Goal: Task Accomplishment & Management: Complete application form

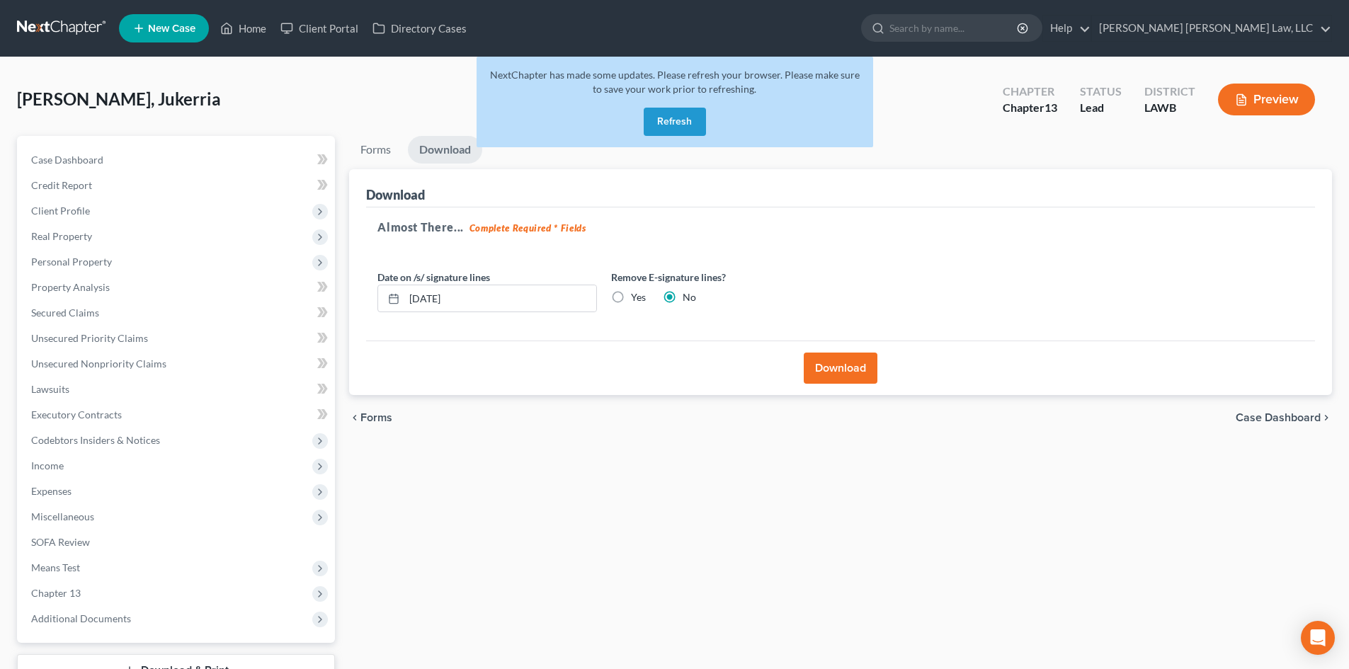
click at [676, 127] on button "Refresh" at bounding box center [675, 122] width 62 height 28
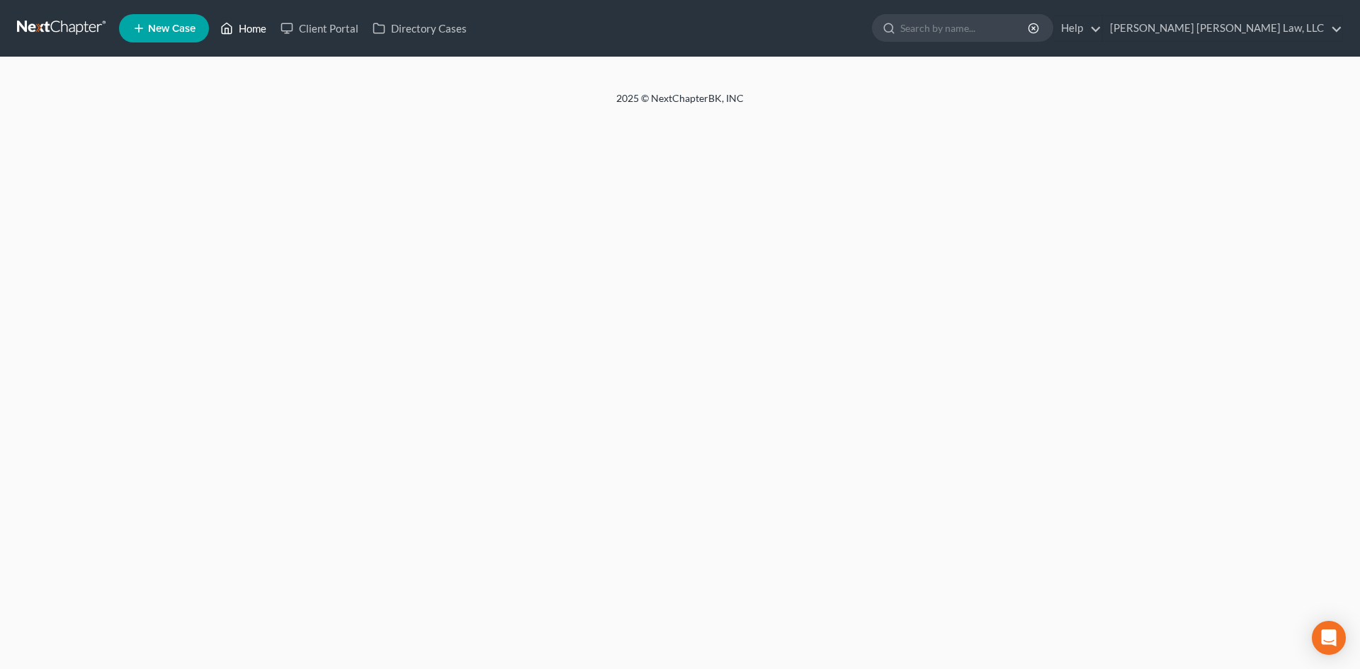
click at [246, 30] on link "Home" at bounding box center [243, 28] width 60 height 25
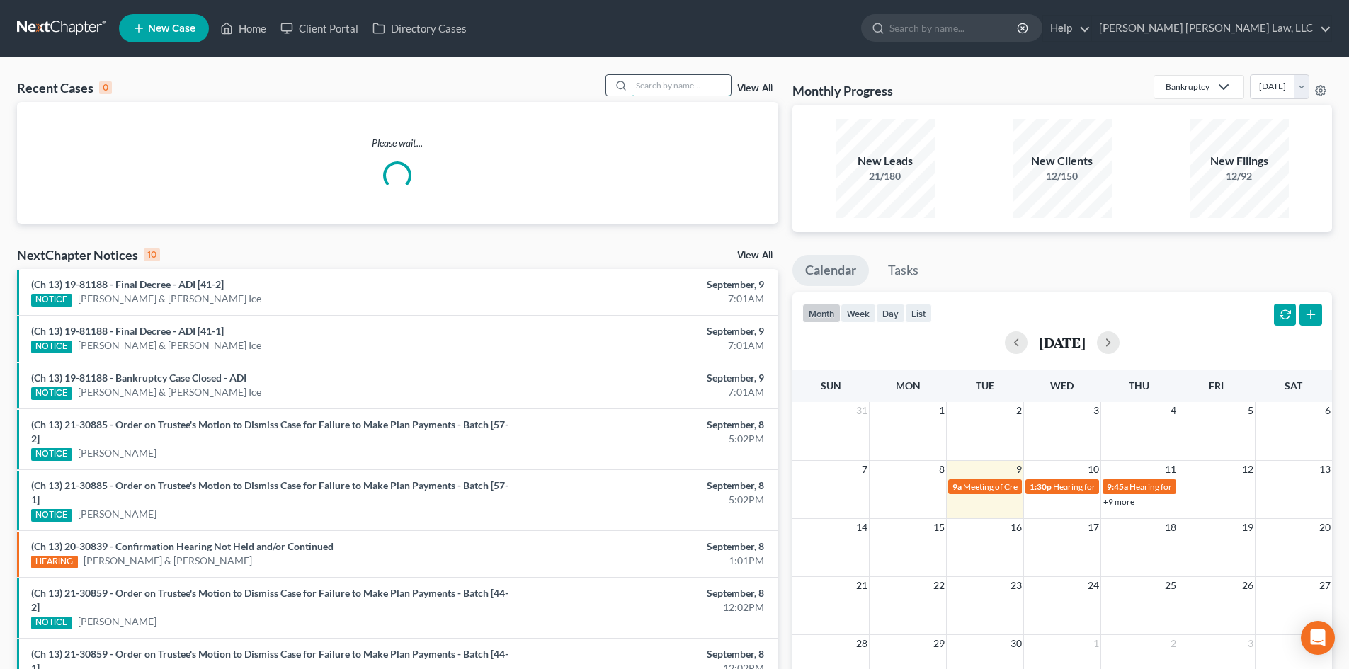
click at [699, 89] on input "search" at bounding box center [681, 85] width 99 height 21
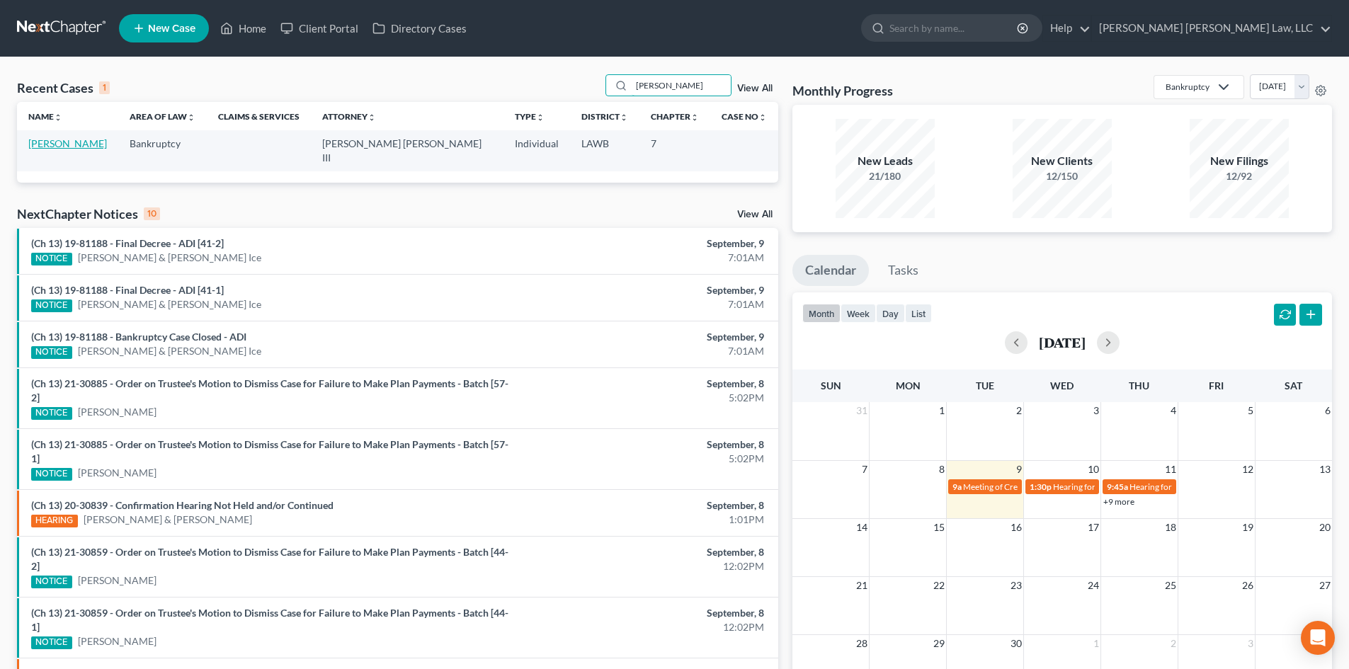
type input "[PERSON_NAME]"
click at [50, 145] on link "[PERSON_NAME]" at bounding box center [67, 143] width 79 height 12
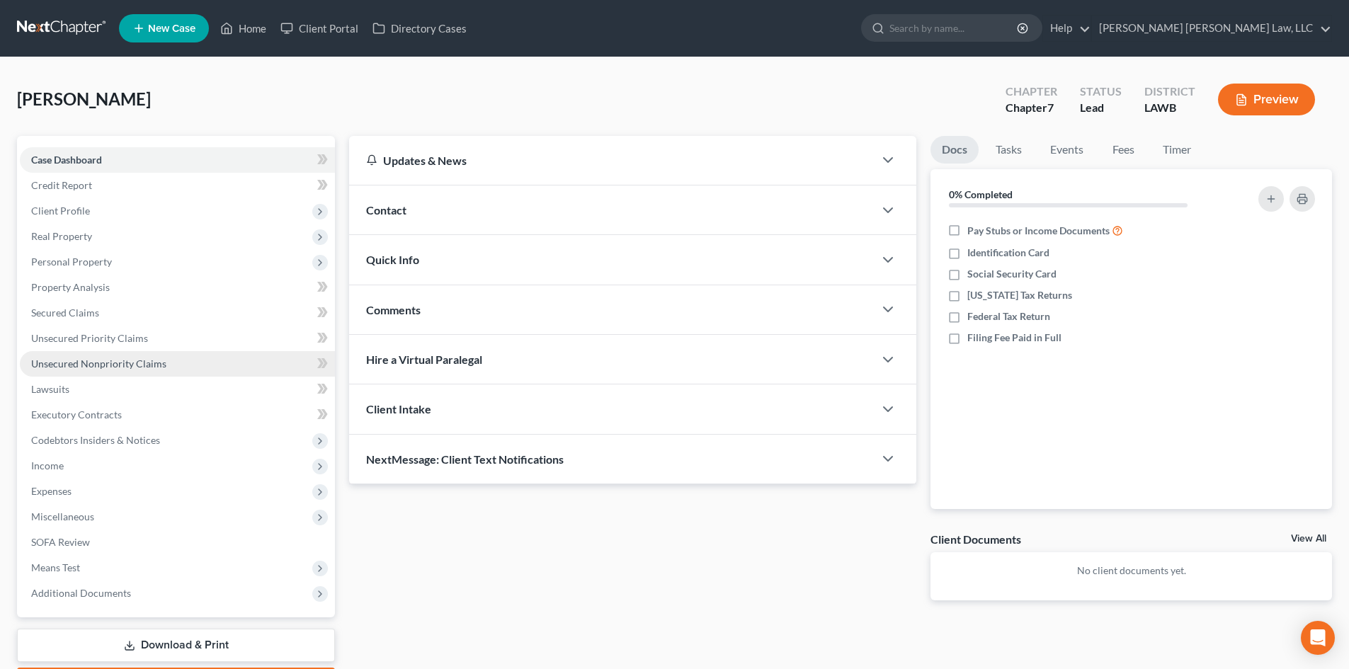
click at [203, 353] on link "Unsecured Nonpriority Claims" at bounding box center [177, 363] width 315 height 25
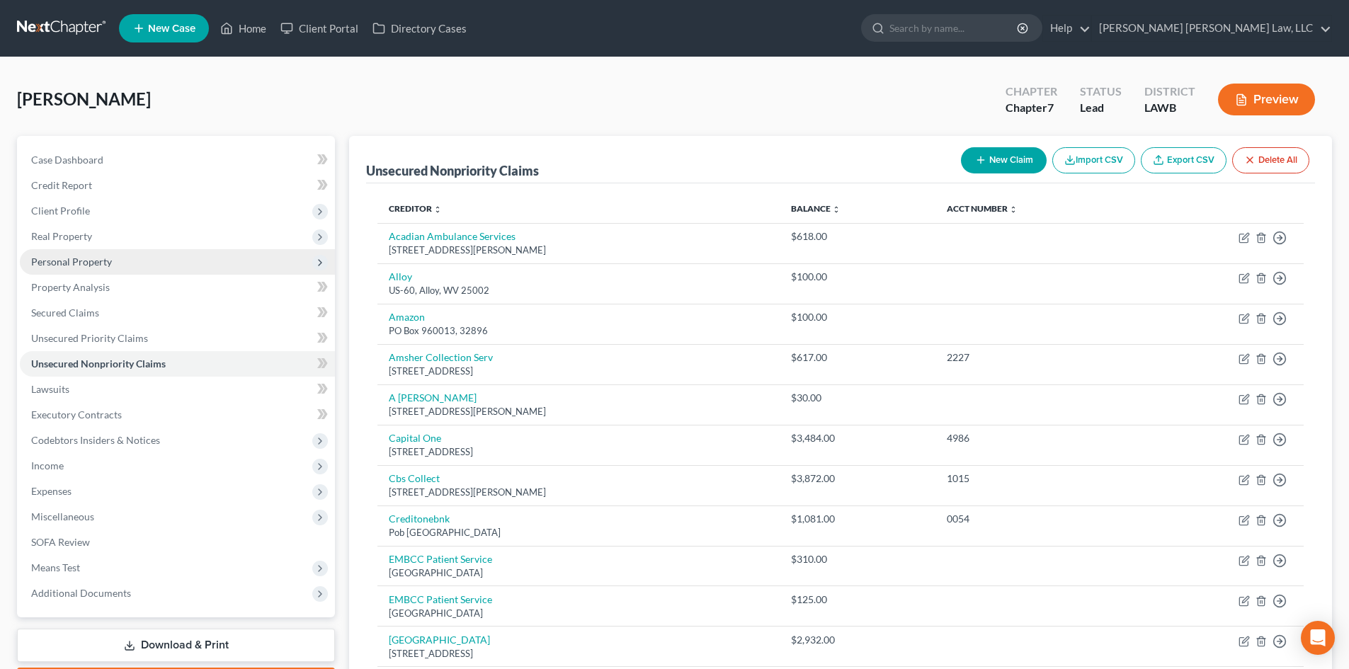
click at [108, 254] on span "Personal Property" at bounding box center [177, 261] width 315 height 25
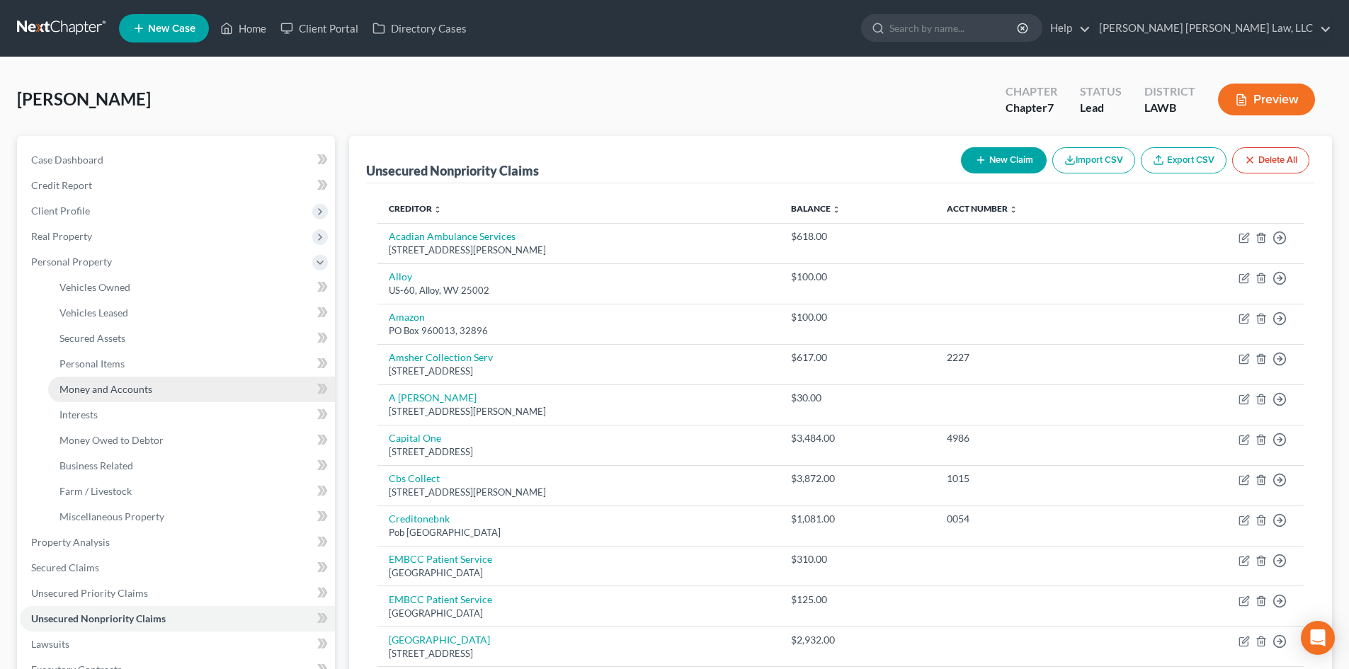
click at [123, 385] on span "Money and Accounts" at bounding box center [105, 389] width 93 height 12
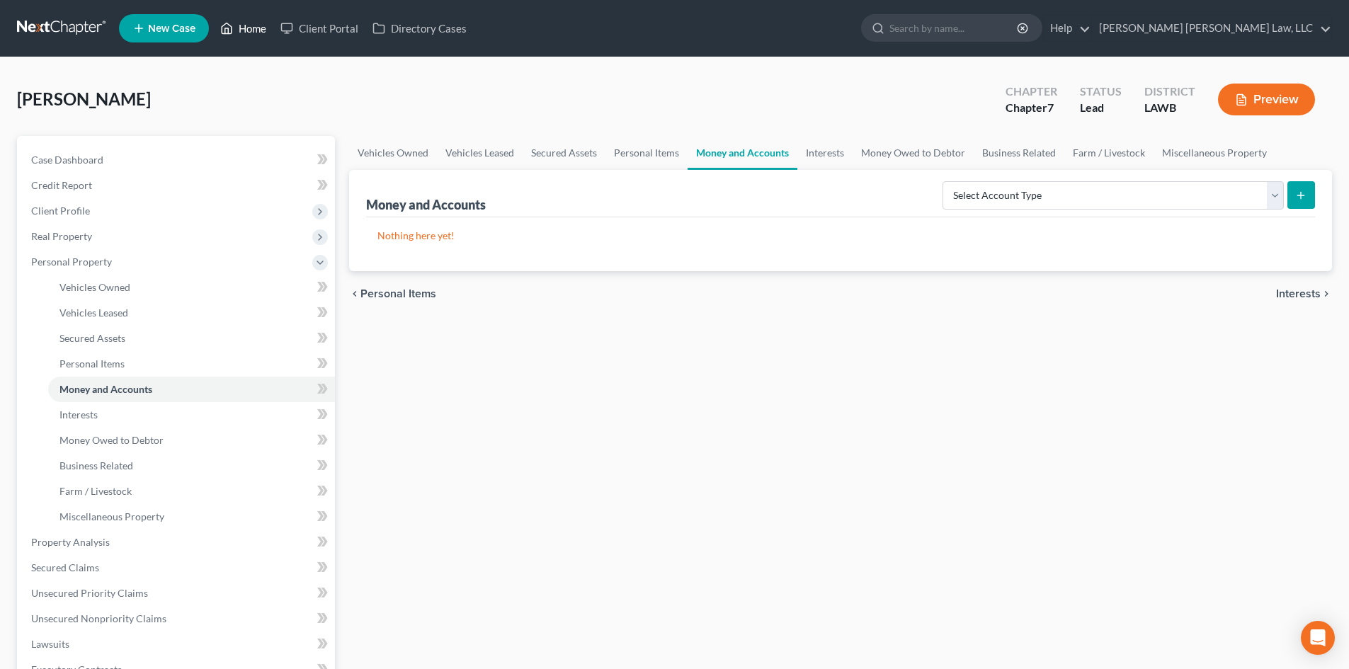
click at [242, 24] on link "Home" at bounding box center [243, 28] width 60 height 25
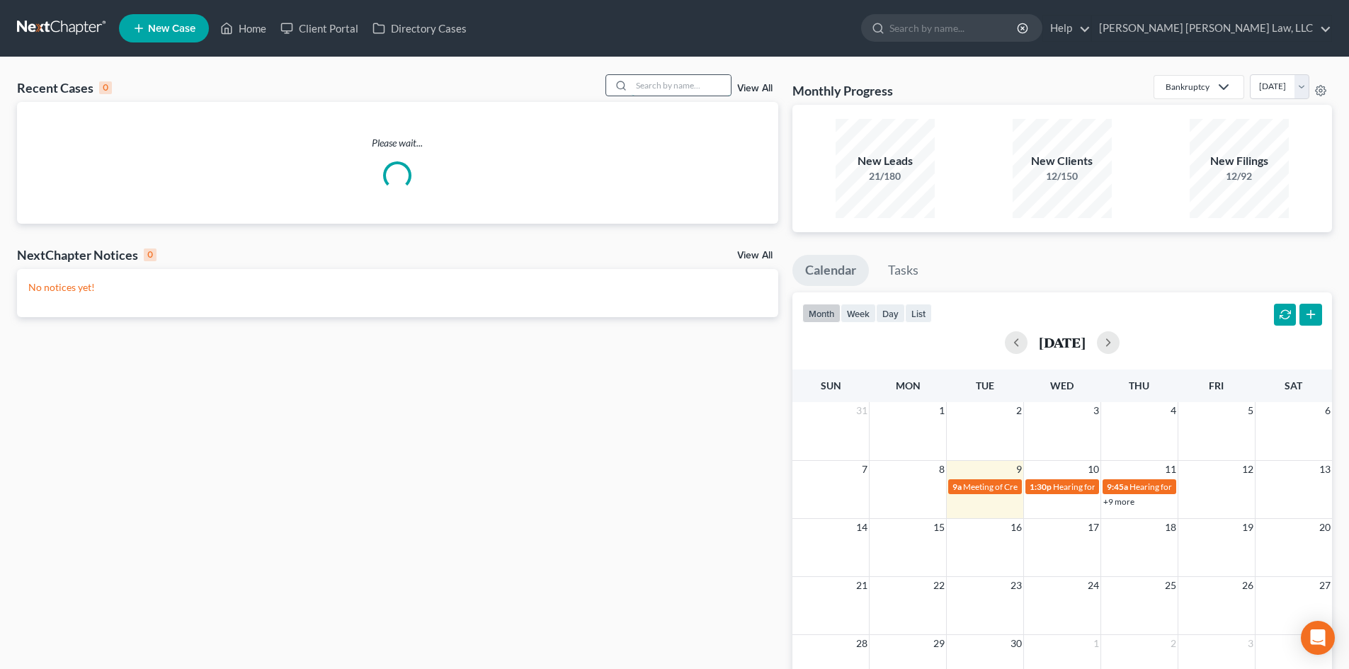
click at [695, 84] on input "search" at bounding box center [681, 85] width 99 height 21
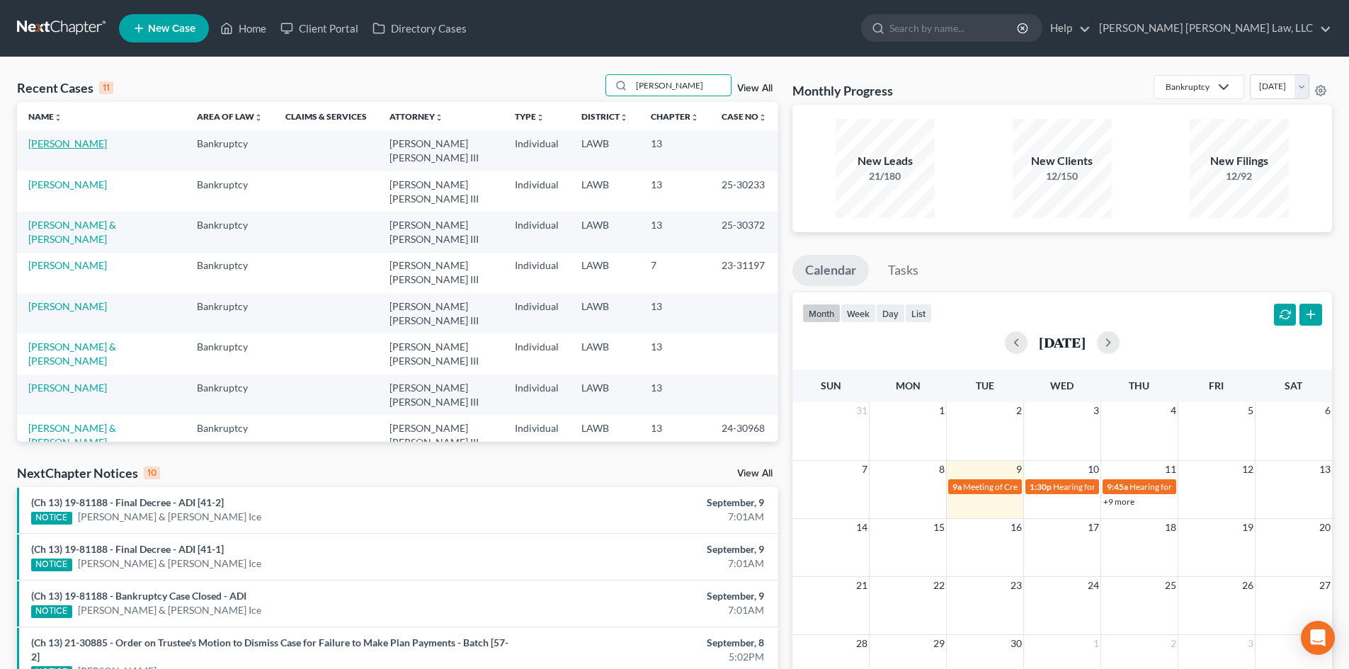
type input "[PERSON_NAME]"
click at [69, 144] on link "[PERSON_NAME]" at bounding box center [67, 143] width 79 height 12
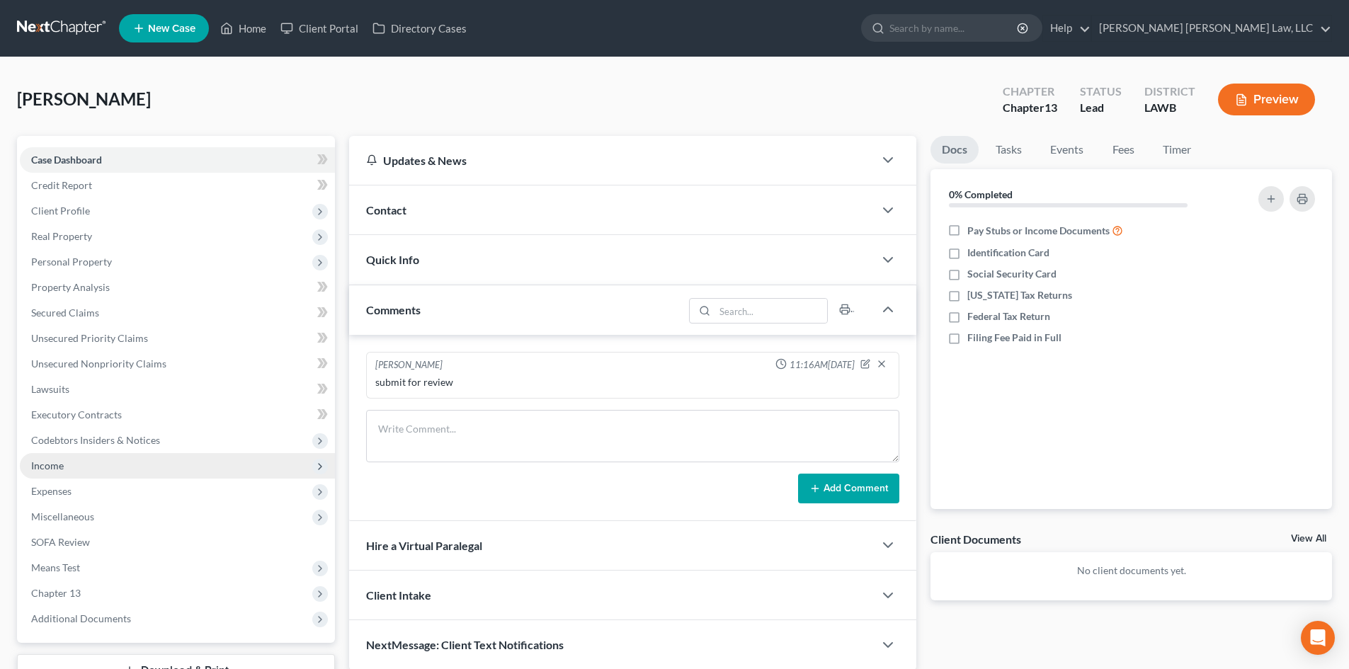
click at [103, 472] on span "Income" at bounding box center [177, 465] width 315 height 25
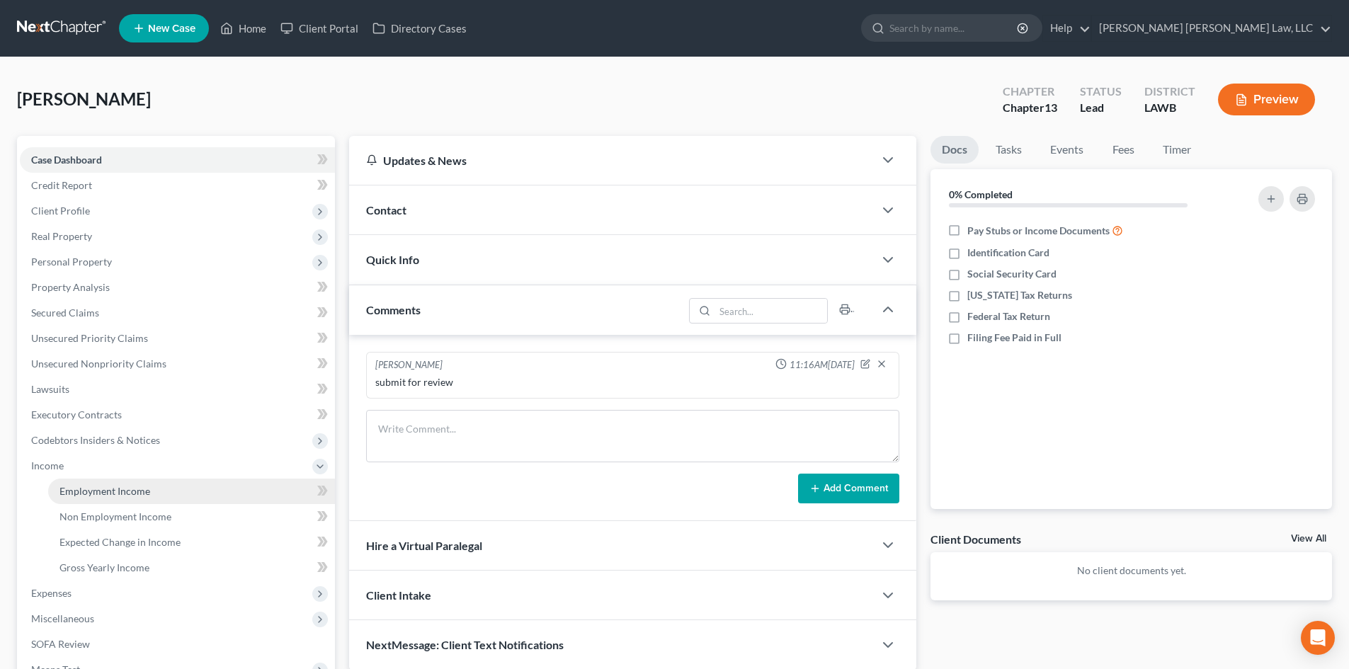
click at [98, 490] on span "Employment Income" at bounding box center [104, 491] width 91 height 12
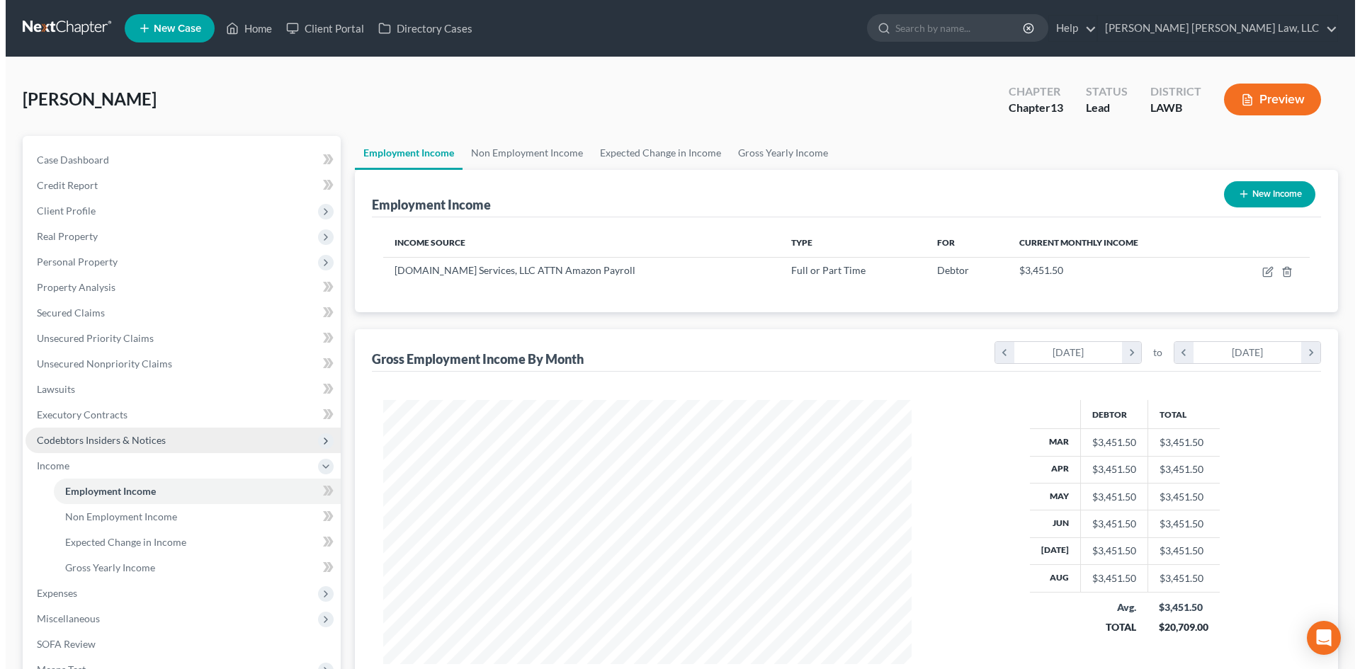
scroll to position [264, 557]
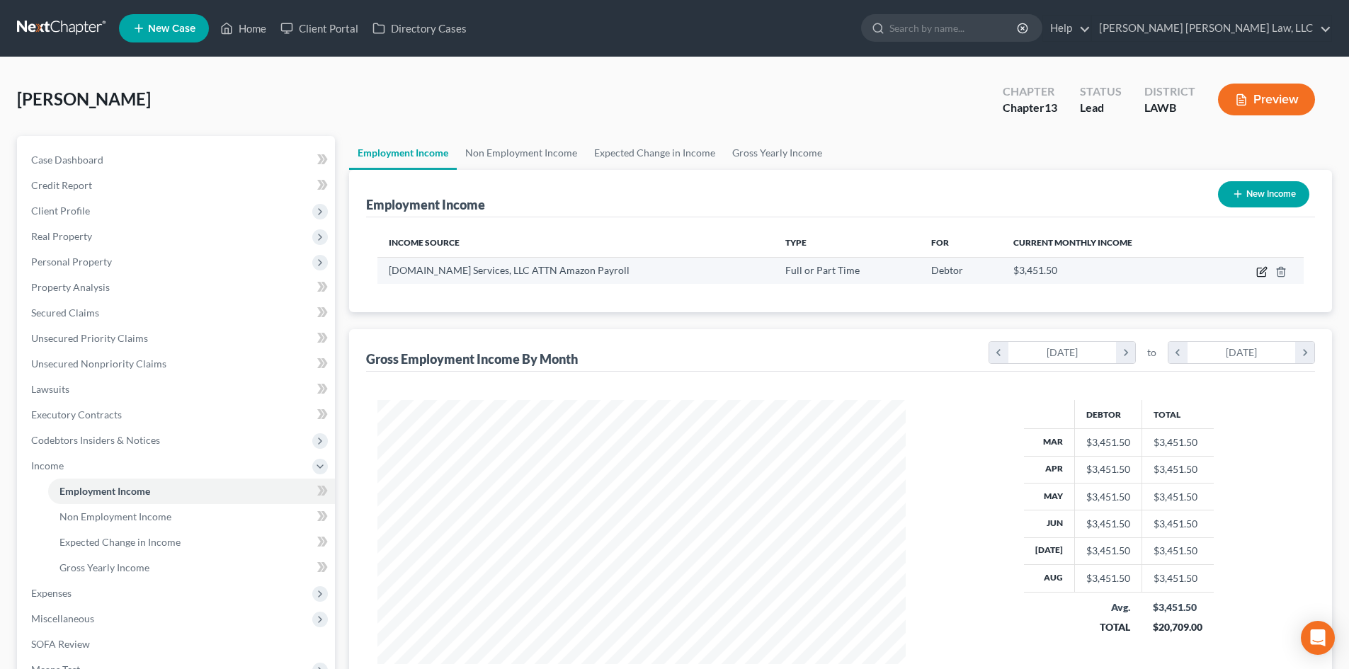
click at [1263, 275] on icon "button" at bounding box center [1261, 271] width 11 height 11
select select "0"
select select "50"
select select "3"
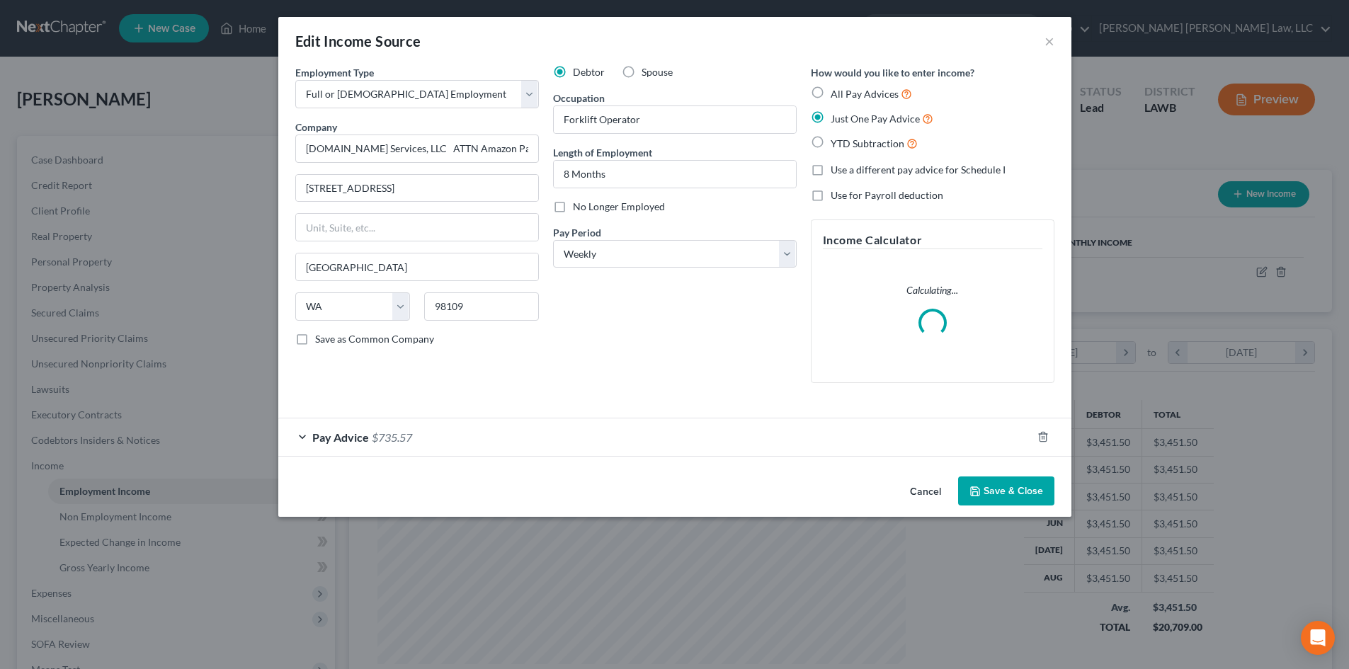
scroll to position [266, 562]
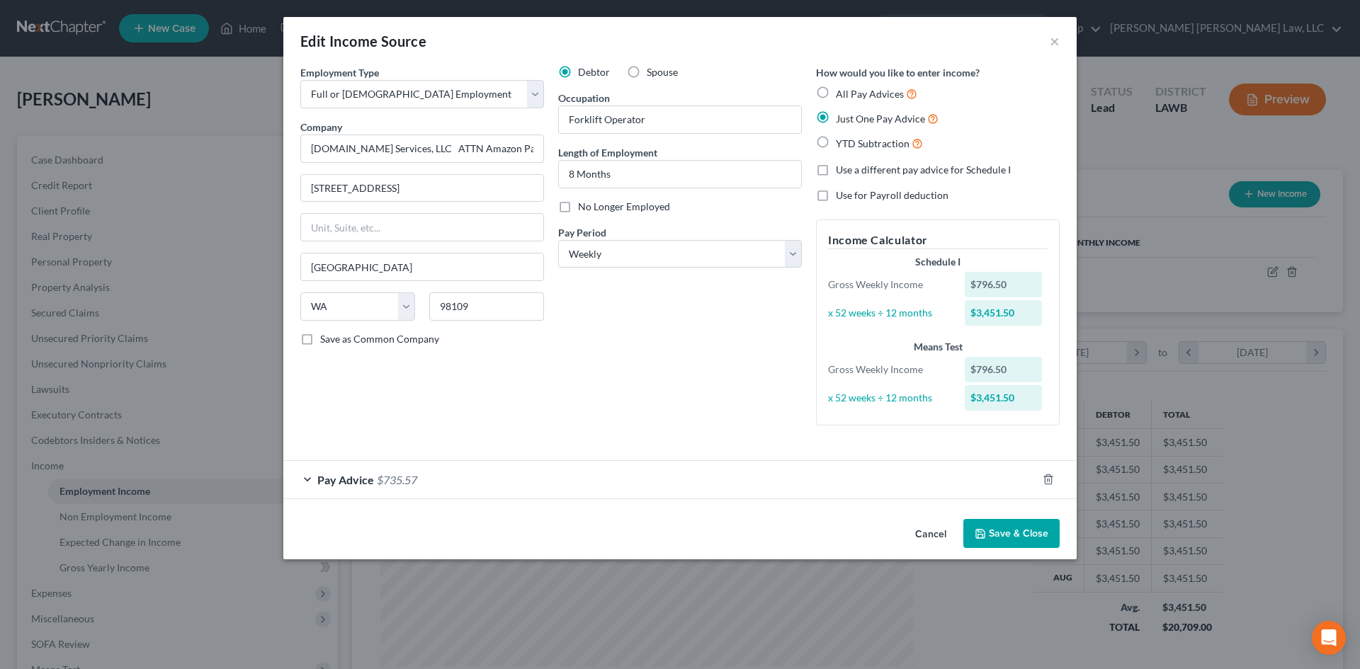
click at [1025, 542] on button "Save & Close" at bounding box center [1011, 534] width 96 height 30
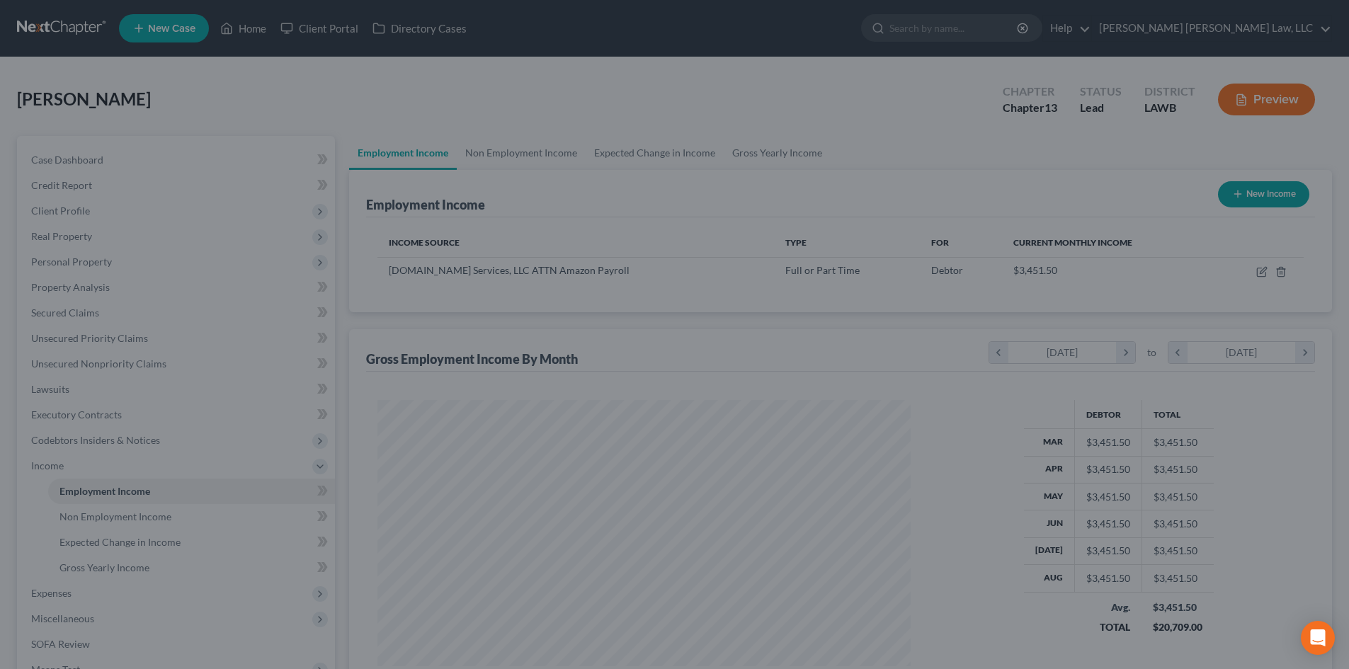
scroll to position [707856, 707564]
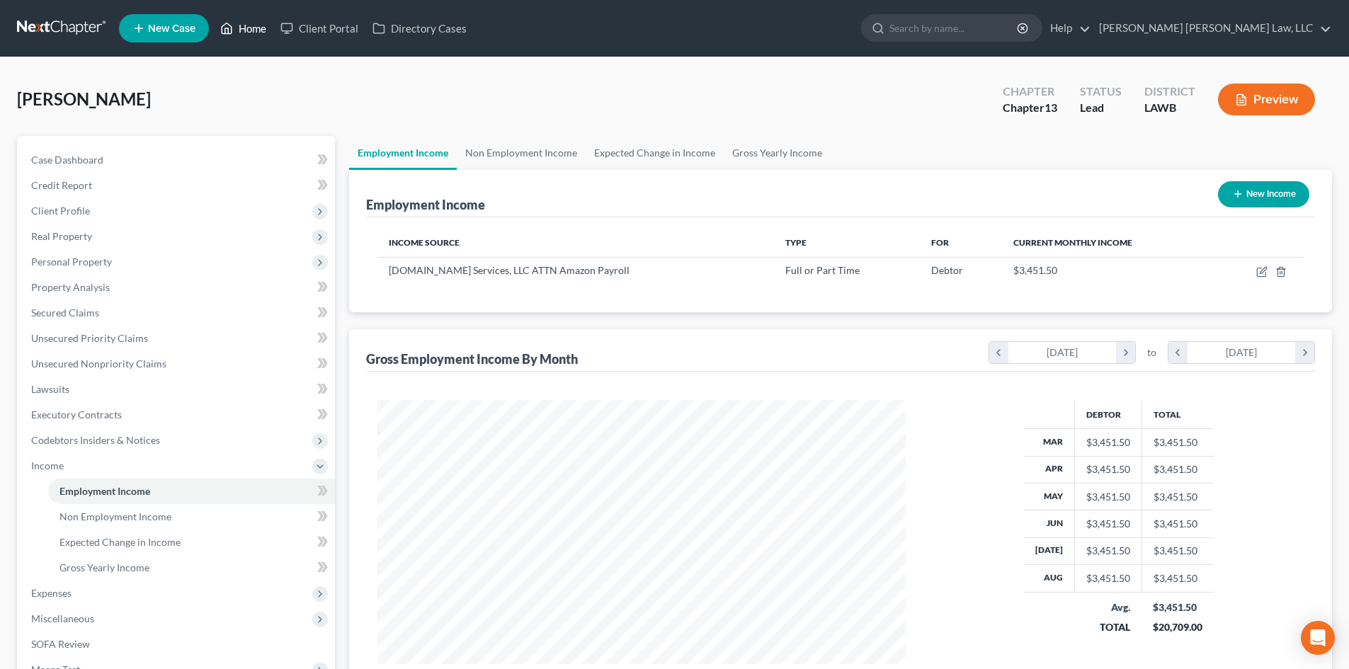
click at [255, 35] on link "Home" at bounding box center [243, 28] width 60 height 25
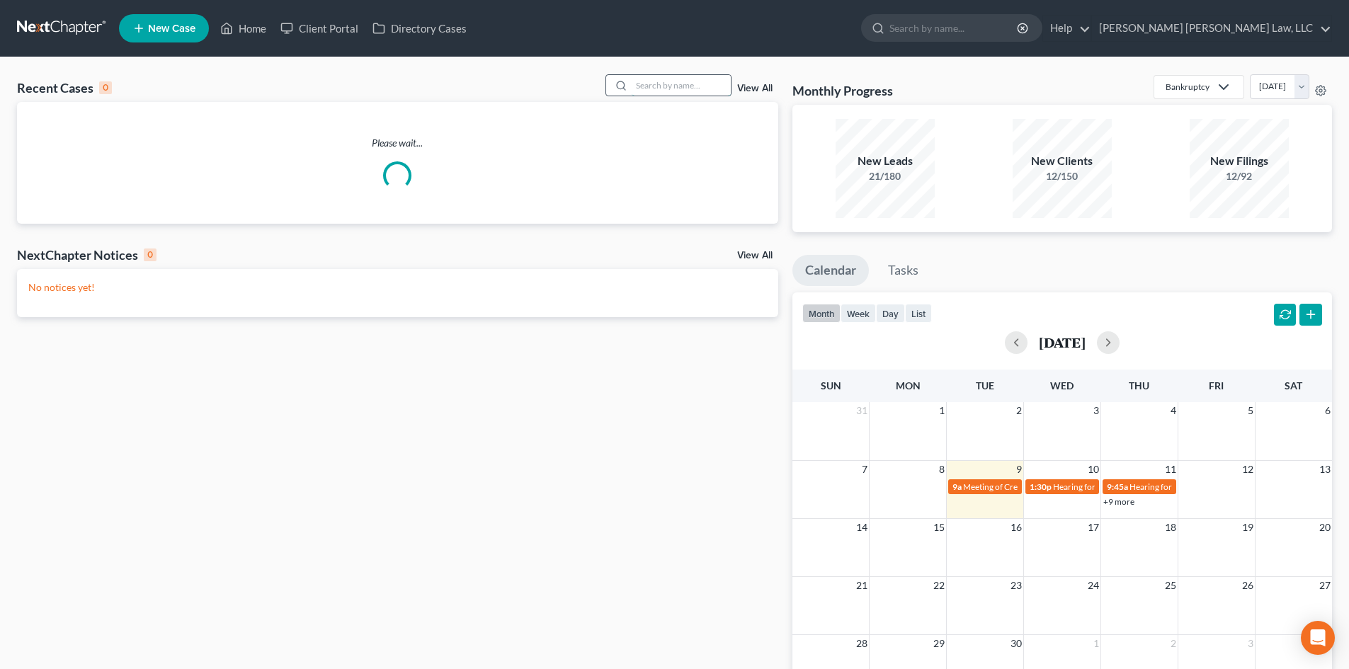
click at [681, 90] on input "search" at bounding box center [681, 85] width 99 height 21
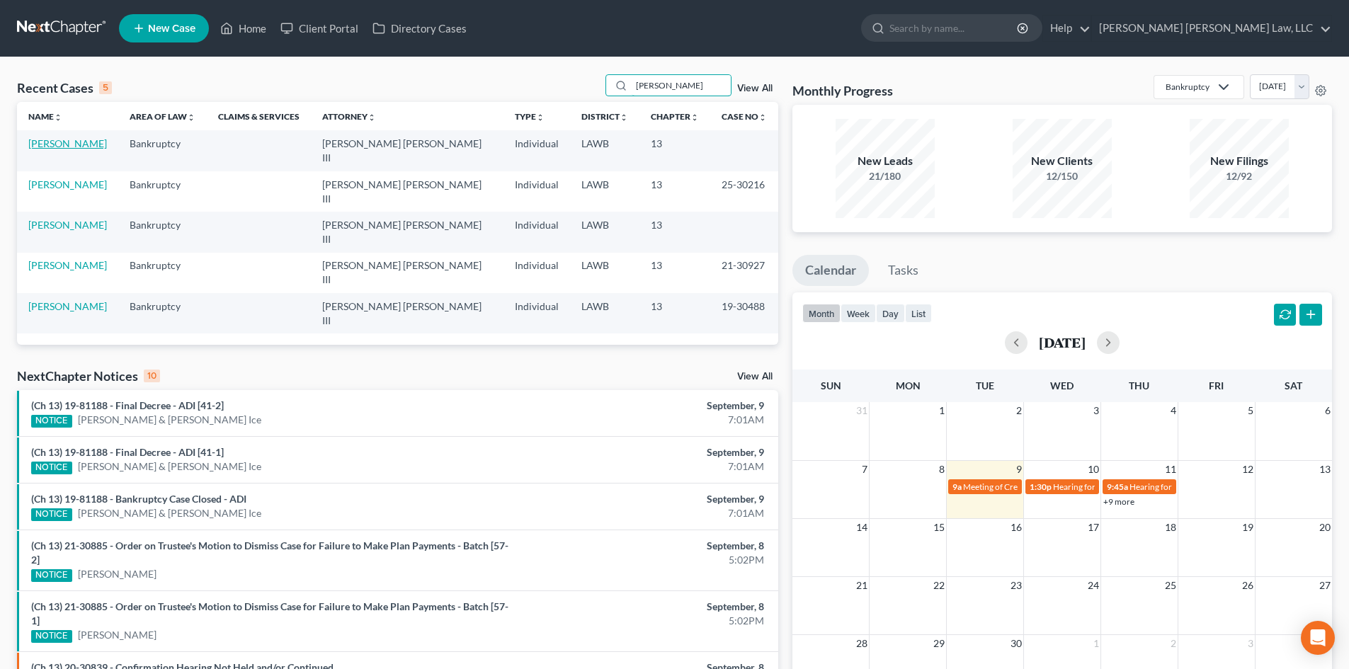
type input "[PERSON_NAME]"
click at [79, 149] on link "[PERSON_NAME]" at bounding box center [67, 143] width 79 height 12
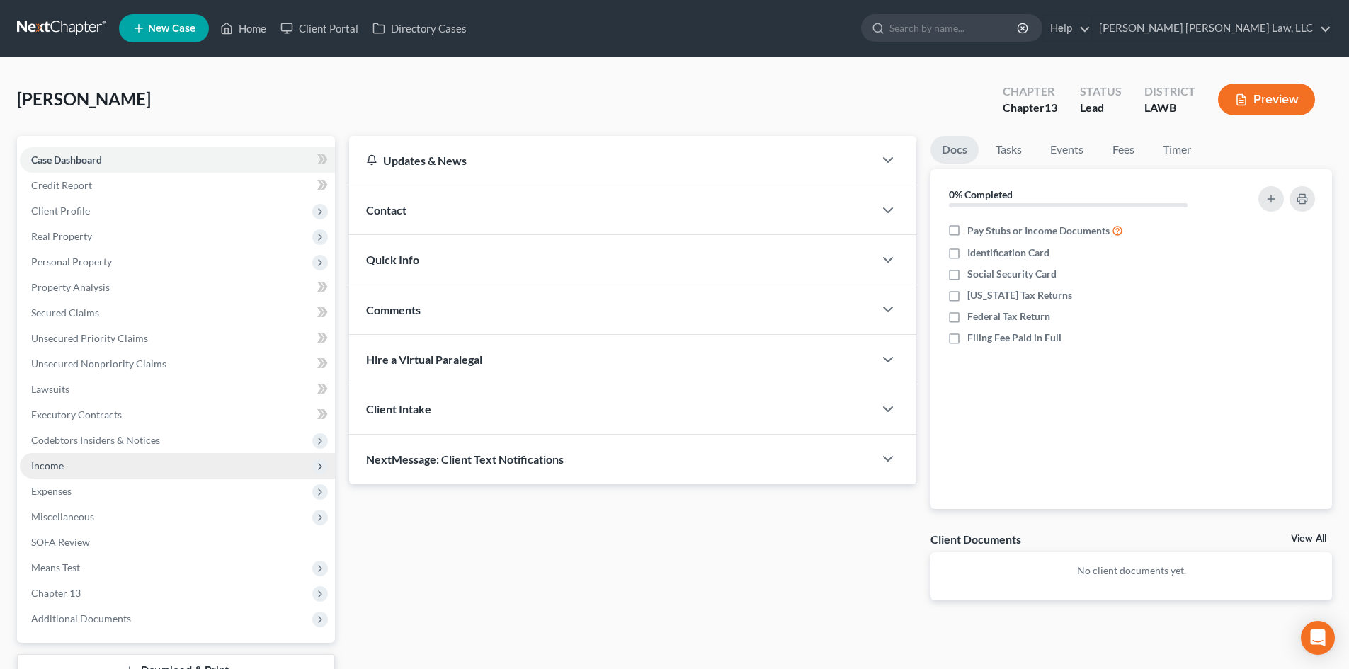
click at [120, 470] on span "Income" at bounding box center [177, 465] width 315 height 25
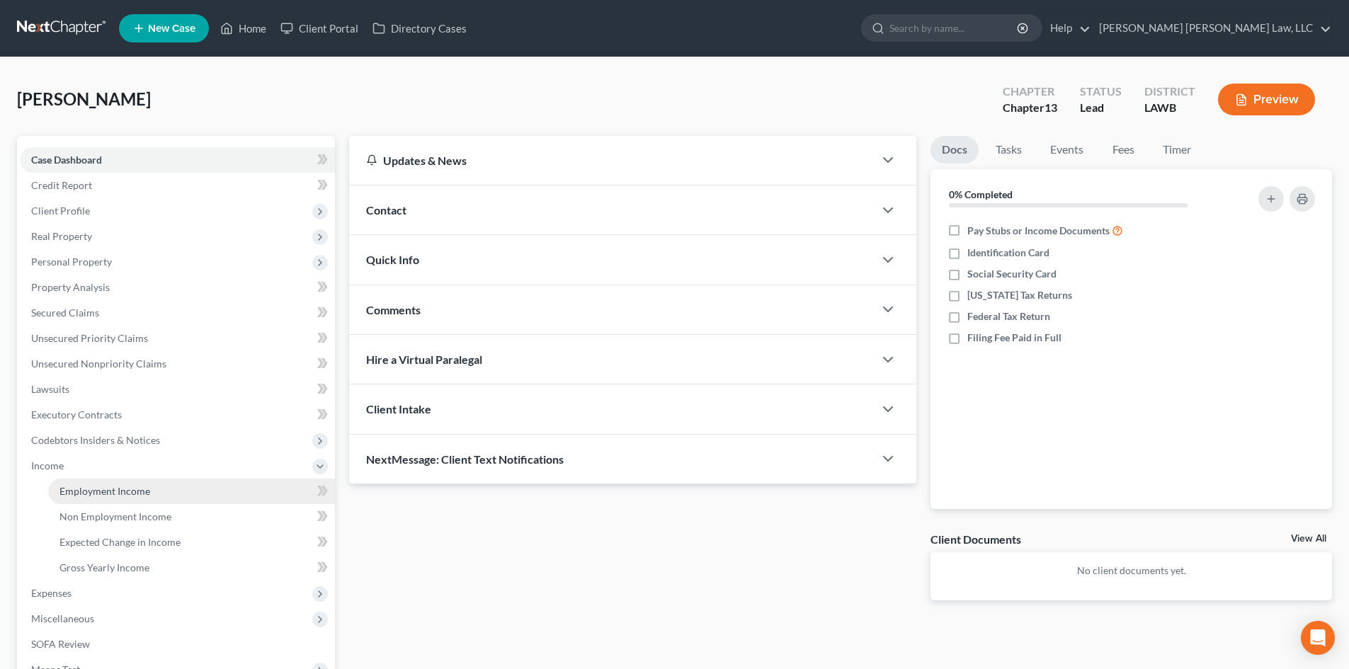
click at [106, 497] on link "Employment Income" at bounding box center [191, 491] width 287 height 25
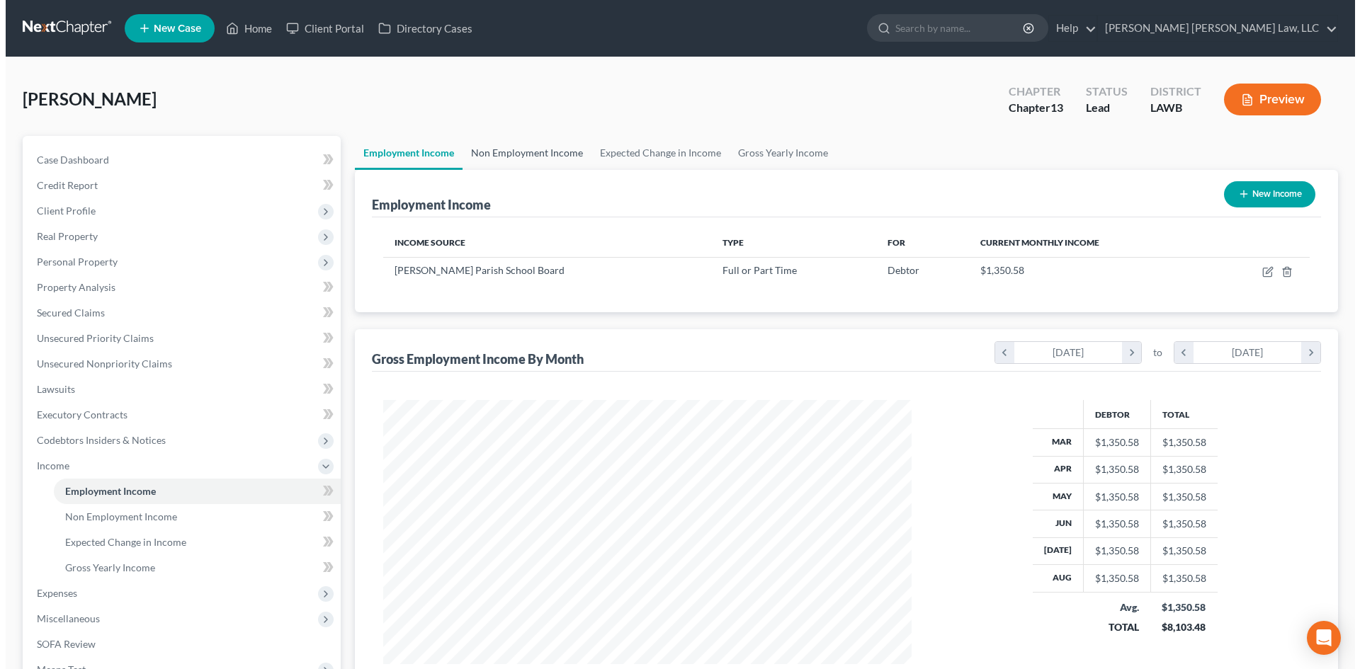
scroll to position [264, 557]
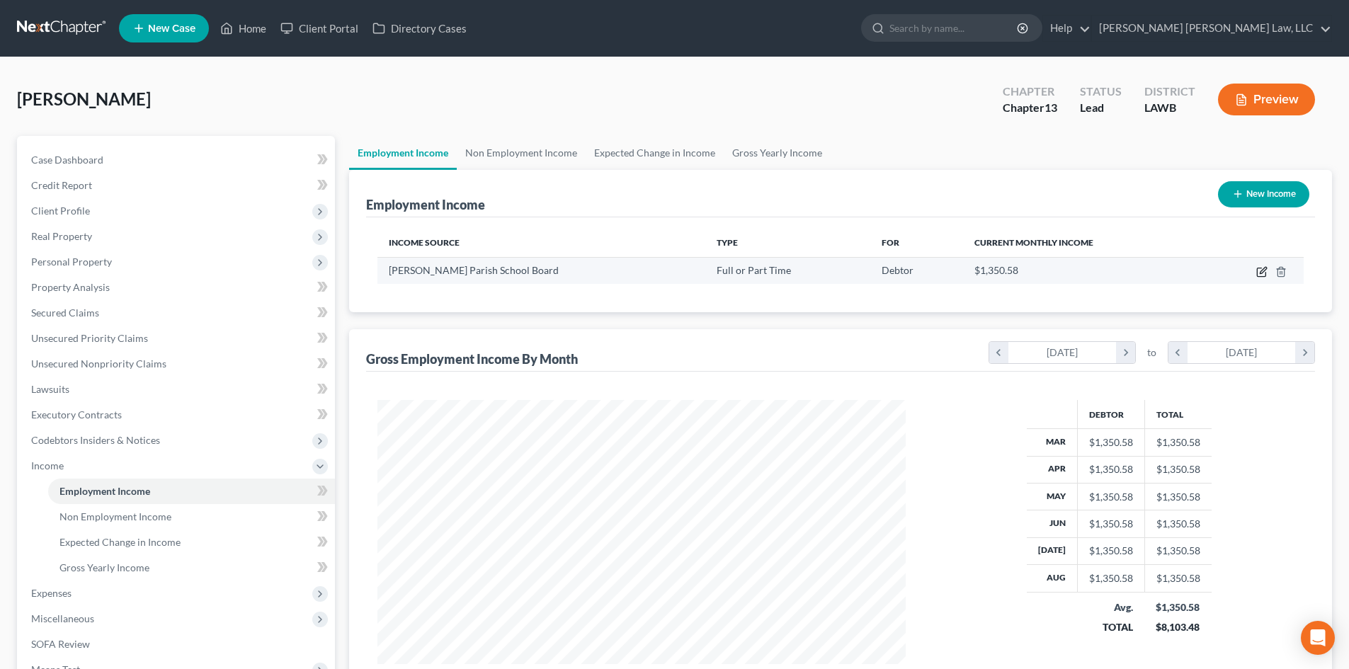
click at [1264, 271] on icon "button" at bounding box center [1263, 270] width 6 height 6
select select "0"
select select "19"
select select "0"
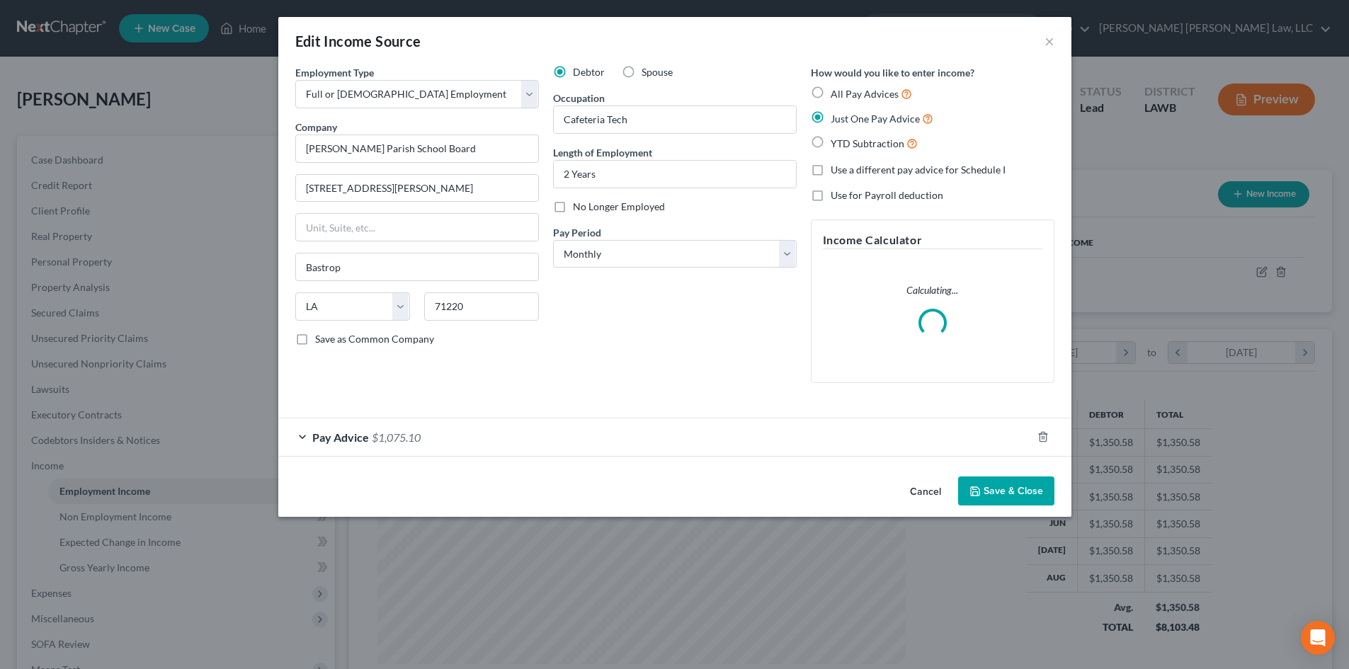
scroll to position [266, 562]
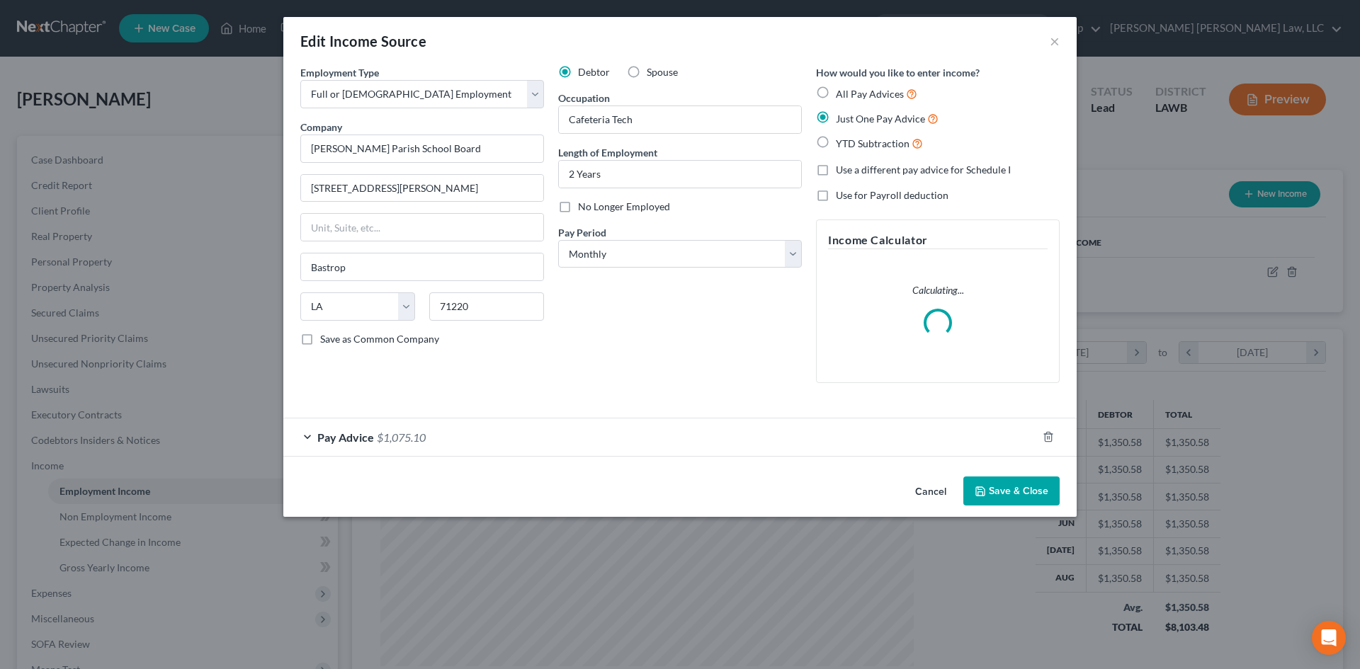
click at [1046, 488] on button "Save & Close" at bounding box center [1011, 492] width 96 height 30
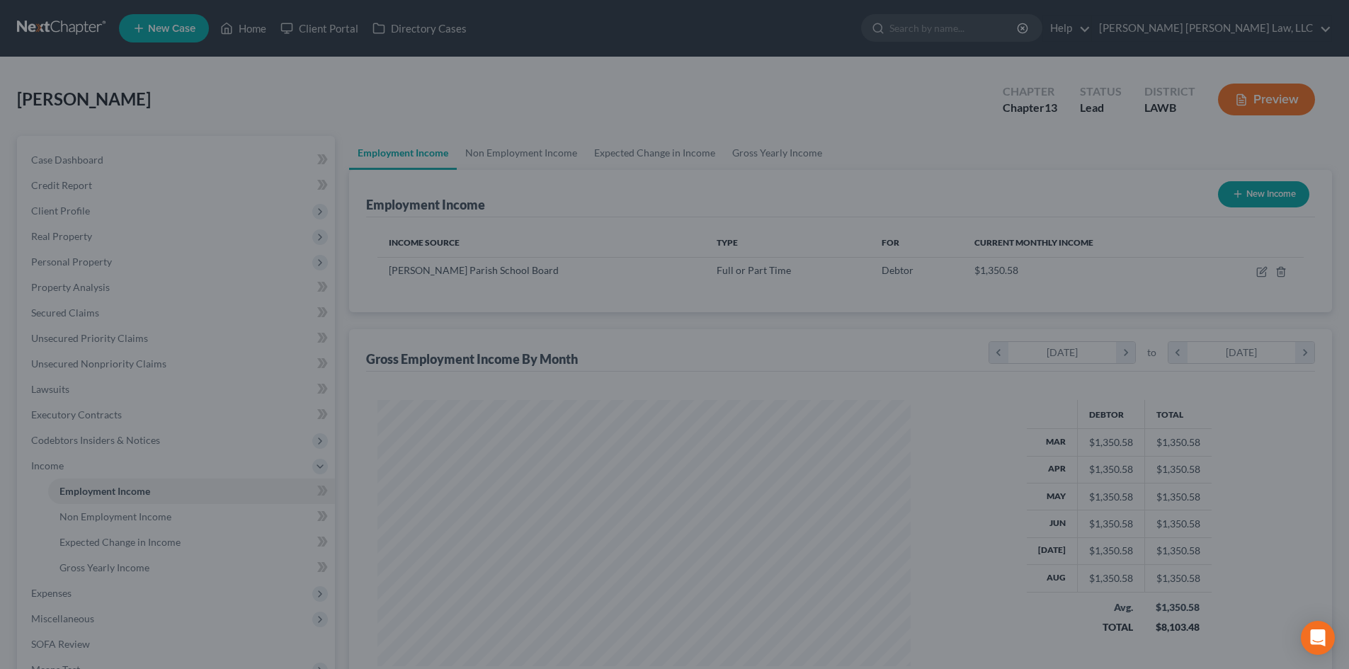
scroll to position [707856, 707564]
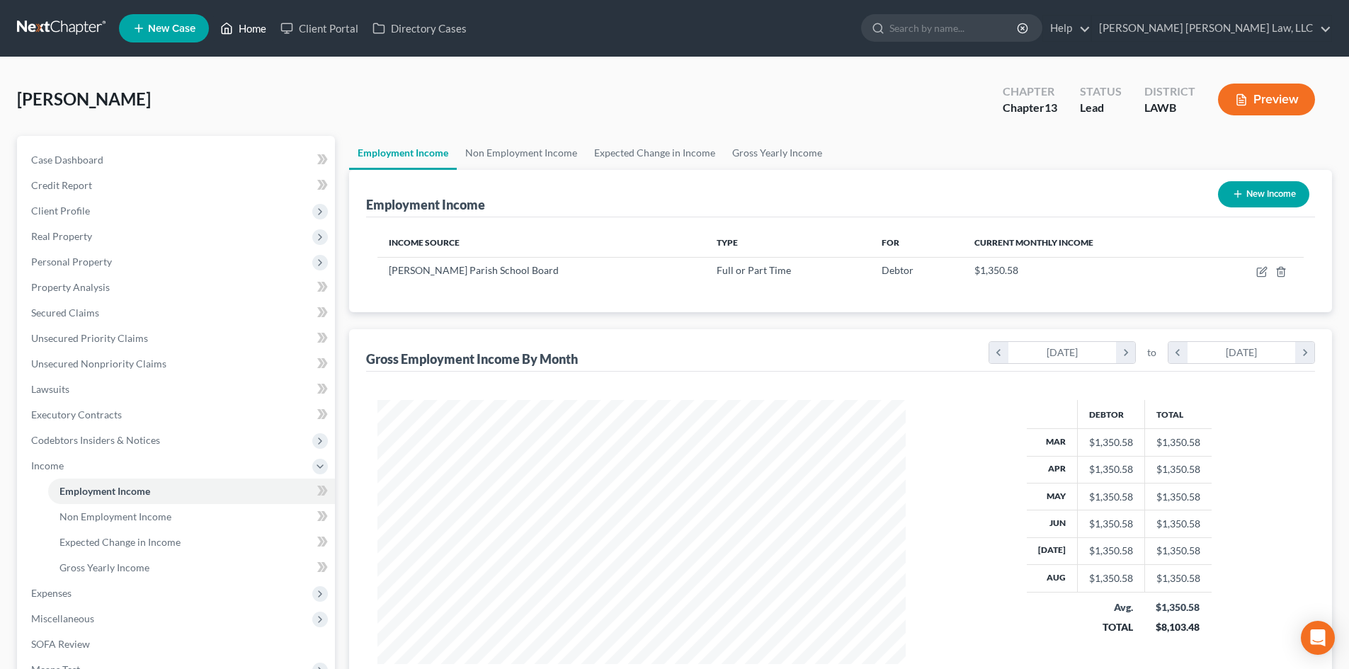
click at [257, 25] on link "Home" at bounding box center [243, 28] width 60 height 25
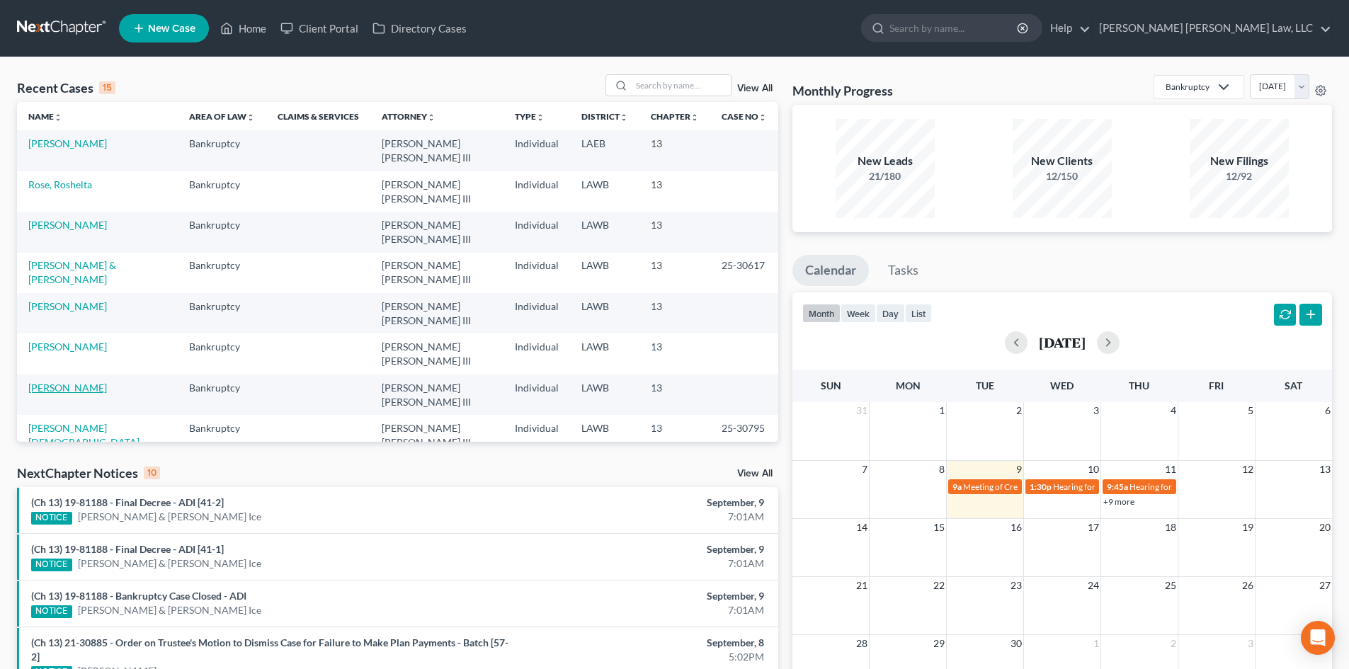
click at [79, 382] on link "[PERSON_NAME]" at bounding box center [67, 388] width 79 height 12
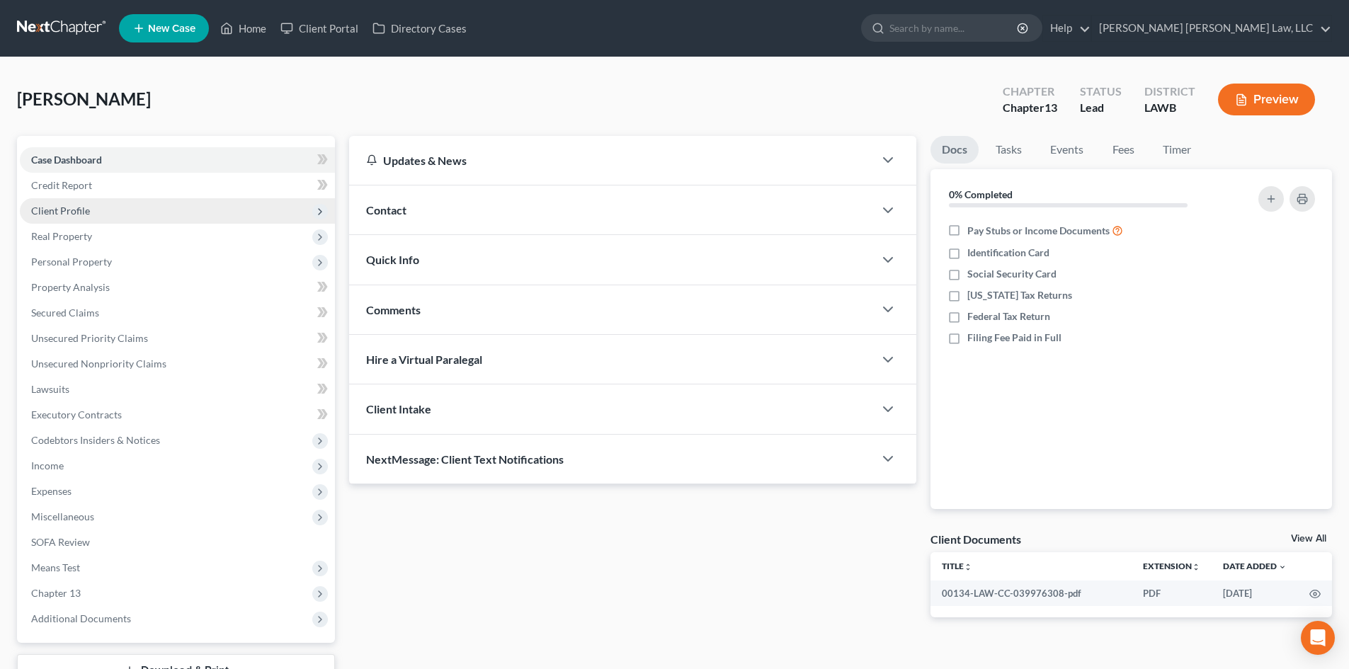
click at [89, 200] on span "Client Profile" at bounding box center [177, 210] width 315 height 25
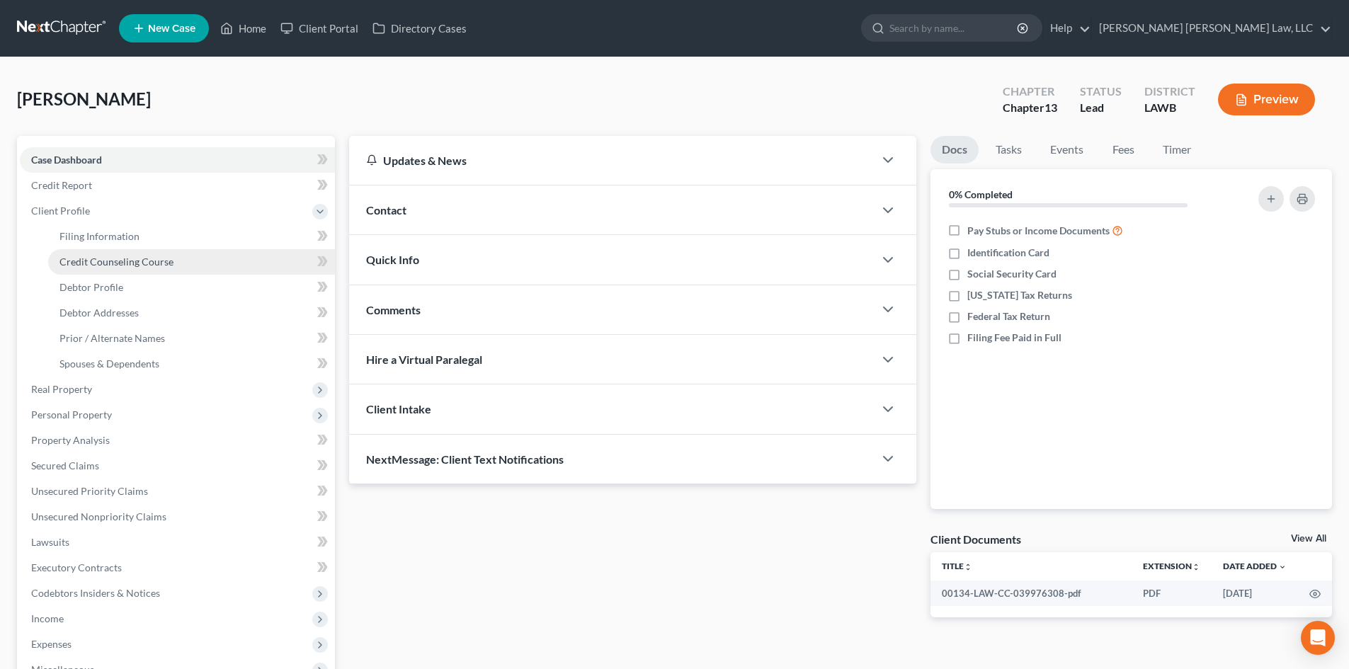
click at [143, 251] on link "Credit Counseling Course" at bounding box center [191, 261] width 287 height 25
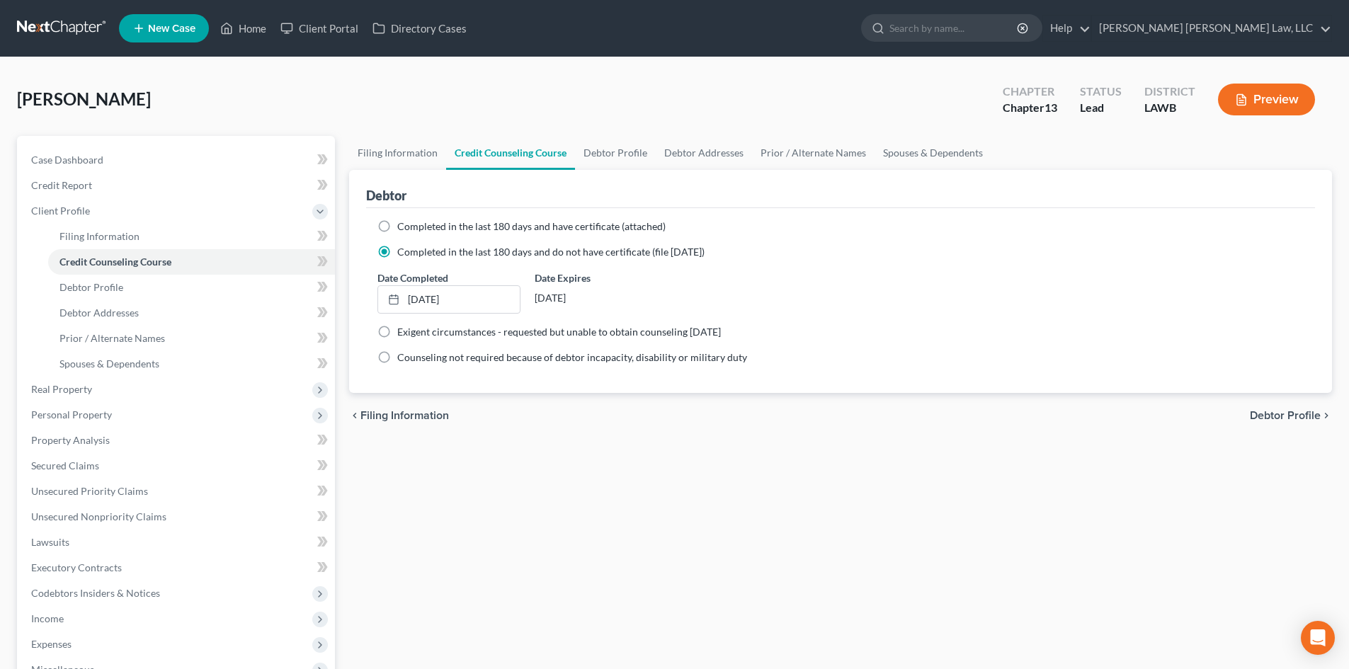
click at [472, 227] on span "Completed in the last 180 days and have certificate (attached)" at bounding box center [531, 226] width 268 height 12
click at [412, 227] on input "Completed in the last 180 days and have certificate (attached)" at bounding box center [407, 224] width 9 height 9
radio input "true"
radio input "false"
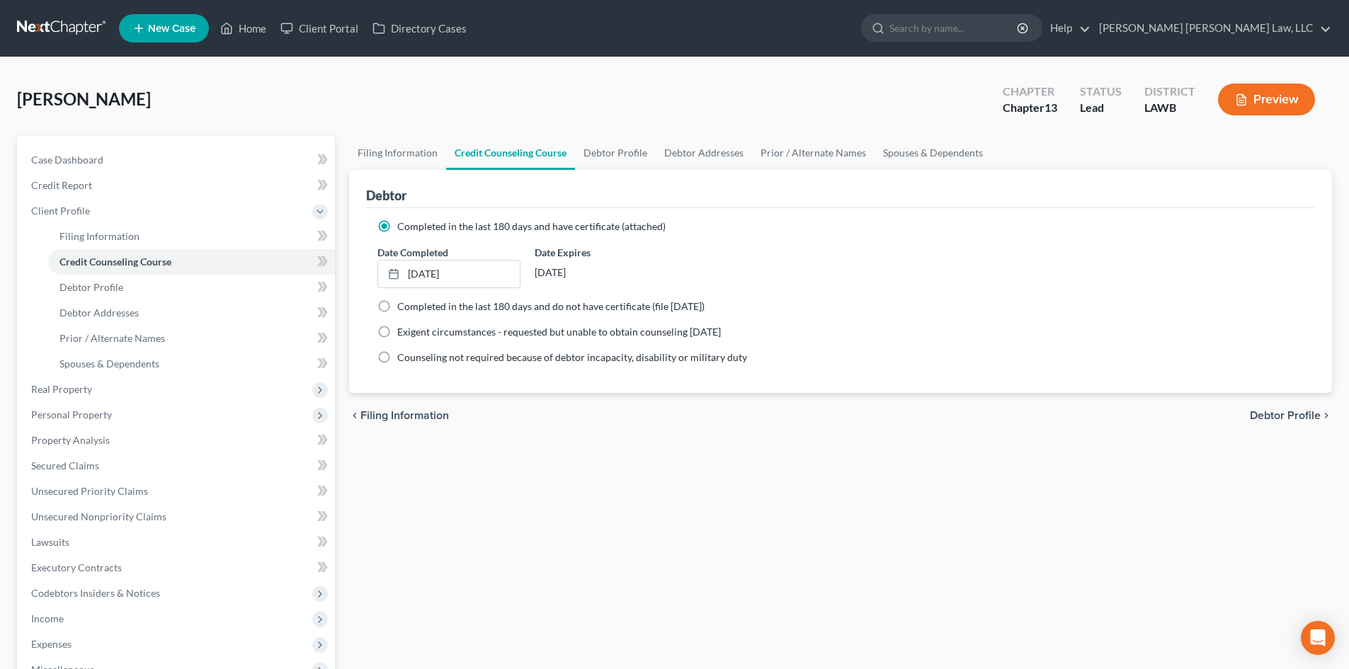
click at [597, 174] on div "Debtor" at bounding box center [840, 189] width 949 height 38
click at [612, 156] on link "Debtor Profile" at bounding box center [615, 153] width 81 height 34
select select "1"
select select "2"
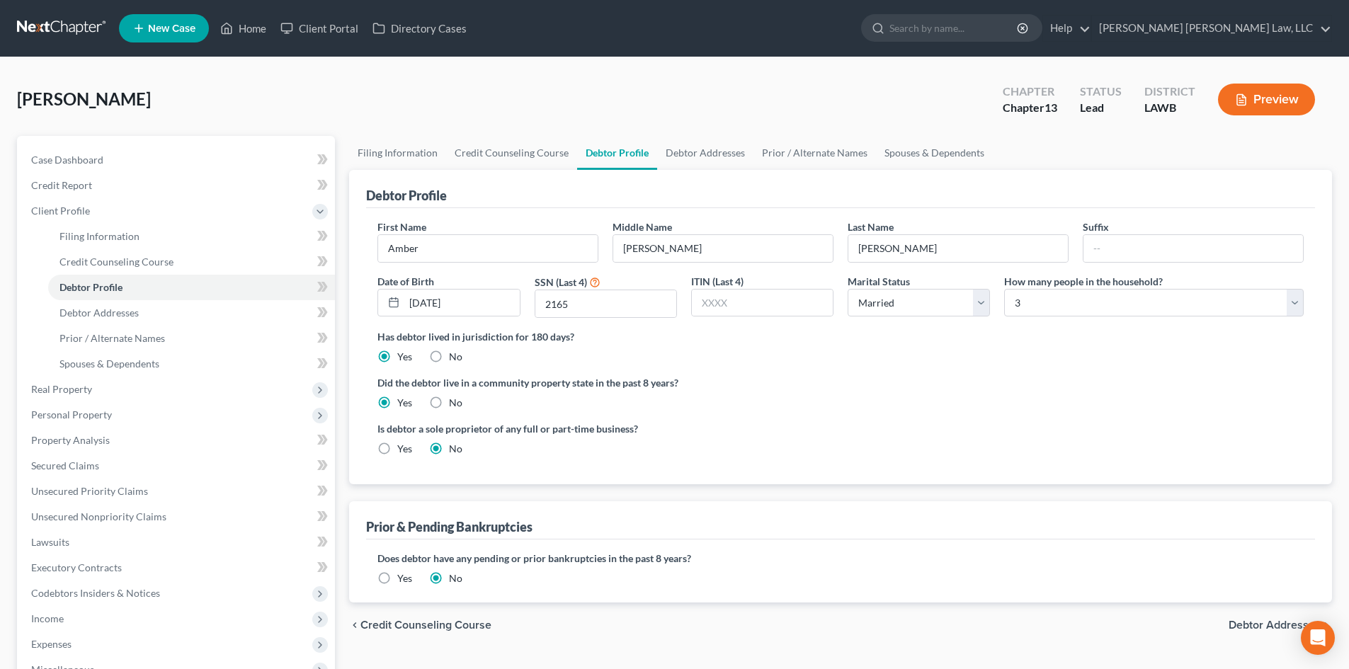
radio input "true"
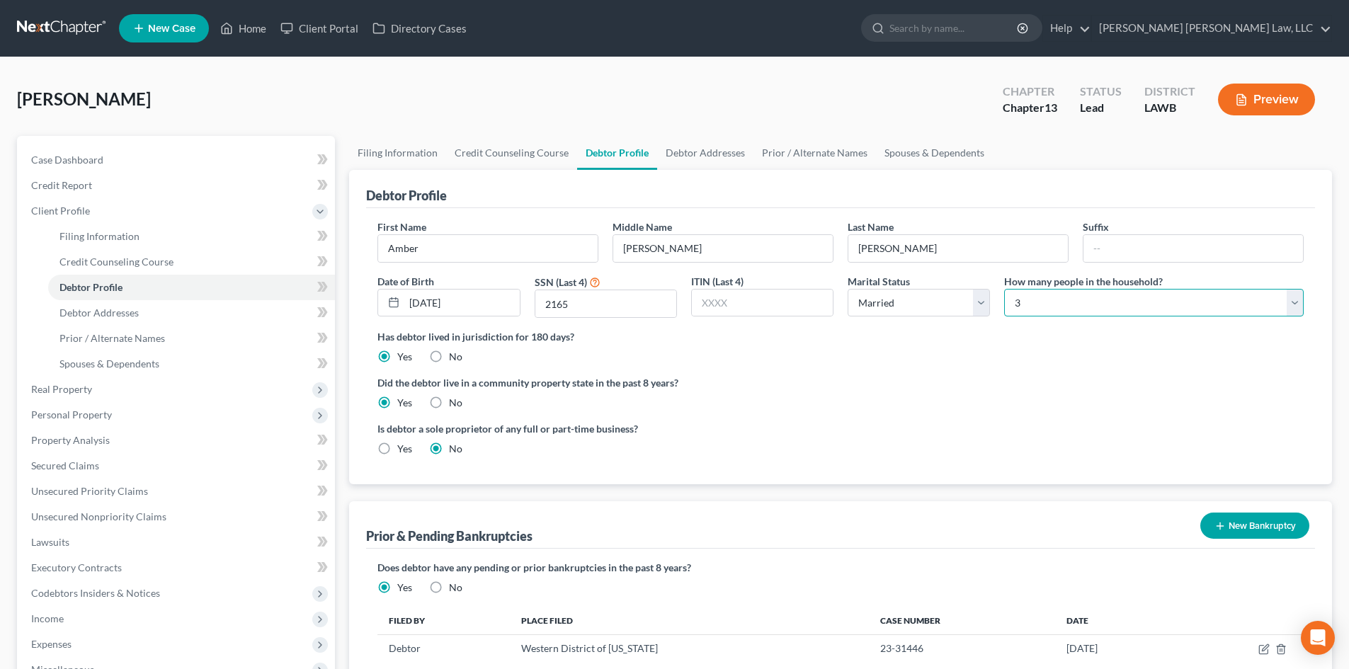
click at [1118, 314] on select "Select 1 2 3 4 5 6 7 8 9 10 11 12 13 14 15 16 17 18 19 20" at bounding box center [1154, 303] width 300 height 28
select select "3"
click at [1004, 289] on select "Select 1 2 3 4 5 6 7 8 9 10 11 12 13 14 15 16 17 18 19 20" at bounding box center [1154, 303] width 300 height 28
click at [724, 153] on link "Debtor Addresses" at bounding box center [705, 153] width 96 height 34
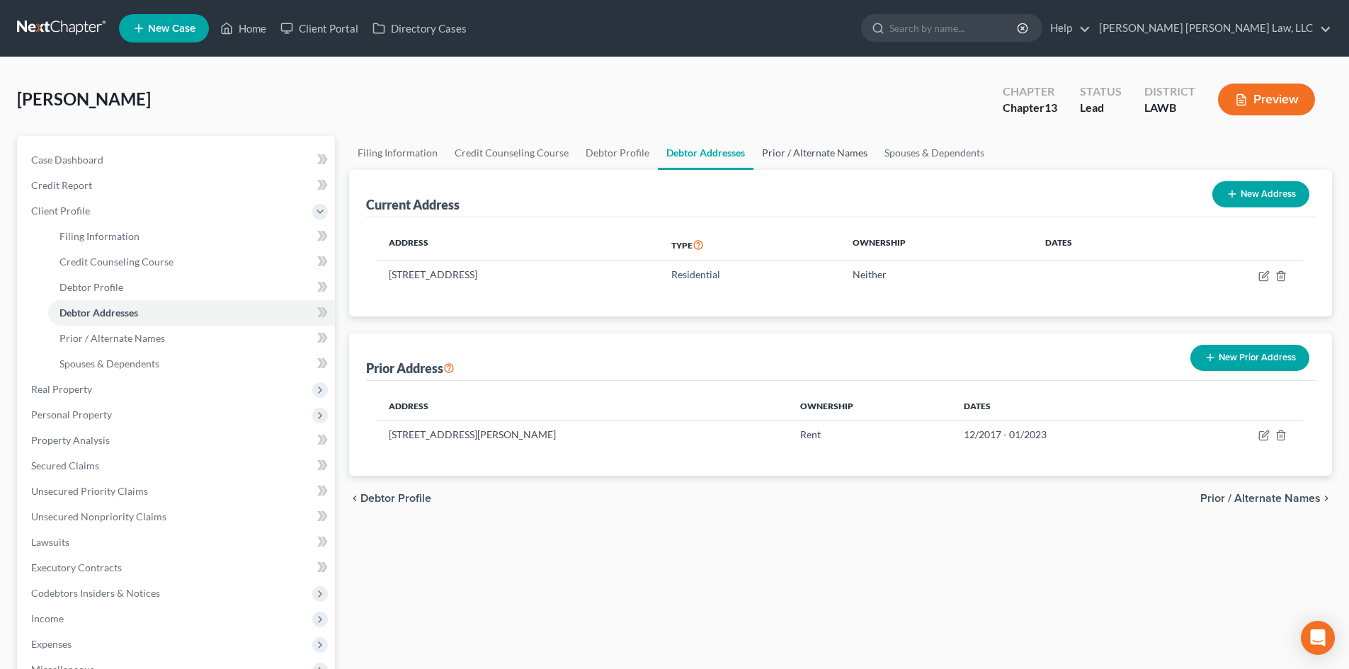
click at [813, 147] on link "Prior / Alternate Names" at bounding box center [814, 153] width 123 height 34
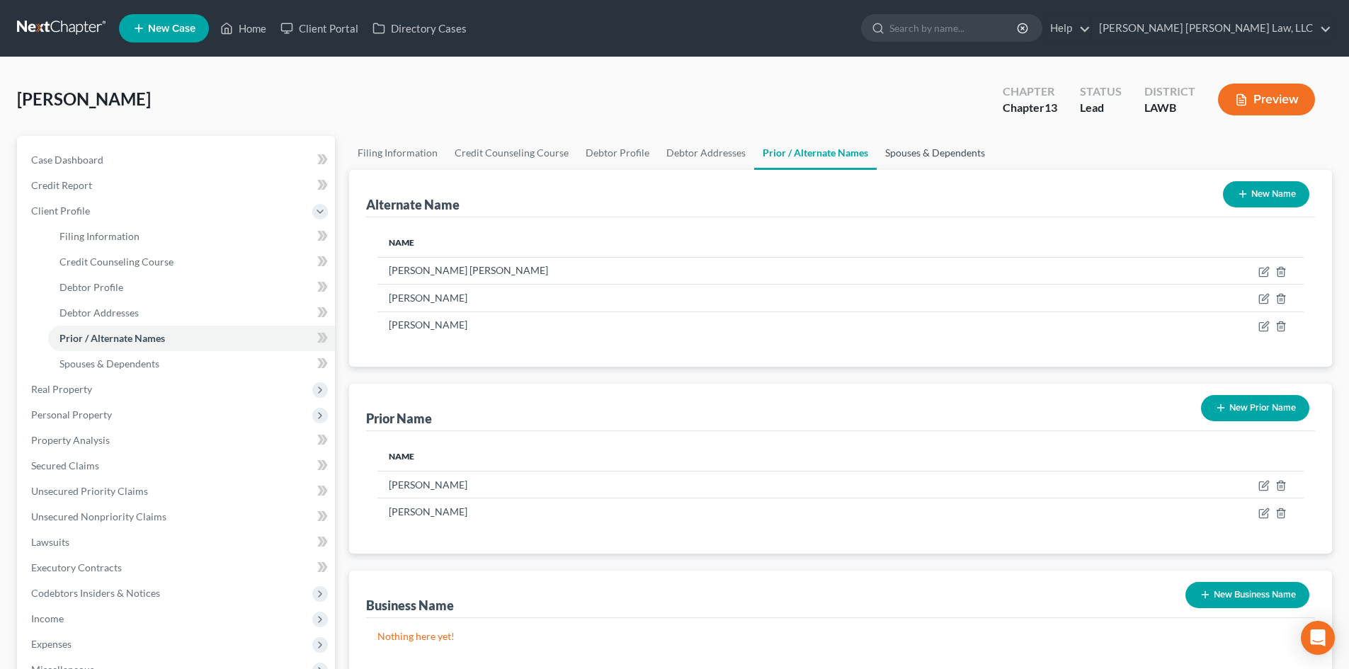
click at [902, 147] on link "Spouses & Dependents" at bounding box center [935, 153] width 117 height 34
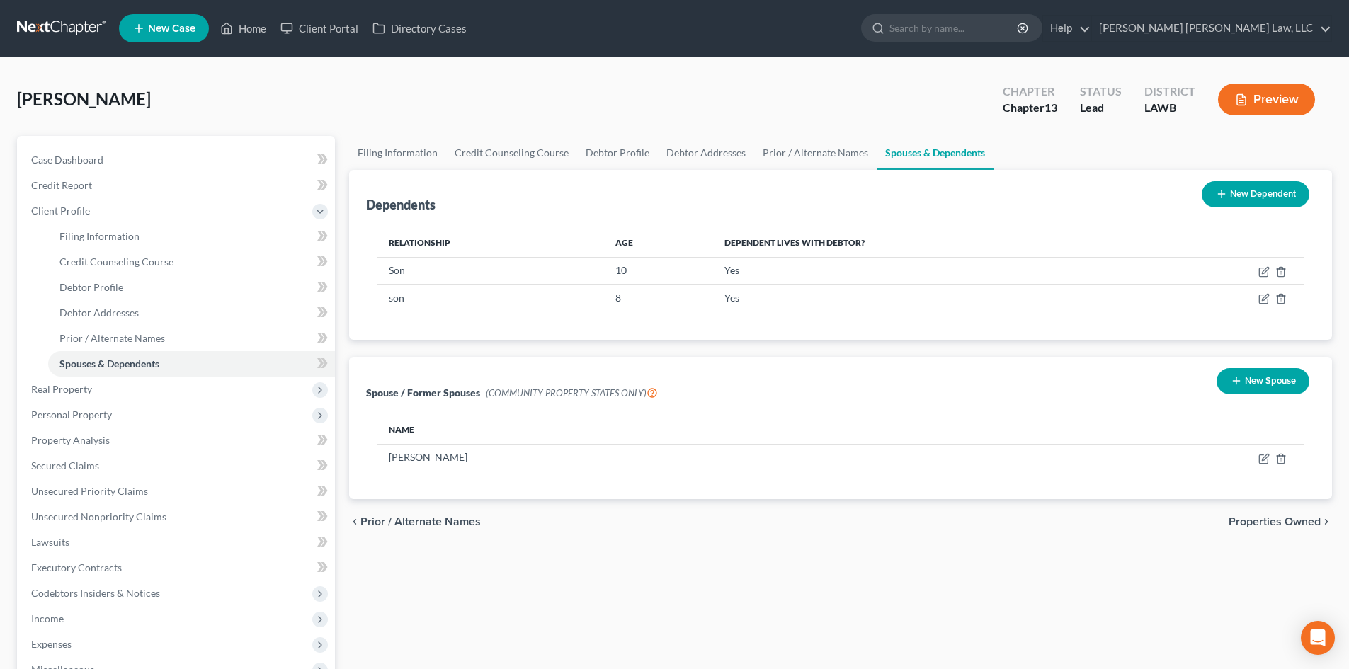
click at [1276, 192] on button "New Dependent" at bounding box center [1256, 194] width 108 height 26
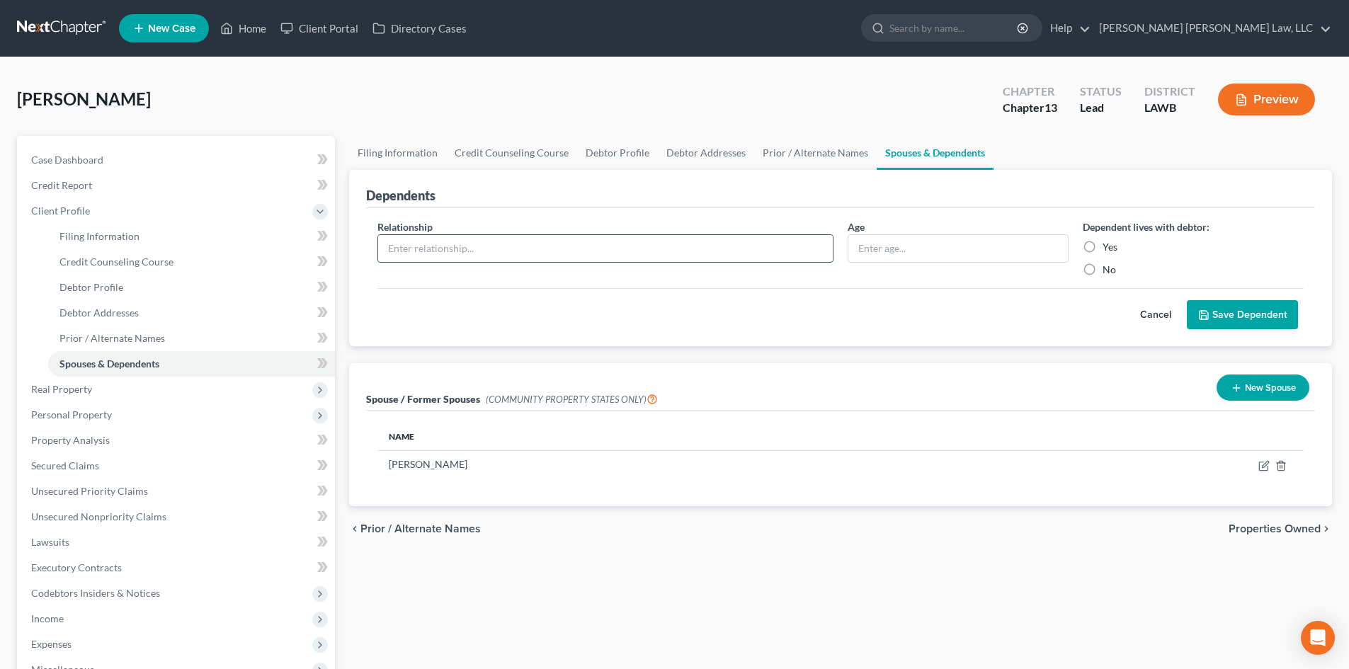
click at [496, 246] on input "text" at bounding box center [605, 248] width 455 height 27
type input "Son"
click at [988, 238] on input "text" at bounding box center [958, 248] width 220 height 27
type input "1"
click at [1229, 312] on button "Save Dependent" at bounding box center [1242, 315] width 111 height 30
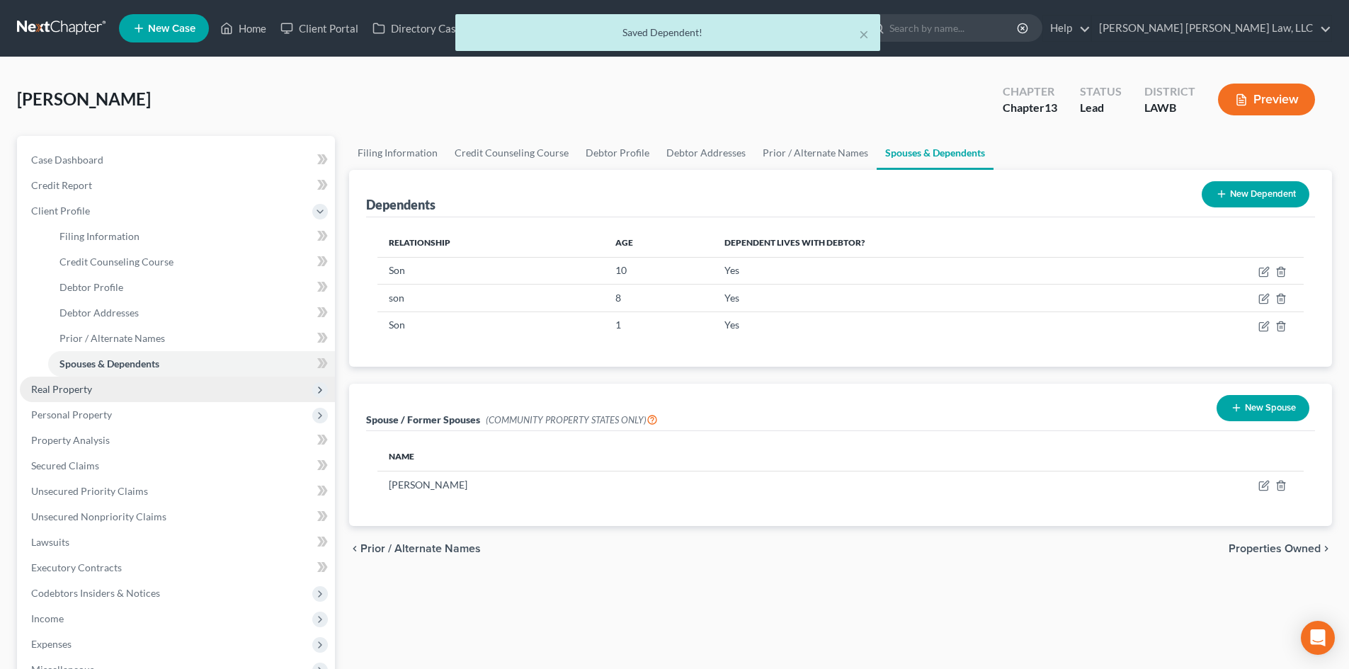
click at [138, 384] on span "Real Property" at bounding box center [177, 389] width 315 height 25
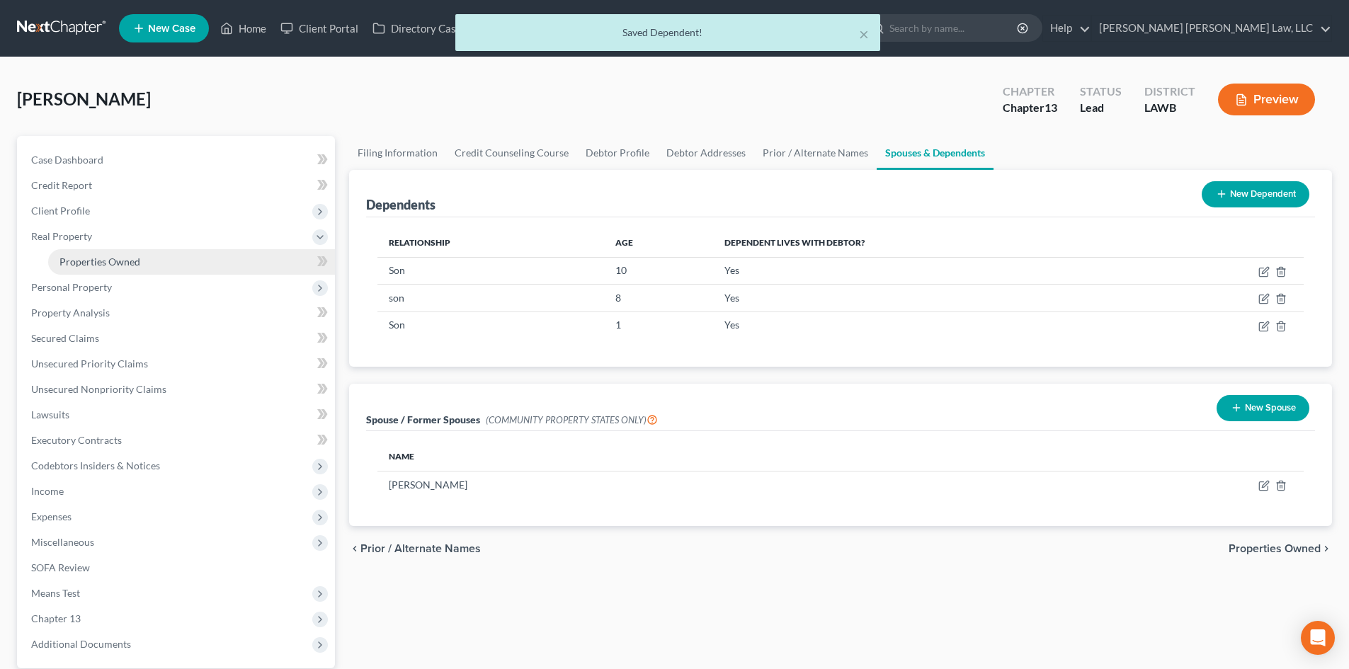
click at [169, 259] on link "Properties Owned" at bounding box center [191, 261] width 287 height 25
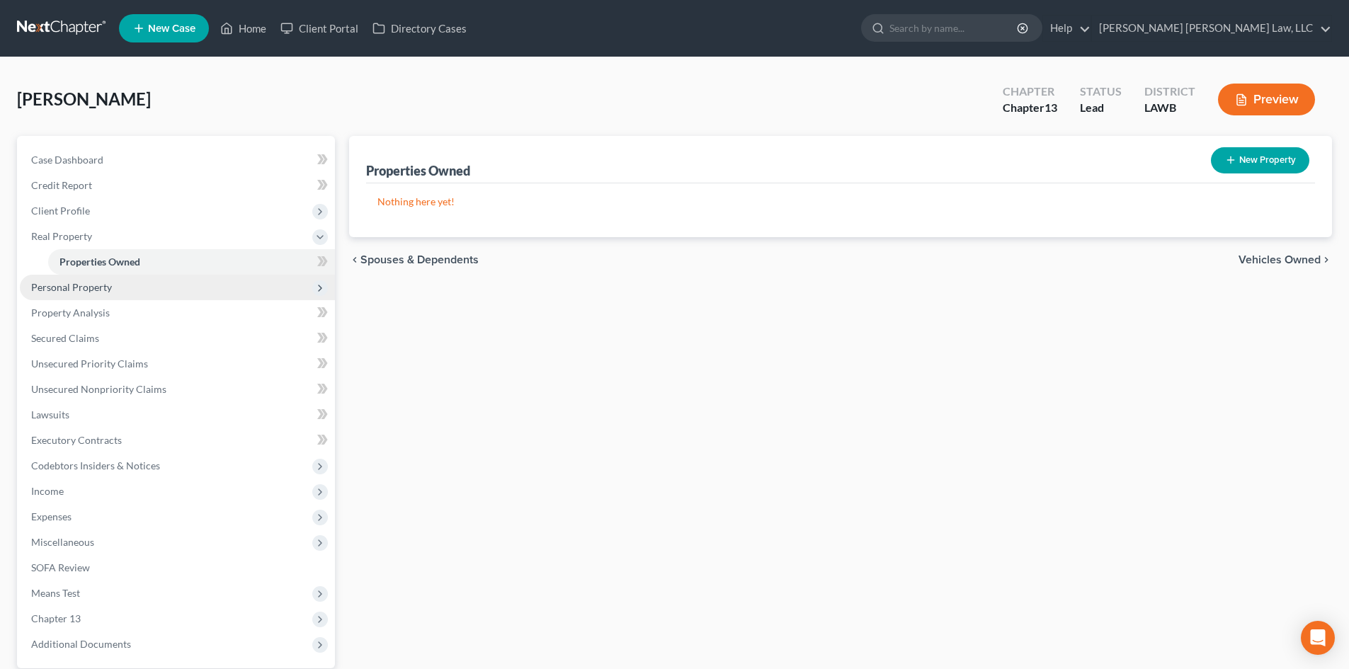
click at [142, 286] on span "Personal Property" at bounding box center [177, 287] width 315 height 25
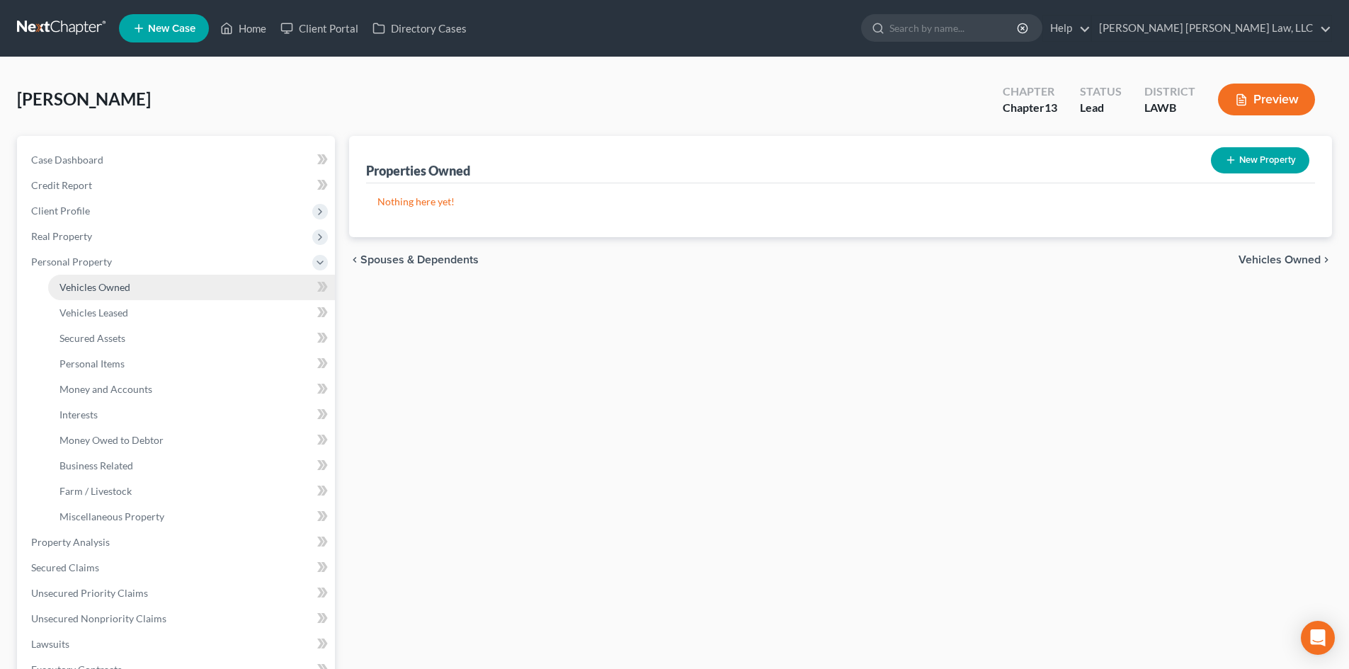
click at [138, 290] on link "Vehicles Owned" at bounding box center [191, 287] width 287 height 25
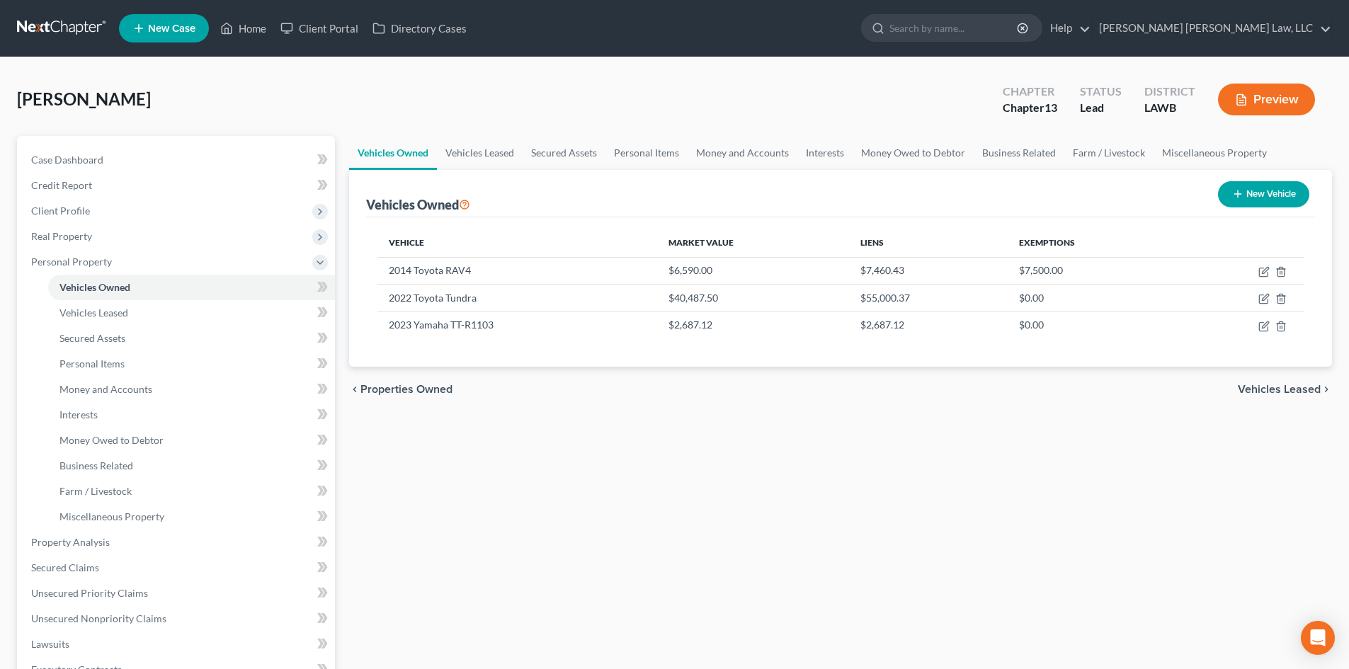
click at [1069, 456] on div "Vehicles Owned Vehicles Leased Secured Assets Personal Items Money and Accounts…" at bounding box center [840, 557] width 997 height 843
click at [632, 146] on link "Personal Items" at bounding box center [646, 153] width 82 height 34
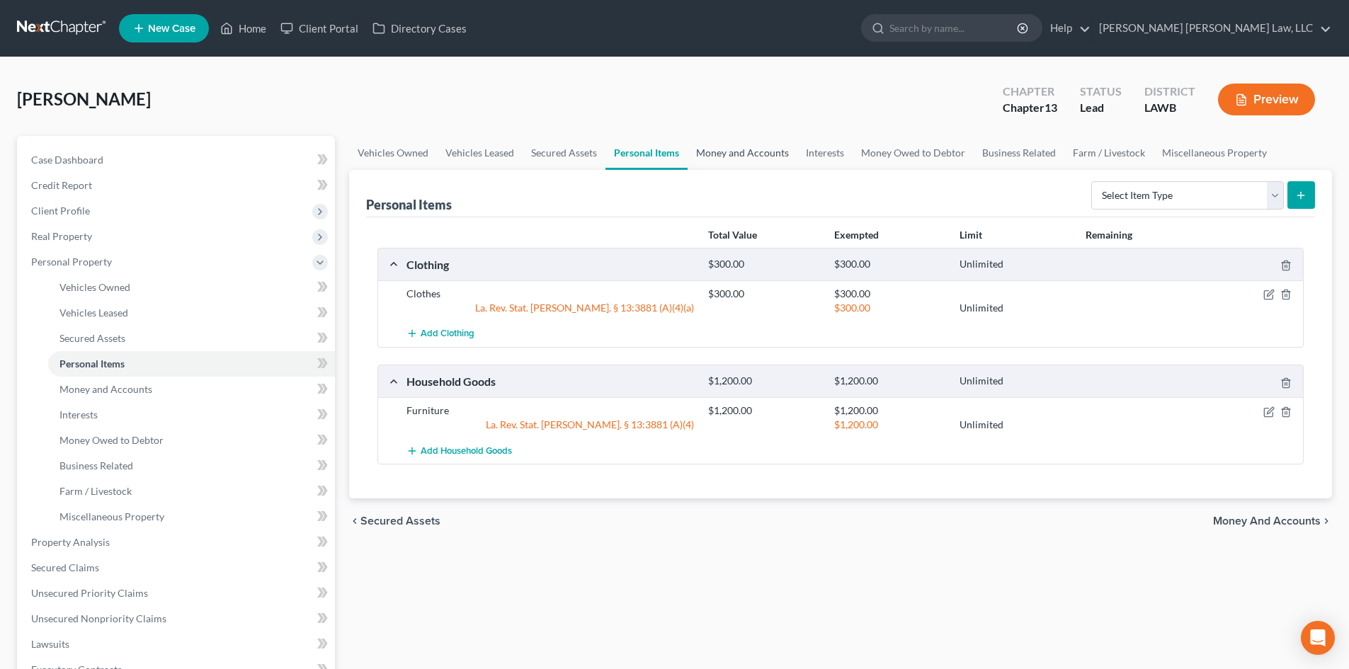
click at [746, 154] on link "Money and Accounts" at bounding box center [743, 153] width 110 height 34
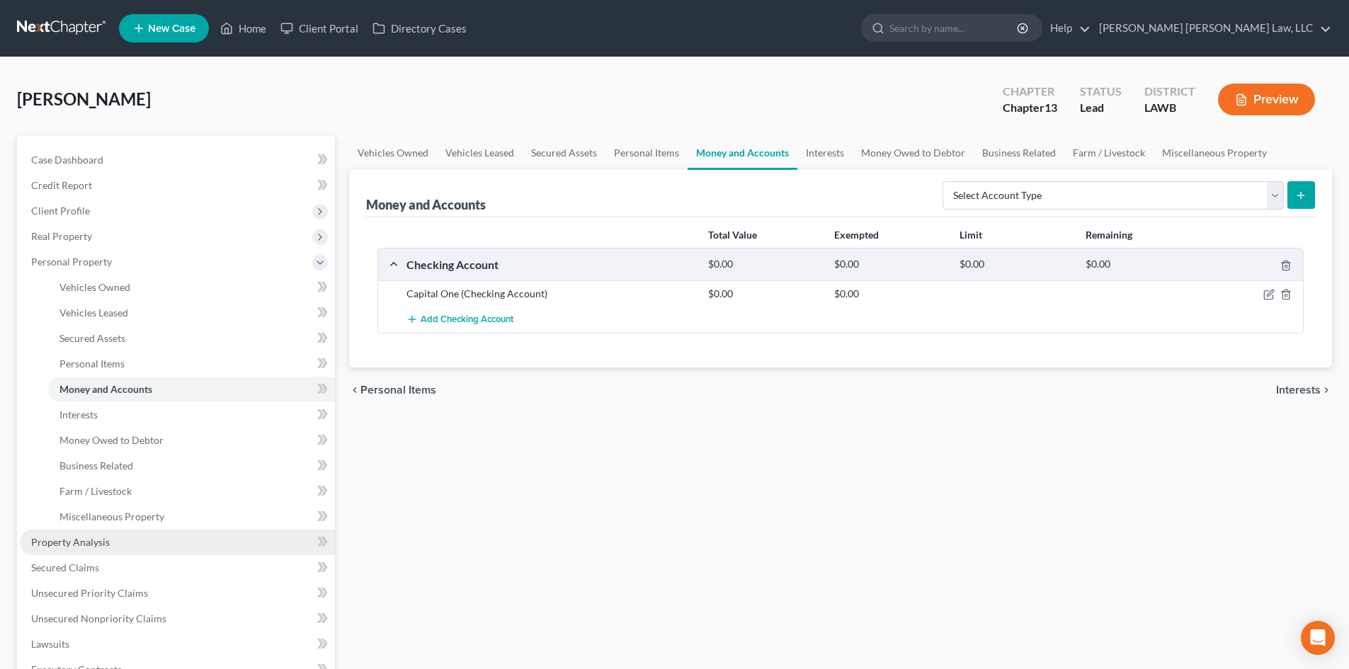
click at [123, 534] on link "Property Analysis" at bounding box center [177, 542] width 315 height 25
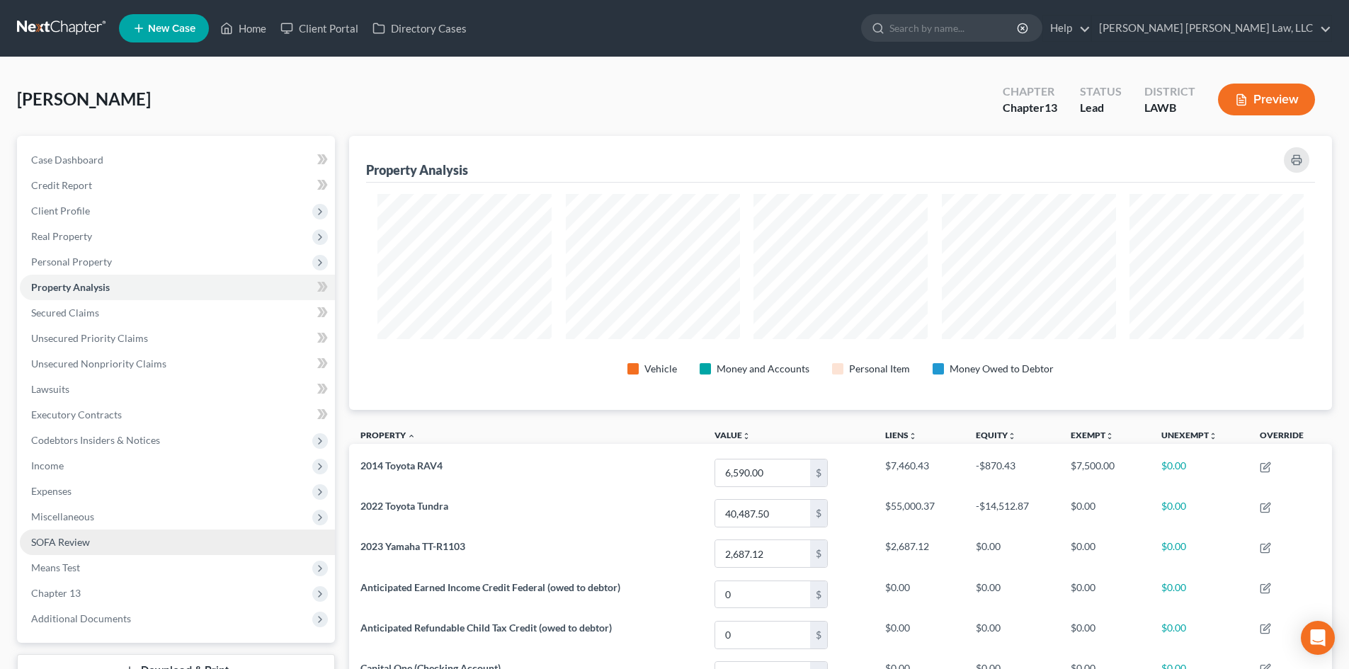
scroll to position [274, 983]
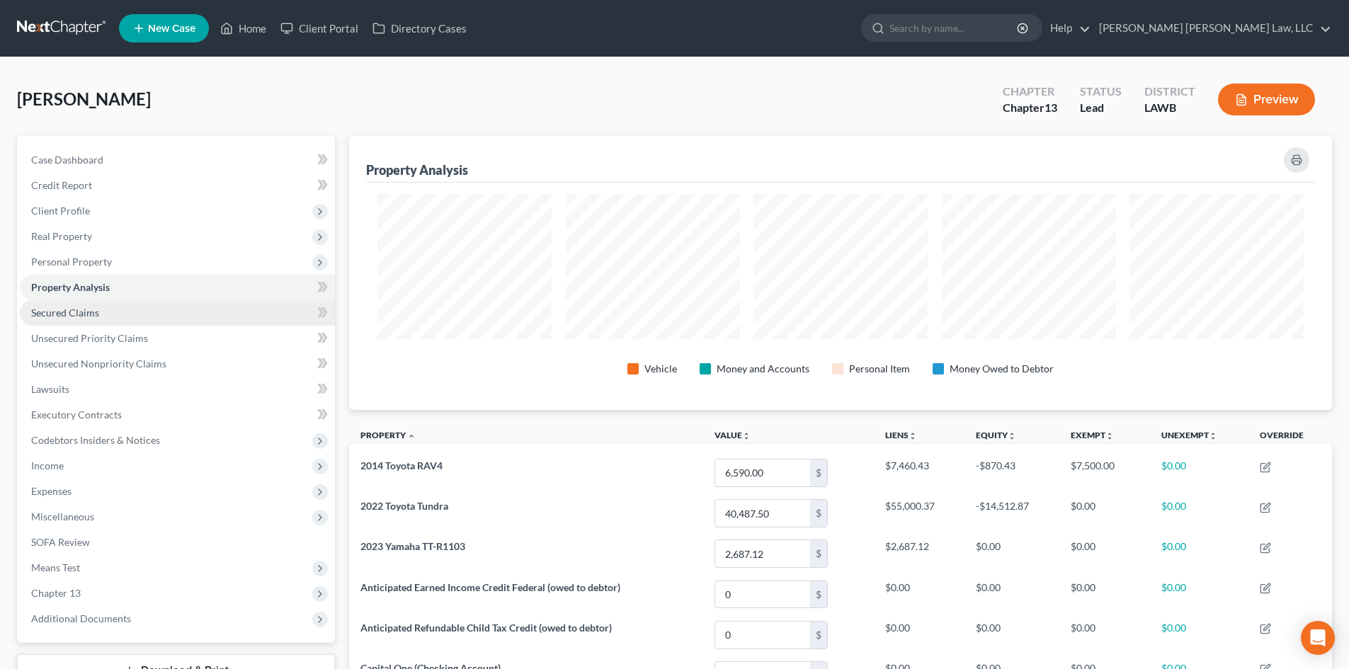
click at [124, 311] on link "Secured Claims" at bounding box center [177, 312] width 315 height 25
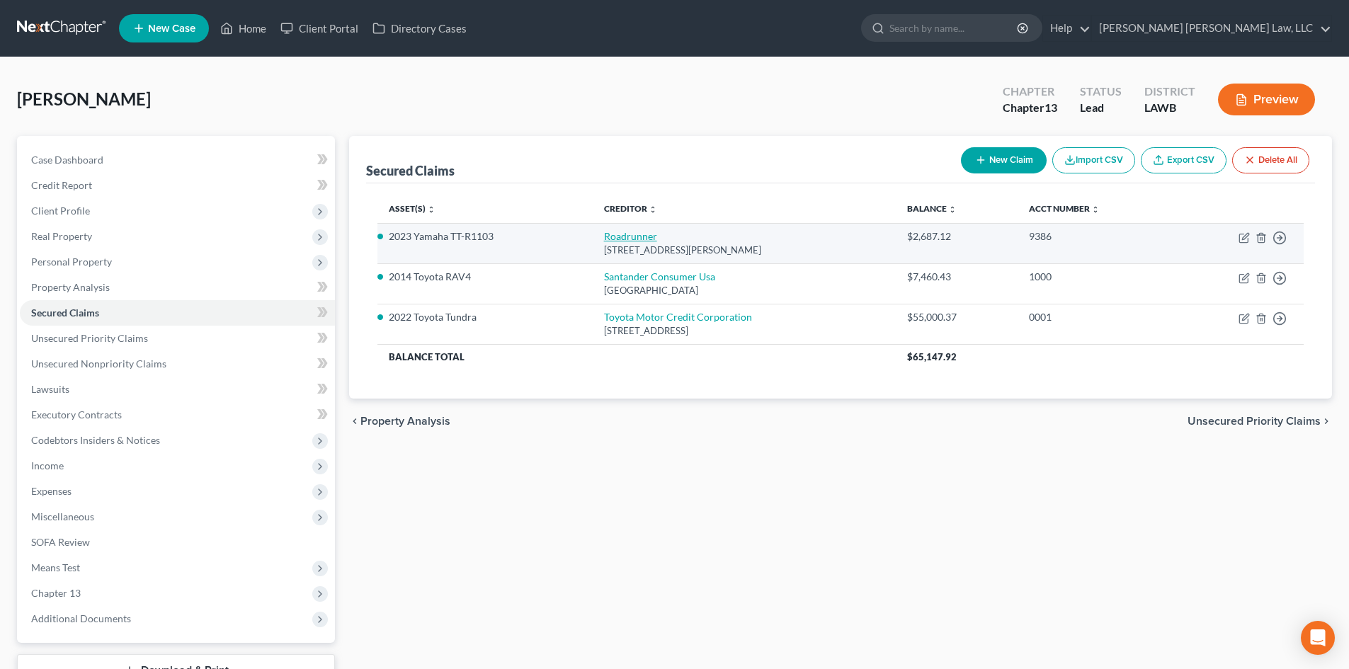
click at [629, 236] on link "Roadrunner" at bounding box center [630, 236] width 53 height 12
select select "45"
select select "3"
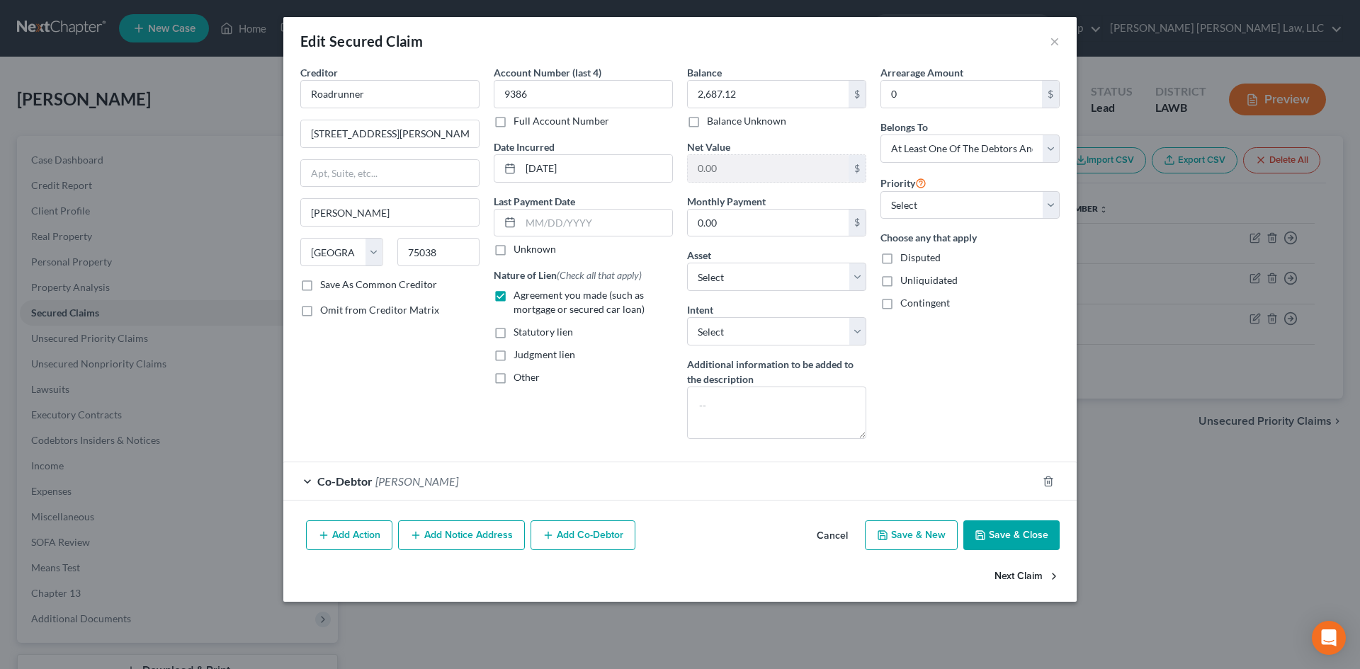
click at [1024, 578] on button "Next Claim" at bounding box center [1026, 577] width 65 height 30
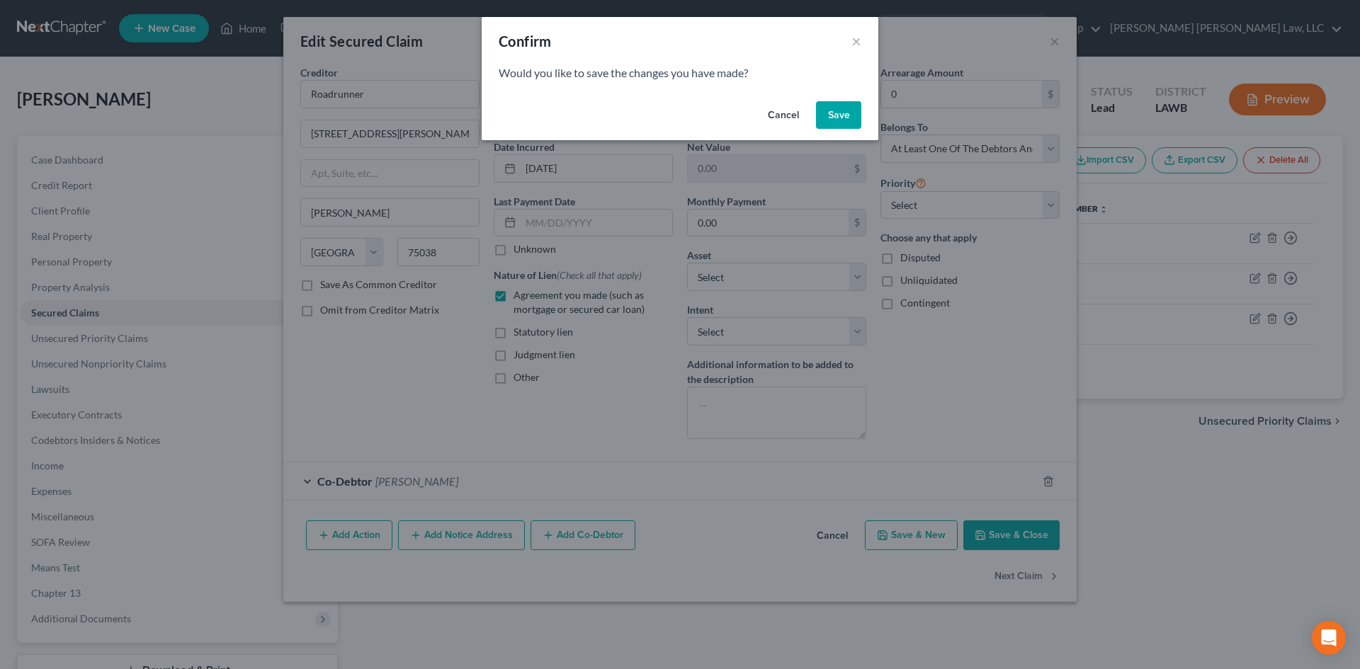
click at [844, 96] on div "Cancel Save" at bounding box center [680, 118] width 397 height 45
click at [842, 109] on button "Save" at bounding box center [838, 115] width 45 height 28
select select "45"
select select "0"
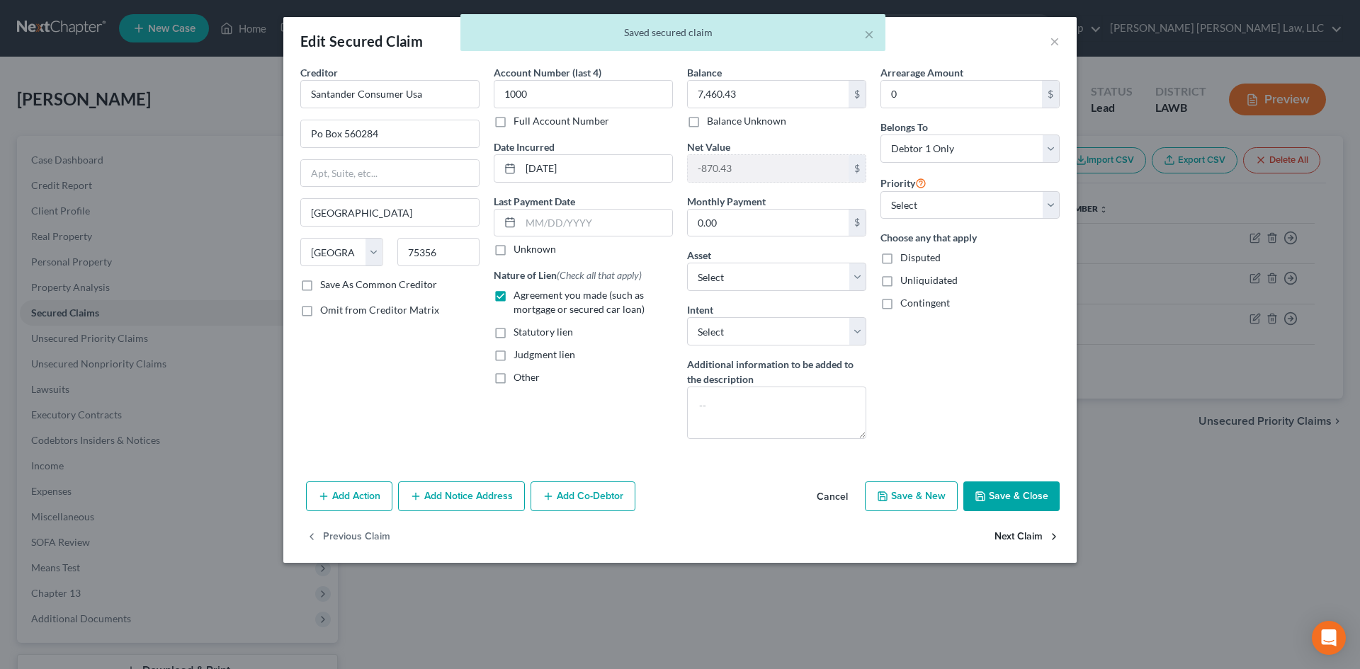
click at [1015, 540] on button "Next Claim" at bounding box center [1026, 538] width 65 height 30
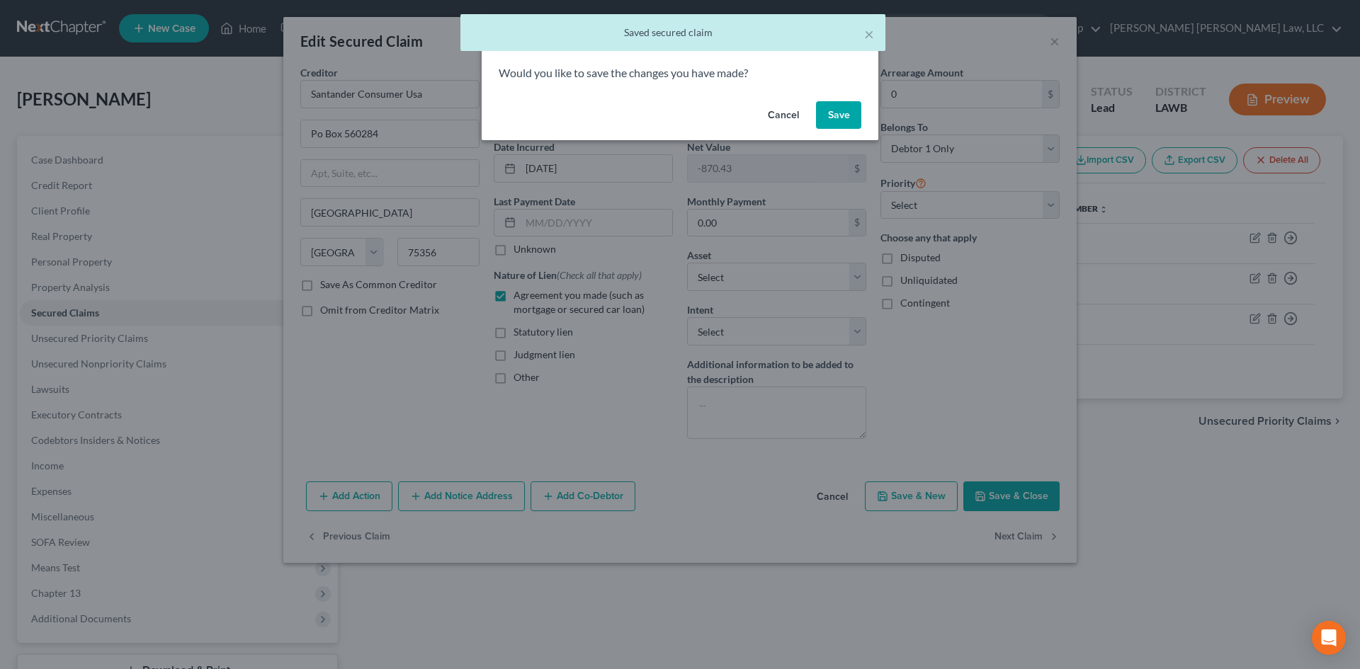
click at [846, 116] on button "Save" at bounding box center [838, 115] width 45 height 28
select select "16"
select select "3"
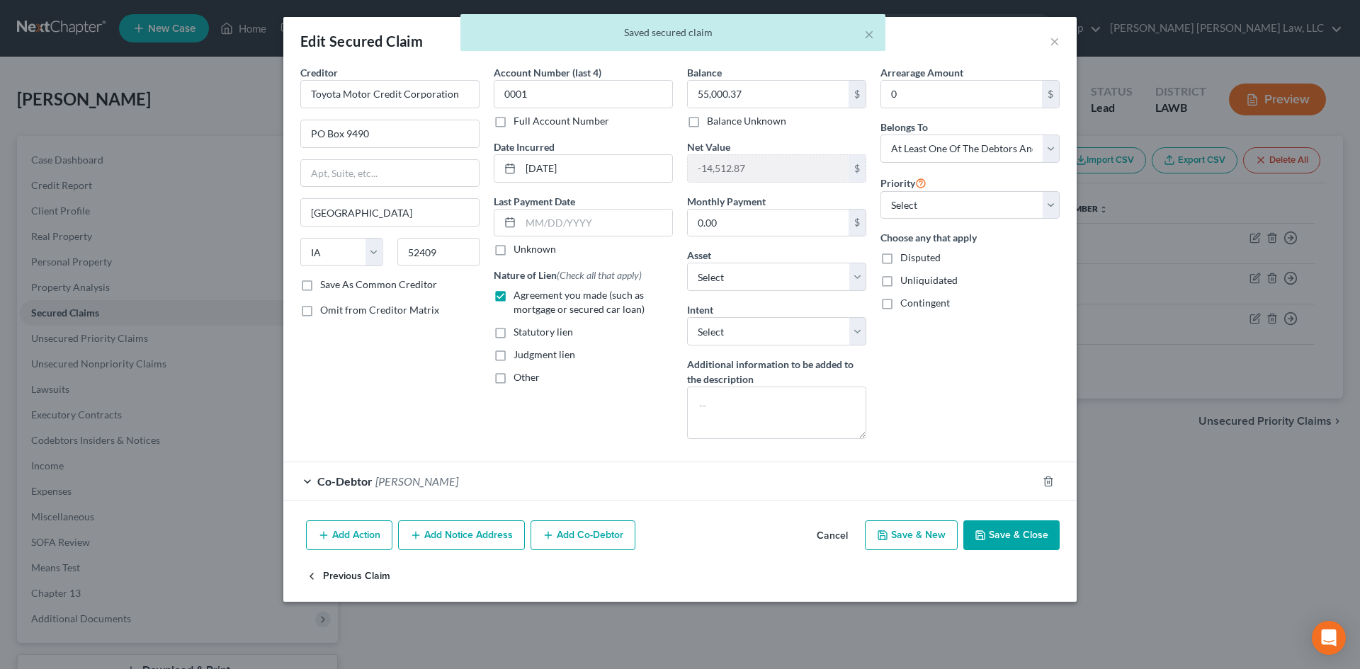
click at [382, 579] on button "Previous Claim" at bounding box center [348, 577] width 84 height 30
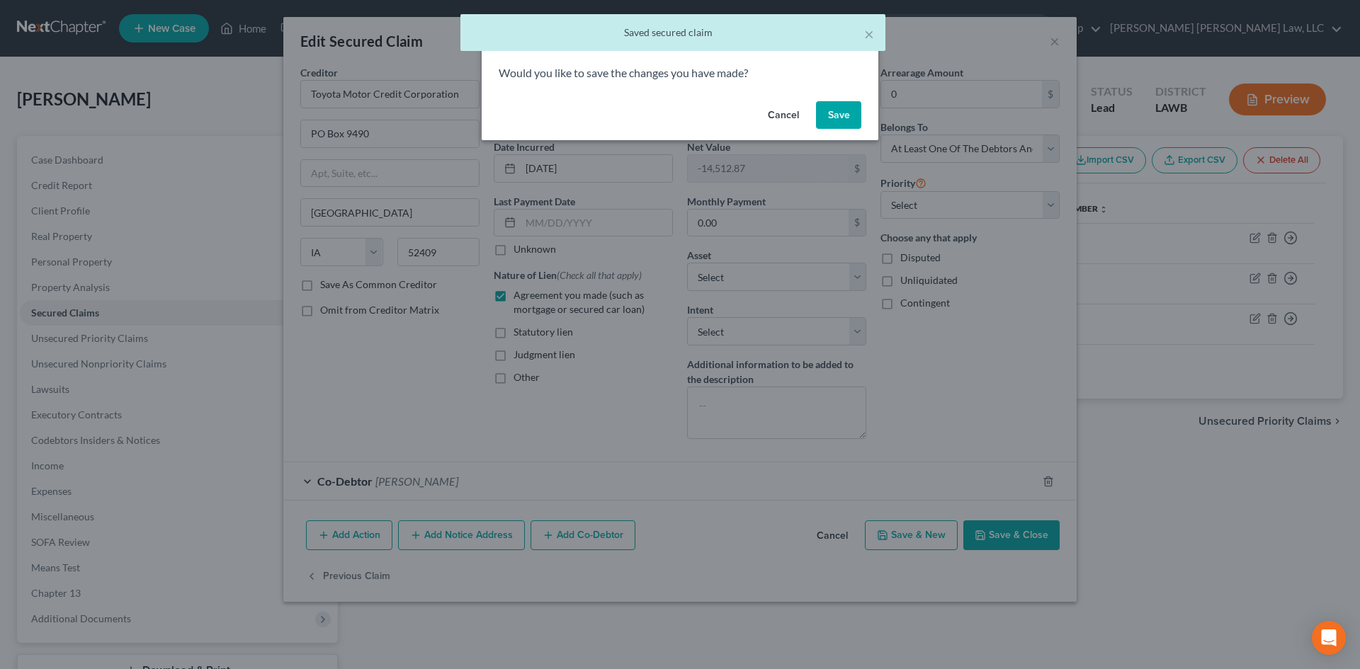
click at [841, 103] on button "Save" at bounding box center [838, 115] width 45 height 28
select select "45"
select select "0"
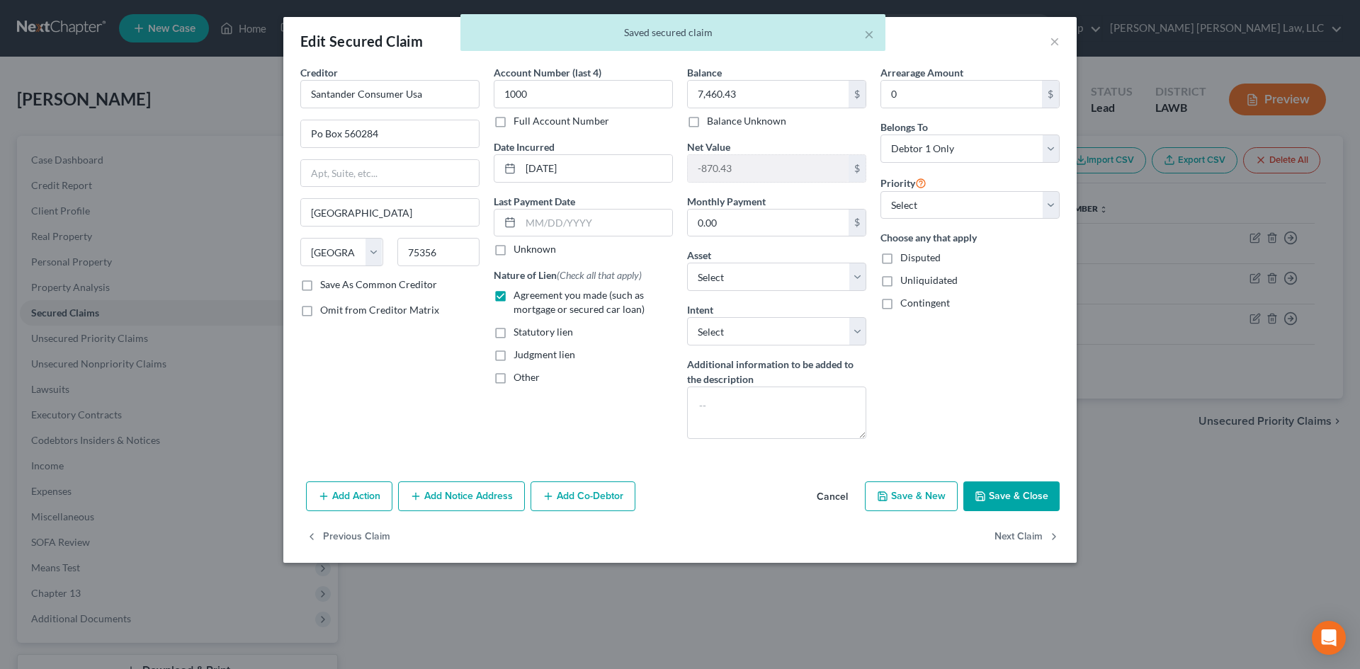
click at [1010, 498] on button "Save & Close" at bounding box center [1011, 497] width 96 height 30
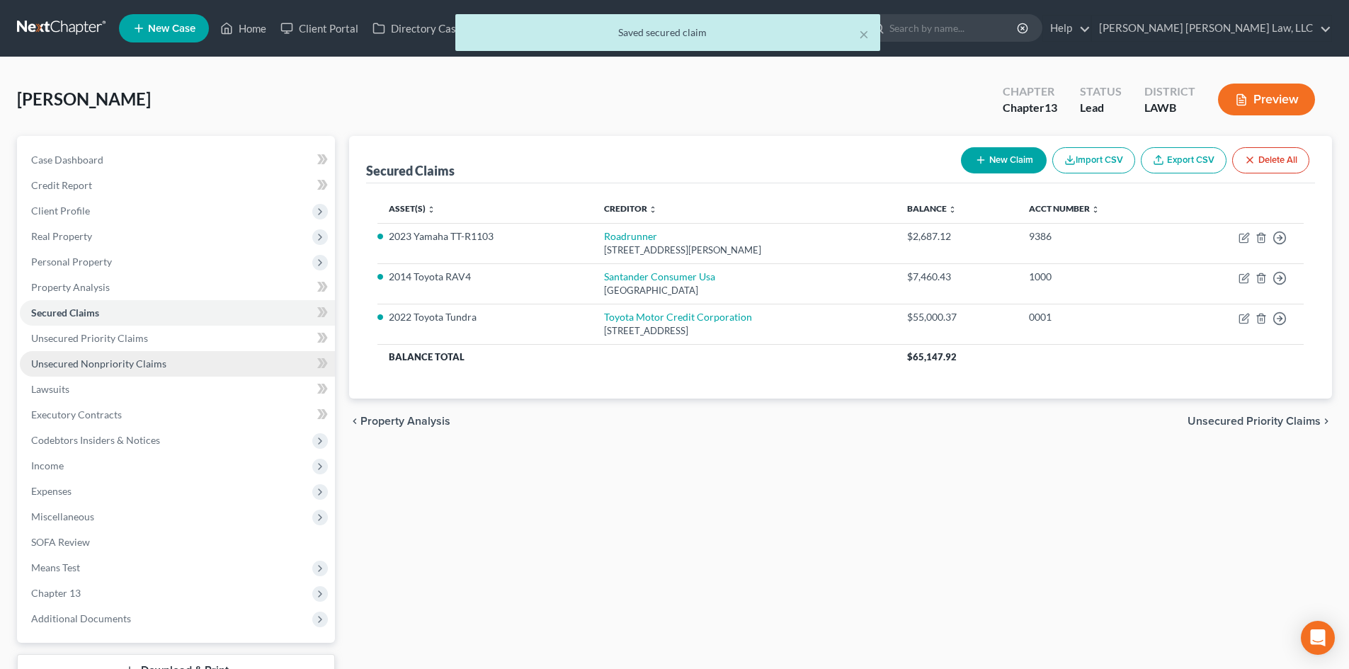
click at [202, 363] on link "Unsecured Nonpriority Claims" at bounding box center [177, 363] width 315 height 25
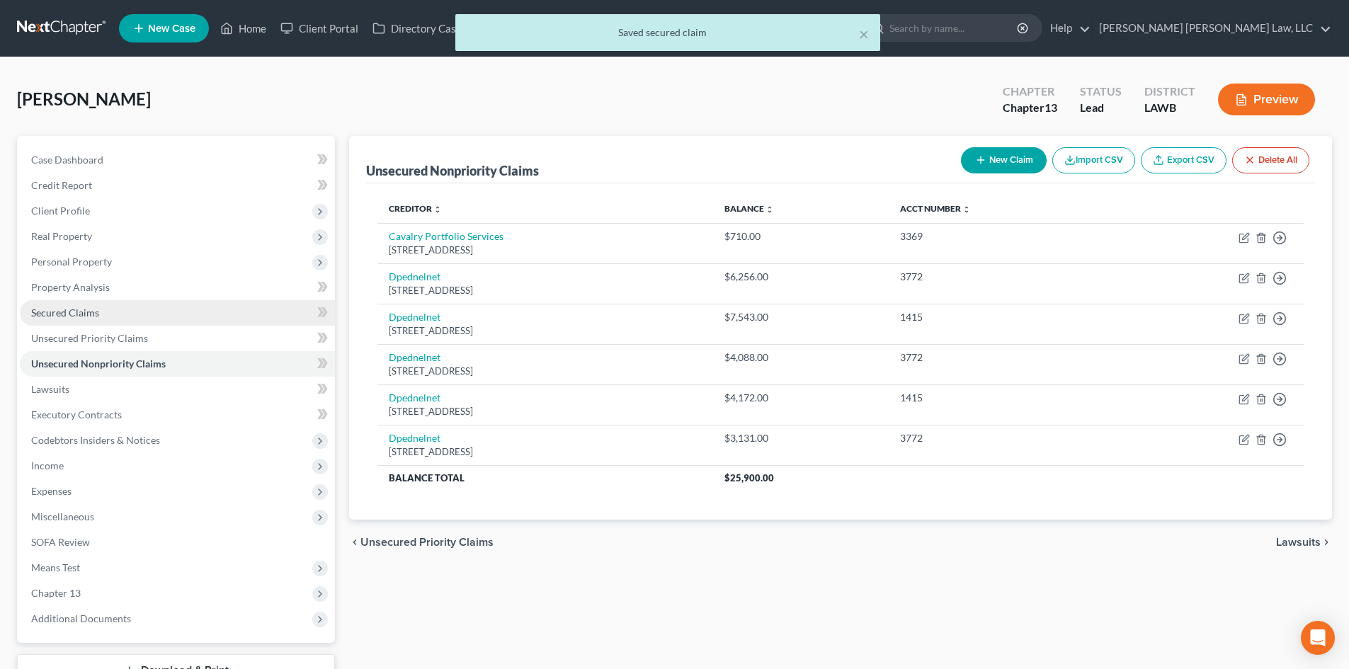
click at [203, 306] on link "Secured Claims" at bounding box center [177, 312] width 315 height 25
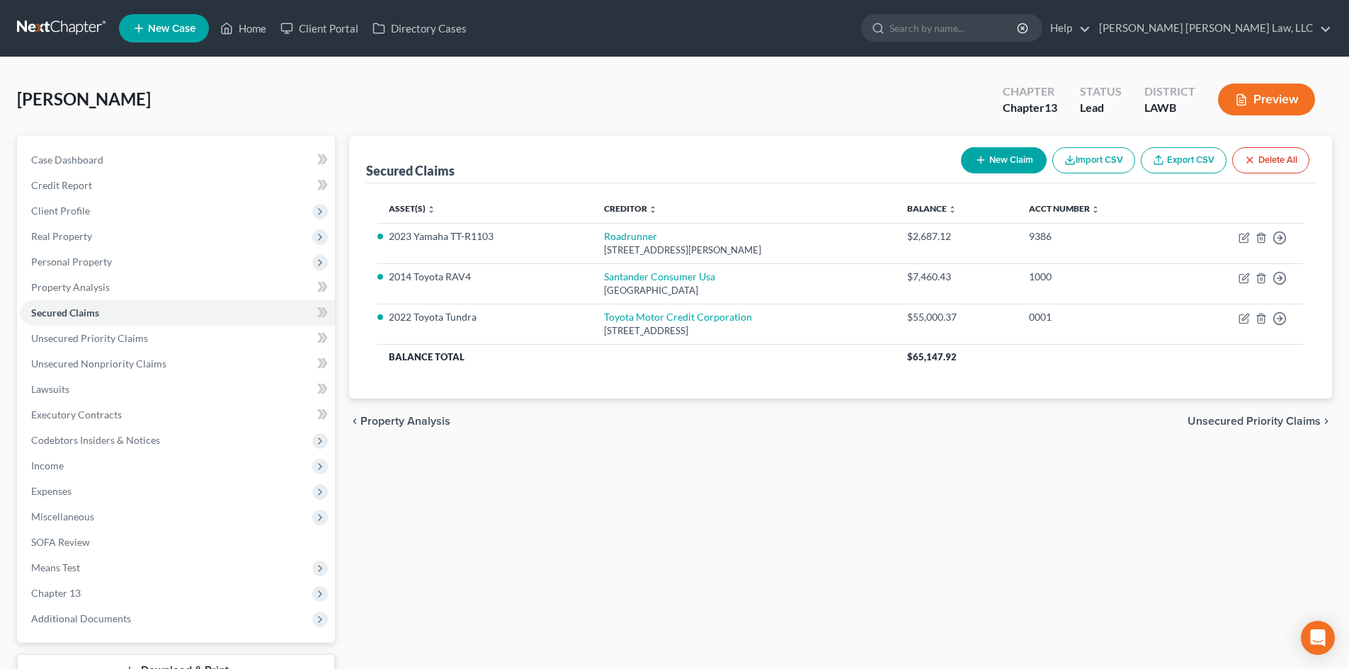
click at [736, 109] on div "[GEOGRAPHIC_DATA][PERSON_NAME] Upgraded Chapter Chapter 13 Status Lead District…" at bounding box center [674, 105] width 1315 height 62
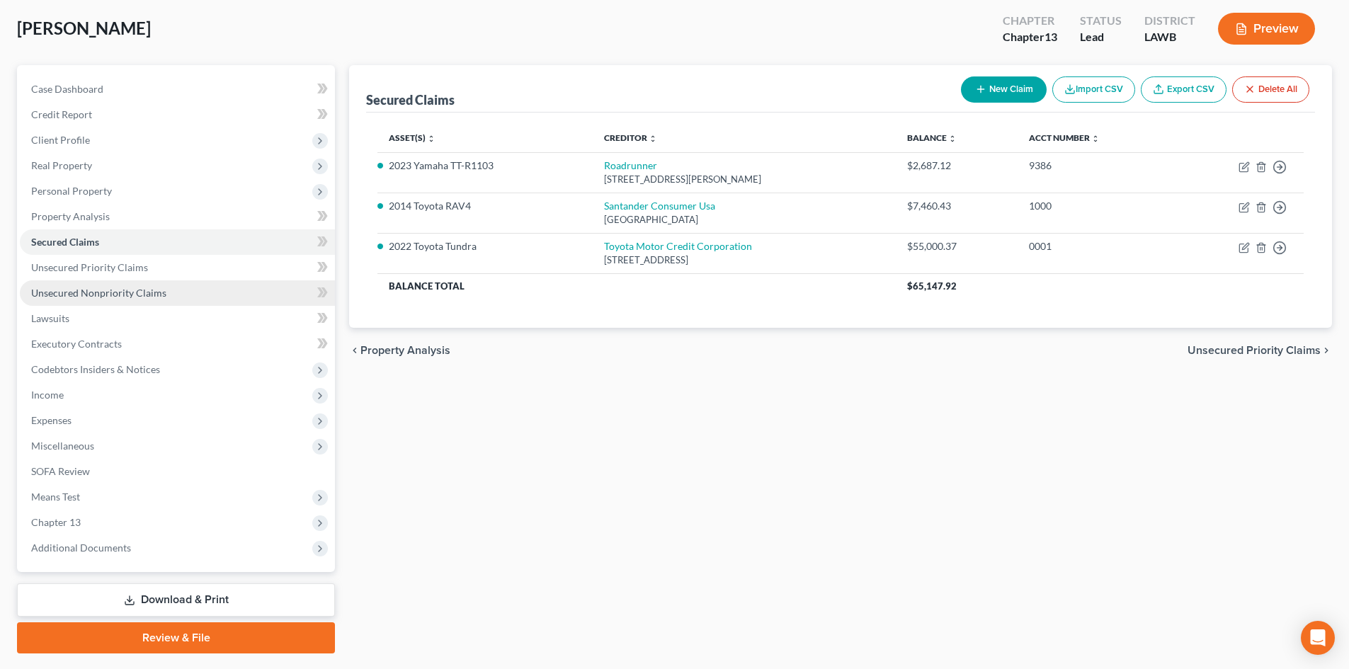
click at [127, 291] on span "Unsecured Nonpriority Claims" at bounding box center [98, 293] width 135 height 12
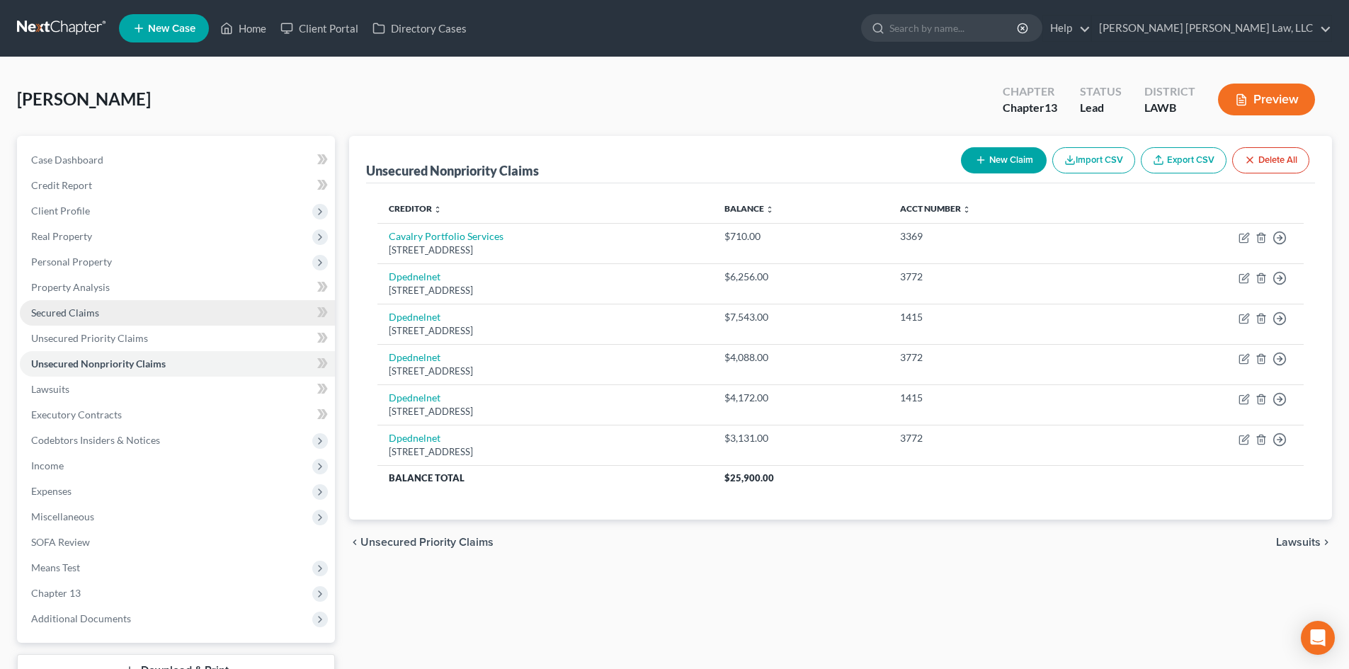
click at [158, 309] on link "Secured Claims" at bounding box center [177, 312] width 315 height 25
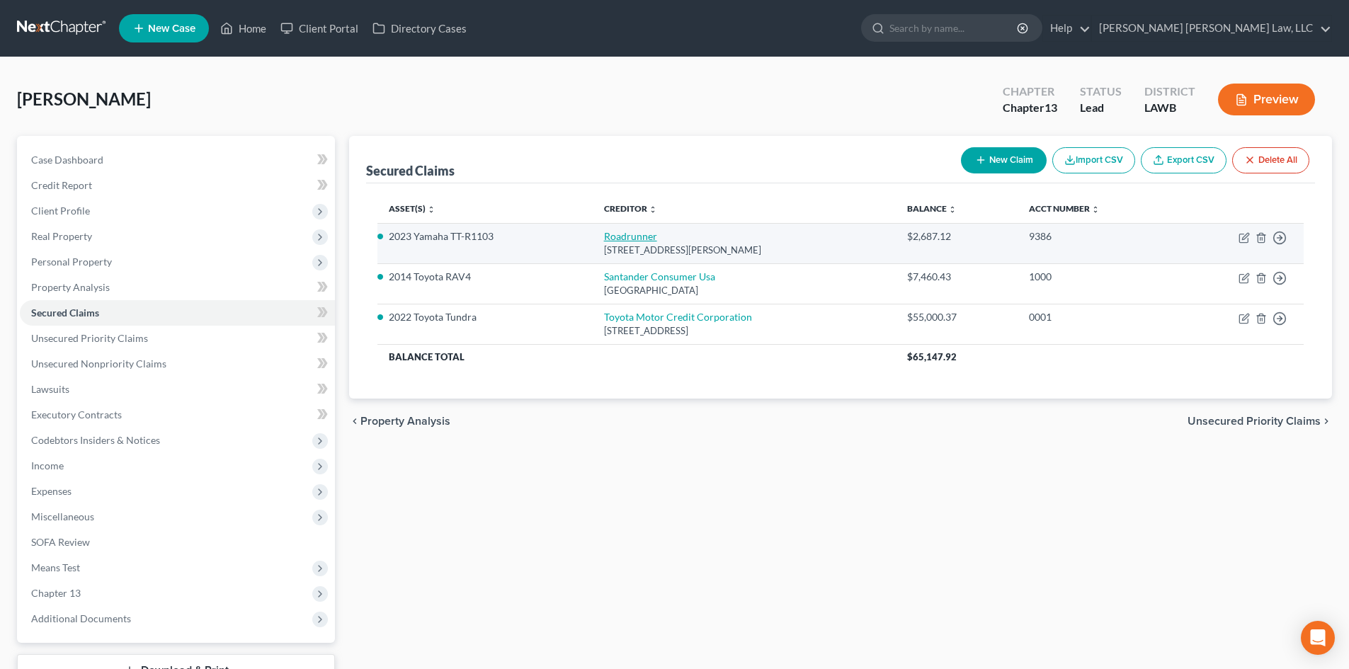
click at [642, 237] on link "Roadrunner" at bounding box center [630, 236] width 53 height 12
select select "45"
select select "3"
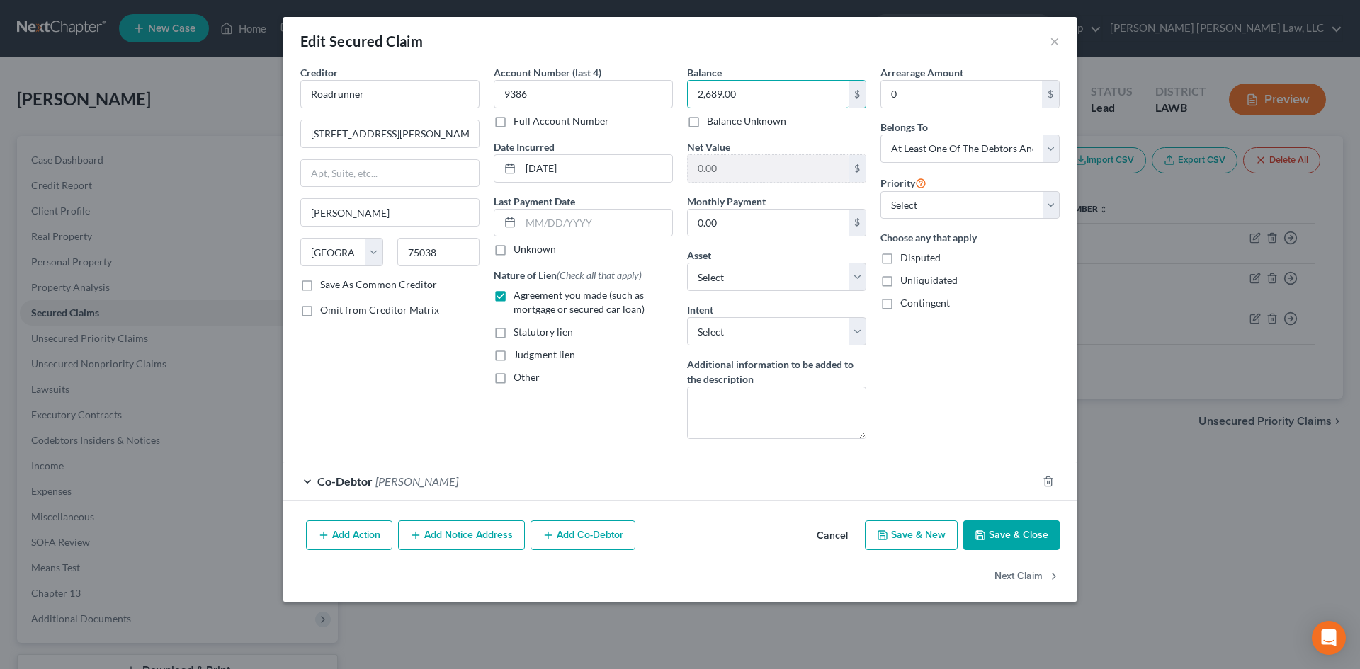
type input "2,689.00"
click at [1001, 537] on button "Save & Close" at bounding box center [1011, 535] width 96 height 30
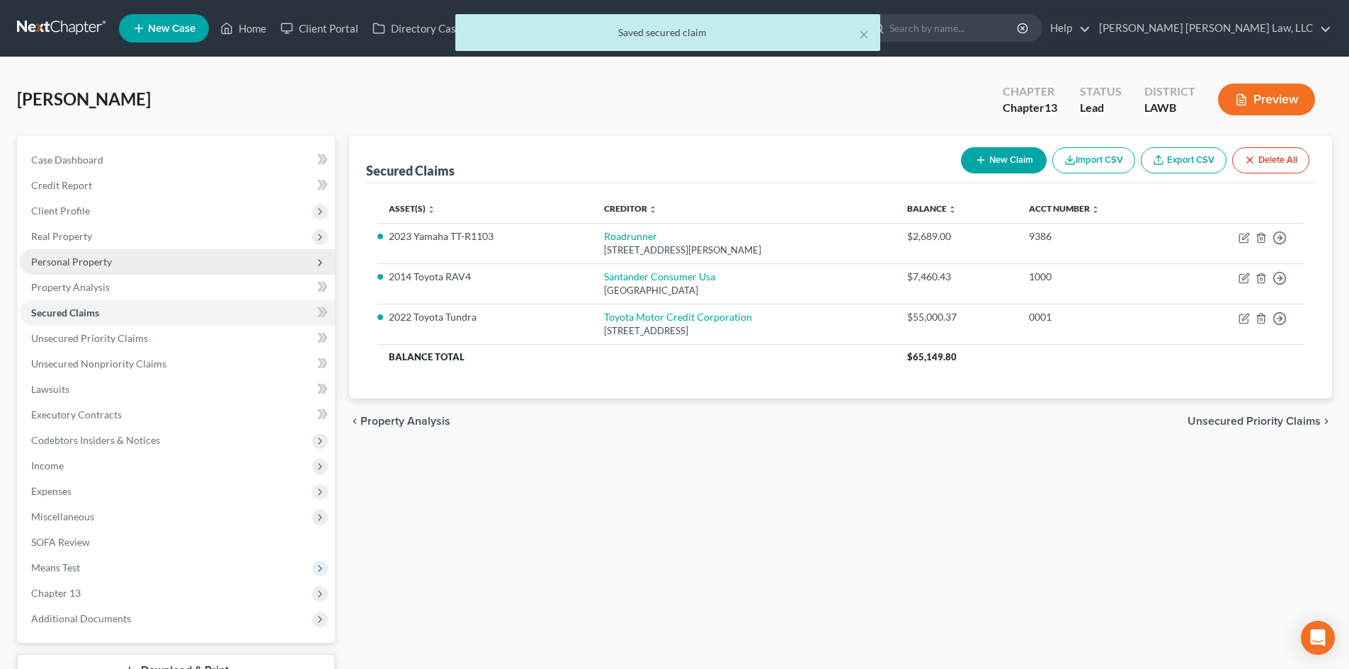
click at [118, 254] on span "Personal Property" at bounding box center [177, 261] width 315 height 25
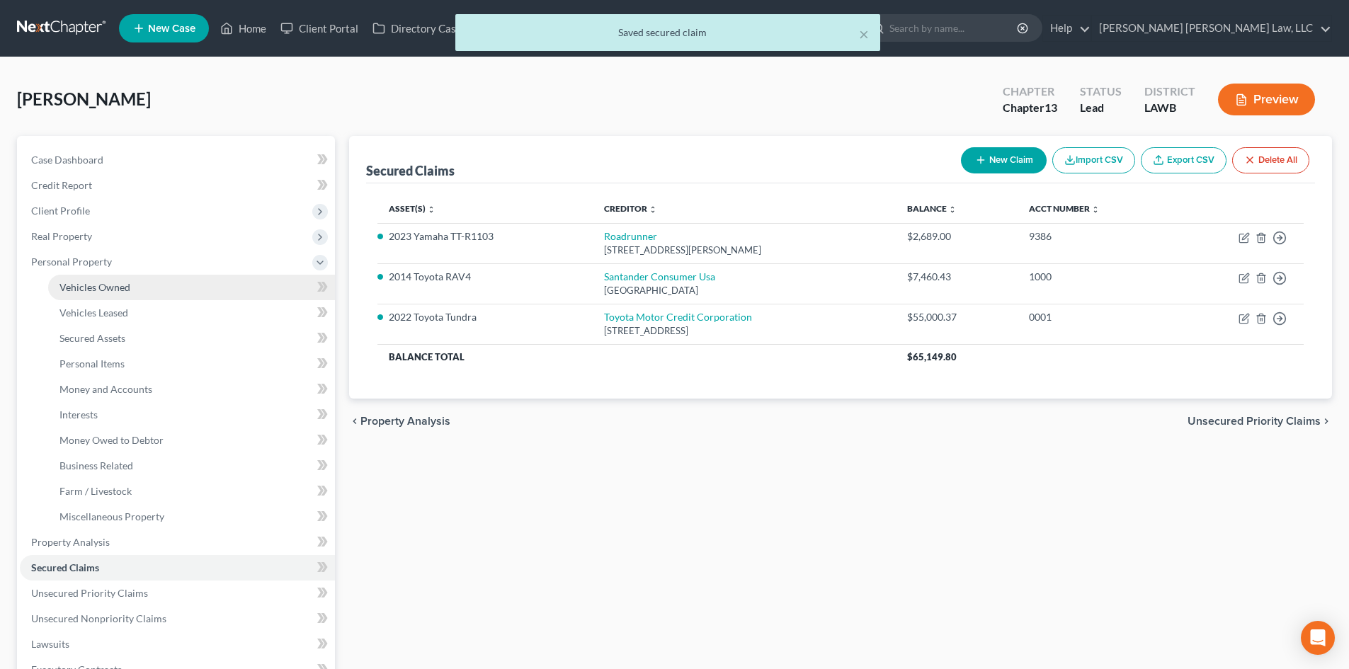
click at [159, 293] on link "Vehicles Owned" at bounding box center [191, 287] width 287 height 25
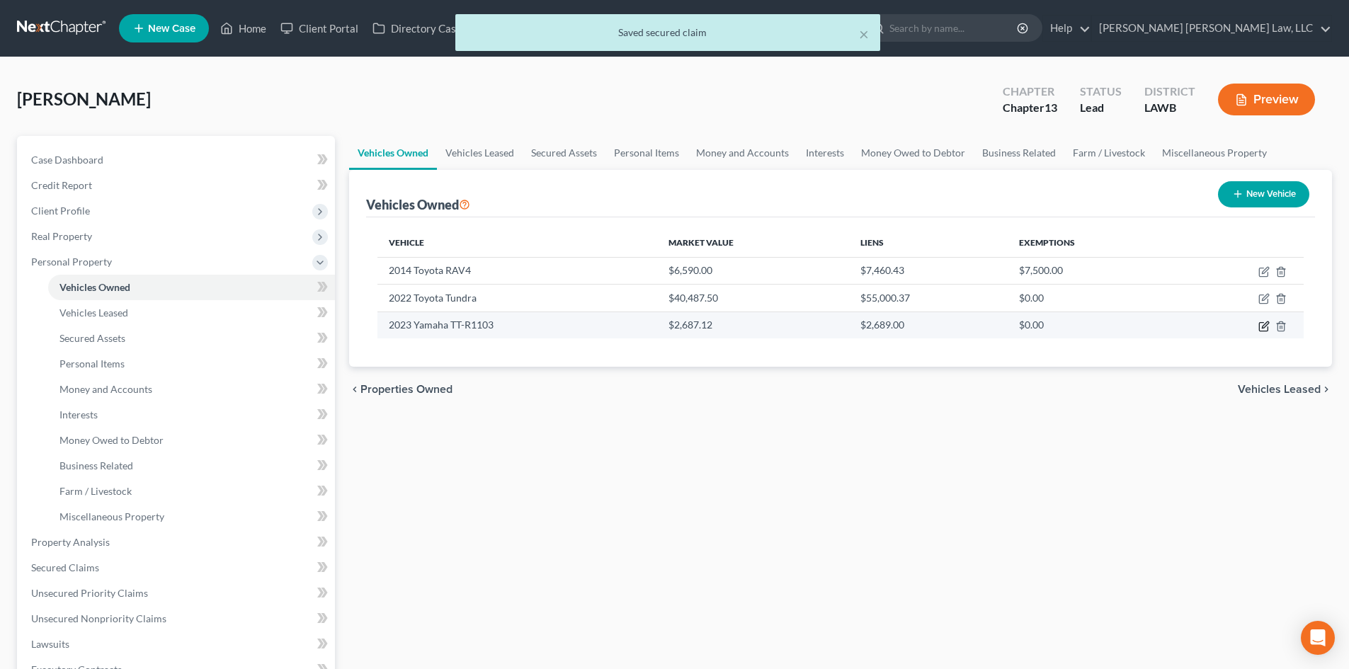
click at [1262, 327] on icon "button" at bounding box center [1263, 326] width 11 height 11
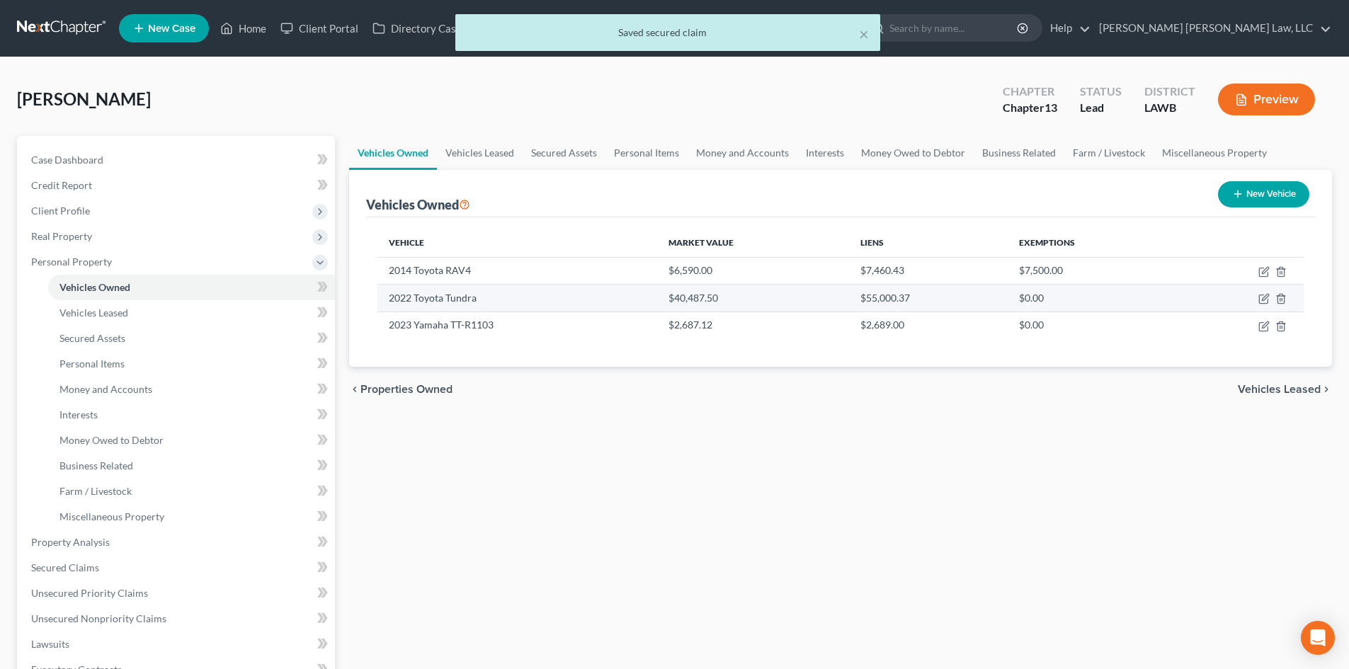
select select "7"
select select "3"
select select "2"
select select "0"
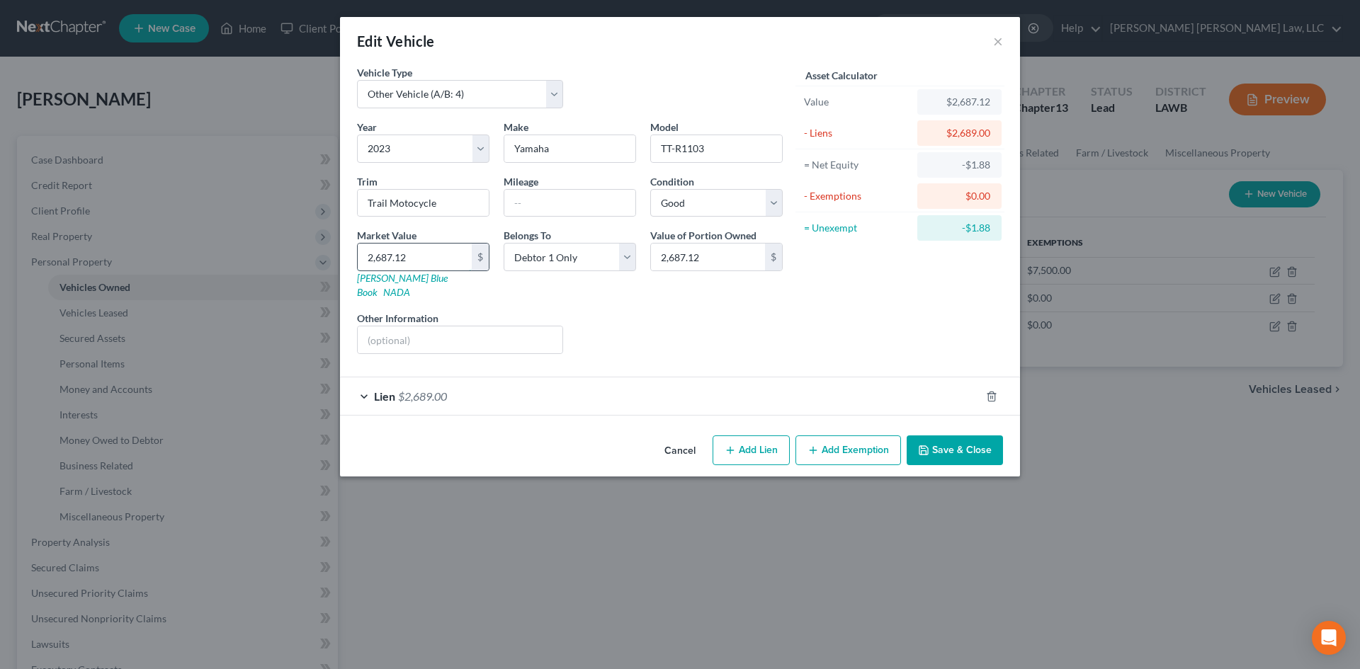
click at [443, 257] on input "2,687.12" at bounding box center [415, 257] width 114 height 27
type input "2"
type input "2.00"
type input "26"
type input "26.00"
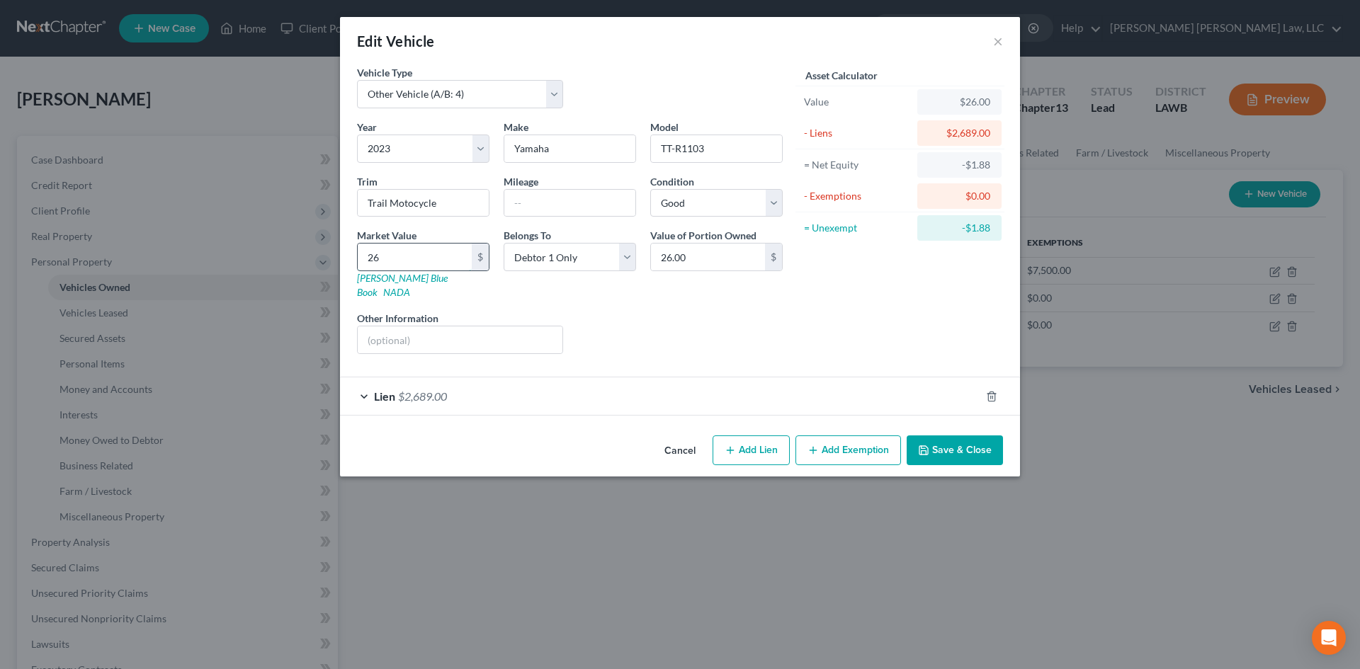
type input "268"
type input "268.00"
type input "2689"
type input "2,689.00"
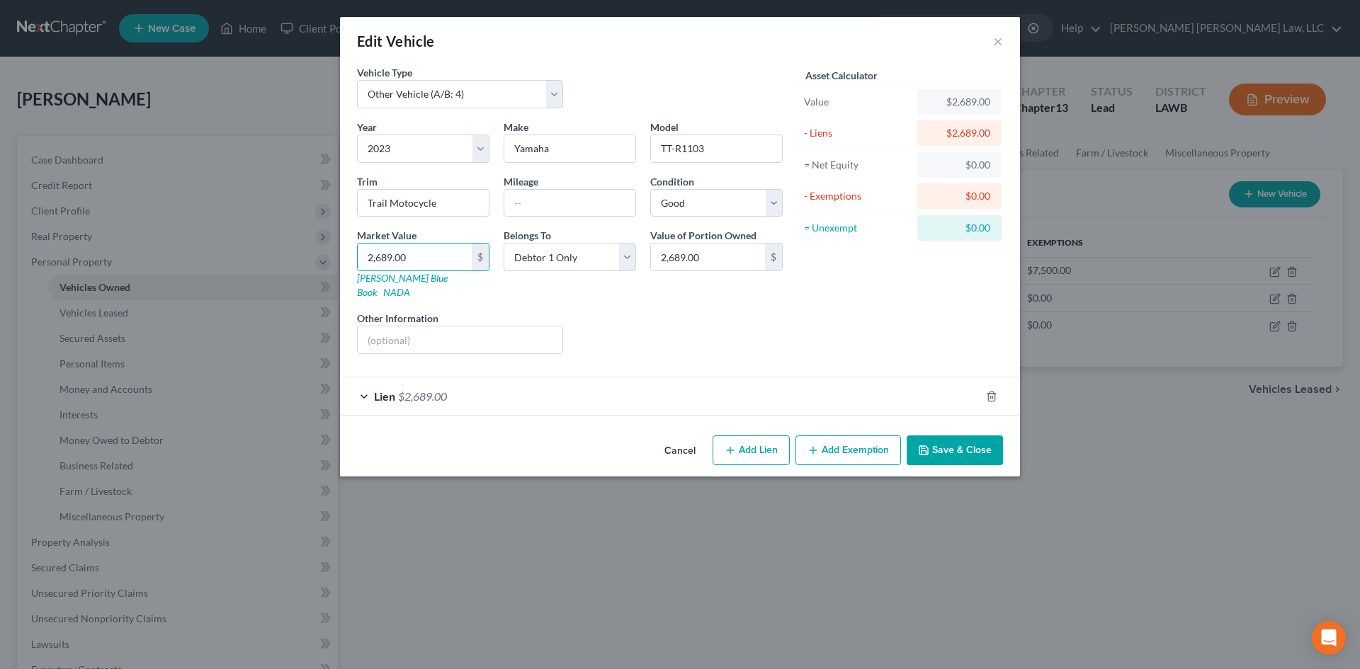
click at [978, 441] on button "Save & Close" at bounding box center [954, 450] width 96 height 30
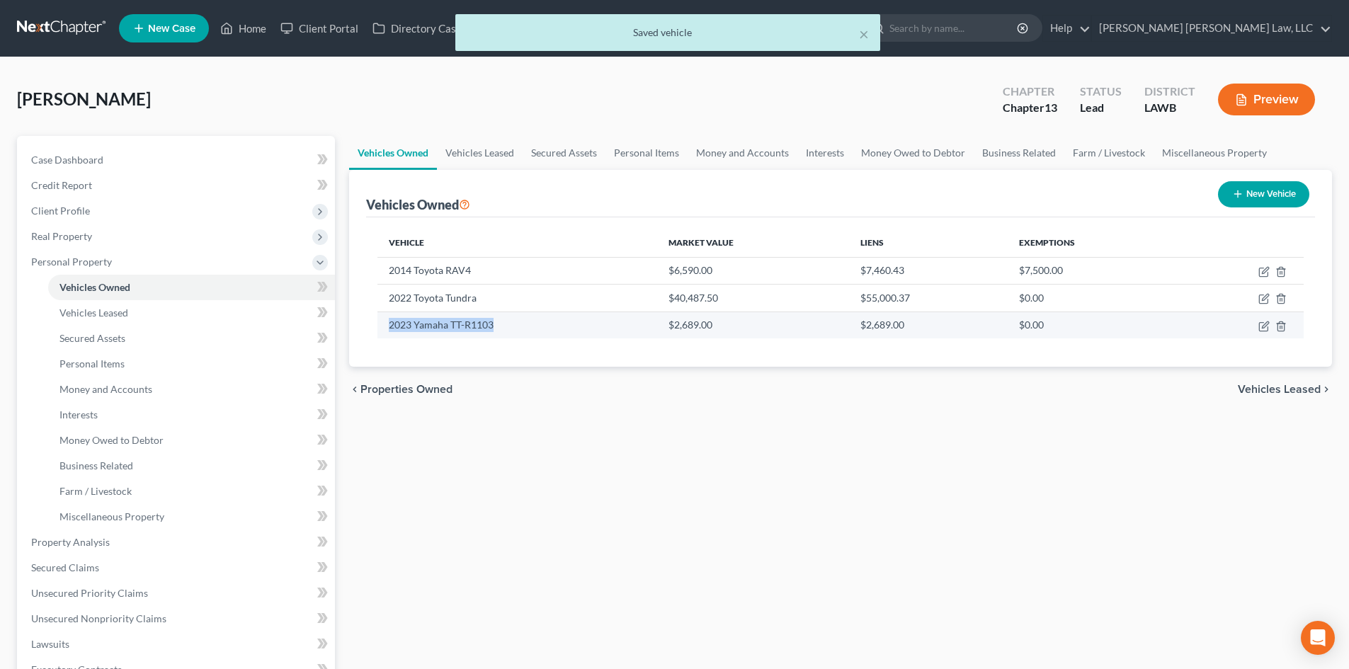
drag, startPoint x: 528, startPoint y: 326, endPoint x: 390, endPoint y: 333, distance: 138.3
click at [390, 333] on td "2023 Yamaha TT-R1103" at bounding box center [516, 325] width 279 height 27
copy td "2023 Yamaha TT-R1103"
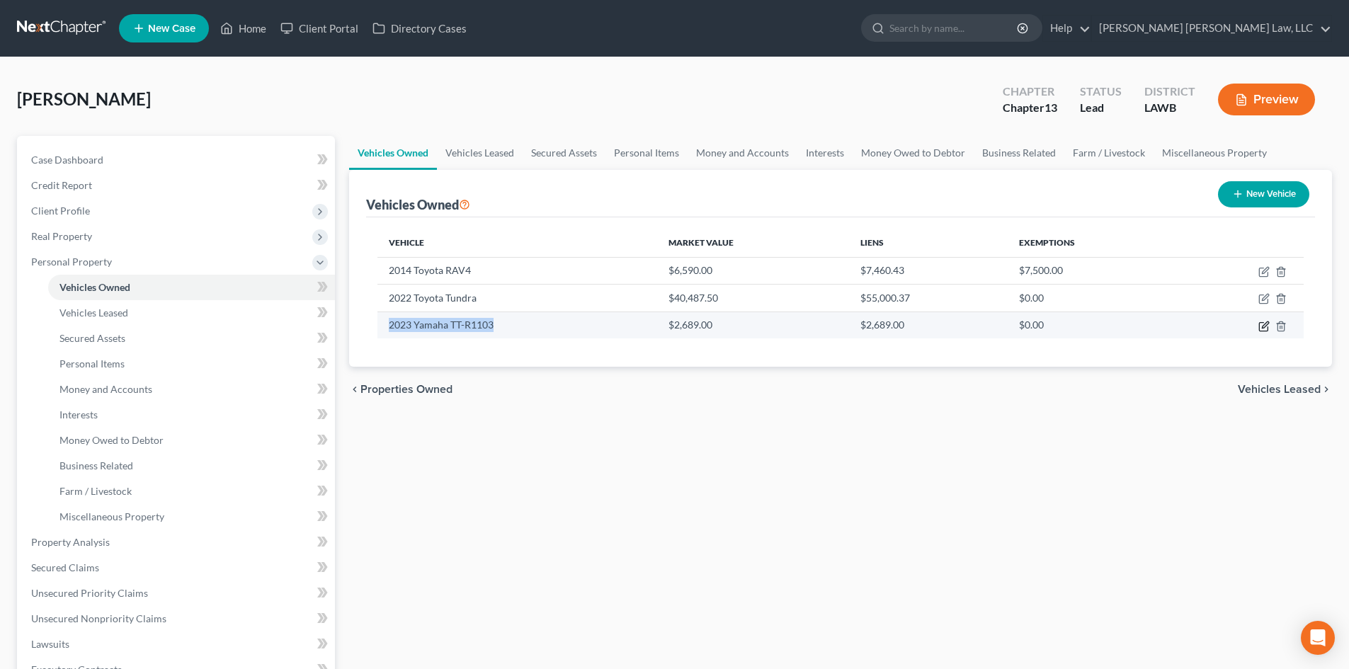
click at [1263, 328] on icon "button" at bounding box center [1265, 324] width 6 height 6
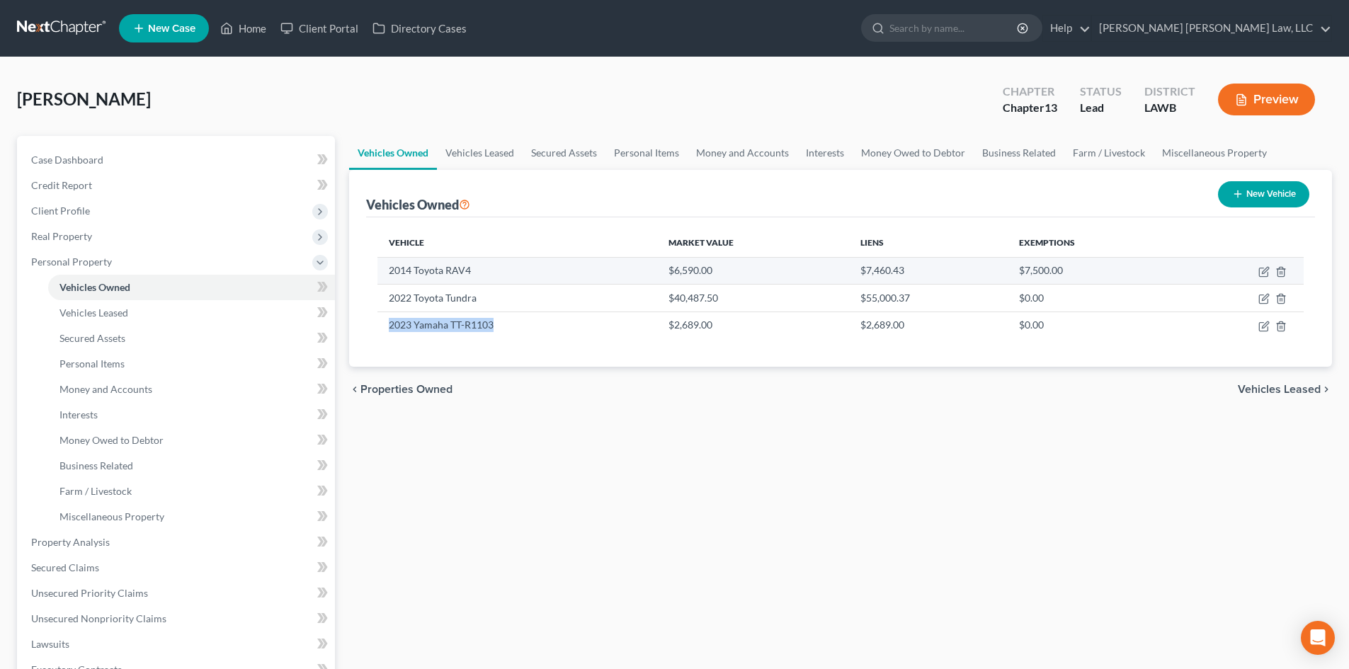
select select "7"
select select "3"
select select "2"
select select "0"
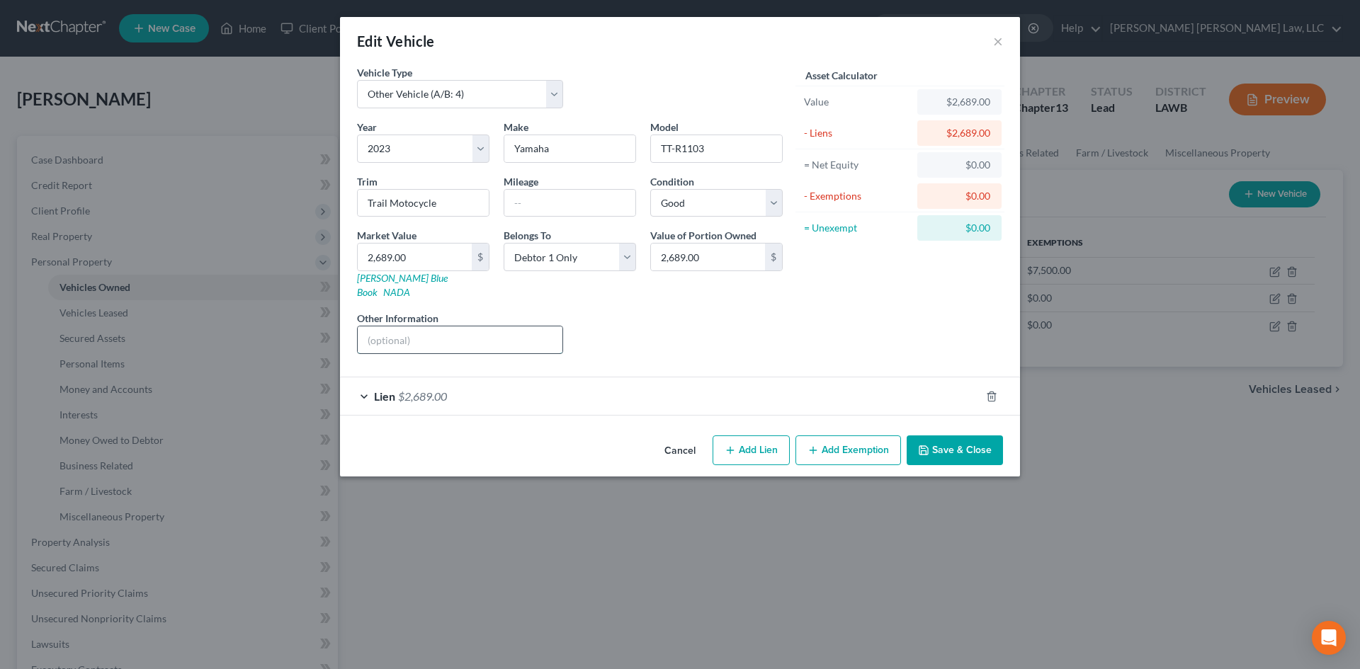
click at [494, 332] on input "text" at bounding box center [460, 339] width 205 height 27
click at [630, 325] on div "Liens Select" at bounding box center [680, 332] width 220 height 43
click at [418, 326] on input "Dirtbike" at bounding box center [460, 339] width 205 height 27
type input "Dirt bike"
click at [950, 435] on button "Save & Close" at bounding box center [954, 450] width 96 height 30
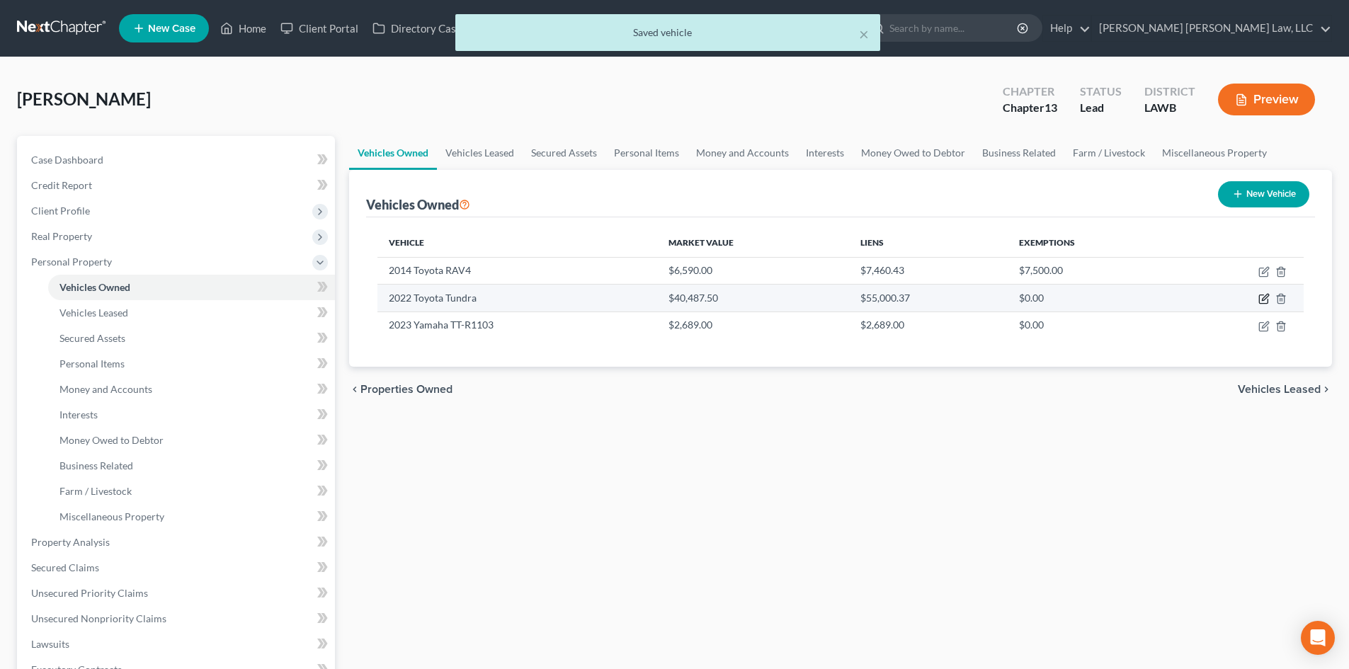
click at [1266, 299] on icon "button" at bounding box center [1265, 298] width 6 height 6
select select "0"
select select "4"
select select "2"
select select "3"
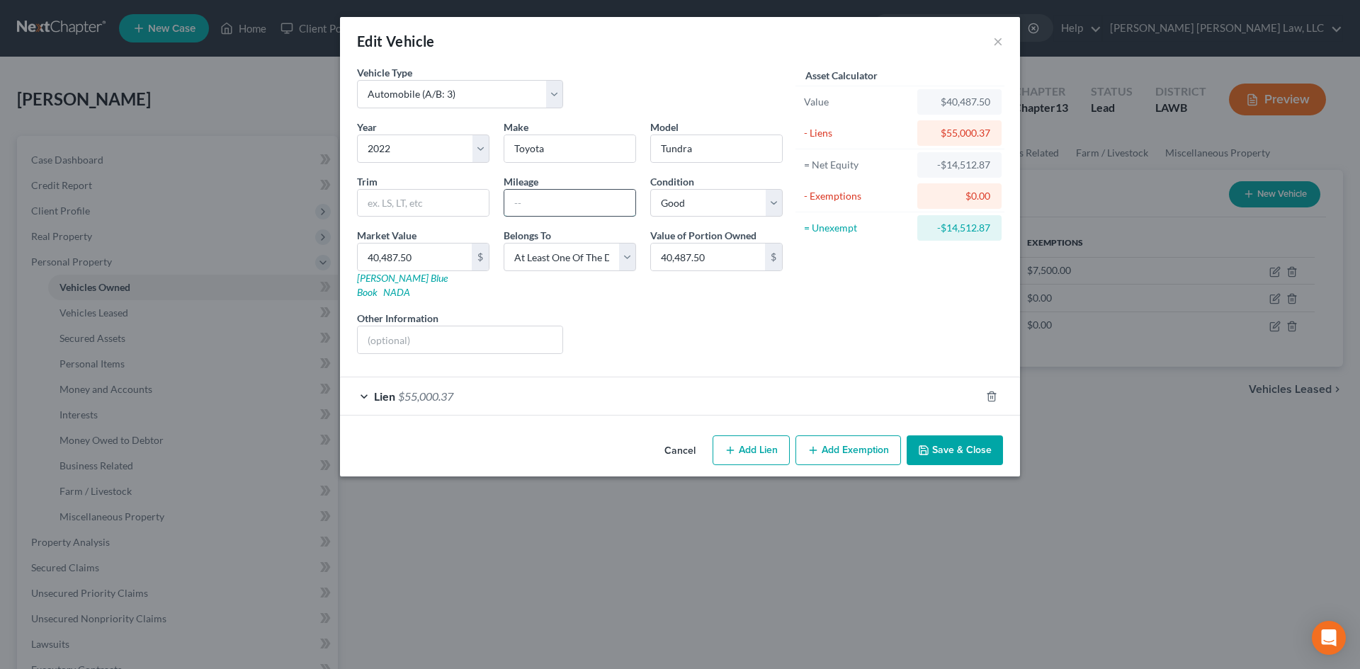
click at [571, 198] on input "text" at bounding box center [569, 203] width 131 height 27
type input "71,719"
click at [775, 311] on div "Liens Select" at bounding box center [680, 332] width 220 height 43
click at [448, 256] on input "40,487.50" at bounding box center [415, 257] width 114 height 27
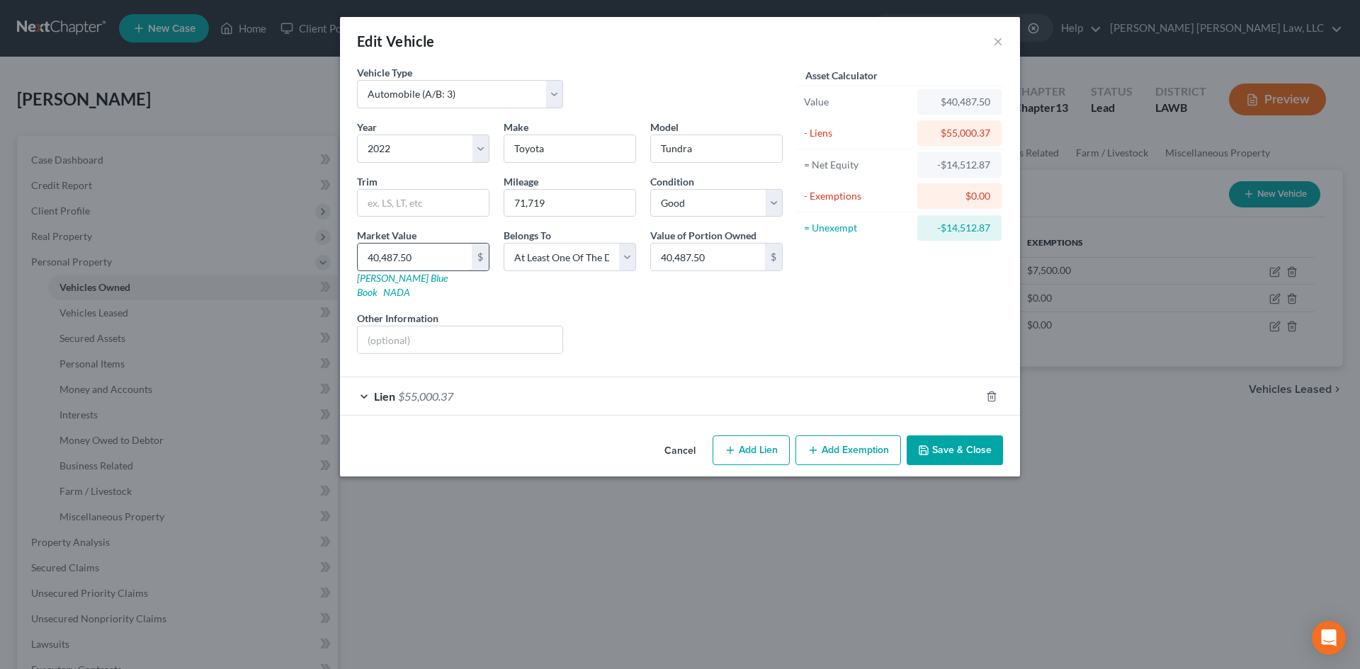
click at [436, 258] on input "40,487.50" at bounding box center [415, 257] width 114 height 27
type input "40,487."
type input "40,487.00"
click at [978, 444] on button "Save & Close" at bounding box center [954, 450] width 96 height 30
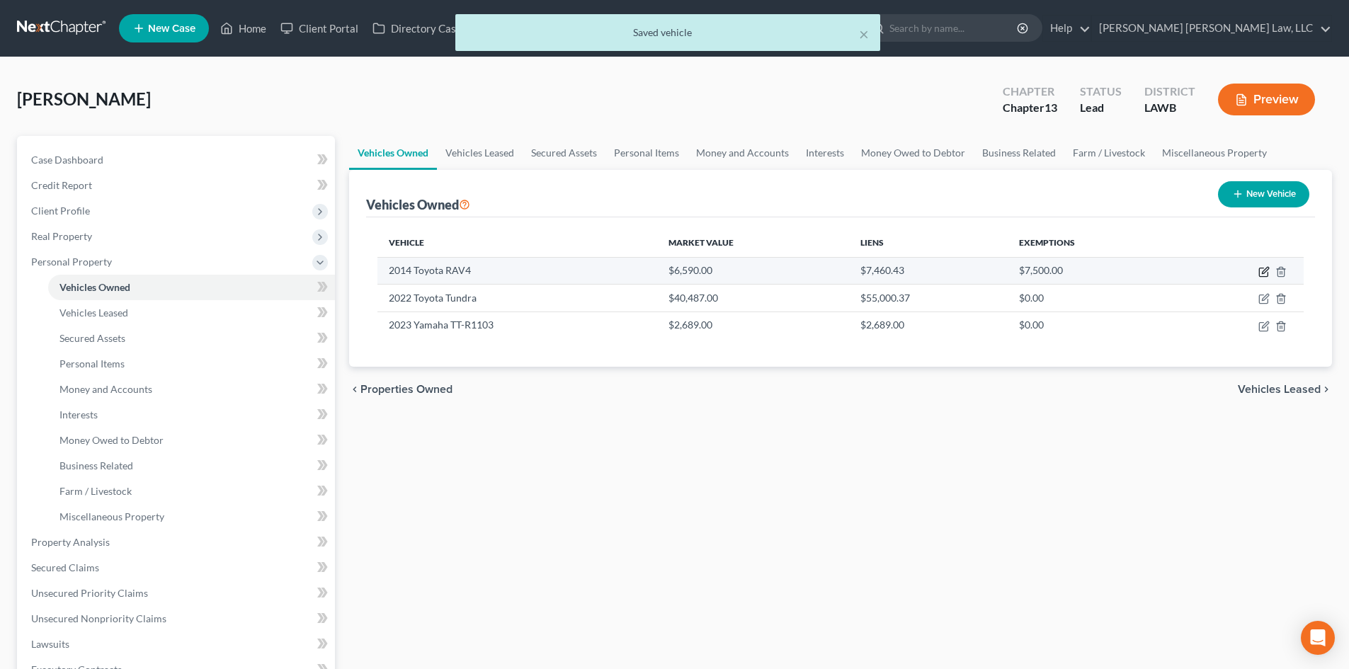
click at [1261, 273] on icon "button" at bounding box center [1263, 271] width 11 height 11
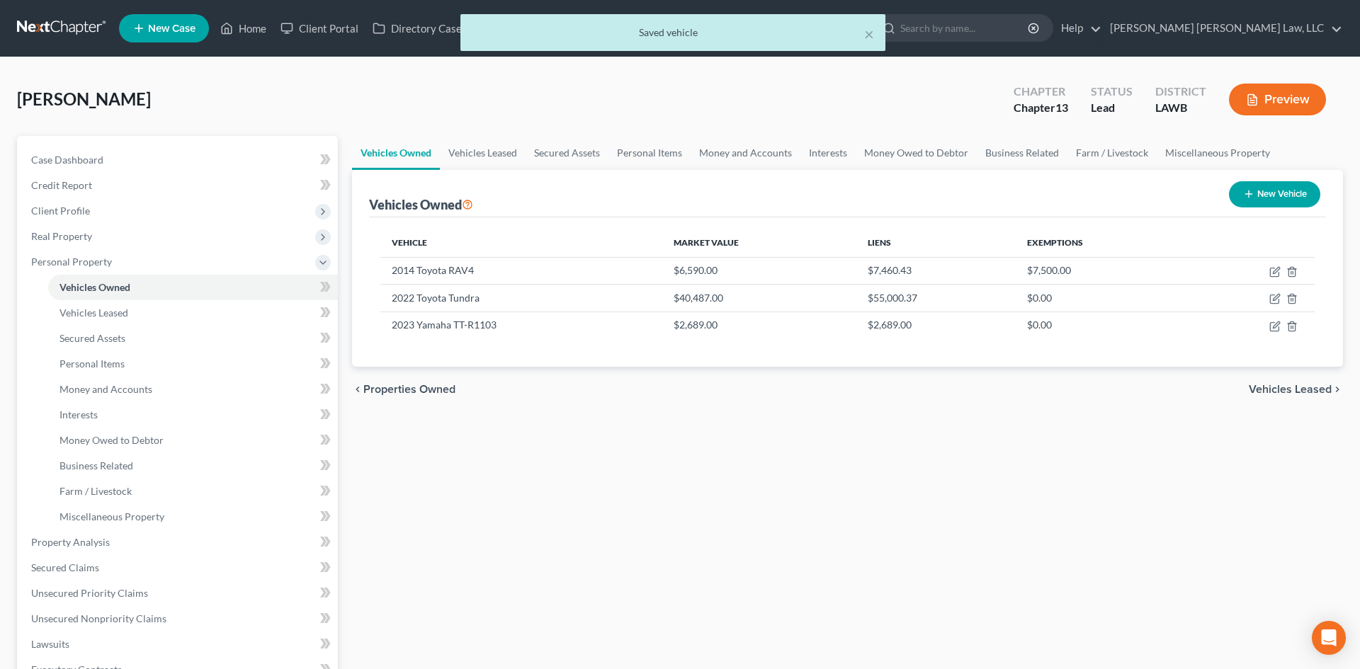
select select "0"
select select "12"
select select "3"
select select "0"
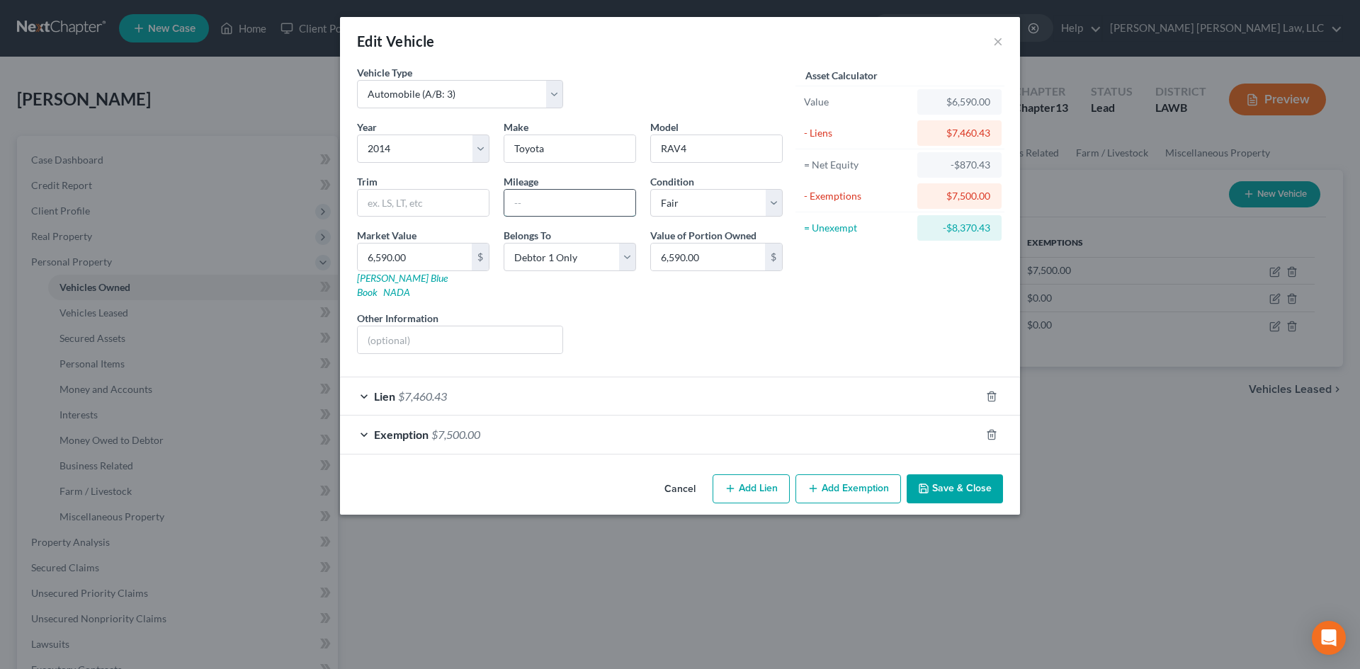
click at [586, 205] on input "text" at bounding box center [569, 203] width 131 height 27
type input "213,152"
click at [681, 329] on div "Liens Select" at bounding box center [680, 332] width 220 height 43
click at [982, 474] on button "Save & Close" at bounding box center [954, 489] width 96 height 30
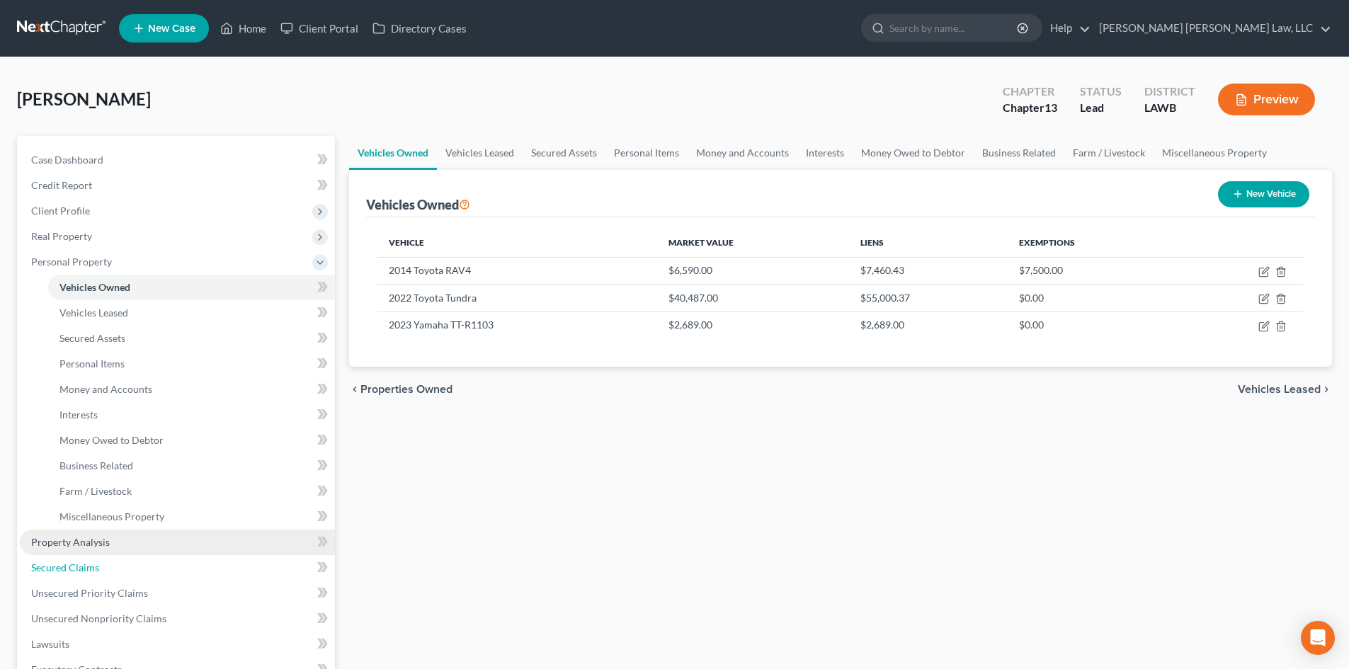
drag, startPoint x: 93, startPoint y: 561, endPoint x: 129, endPoint y: 550, distance: 37.6
click at [93, 562] on span "Secured Claims" at bounding box center [65, 568] width 68 height 12
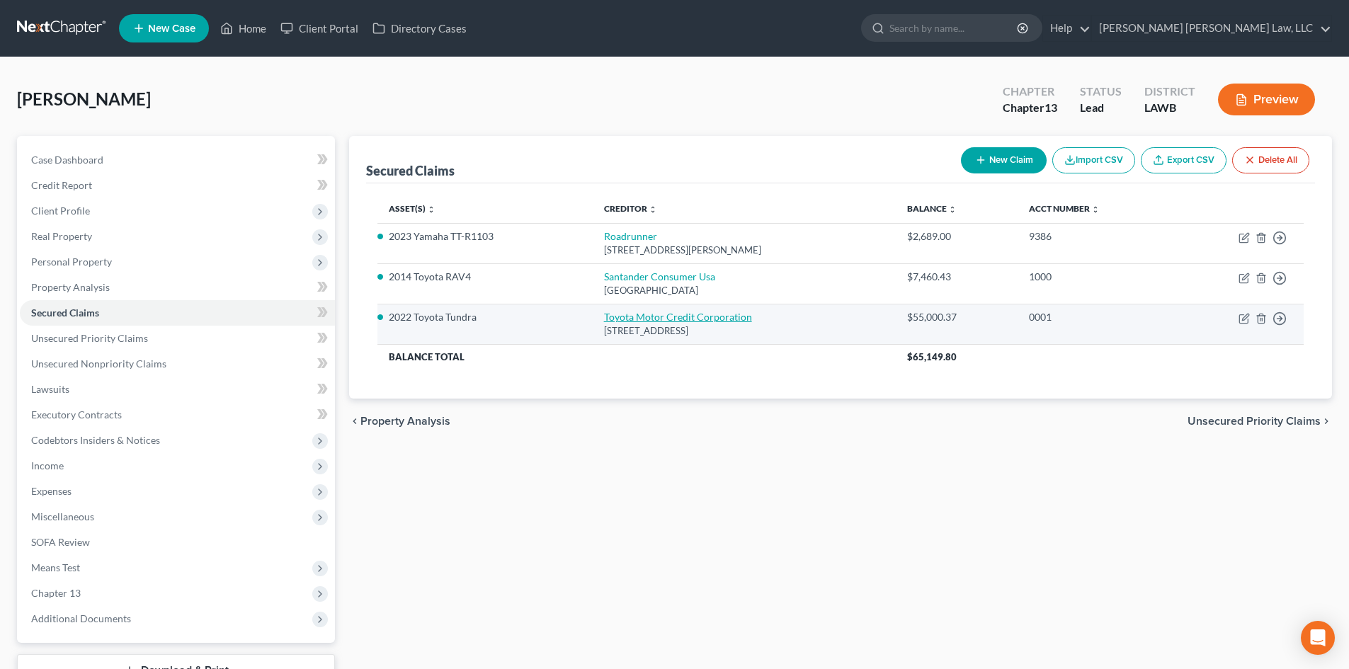
click at [667, 319] on link "Toyota Motor Credit Corporation" at bounding box center [678, 317] width 148 height 12
select select "16"
select select "3"
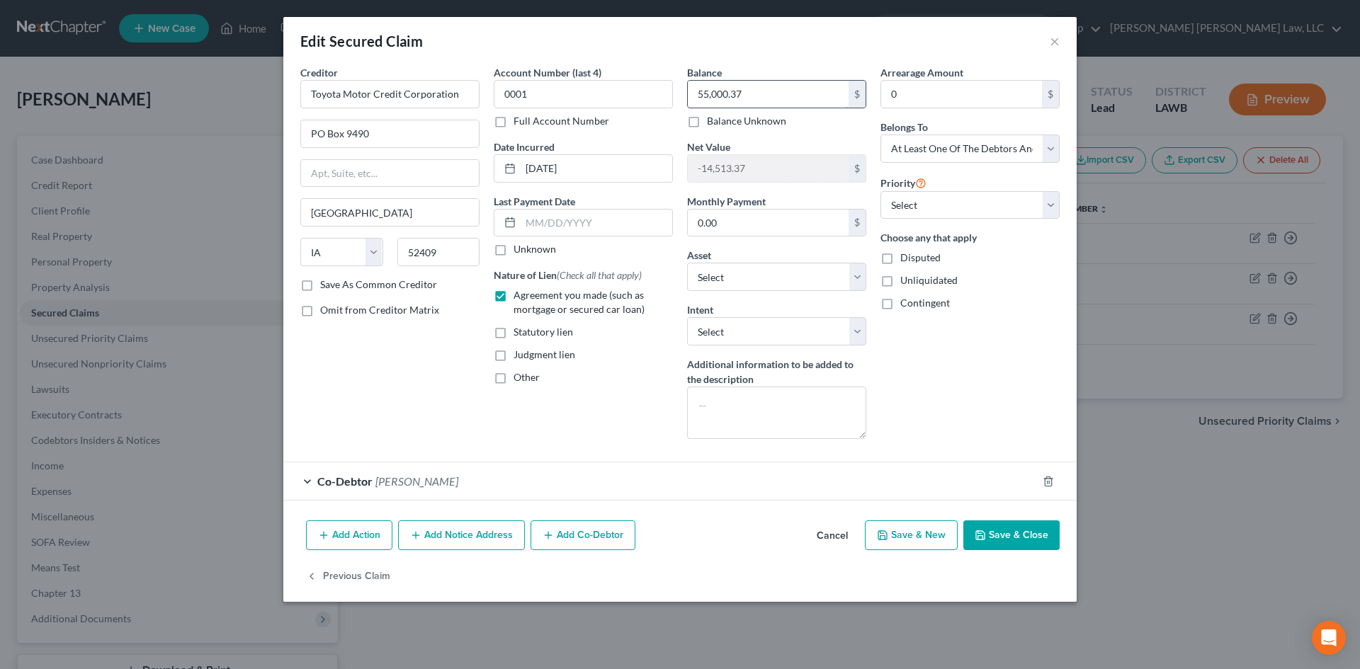
click at [786, 93] on input "55,000.37" at bounding box center [768, 94] width 161 height 27
type input "55,047.00"
click at [1015, 542] on button "Save & Close" at bounding box center [1011, 535] width 96 height 30
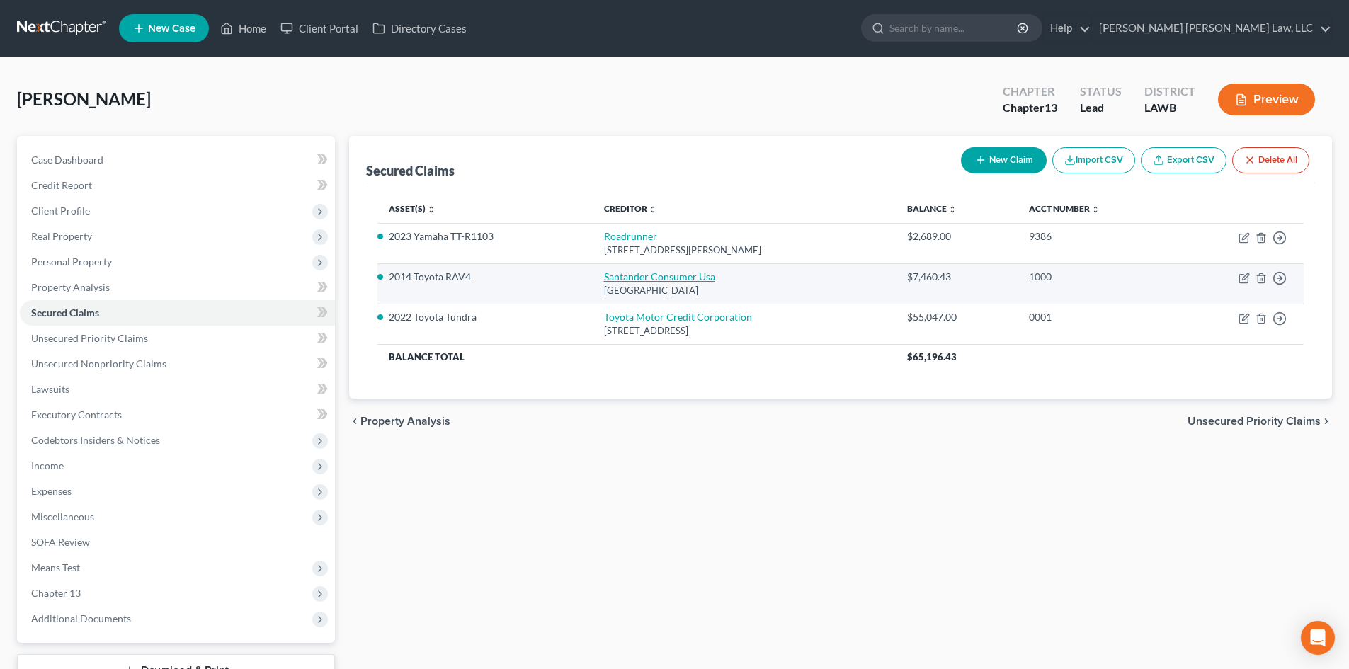
click at [632, 272] on link "Santander Consumer Usa" at bounding box center [659, 277] width 111 height 12
select select "45"
select select "0"
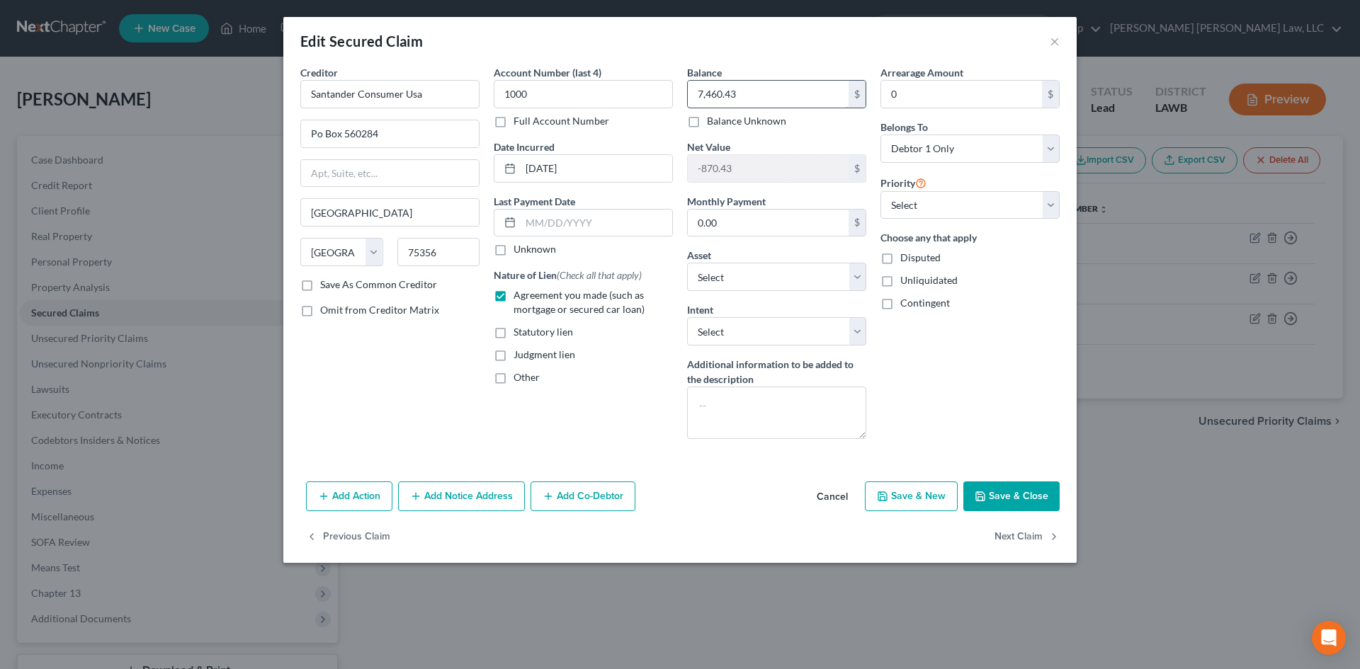
click at [758, 85] on input "7,460.43" at bounding box center [768, 94] width 161 height 27
type input "7,466.00"
click at [1002, 487] on button "Save & Close" at bounding box center [1011, 497] width 96 height 30
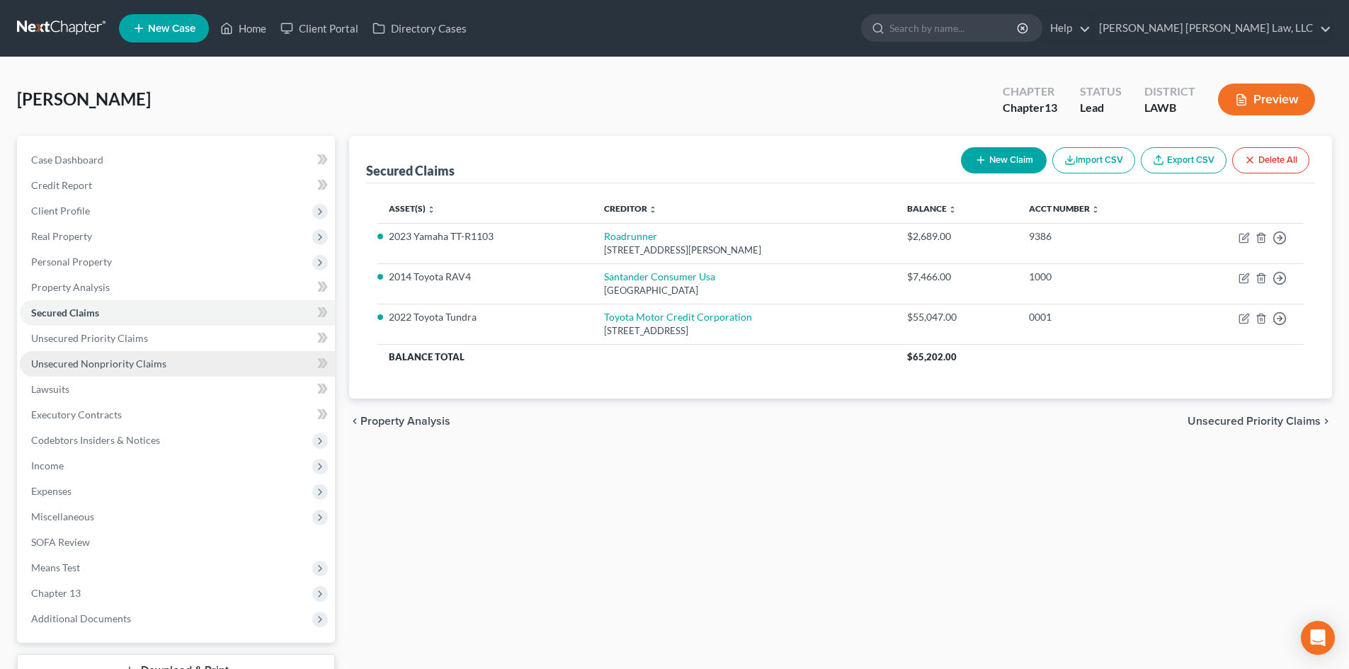
click at [147, 355] on link "Unsecured Nonpriority Claims" at bounding box center [177, 363] width 315 height 25
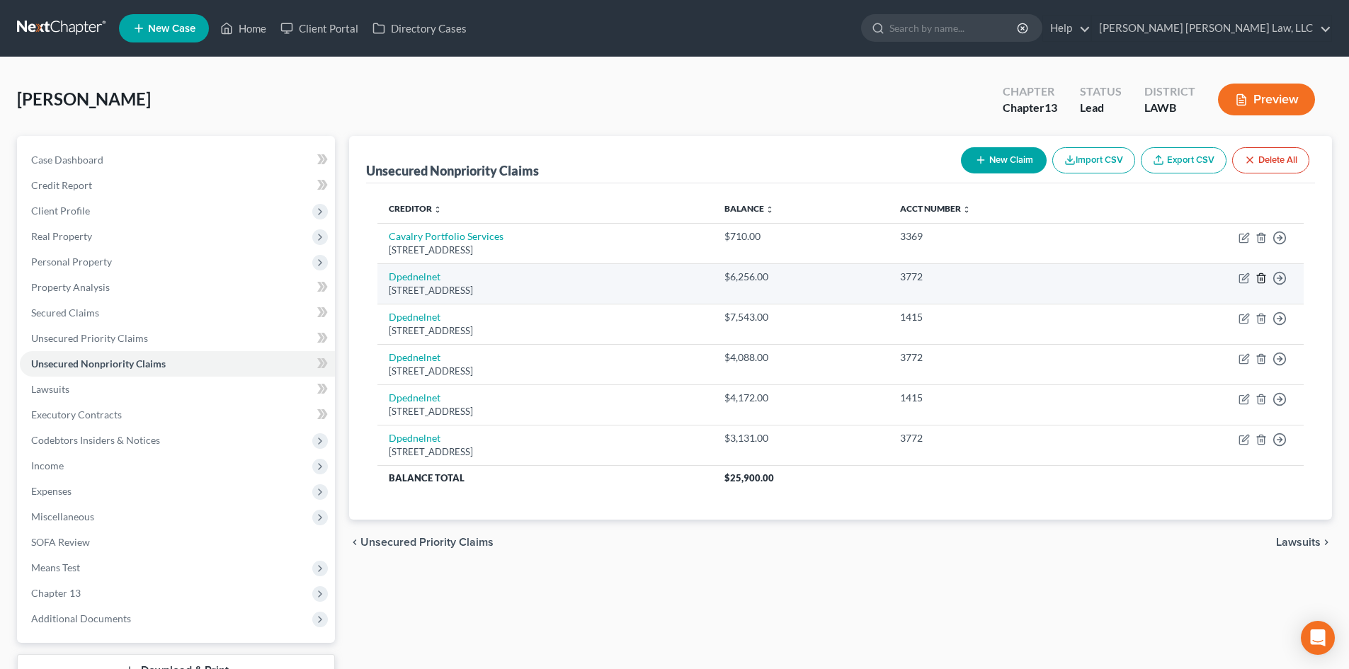
click at [1260, 281] on icon "button" at bounding box center [1260, 278] width 11 height 11
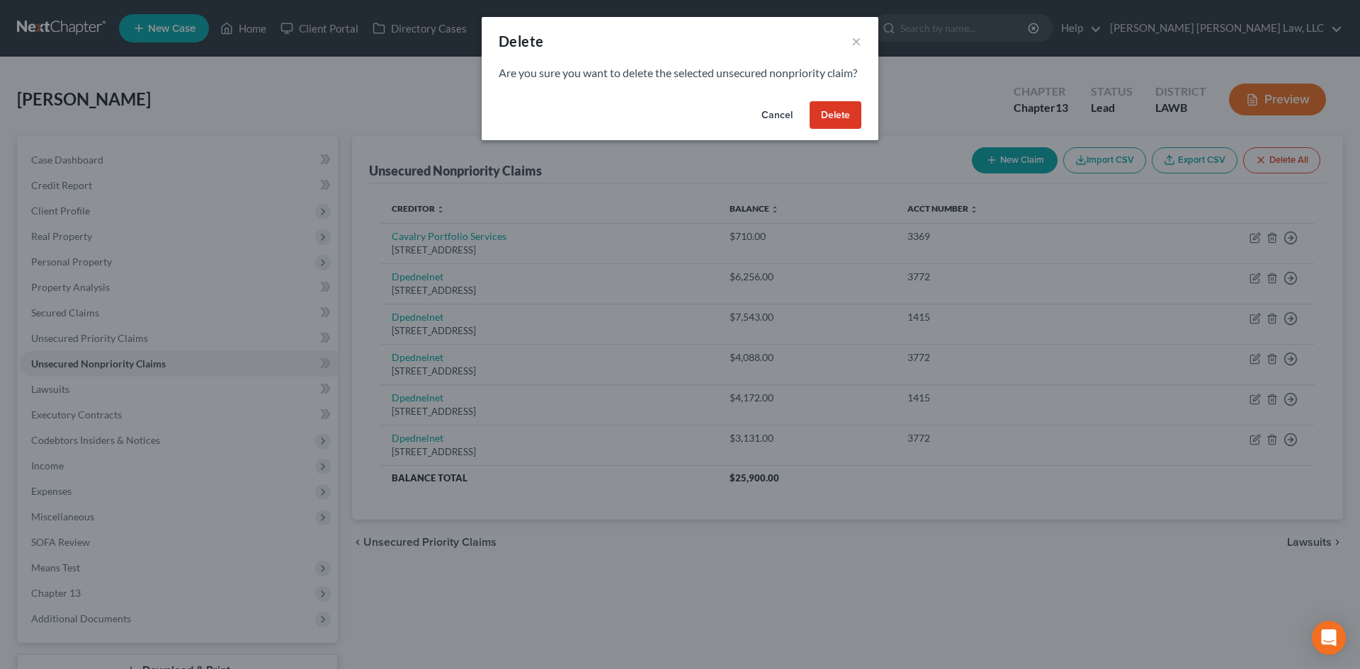
click at [836, 130] on button "Delete" at bounding box center [835, 115] width 52 height 28
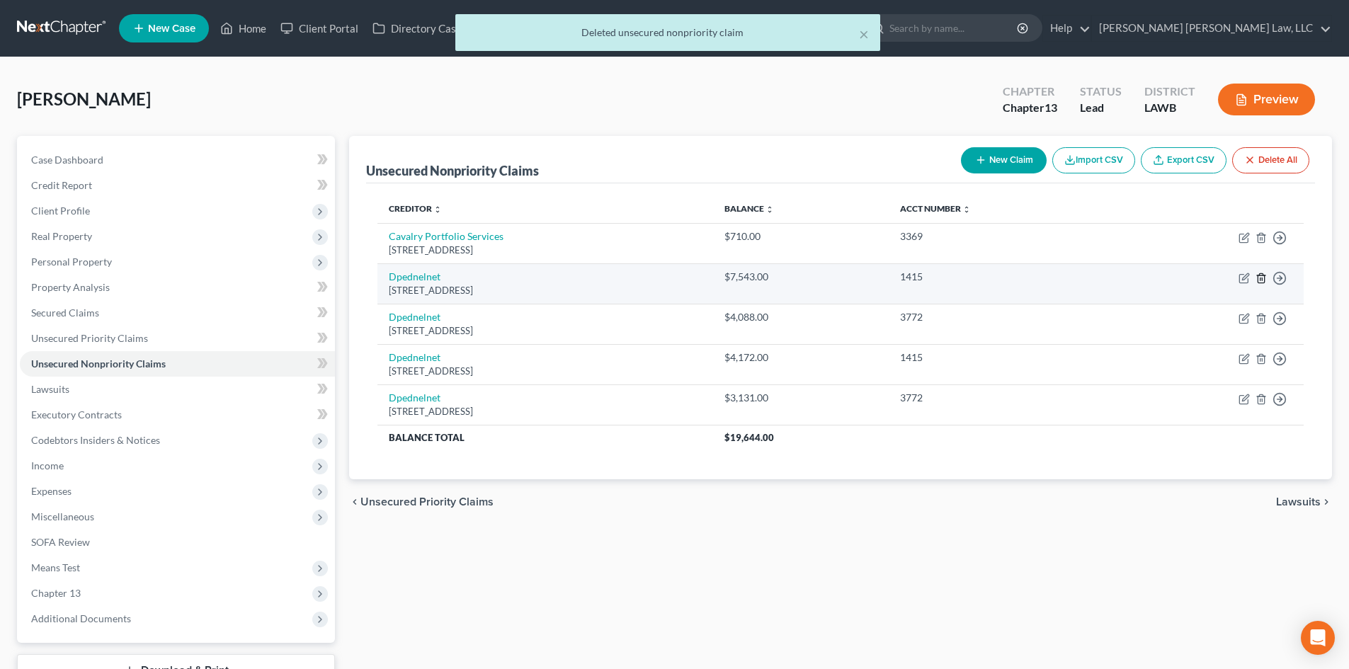
click at [1258, 280] on icon "button" at bounding box center [1261, 277] width 6 height 9
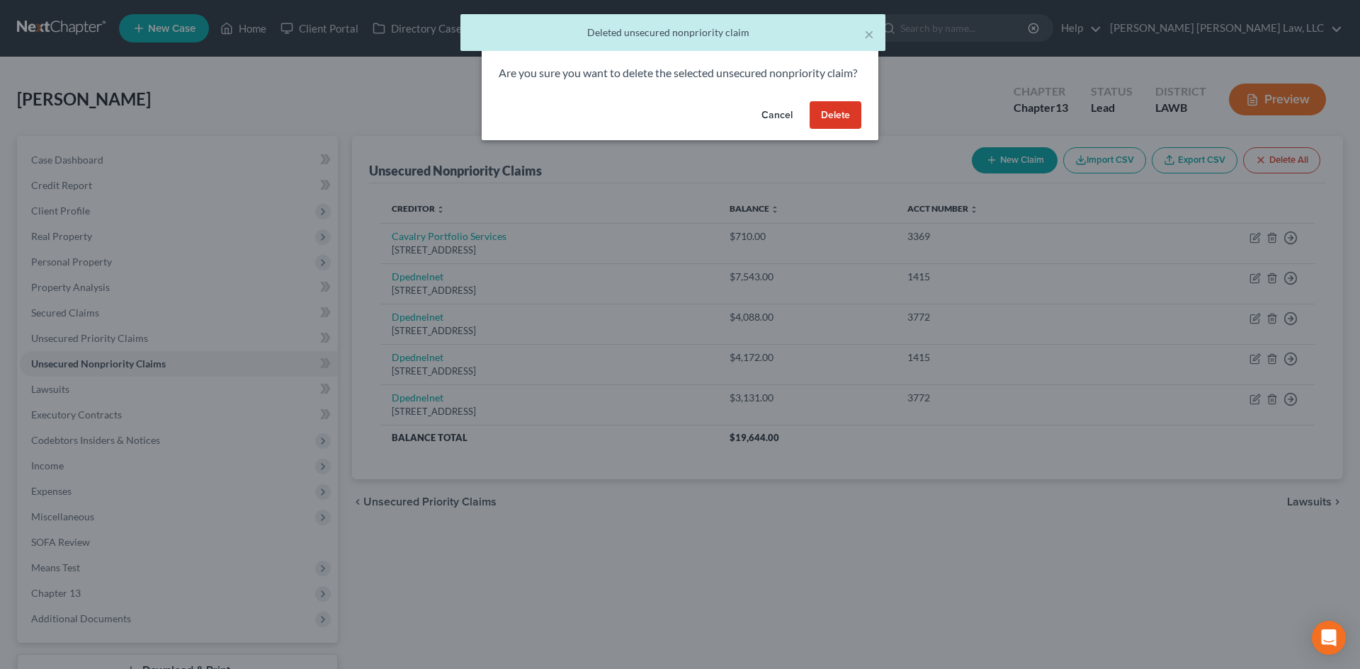
click at [837, 130] on button "Delete" at bounding box center [835, 115] width 52 height 28
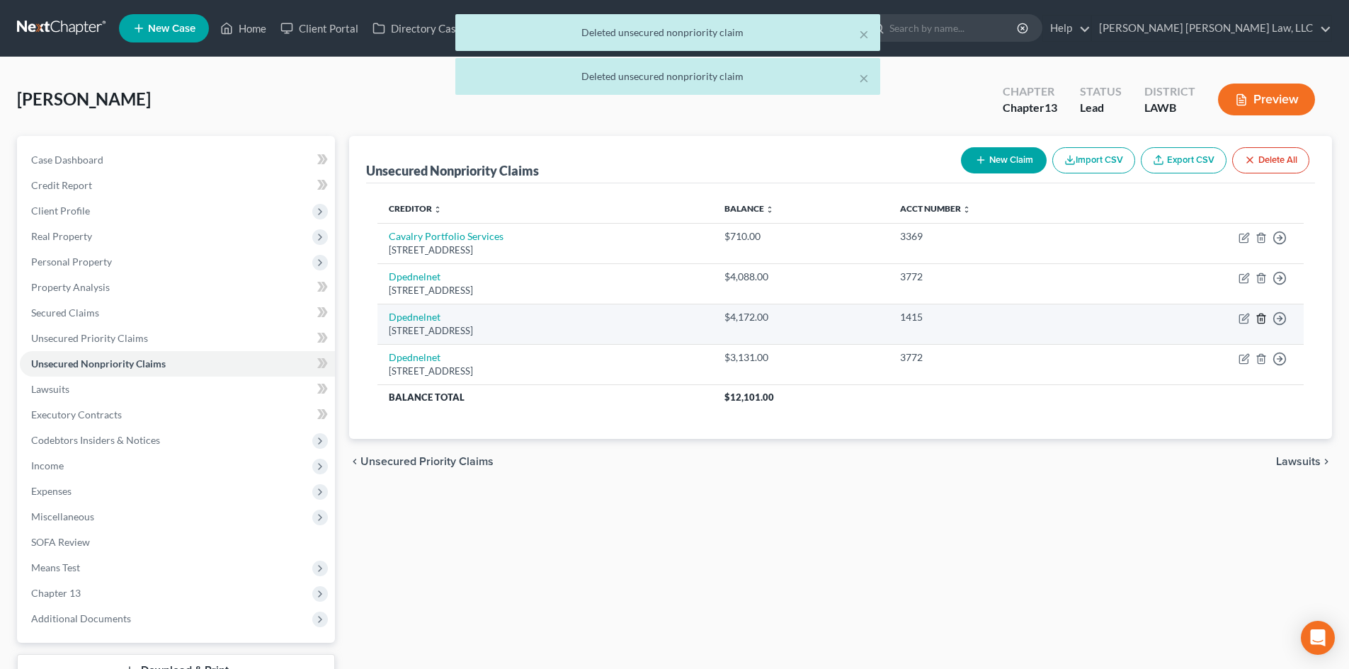
click at [1264, 317] on icon "button" at bounding box center [1261, 318] width 6 height 9
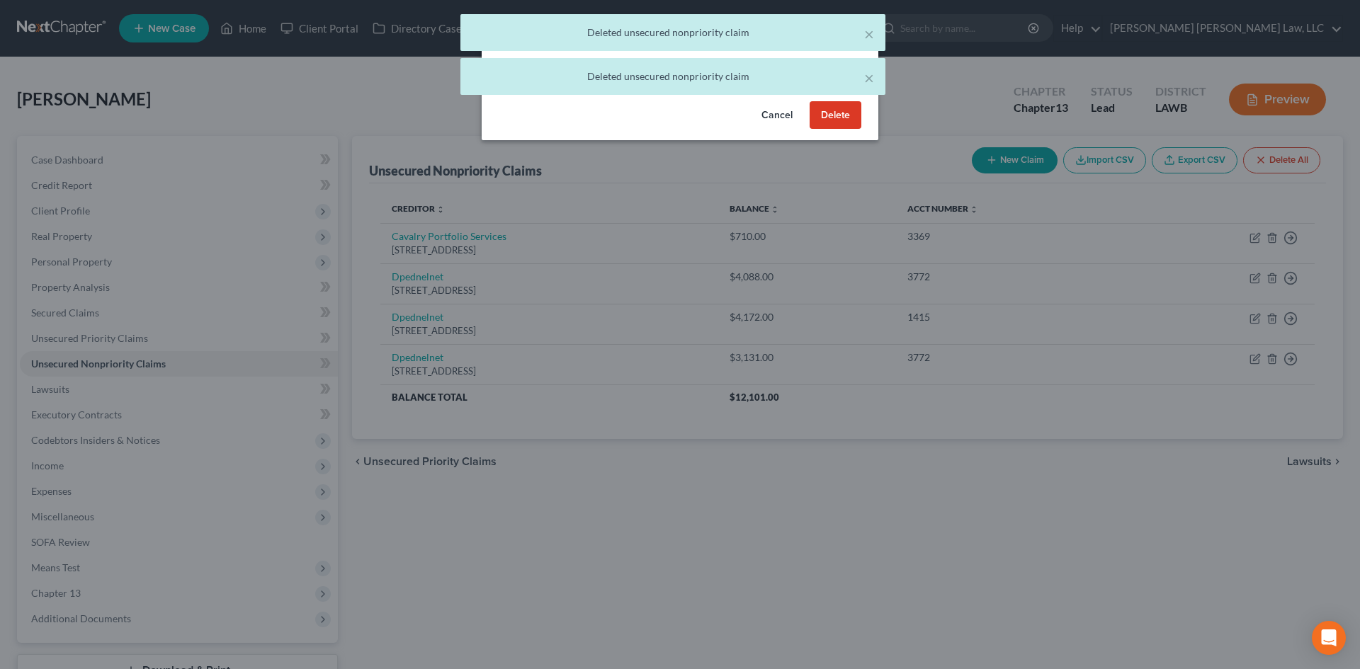
click at [835, 130] on button "Delete" at bounding box center [835, 115] width 52 height 28
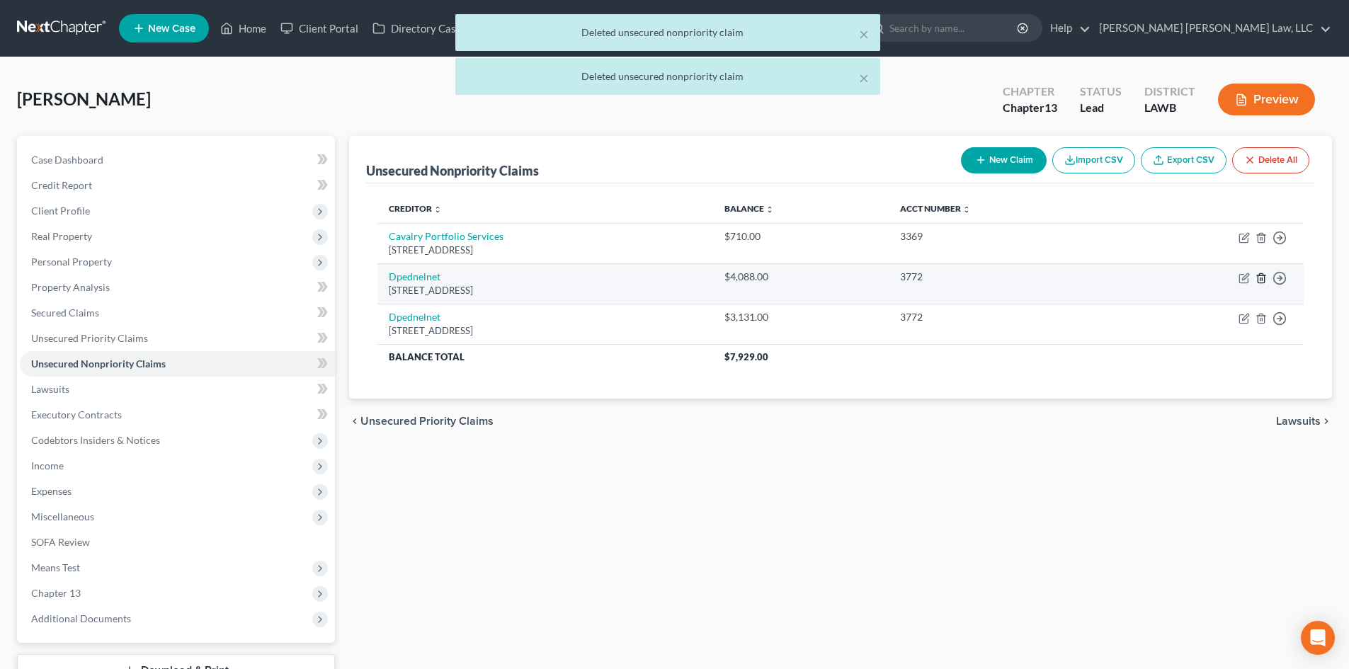
click at [1258, 276] on icon "button" at bounding box center [1261, 277] width 6 height 9
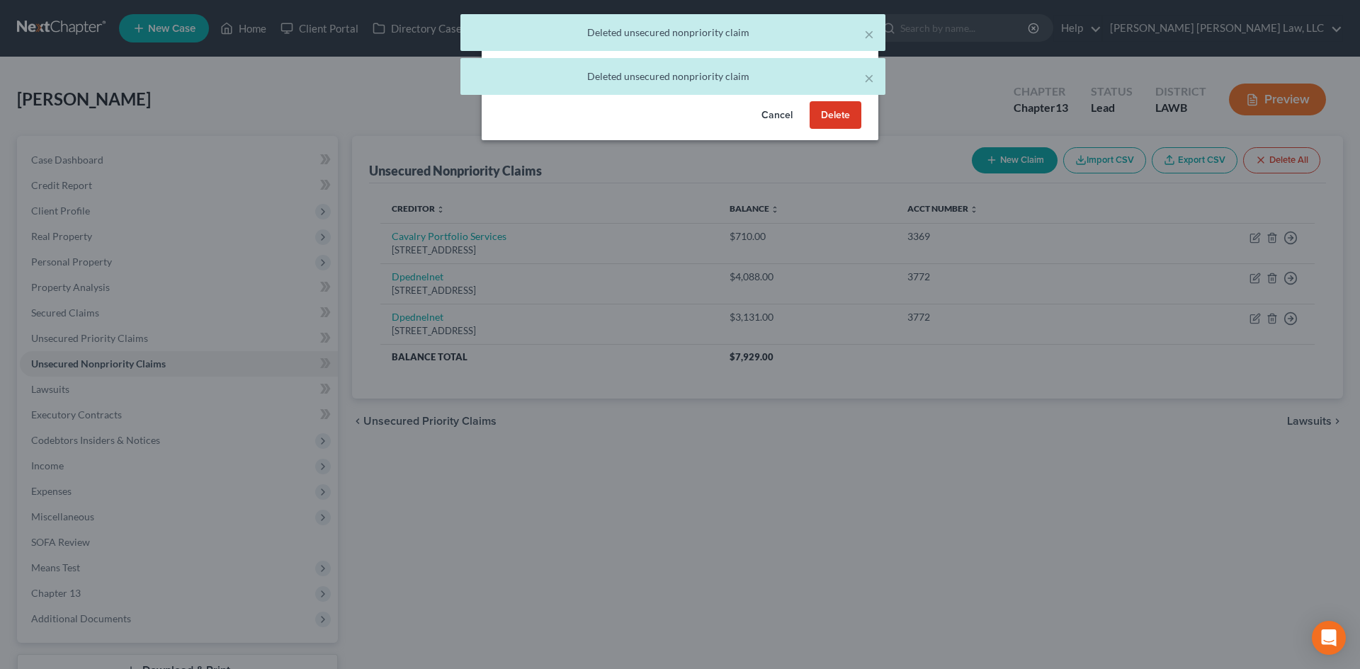
click at [839, 130] on button "Delete" at bounding box center [835, 115] width 52 height 28
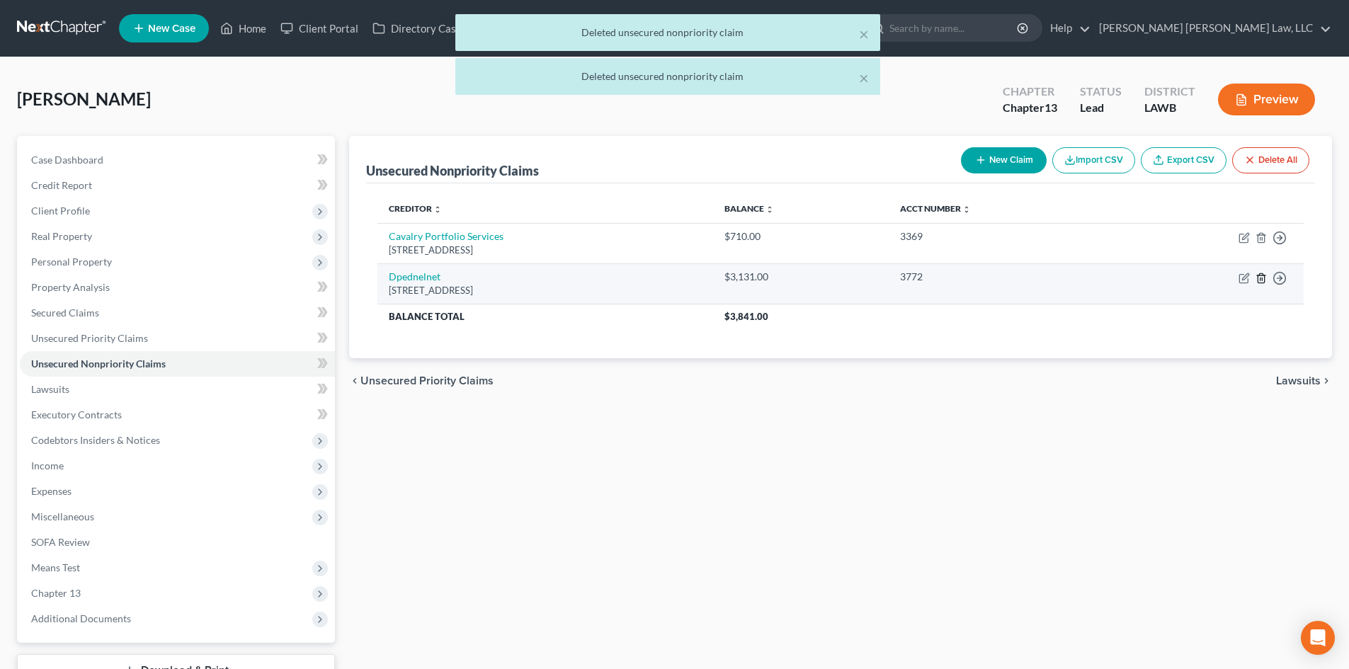
click at [1259, 278] on icon "button" at bounding box center [1260, 278] width 11 height 11
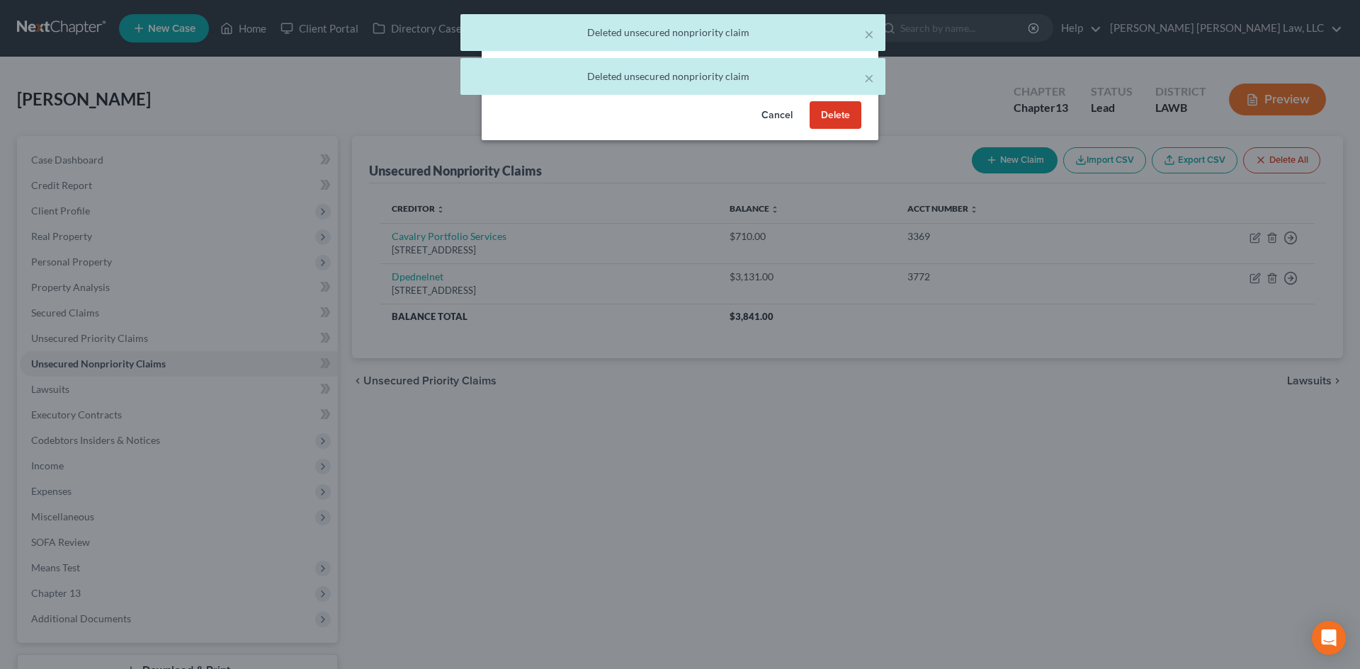
click at [839, 130] on button "Delete" at bounding box center [835, 115] width 52 height 28
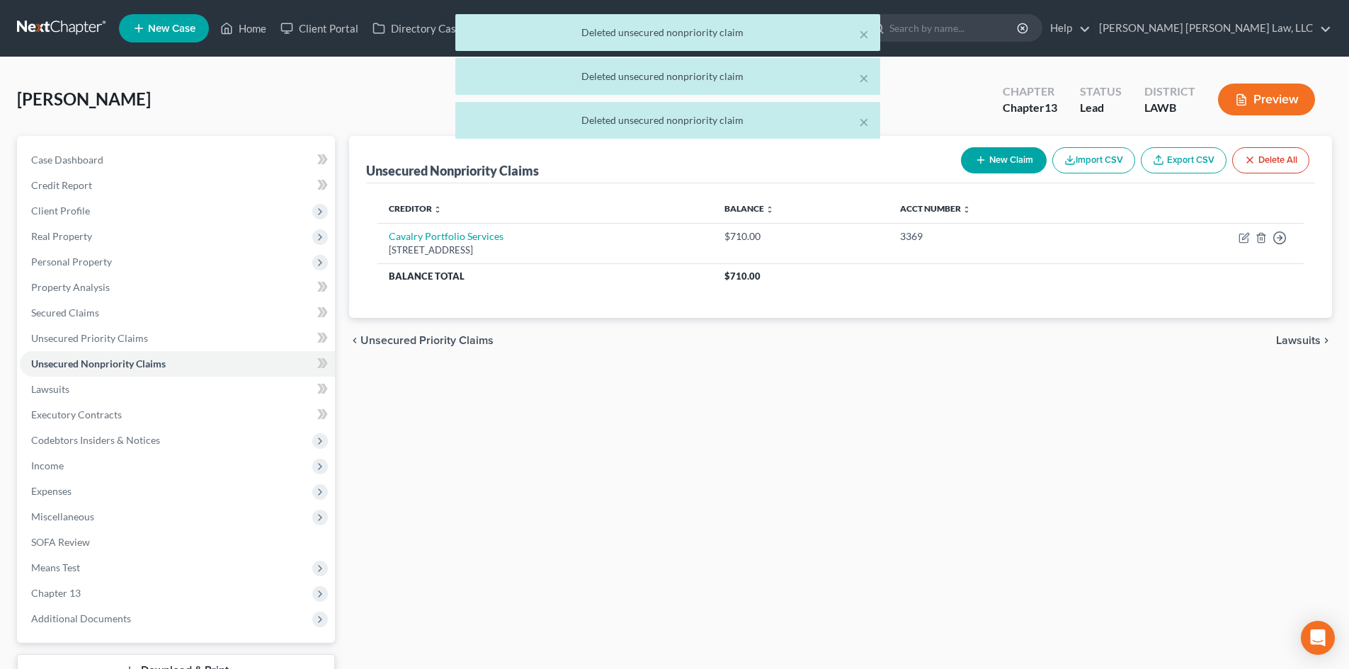
click at [976, 159] on icon "button" at bounding box center [980, 159] width 11 height 11
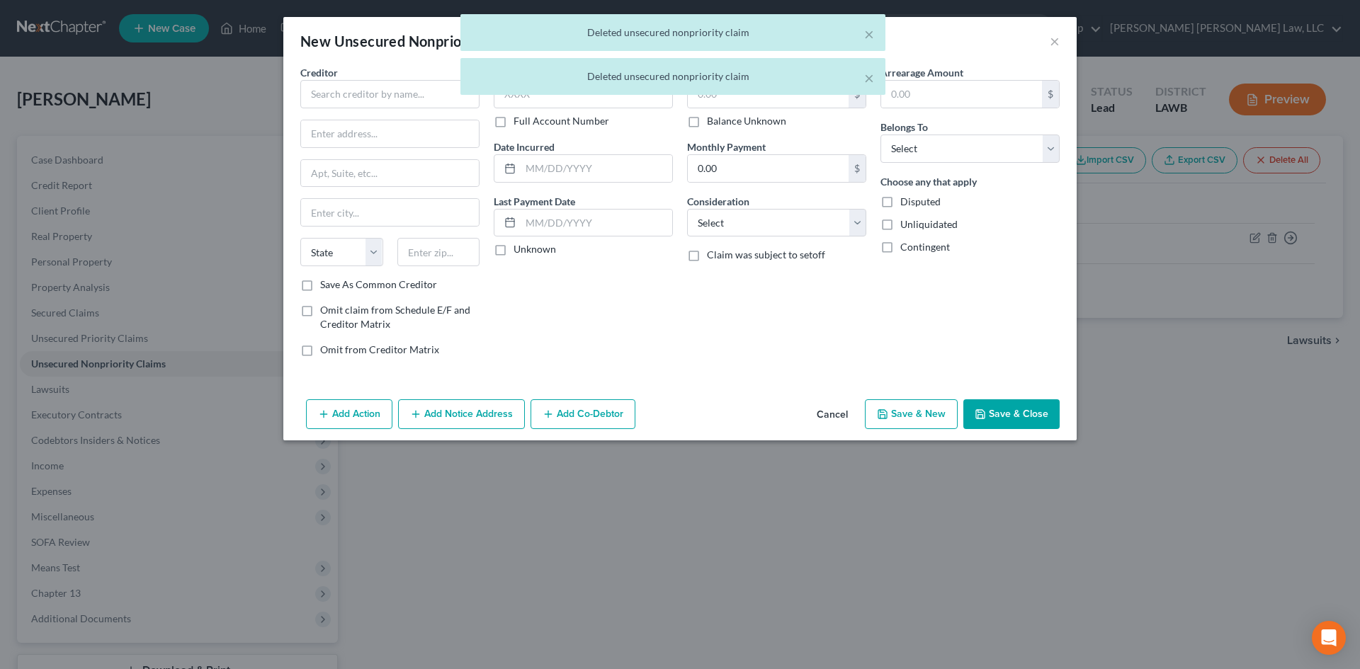
click at [426, 96] on div "× Deleted unsecured nonpriority claim × Deleted unsecured nonpriority claim" at bounding box center [673, 58] width 1360 height 88
click at [354, 102] on input "text" at bounding box center [389, 94] width 179 height 28
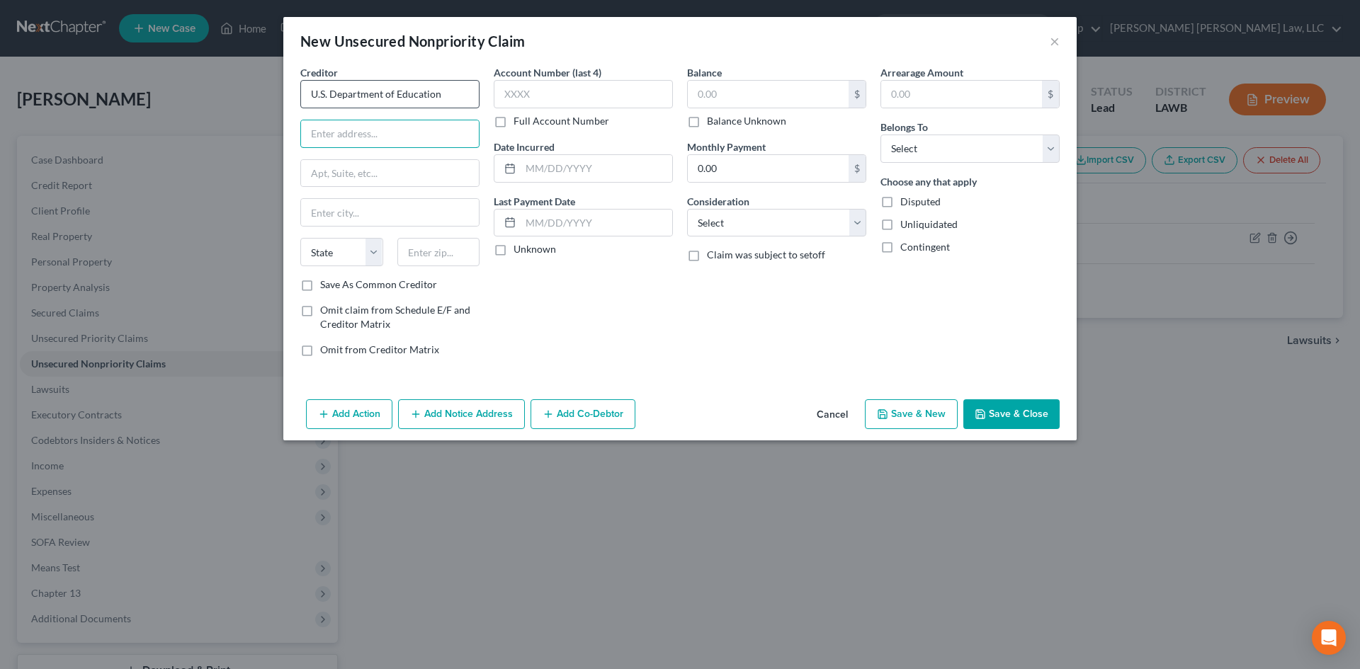
type input "U.S. Department of Education"
type input "[STREET_ADDRESS]"
drag, startPoint x: 435, startPoint y: 263, endPoint x: 438, endPoint y: 255, distance: 9.2
click at [435, 263] on input "text" at bounding box center [438, 252] width 83 height 28
type input "68508"
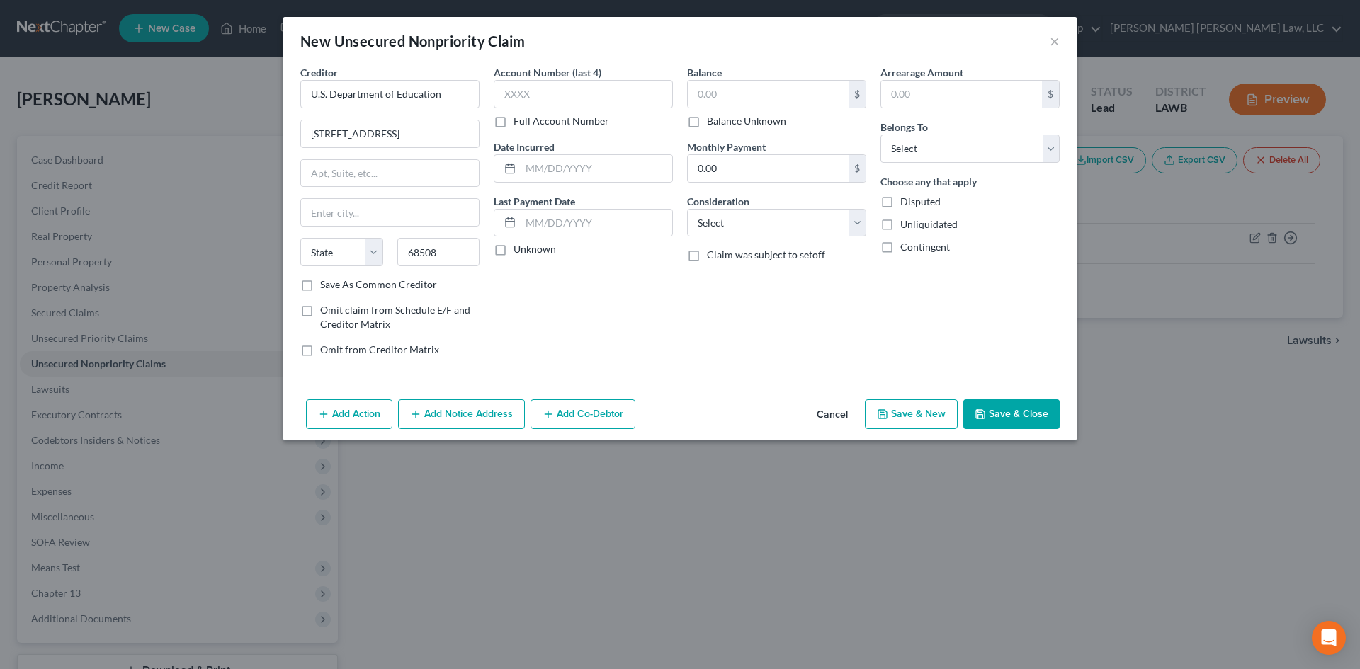
click at [634, 324] on div "Account Number (last 4) Full Account Number Date Incurred Last Payment Date Unk…" at bounding box center [582, 216] width 193 height 303
type input "Lincoln"
select select "30"
click at [777, 84] on input "text" at bounding box center [768, 94] width 161 height 27
click at [780, 322] on div "Balance $ Balance Unknown Balance Undetermined $ Balance Unknown Monthly Paymen…" at bounding box center [776, 216] width 193 height 303
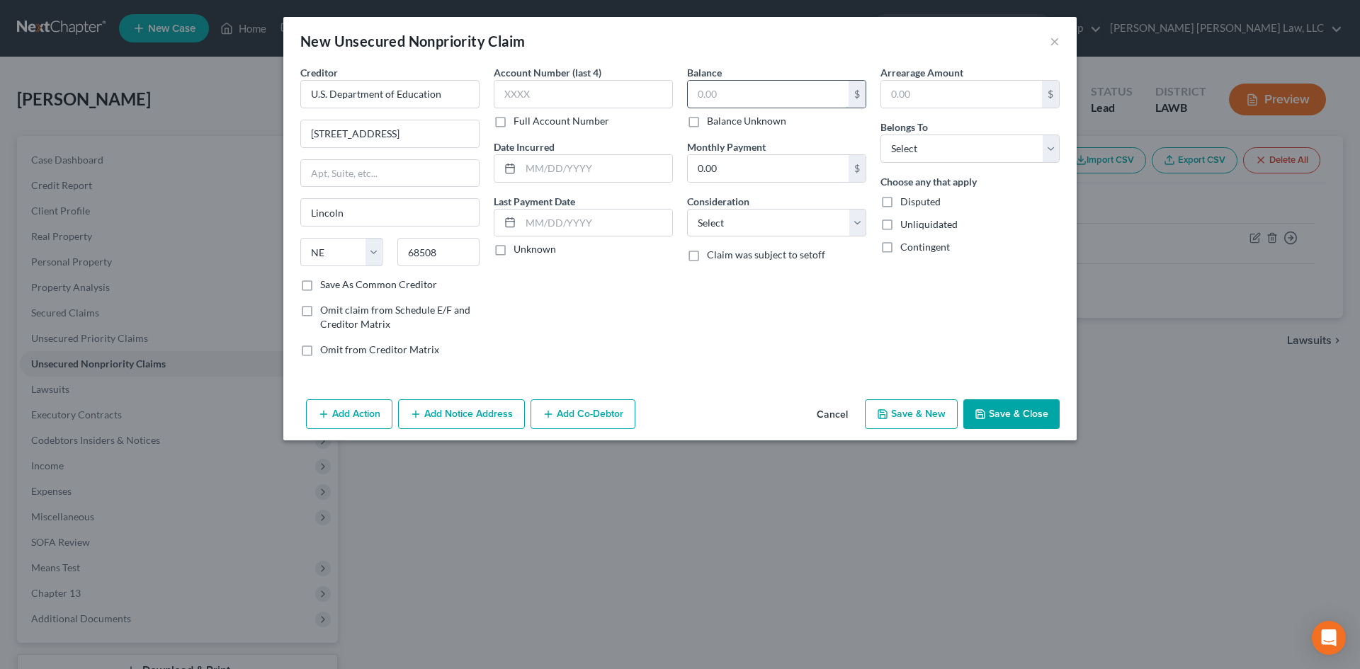
click at [770, 104] on input "text" at bounding box center [768, 94] width 161 height 27
type input "25,279.00"
click at [817, 212] on select "Select Cable / Satellite Services Collection Agency Credit Card Debt Debt Couns…" at bounding box center [776, 223] width 179 height 28
select select "17"
click at [687, 209] on select "Select Cable / Satellite Services Collection Agency Credit Card Debt Debt Couns…" at bounding box center [776, 223] width 179 height 28
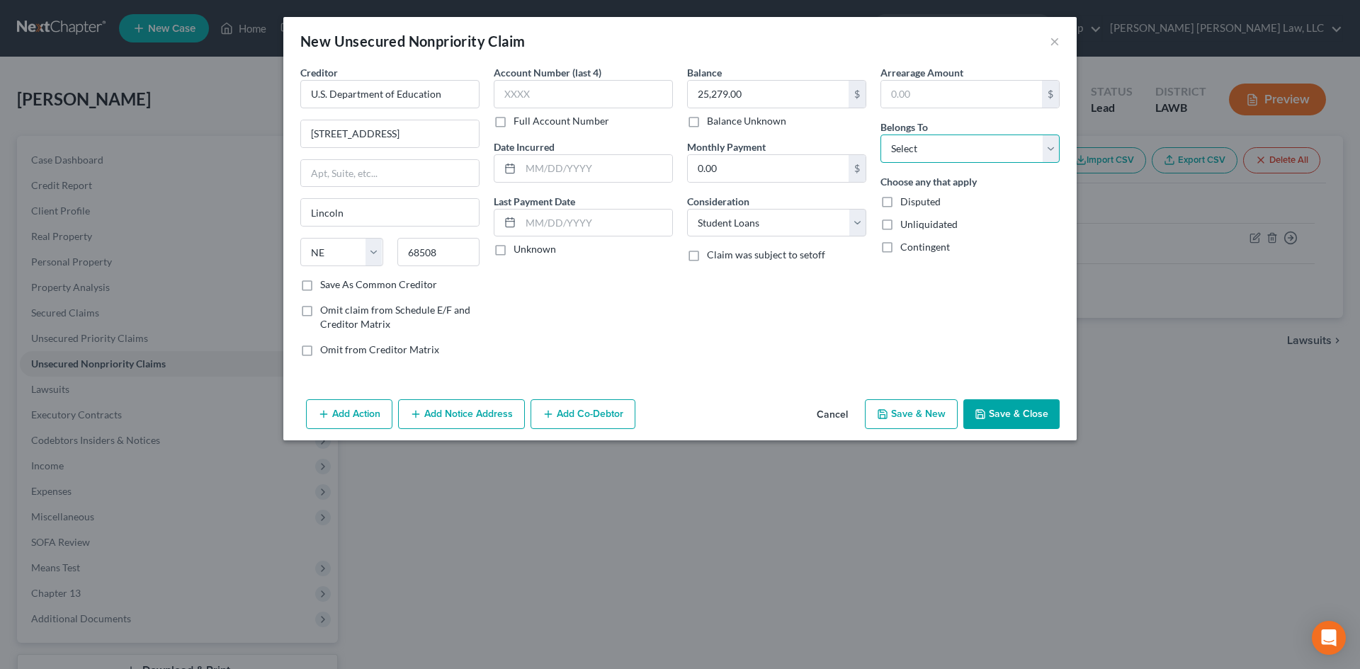
click at [985, 156] on select "Select Debtor 1 Only Debtor 2 Only Debtor 1 And Debtor 2 Only At Least One Of T…" at bounding box center [969, 149] width 179 height 28
select select "0"
click at [880, 135] on select "Select Debtor 1 Only Debtor 2 Only Debtor 1 And Debtor 2 Only At Least One Of T…" at bounding box center [969, 149] width 179 height 28
click at [1005, 418] on button "Save & Close" at bounding box center [1011, 414] width 96 height 30
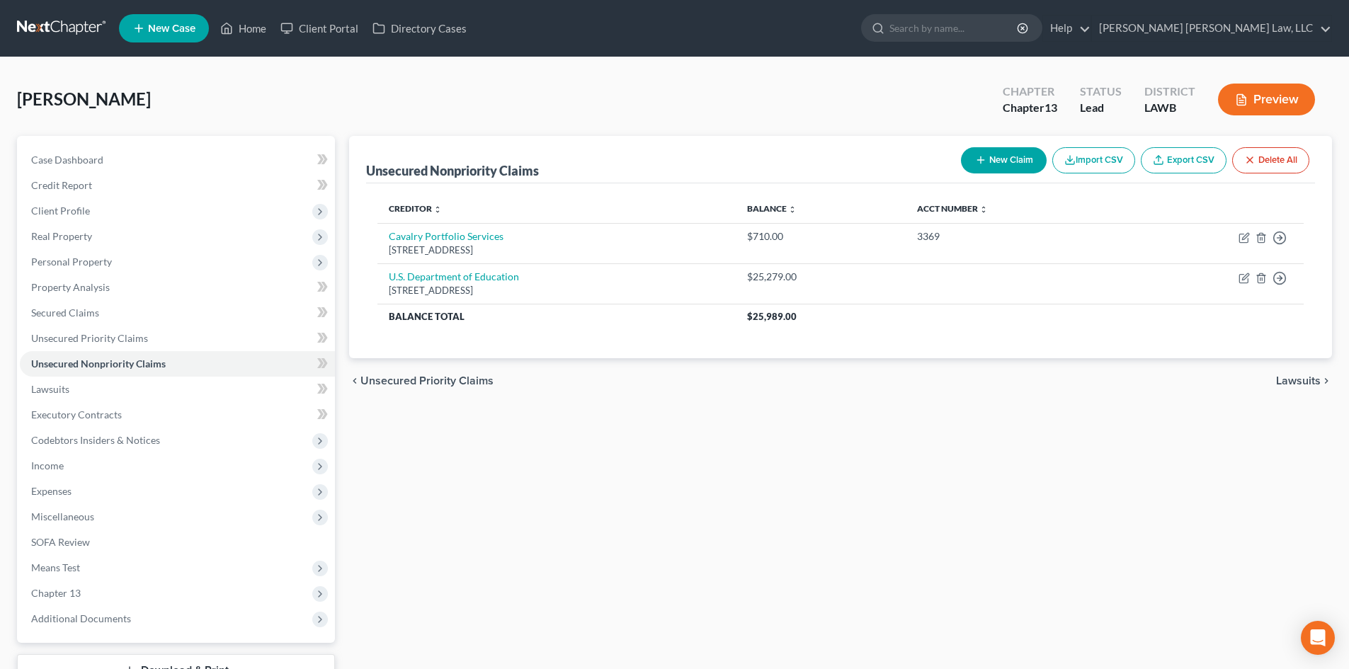
click at [1018, 161] on button "New Claim" at bounding box center [1004, 160] width 86 height 26
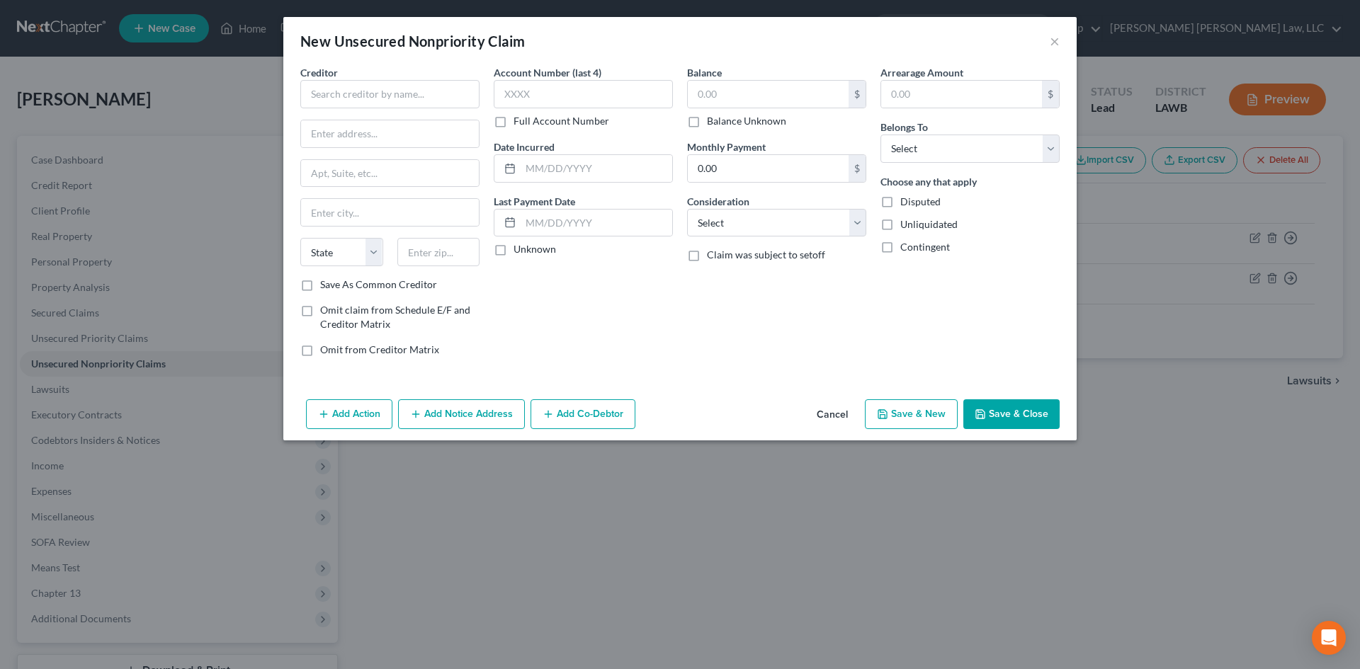
click at [836, 411] on button "Cancel" at bounding box center [832, 415] width 54 height 28
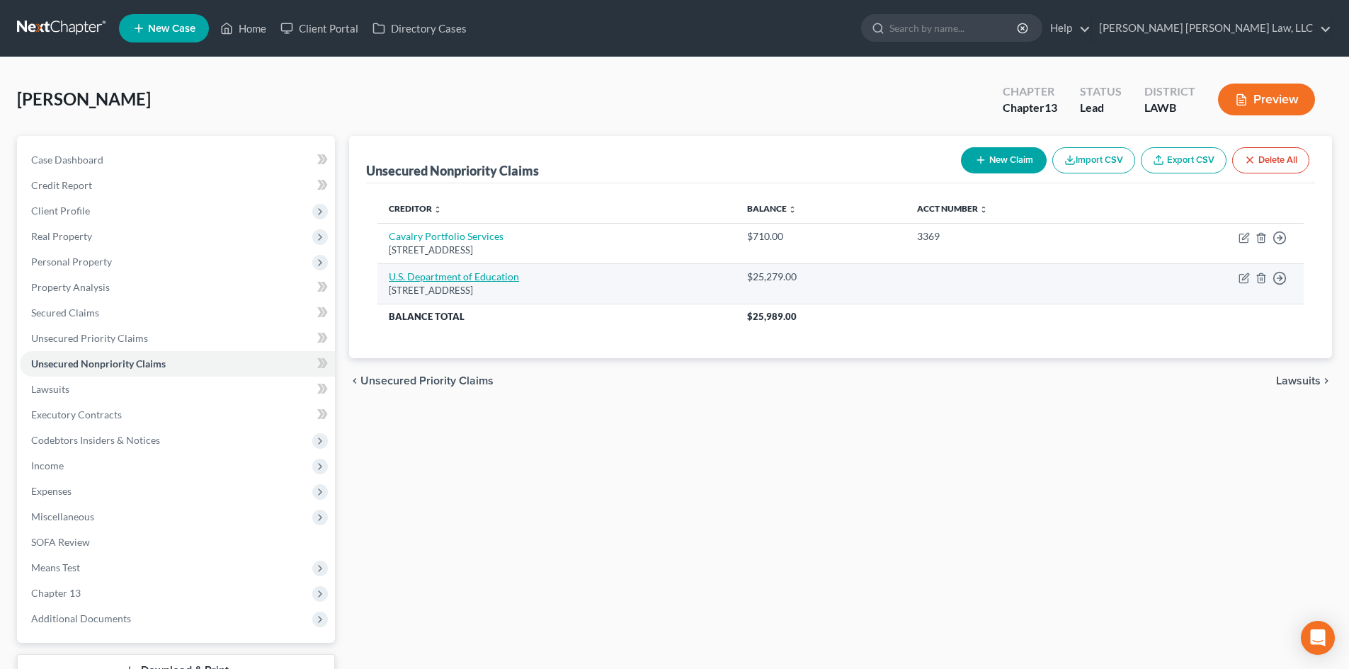
click at [428, 280] on link "U.S. Department of Education" at bounding box center [454, 277] width 130 height 12
select select "30"
select select "17"
select select "0"
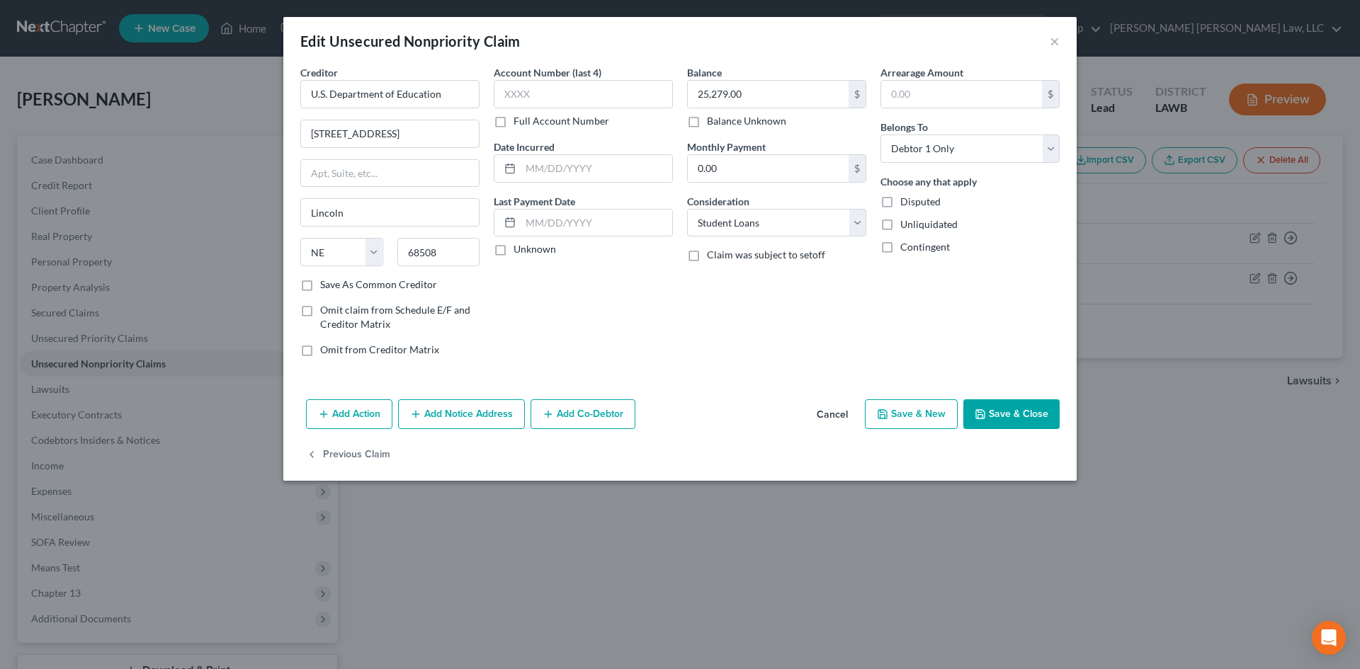
drag, startPoint x: 389, startPoint y: 289, endPoint x: 516, endPoint y: 292, distance: 127.5
click at [389, 288] on label "Save As Common Creditor" at bounding box center [378, 285] width 117 height 14
click at [335, 287] on input "Save As Common Creditor" at bounding box center [330, 282] width 9 height 9
click at [985, 409] on icon "button" at bounding box center [979, 414] width 11 height 11
checkbox input "false"
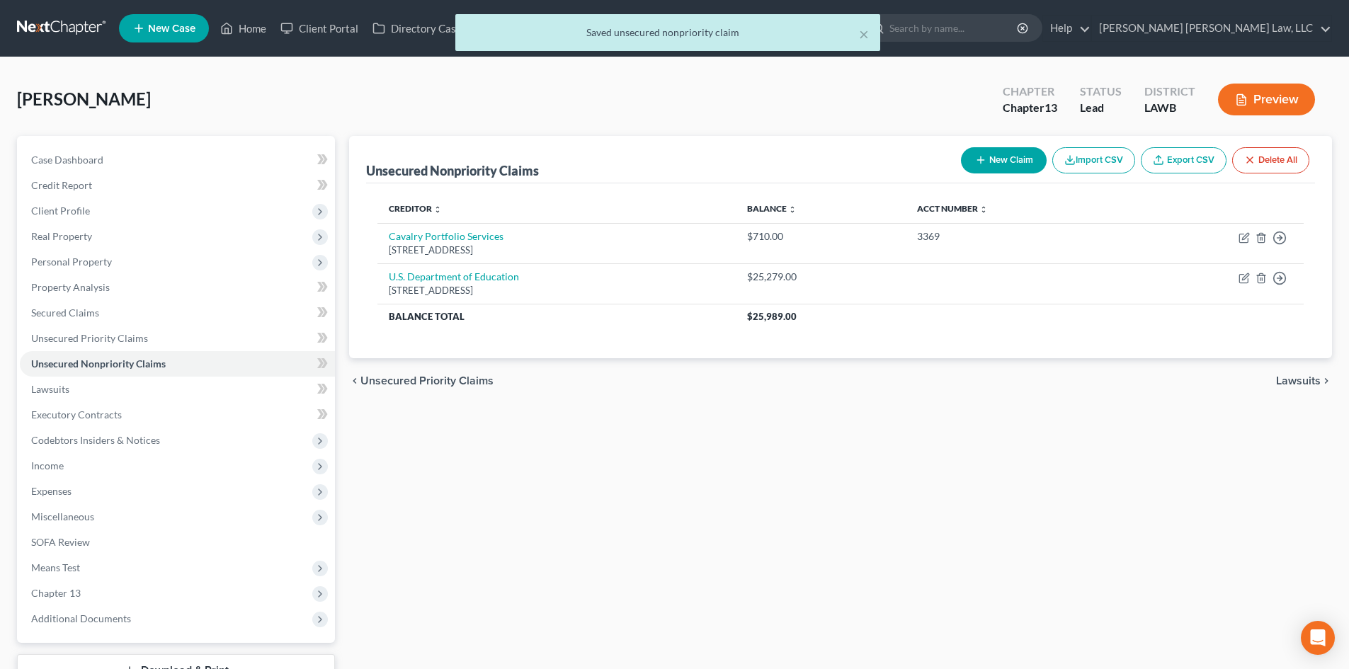
click at [978, 162] on icon "button" at bounding box center [980, 159] width 11 height 11
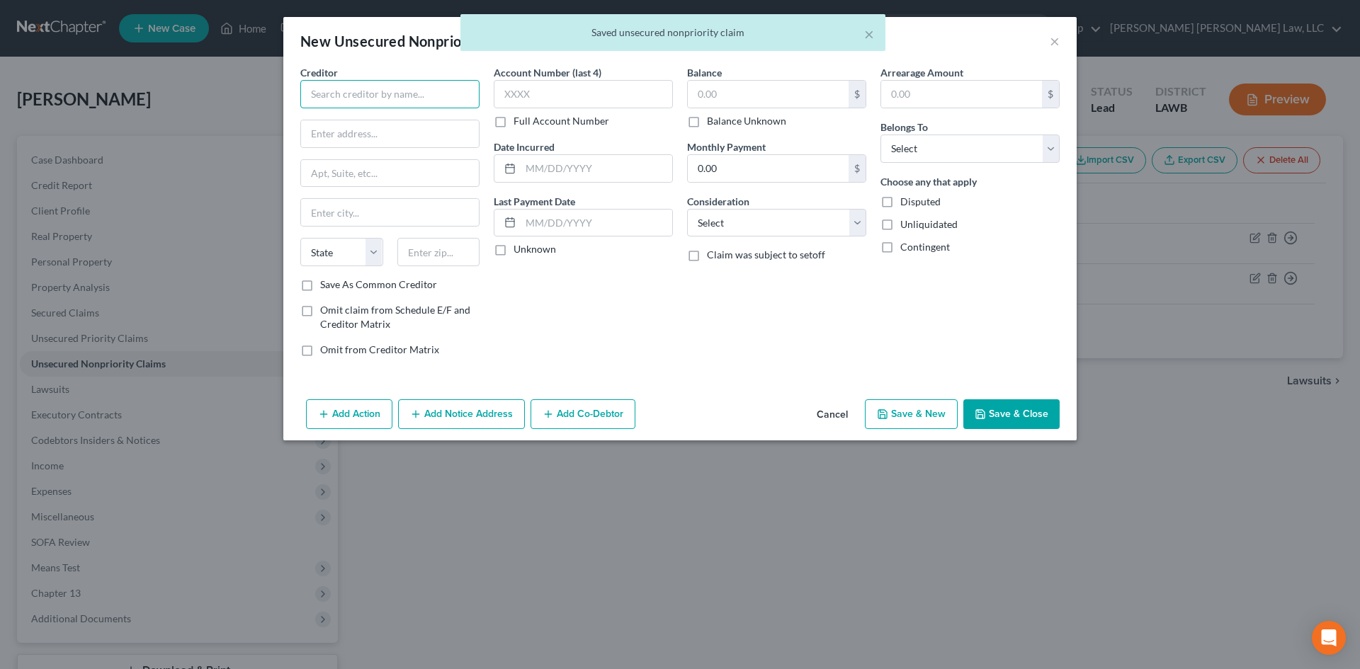
click at [434, 107] on input "text" at bounding box center [389, 94] width 179 height 28
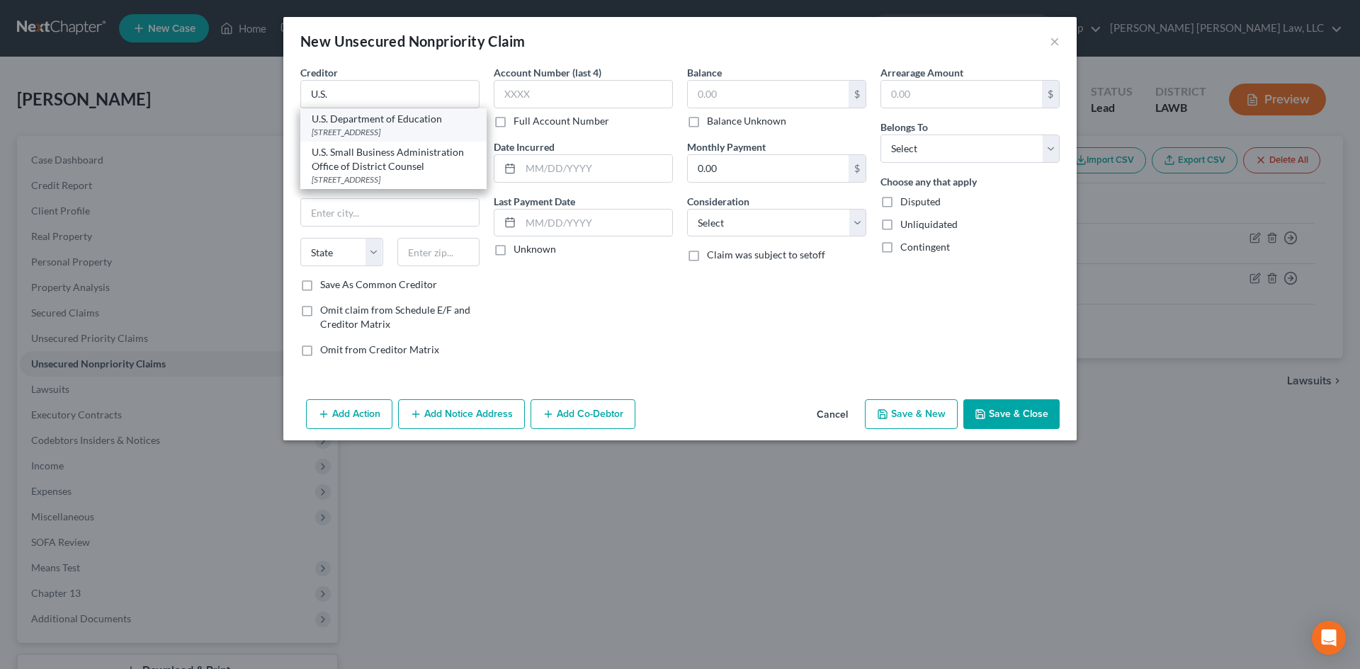
drag, startPoint x: 410, startPoint y: 125, endPoint x: 427, endPoint y: 118, distance: 18.7
click at [409, 126] on div "[STREET_ADDRESS]" at bounding box center [394, 132] width 164 height 12
type input "U.S. Department of Education"
type input "[STREET_ADDRESS]"
type input "Lincoln"
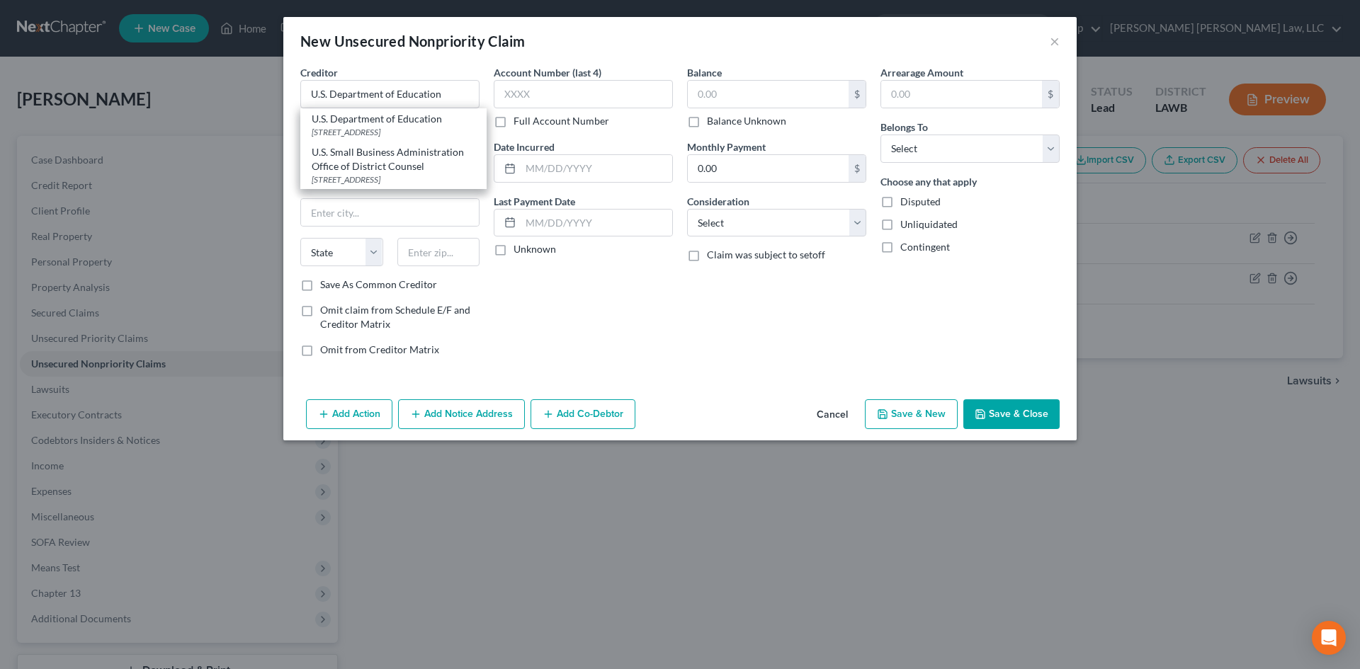
select select "30"
type input "68508"
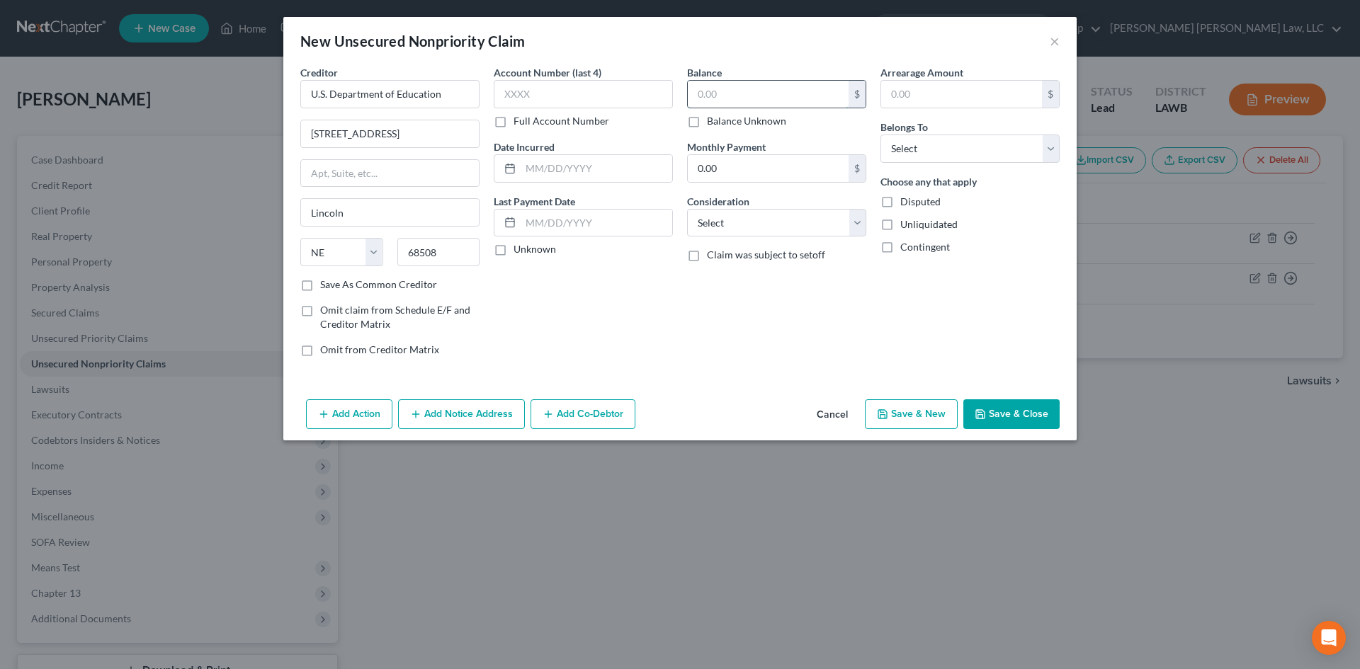
click at [752, 94] on input "text" at bounding box center [768, 94] width 161 height 27
type input "23,307.00"
drag, startPoint x: 819, startPoint y: 215, endPoint x: 815, endPoint y: 236, distance: 20.8
click at [819, 216] on select "Select Cable / Satellite Services Collection Agency Credit Card Debt Debt Couns…" at bounding box center [776, 223] width 179 height 28
select select "17"
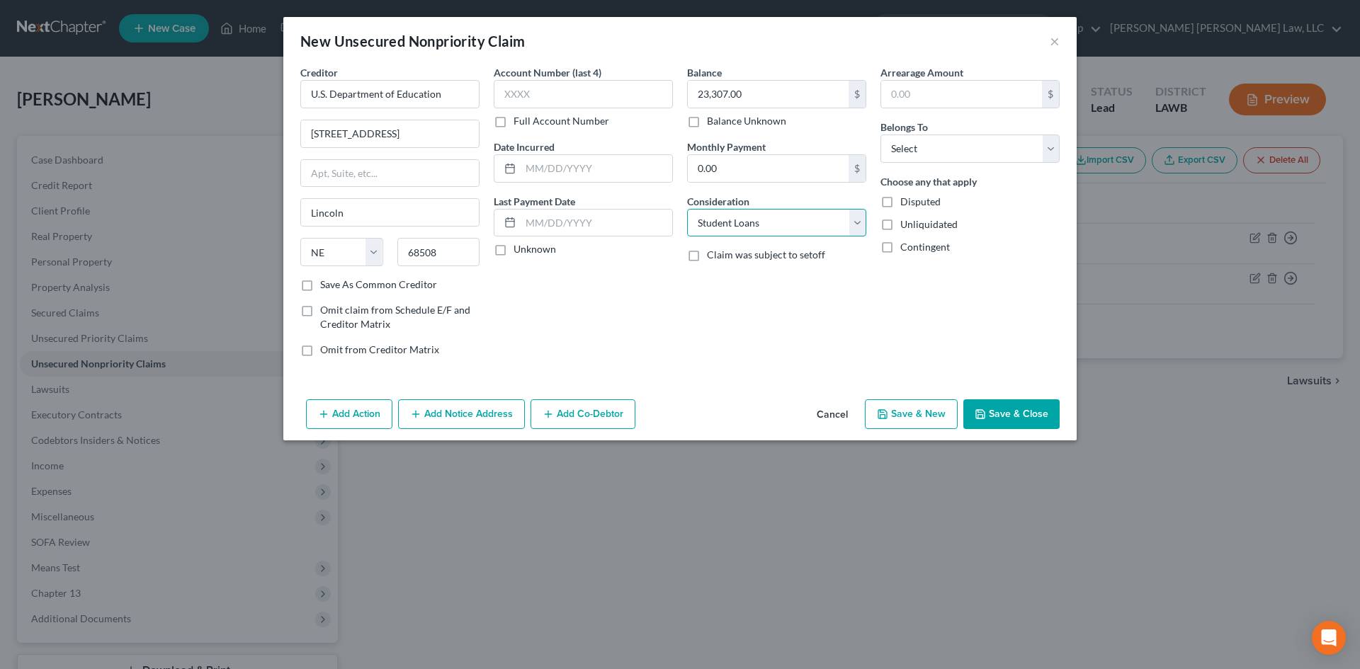
click at [687, 209] on select "Select Cable / Satellite Services Collection Agency Credit Card Debt Debt Couns…" at bounding box center [776, 223] width 179 height 28
drag, startPoint x: 997, startPoint y: 147, endPoint x: 988, endPoint y: 157, distance: 13.5
click at [997, 147] on select "Select Debtor 1 Only Debtor 2 Only Debtor 1 And Debtor 2 Only At Least One Of T…" at bounding box center [969, 149] width 179 height 28
select select "0"
click at [880, 135] on select "Select Debtor 1 Only Debtor 2 Only Debtor 1 And Debtor 2 Only At Least One Of T…" at bounding box center [969, 149] width 179 height 28
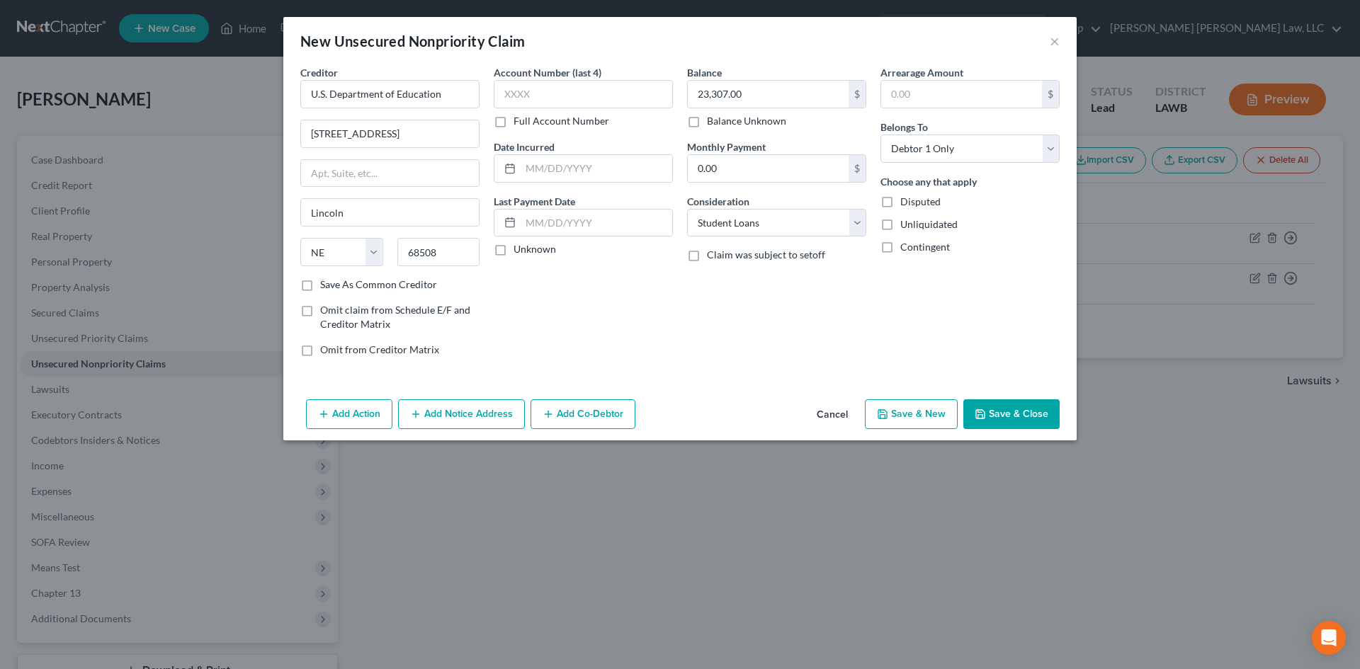
click at [1017, 418] on button "Save & Close" at bounding box center [1011, 414] width 96 height 30
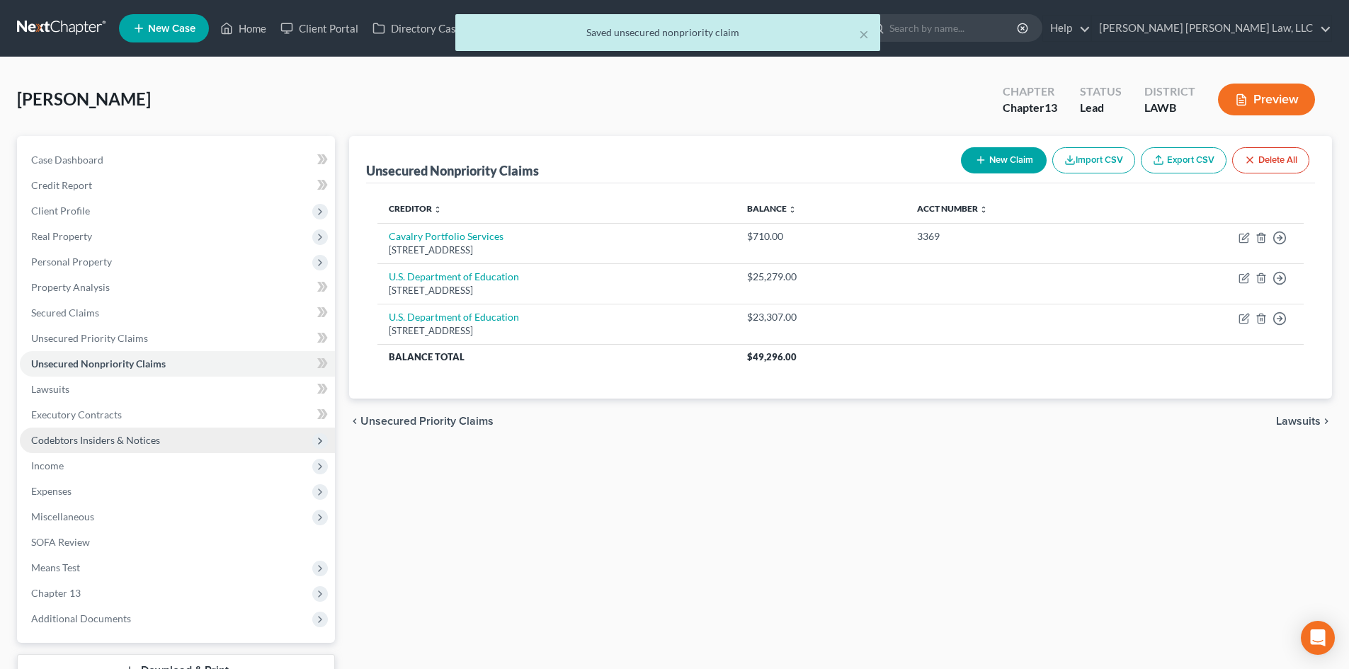
click at [222, 444] on span "Codebtors Insiders & Notices" at bounding box center [177, 440] width 315 height 25
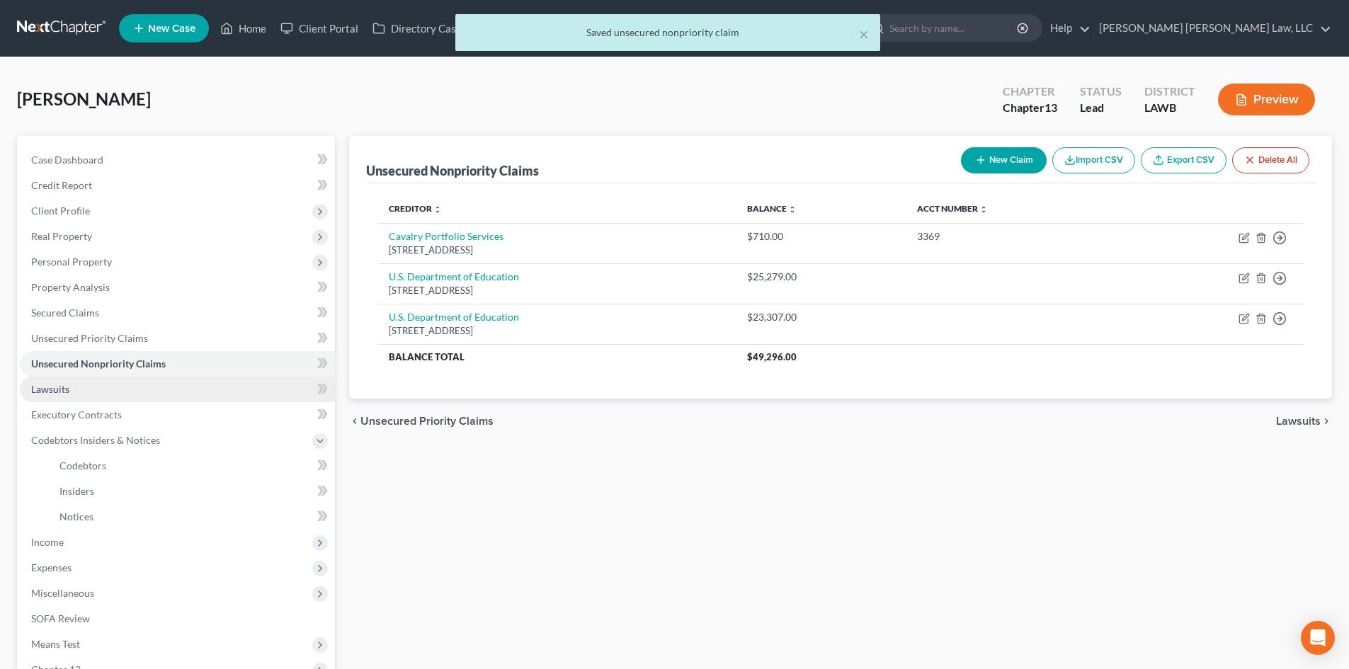
click at [187, 397] on link "Lawsuits" at bounding box center [177, 389] width 315 height 25
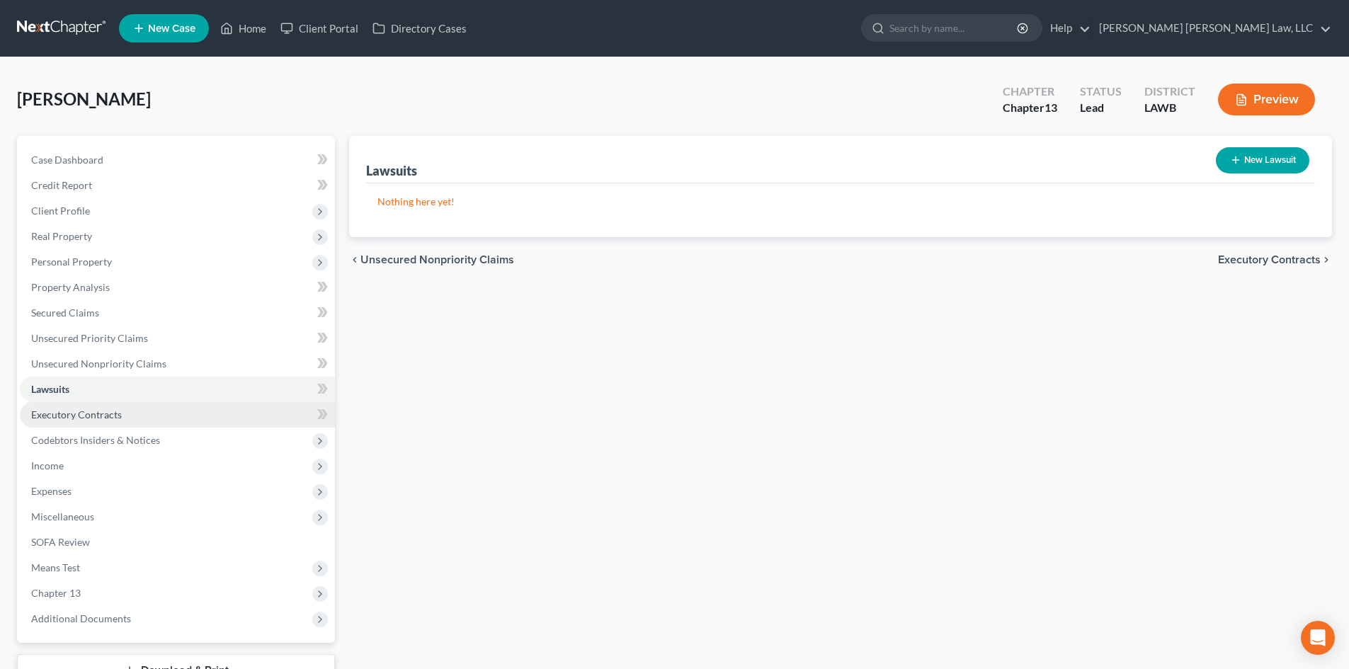
click at [190, 423] on link "Executory Contracts" at bounding box center [177, 414] width 315 height 25
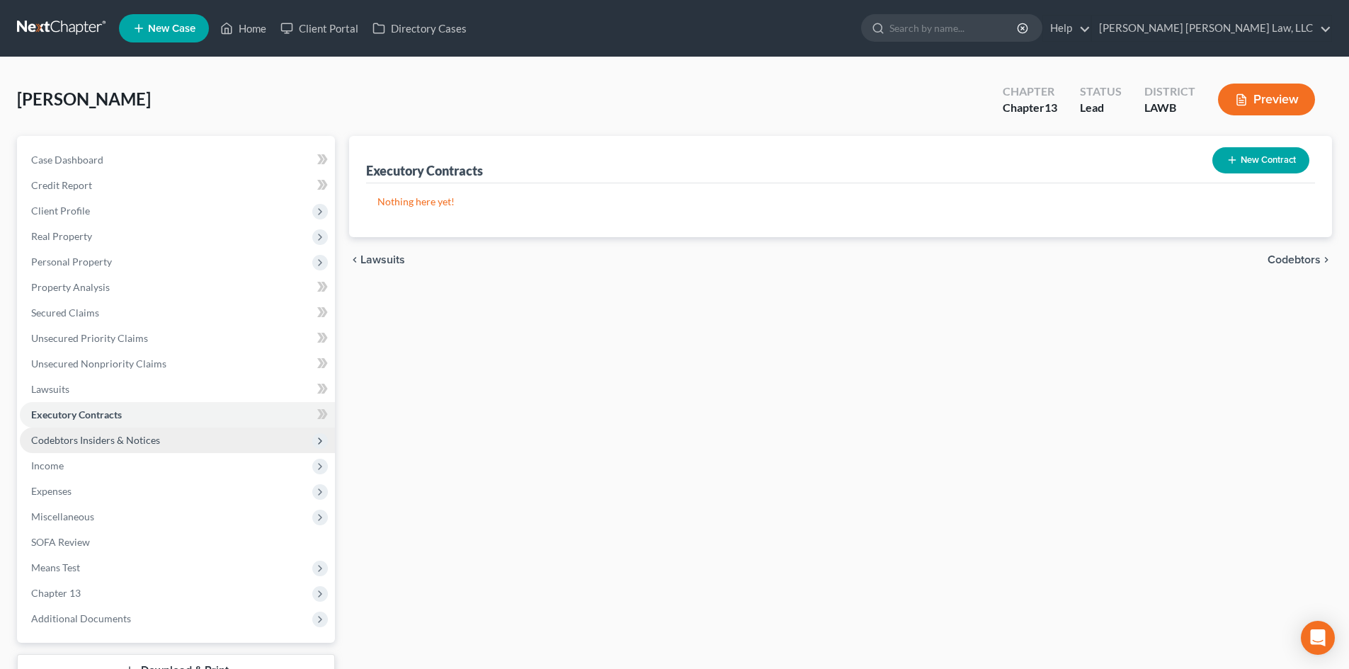
click at [193, 450] on span "Codebtors Insiders & Notices" at bounding box center [177, 440] width 315 height 25
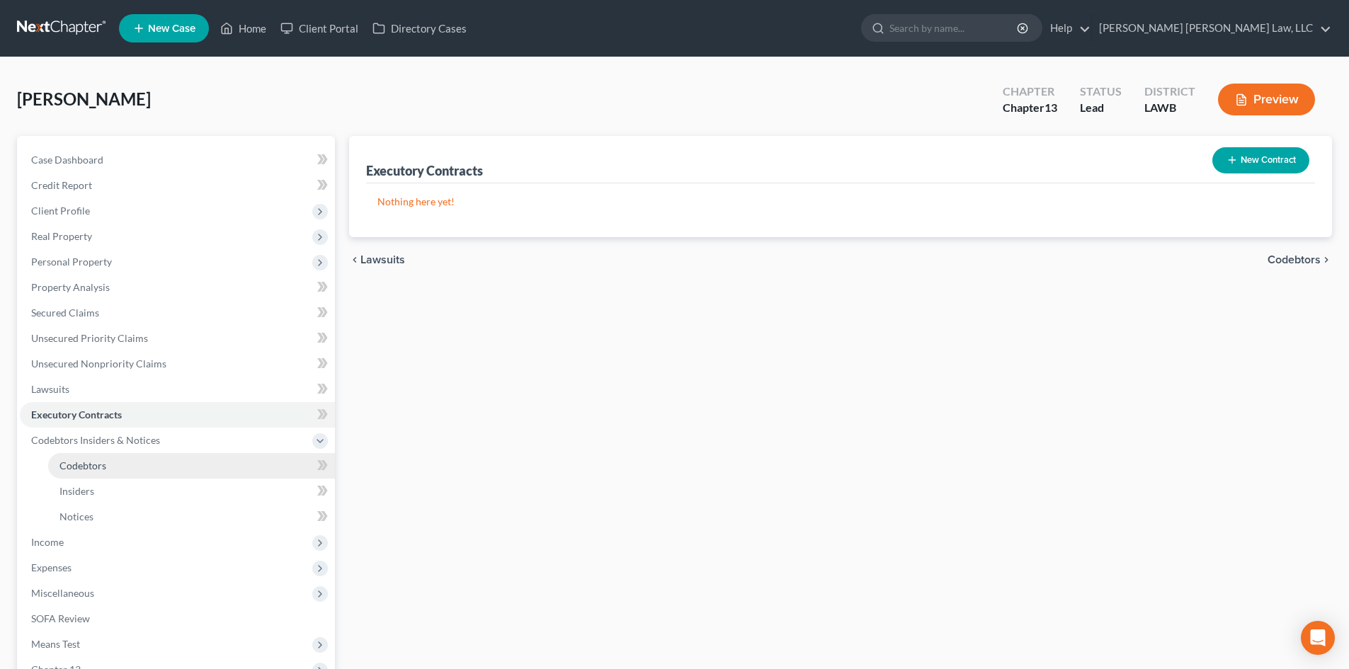
click at [169, 465] on link "Codebtors" at bounding box center [191, 465] width 287 height 25
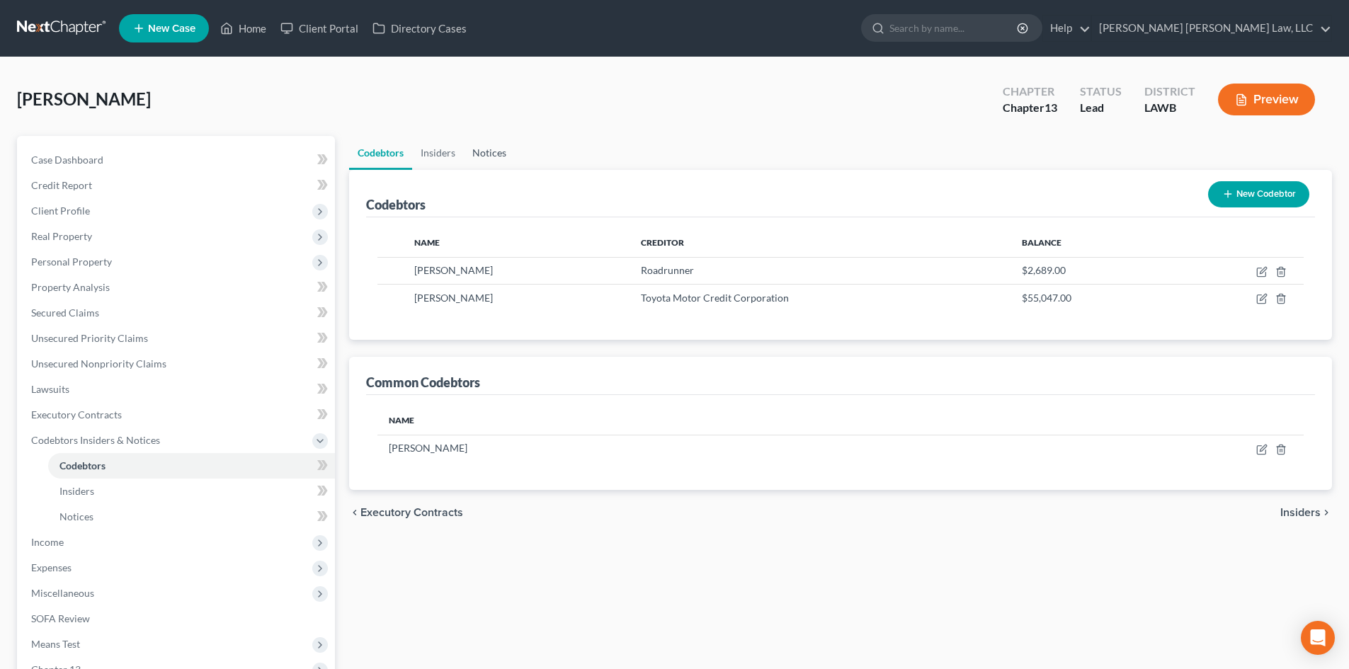
click at [494, 155] on link "Notices" at bounding box center [489, 153] width 51 height 34
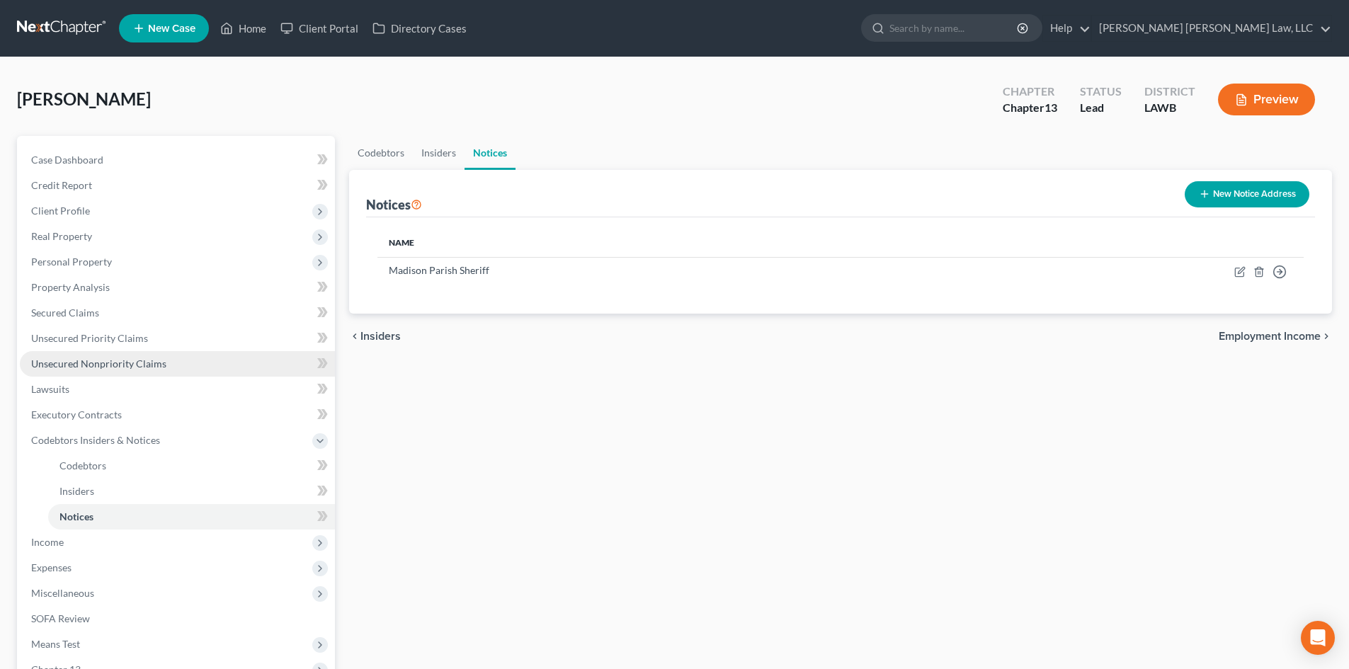
click at [123, 355] on link "Unsecured Nonpriority Claims" at bounding box center [177, 363] width 315 height 25
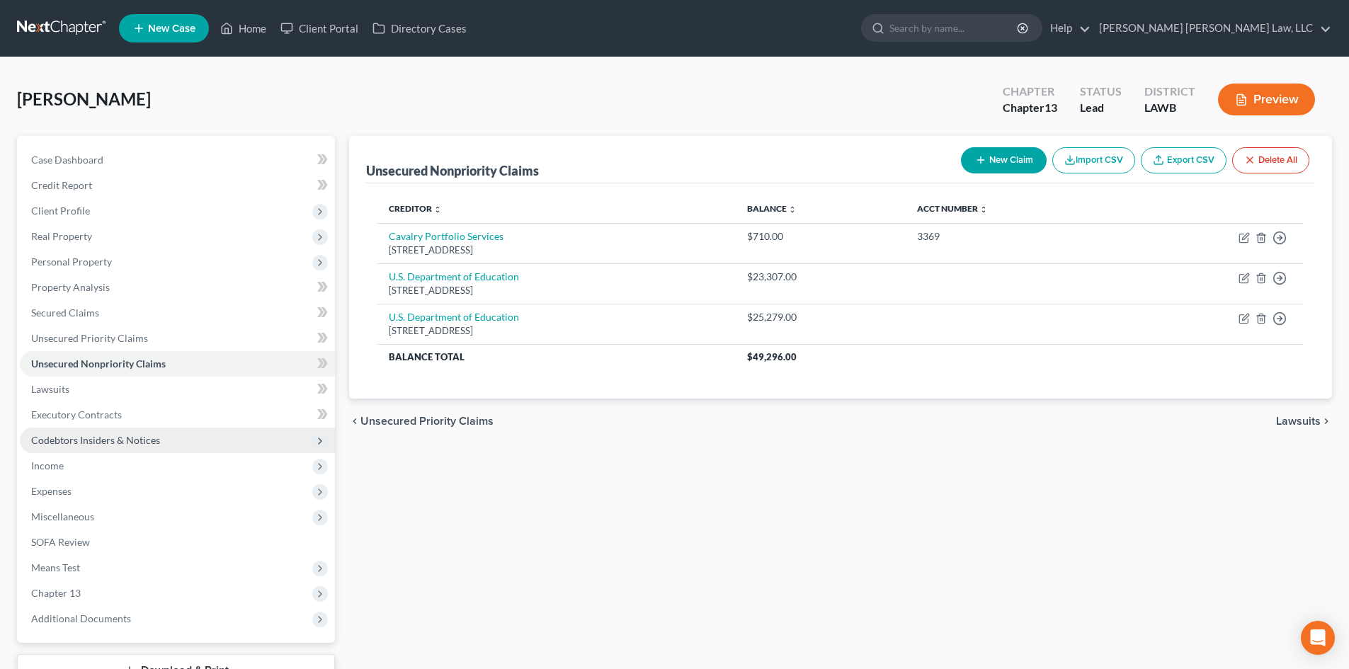
click at [136, 438] on span "Codebtors Insiders & Notices" at bounding box center [95, 440] width 129 height 12
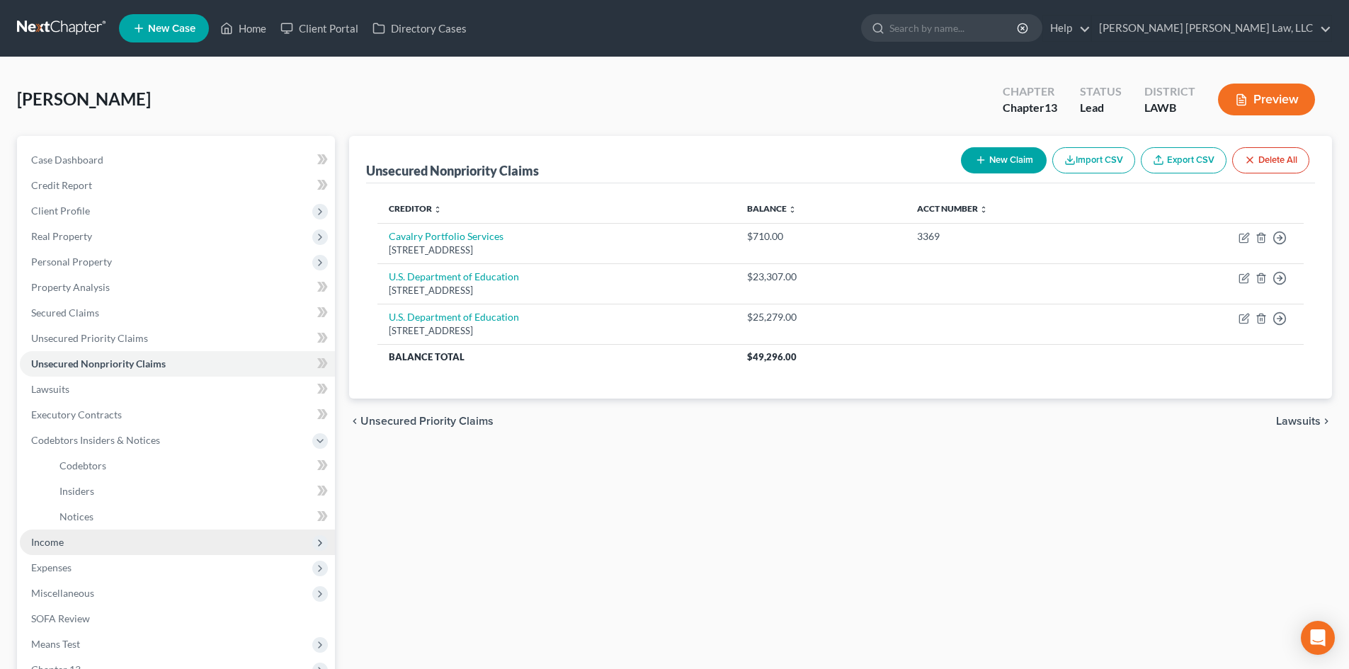
click at [74, 538] on span "Income" at bounding box center [177, 542] width 315 height 25
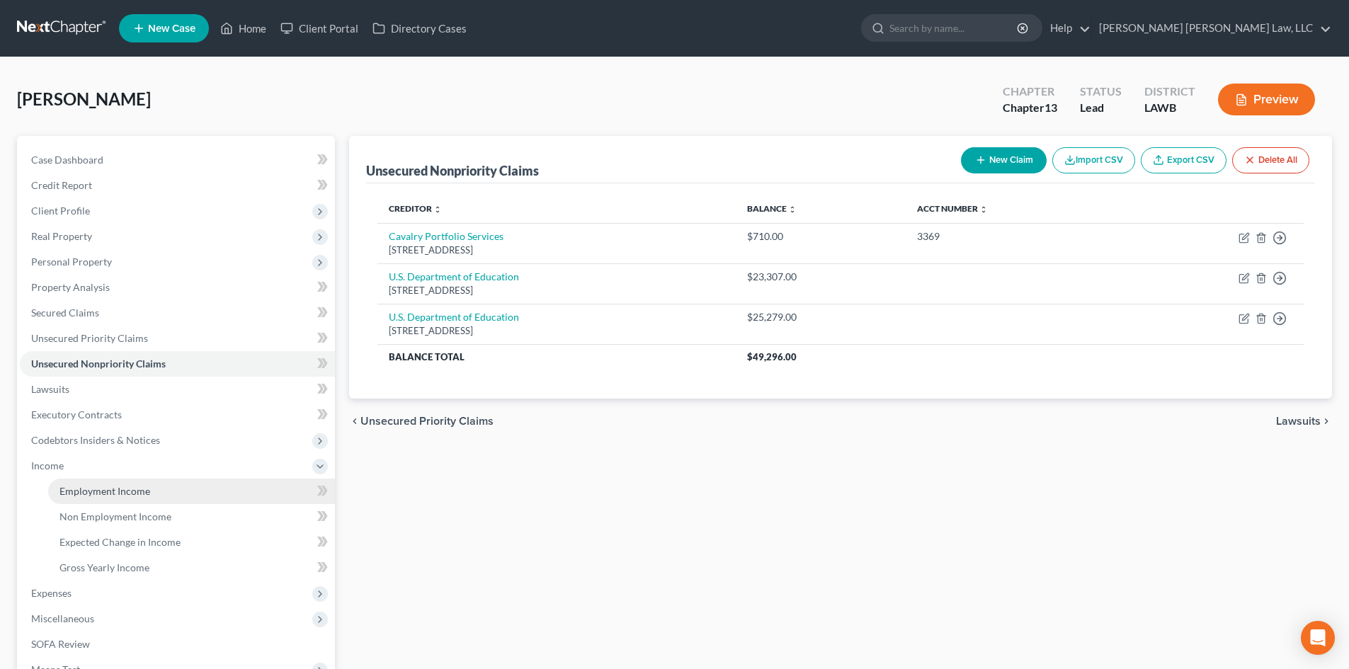
click at [106, 491] on span "Employment Income" at bounding box center [104, 491] width 91 height 12
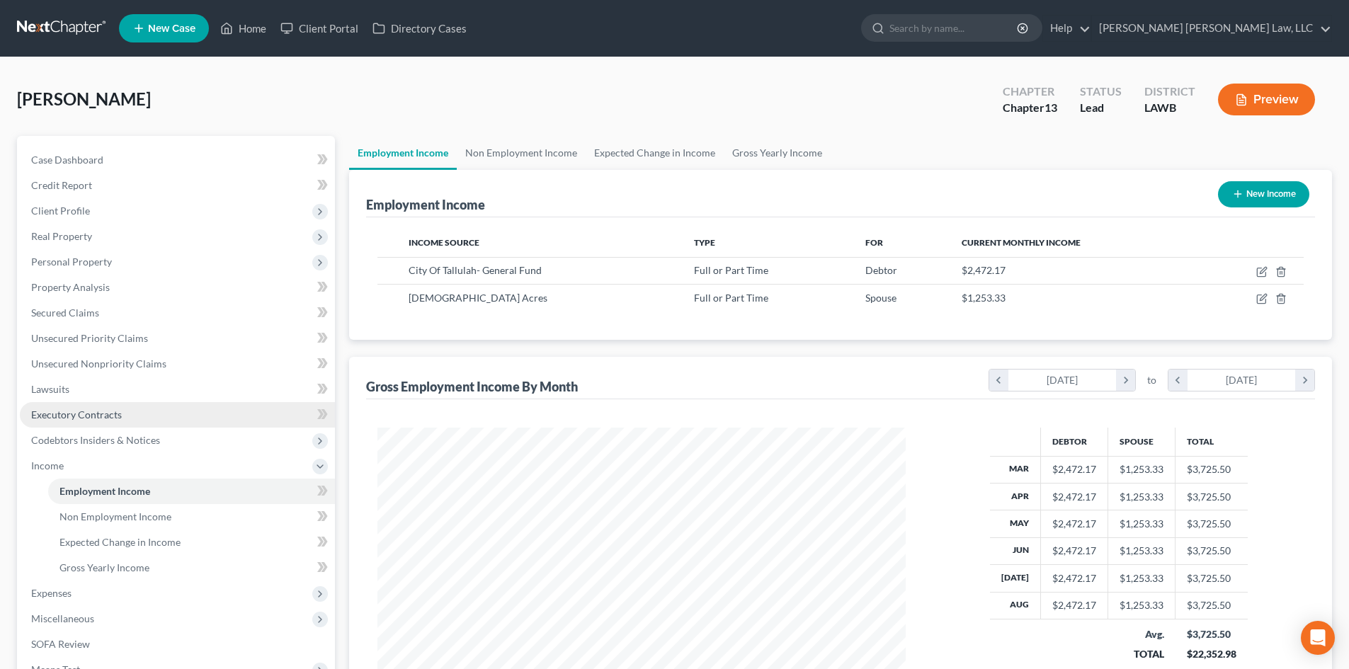
scroll to position [264, 557]
click at [516, 147] on link "Non Employment Income" at bounding box center [521, 153] width 129 height 34
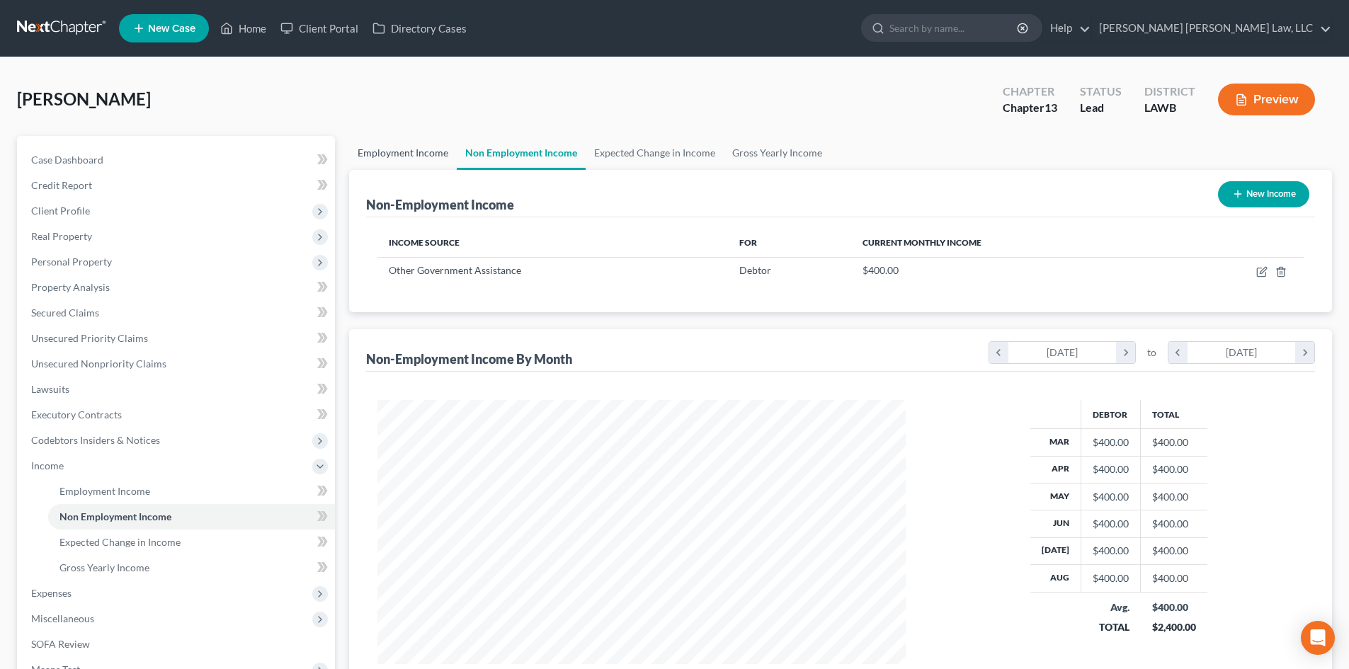
scroll to position [264, 557]
click at [423, 157] on link "Employment Income" at bounding box center [403, 153] width 108 height 34
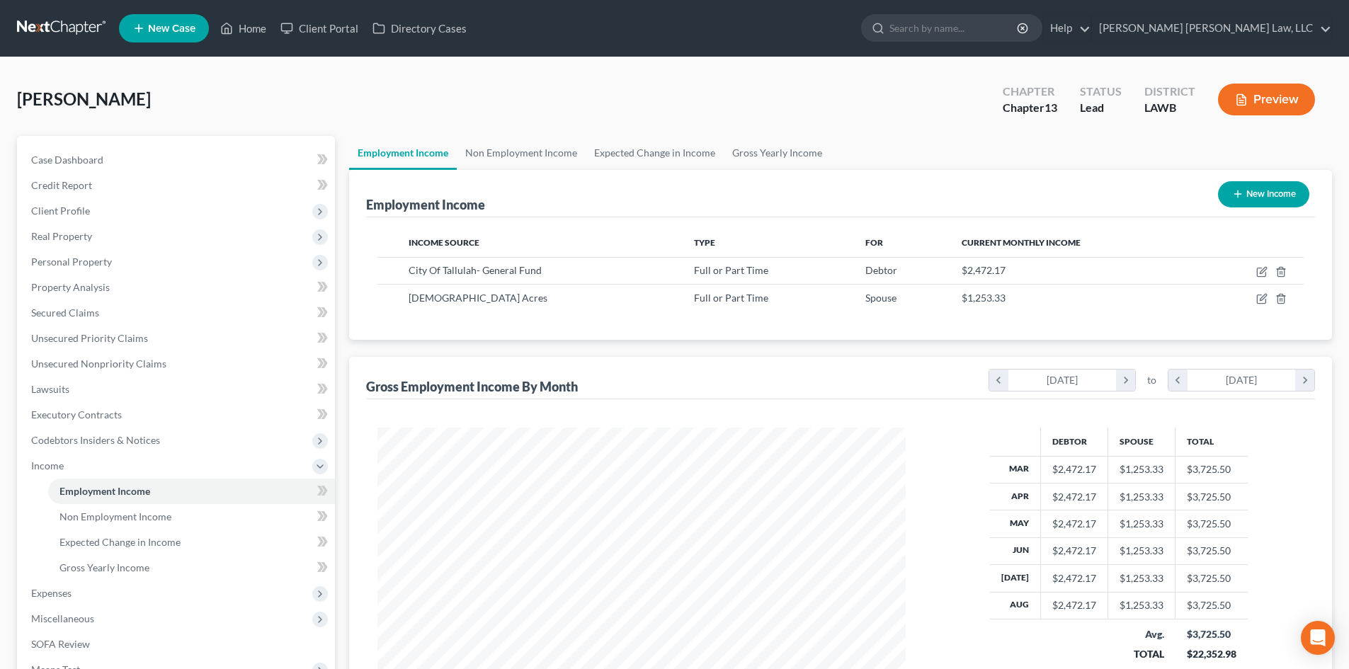
scroll to position [264, 557]
click at [136, 220] on span "Client Profile" at bounding box center [177, 210] width 315 height 25
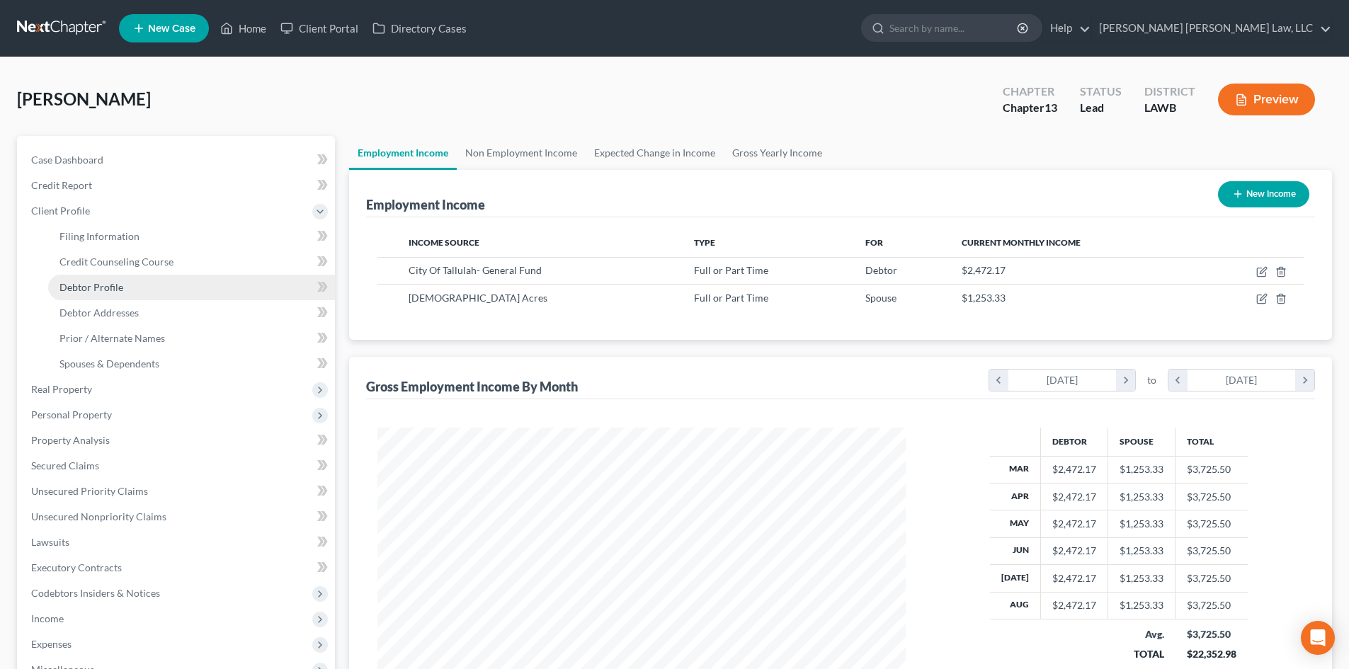
click at [123, 280] on link "Debtor Profile" at bounding box center [191, 287] width 287 height 25
select select "1"
select select "3"
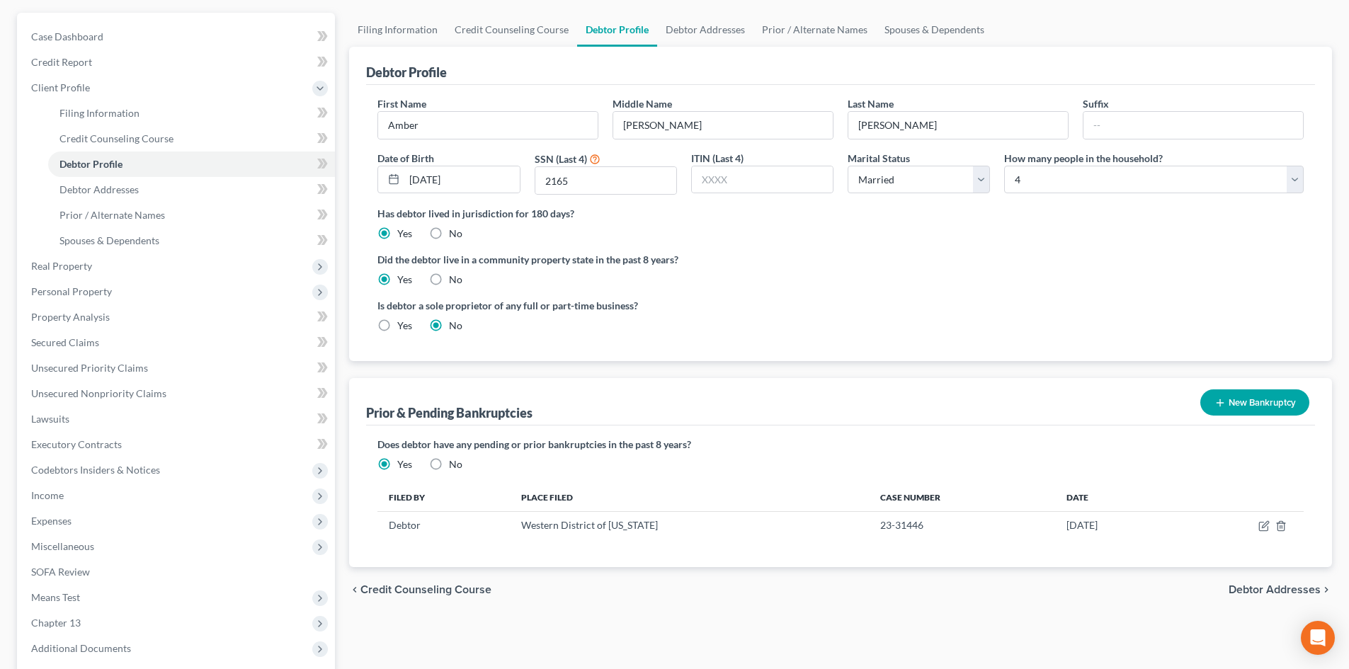
scroll to position [142, 0]
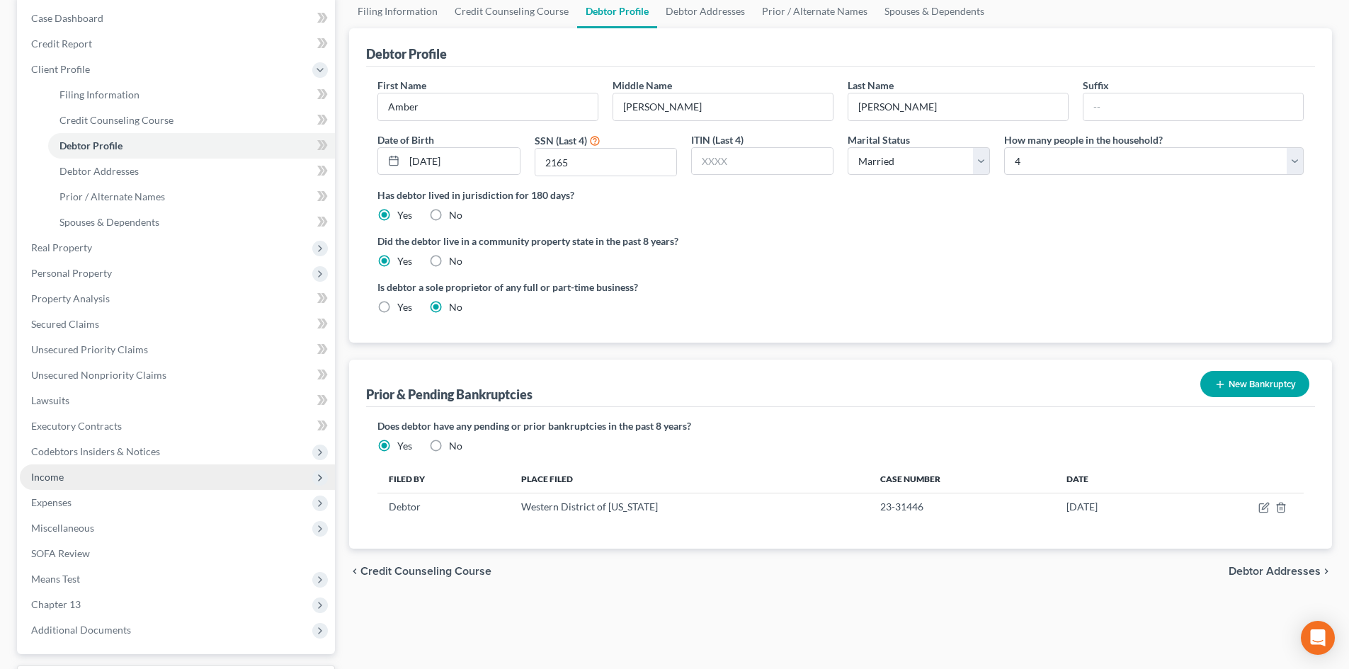
click at [102, 472] on span "Income" at bounding box center [177, 477] width 315 height 25
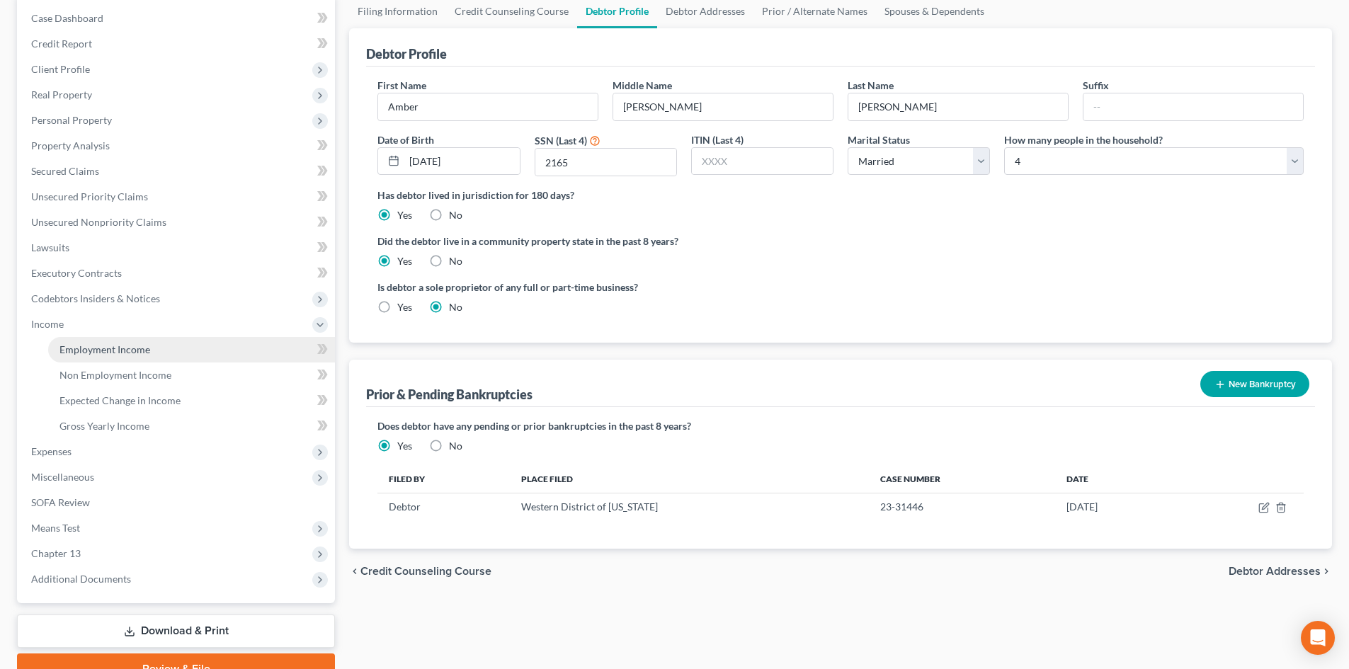
click at [101, 351] on span "Employment Income" at bounding box center [104, 349] width 91 height 12
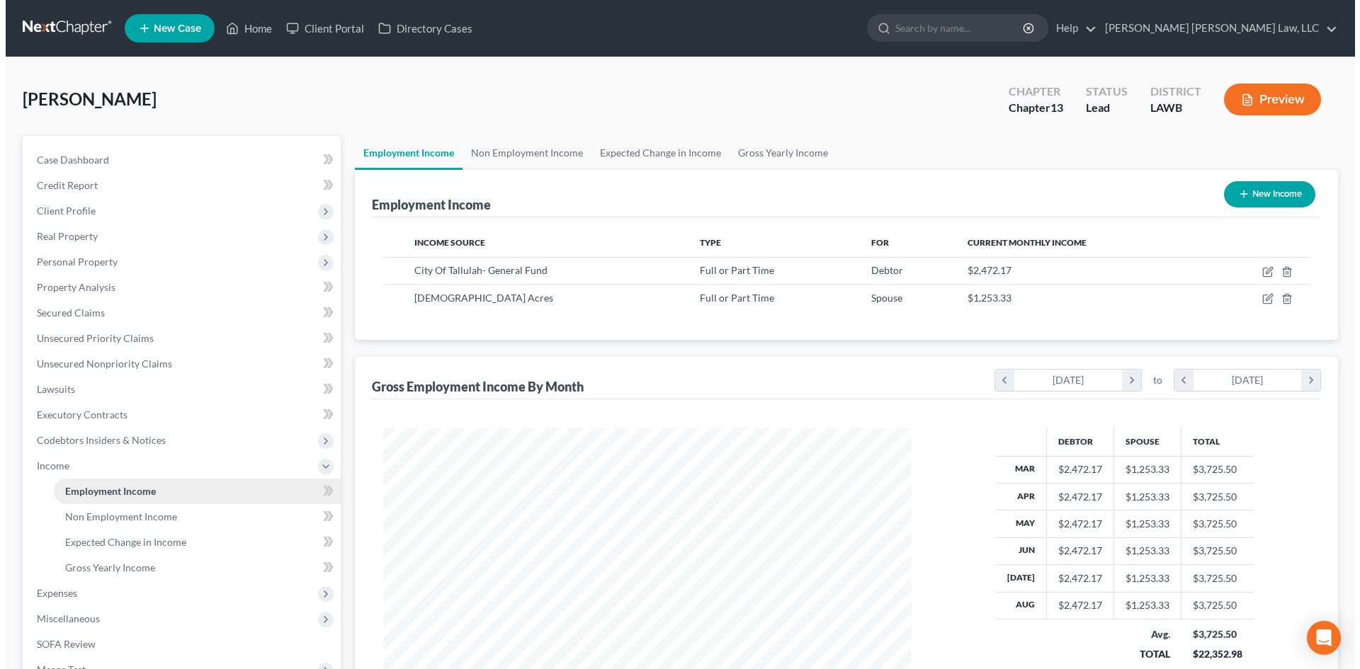
scroll to position [264, 557]
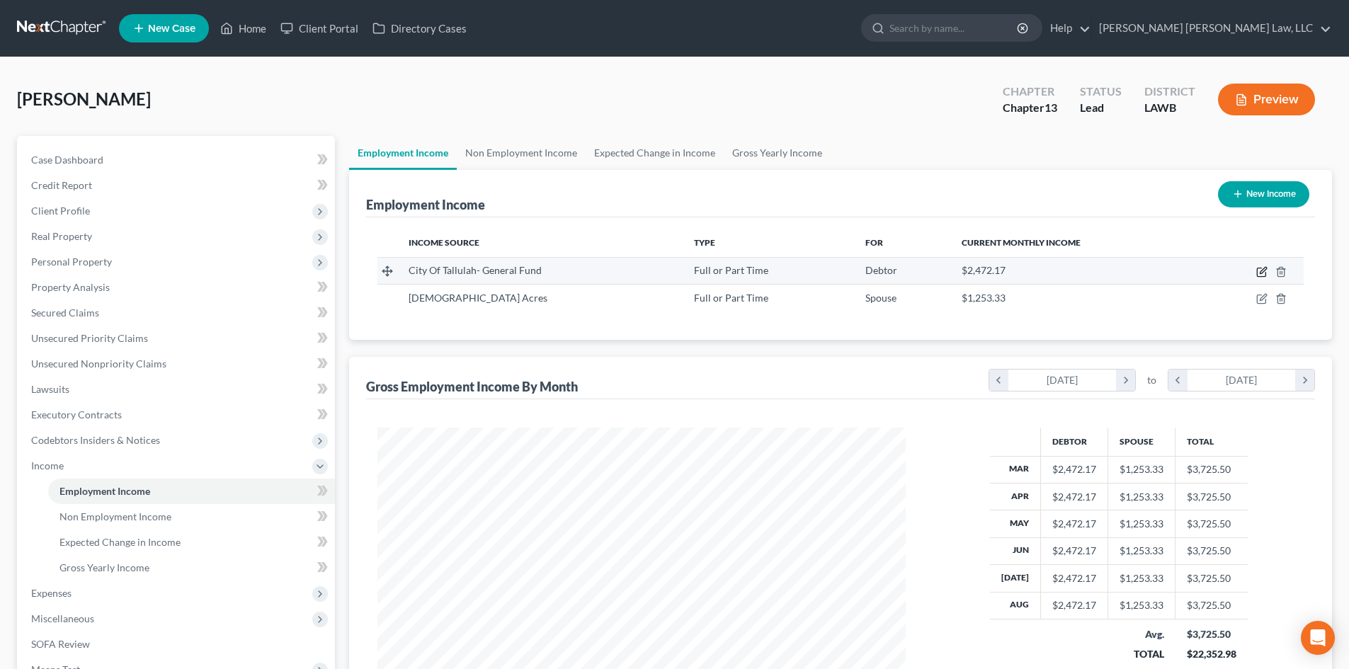
click at [1258, 275] on icon "button" at bounding box center [1261, 272] width 8 height 8
select select "0"
select select "19"
select select "2"
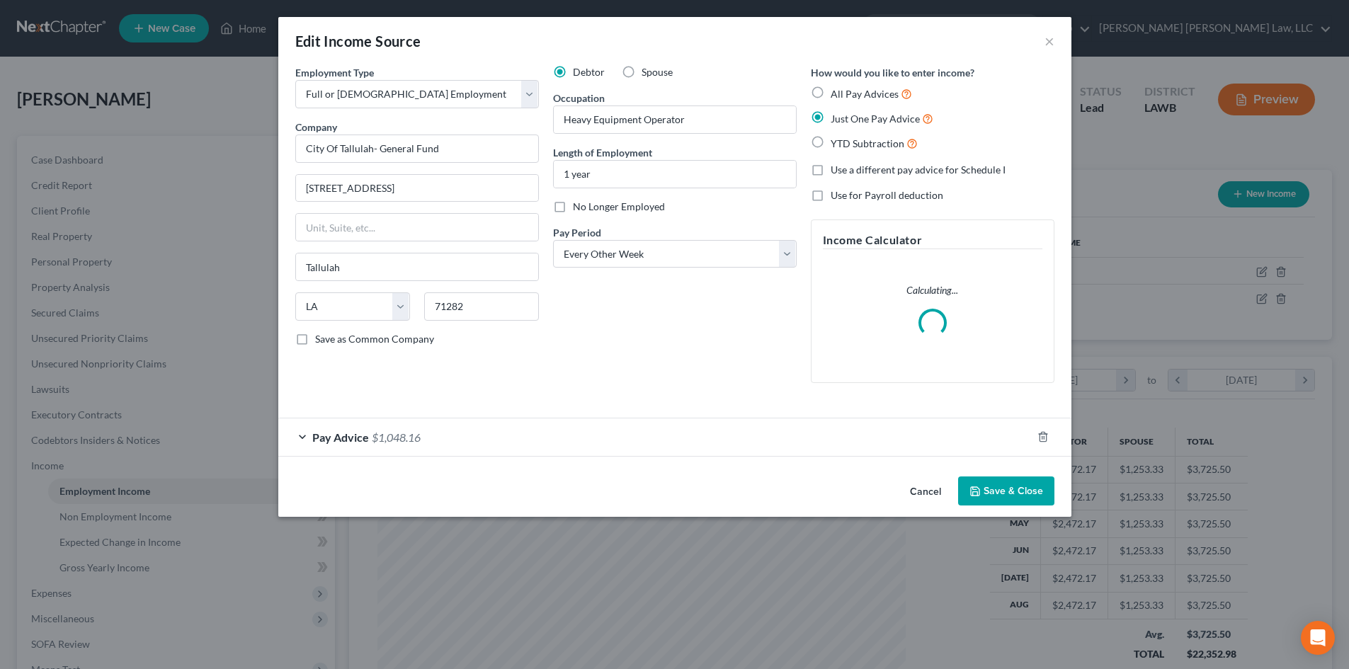
scroll to position [266, 562]
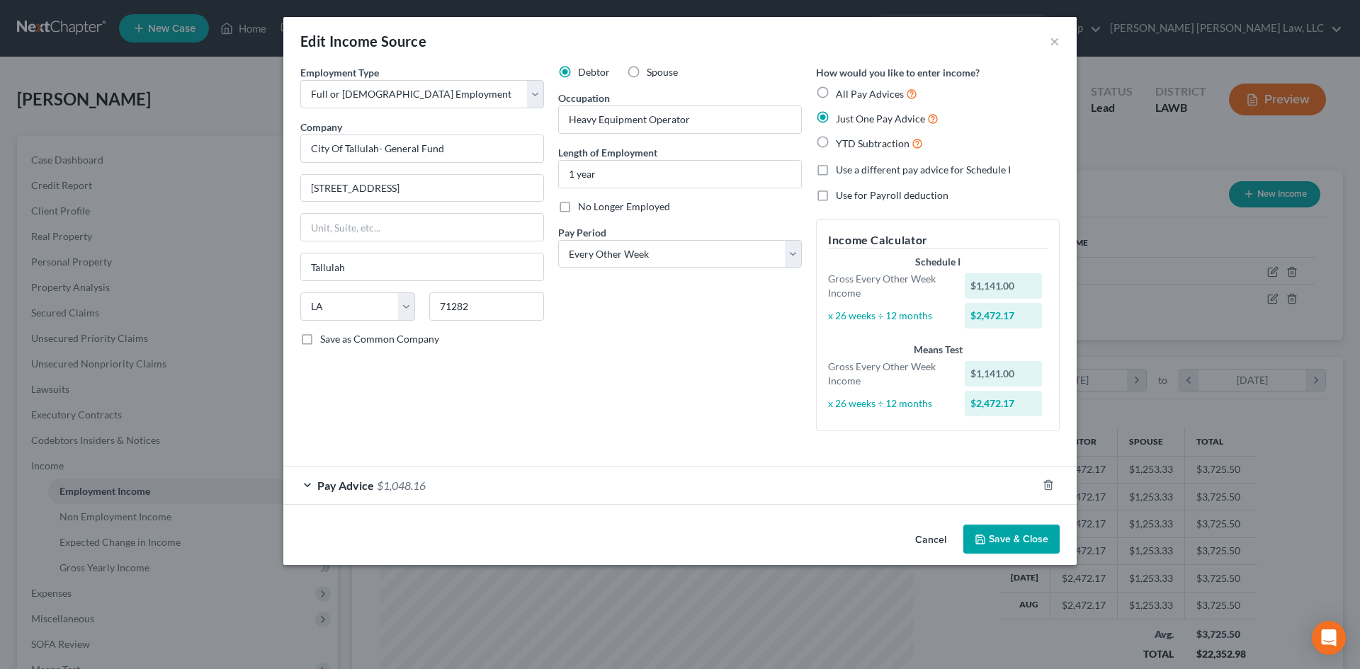
click at [959, 484] on div "Pay Advice $1,048.16" at bounding box center [659, 486] width 753 height 38
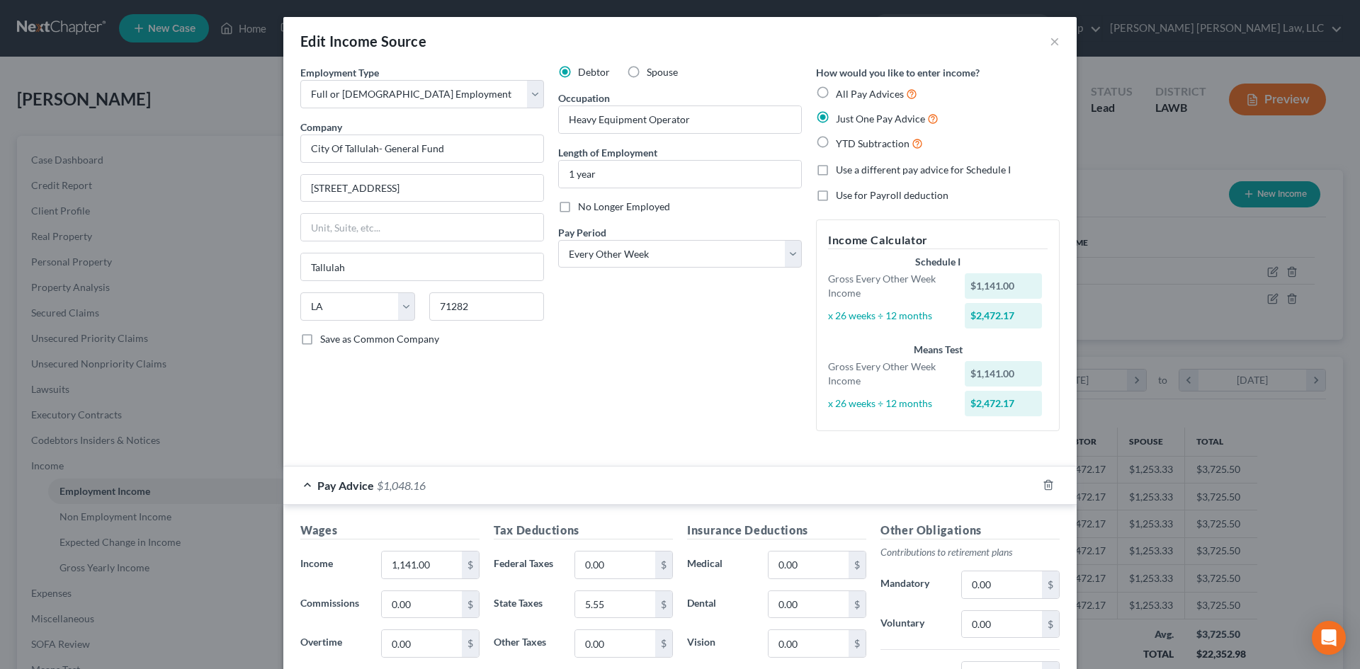
click at [959, 484] on div "Pay Advice $1,048.16" at bounding box center [659, 486] width 753 height 38
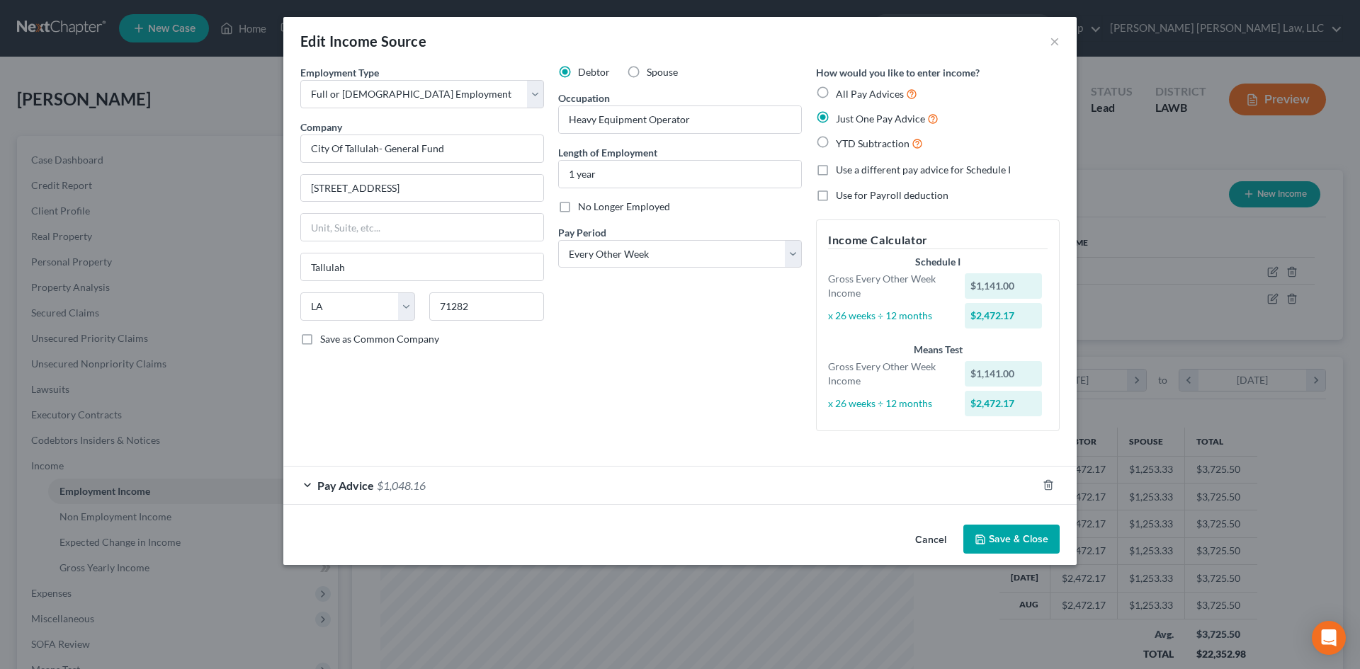
drag, startPoint x: 996, startPoint y: 540, endPoint x: 773, endPoint y: 277, distance: 345.1
click at [997, 540] on button "Save & Close" at bounding box center [1011, 540] width 96 height 30
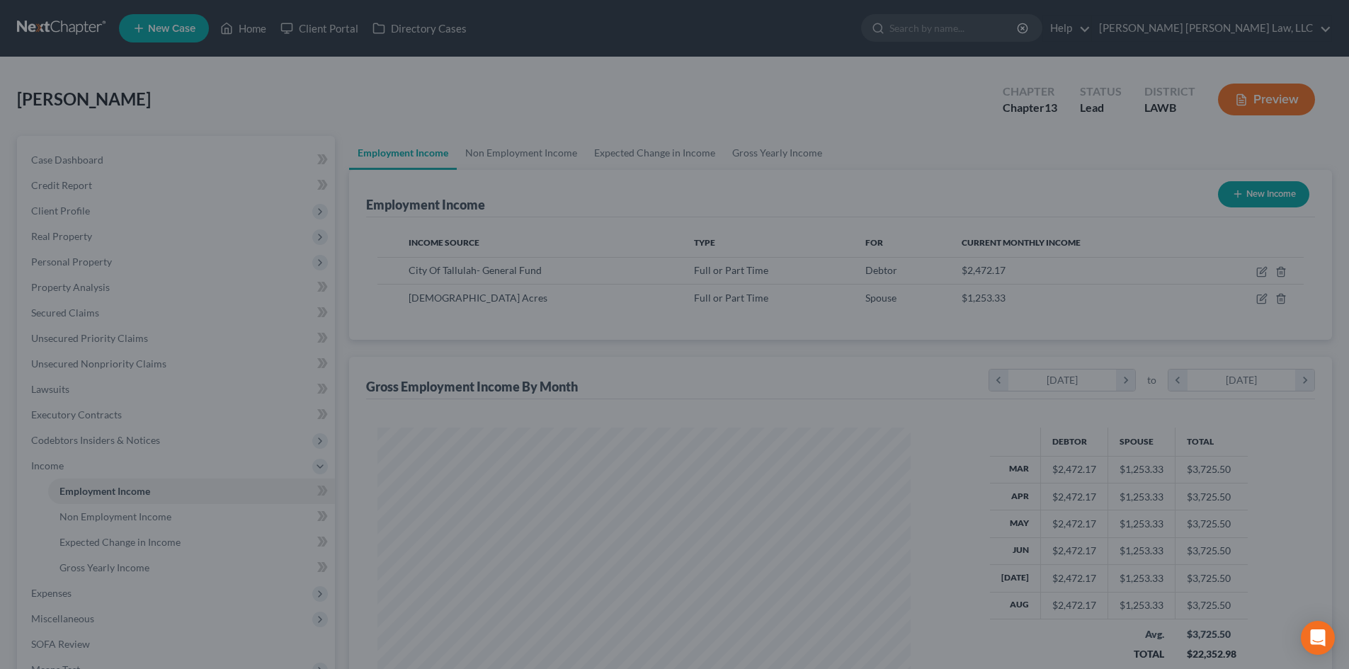
scroll to position [707856, 707564]
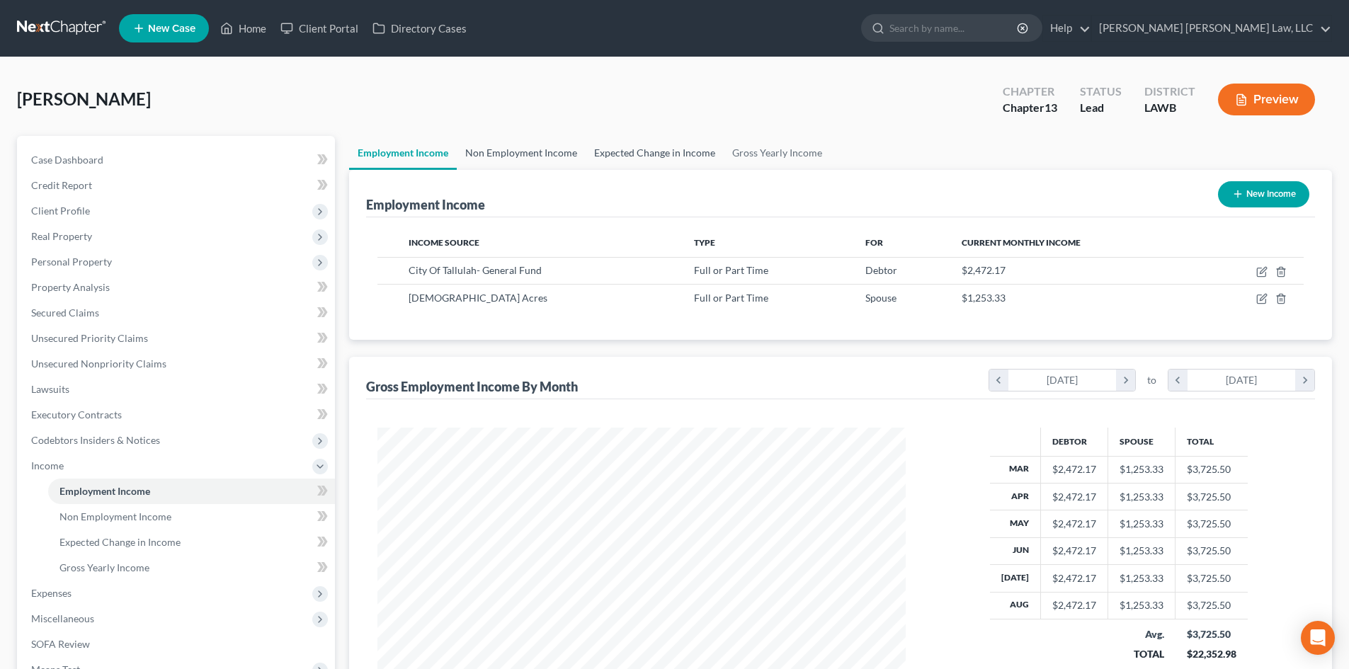
drag, startPoint x: 570, startPoint y: 156, endPoint x: 591, endPoint y: 156, distance: 20.5
click at [570, 156] on link "Non Employment Income" at bounding box center [521, 153] width 129 height 34
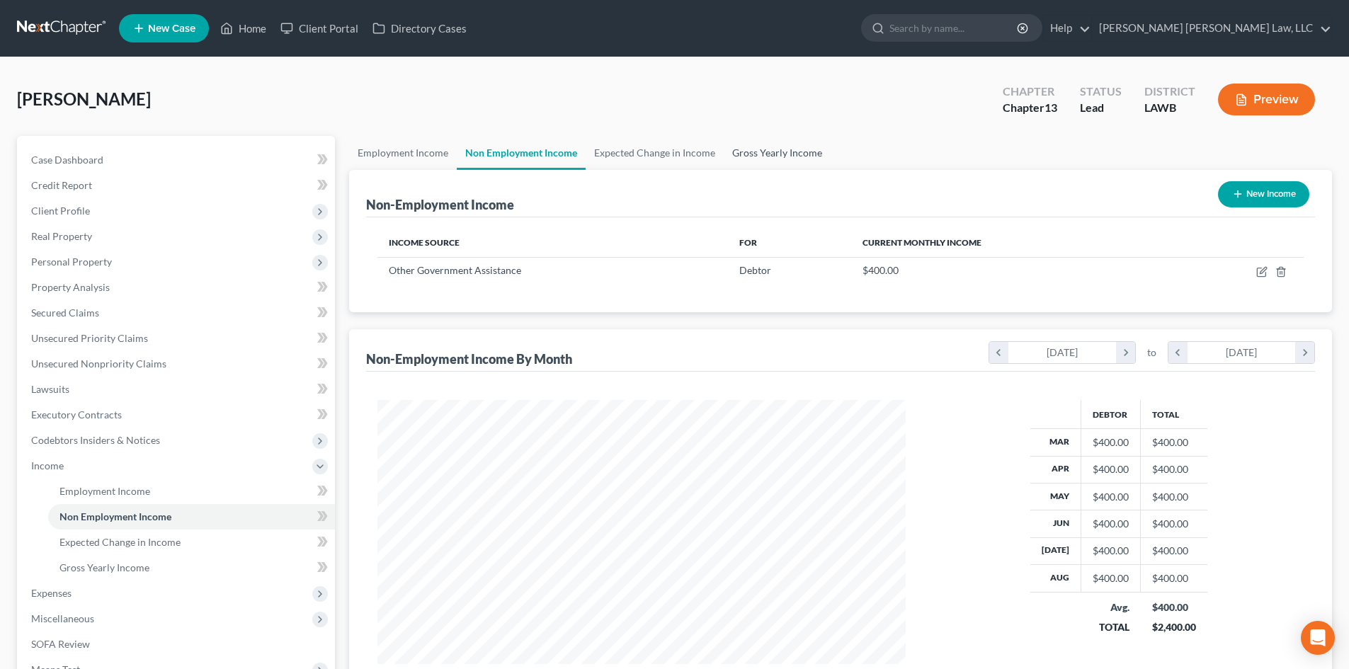
scroll to position [264, 557]
click at [787, 143] on link "Gross Yearly Income" at bounding box center [777, 153] width 107 height 34
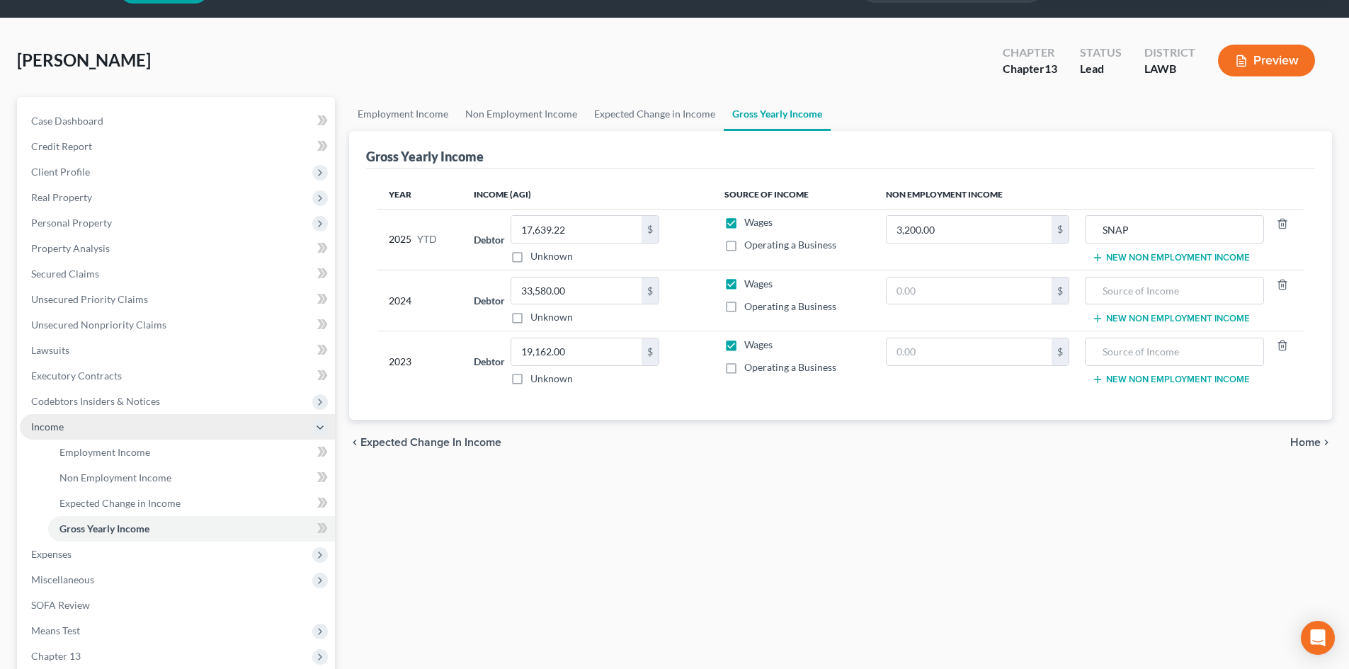
scroll to position [71, 0]
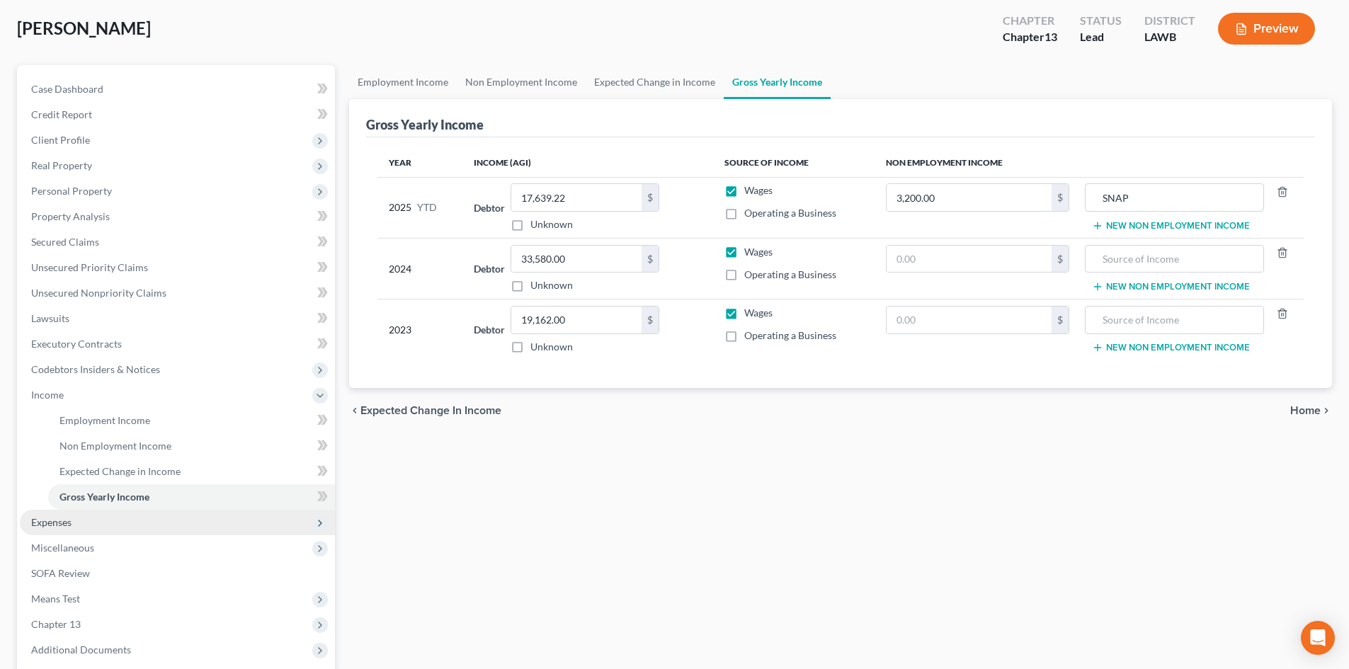
click at [112, 530] on span "Expenses" at bounding box center [177, 522] width 315 height 25
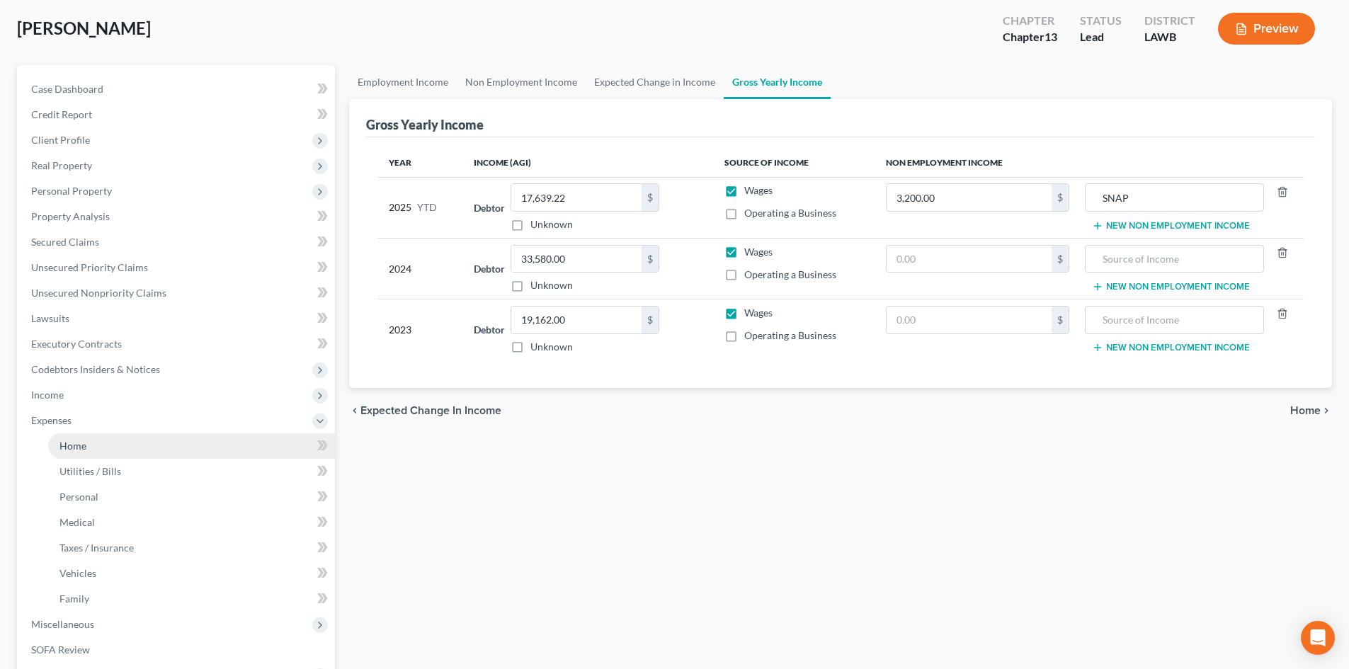
click at [149, 439] on link "Home" at bounding box center [191, 445] width 287 height 25
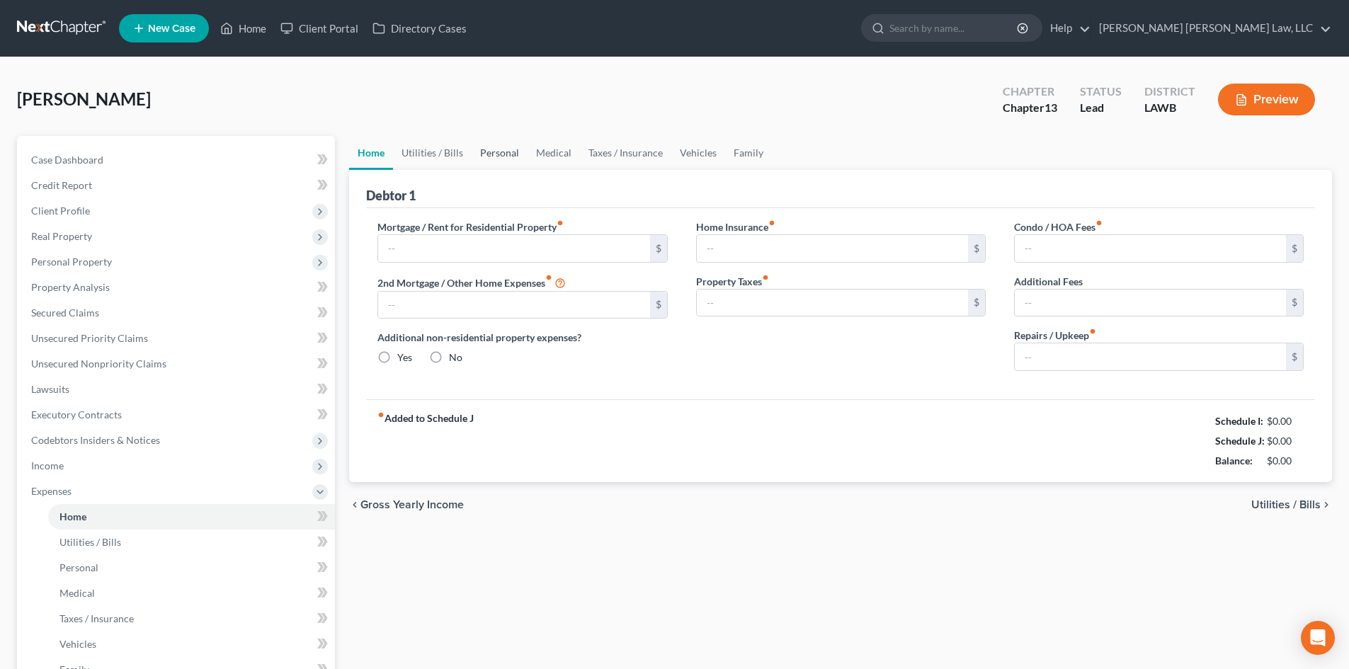
type input "0.00"
radio input "true"
type input "0.00"
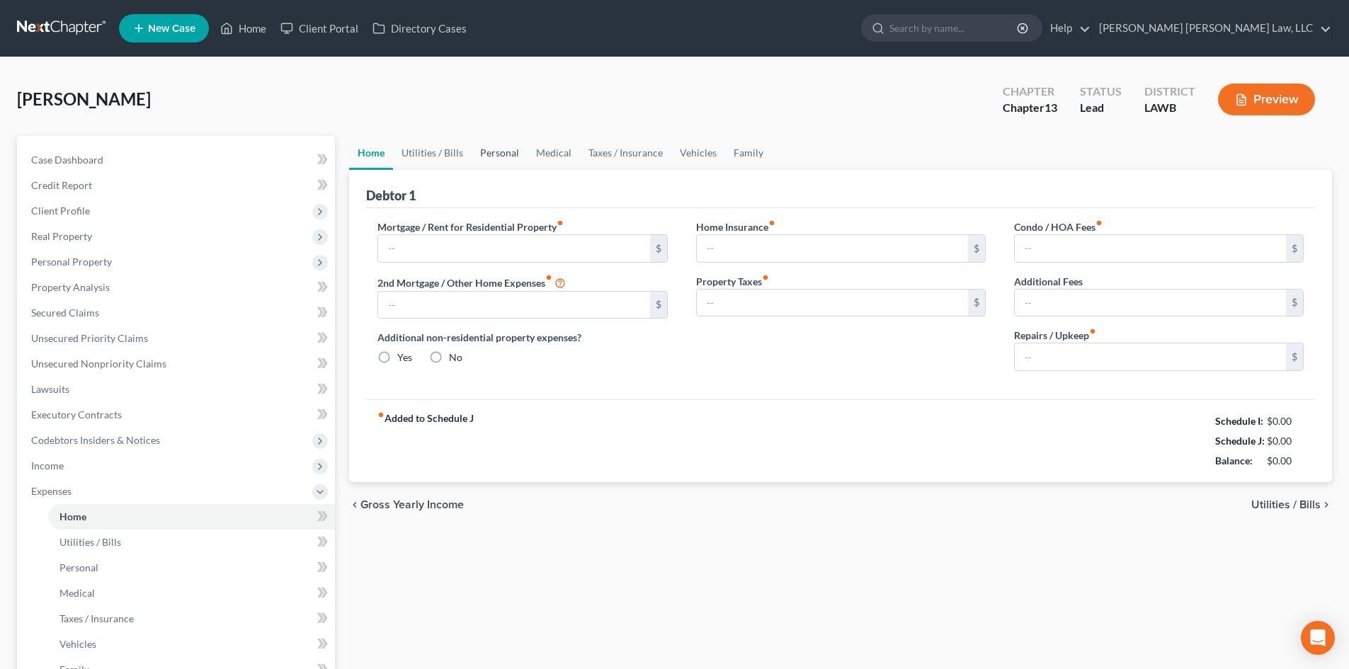
type input "0.00"
click at [499, 162] on link "Personal" at bounding box center [500, 153] width 56 height 34
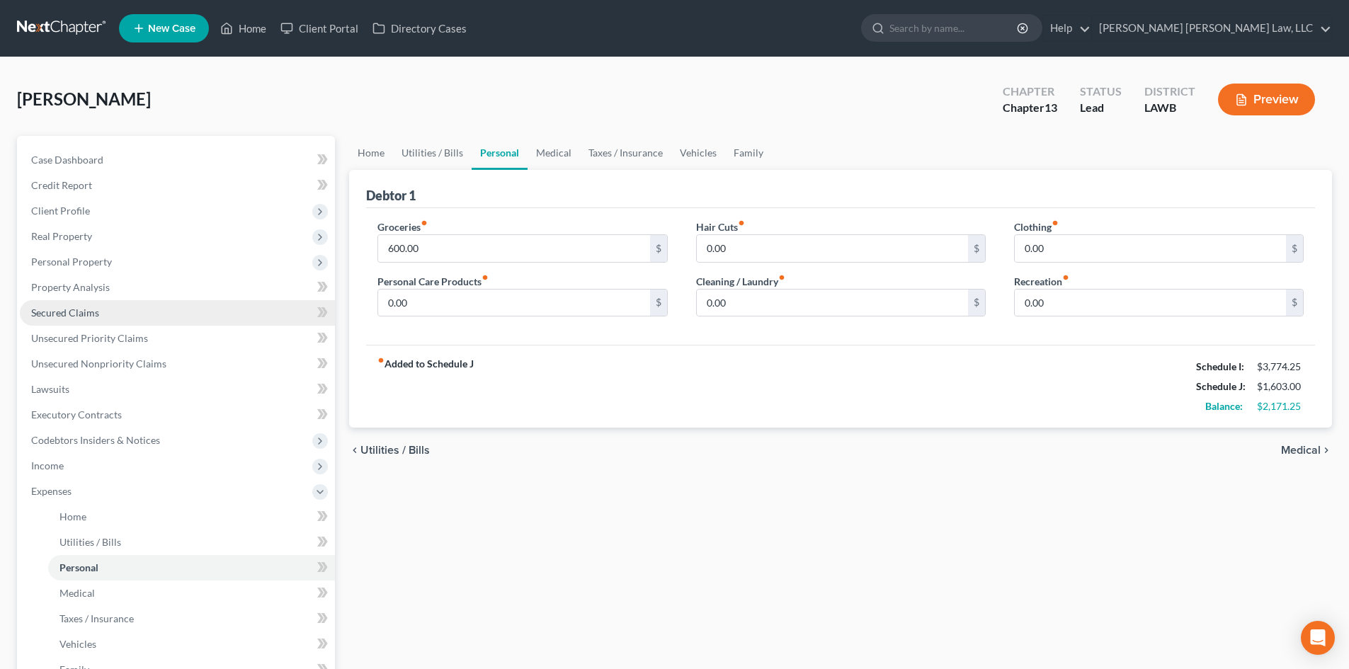
click at [161, 307] on link "Secured Claims" at bounding box center [177, 312] width 315 height 25
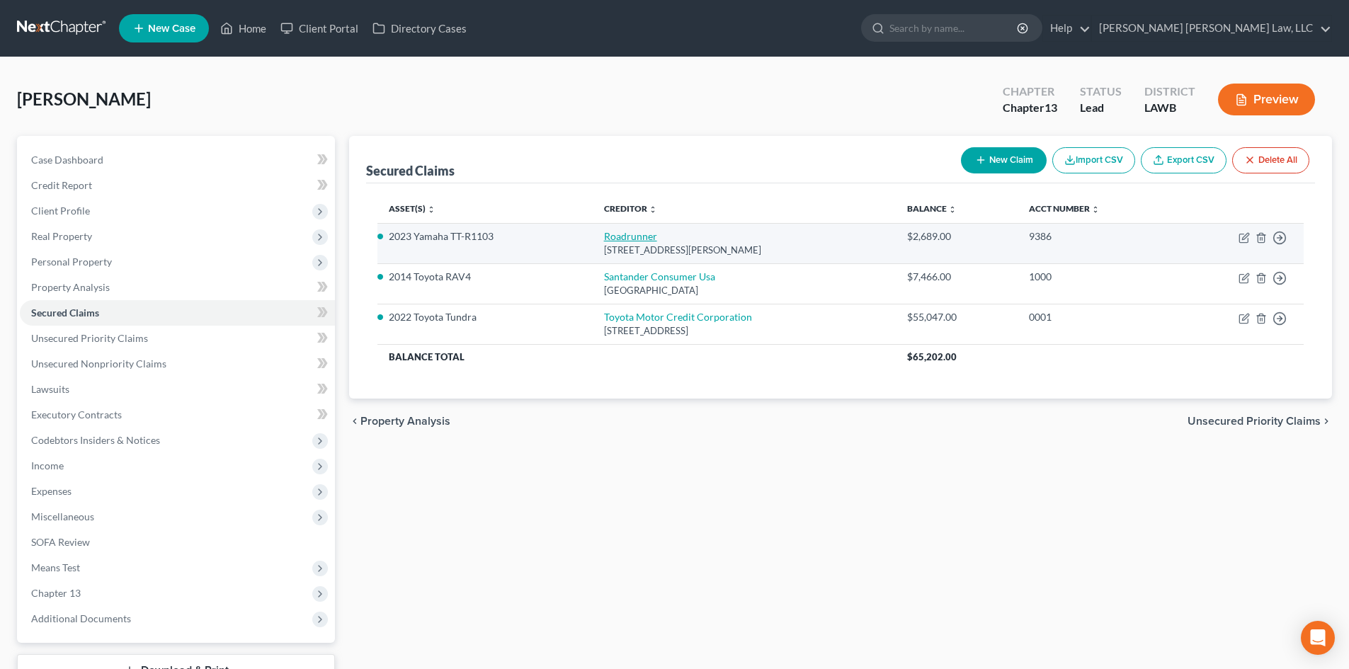
click at [632, 238] on link "Roadrunner" at bounding box center [630, 236] width 53 height 12
select select "45"
select select "11"
select select "3"
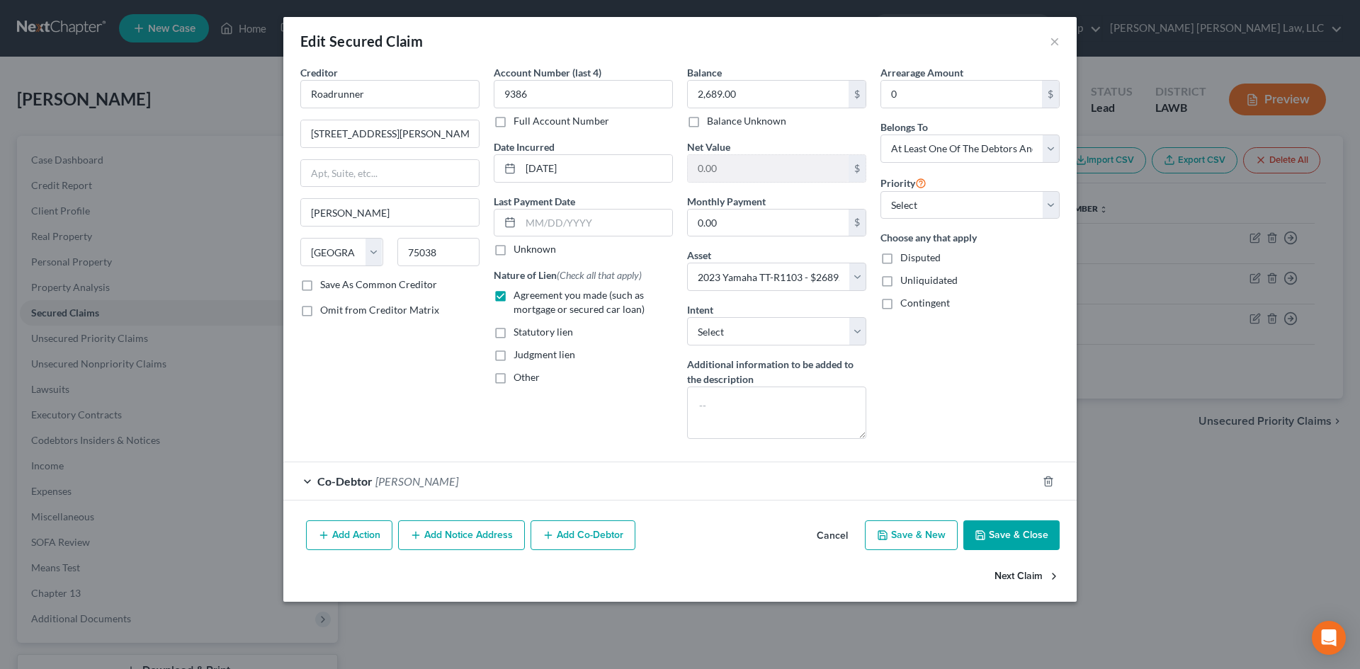
click at [1013, 567] on button "Next Claim" at bounding box center [1026, 577] width 65 height 30
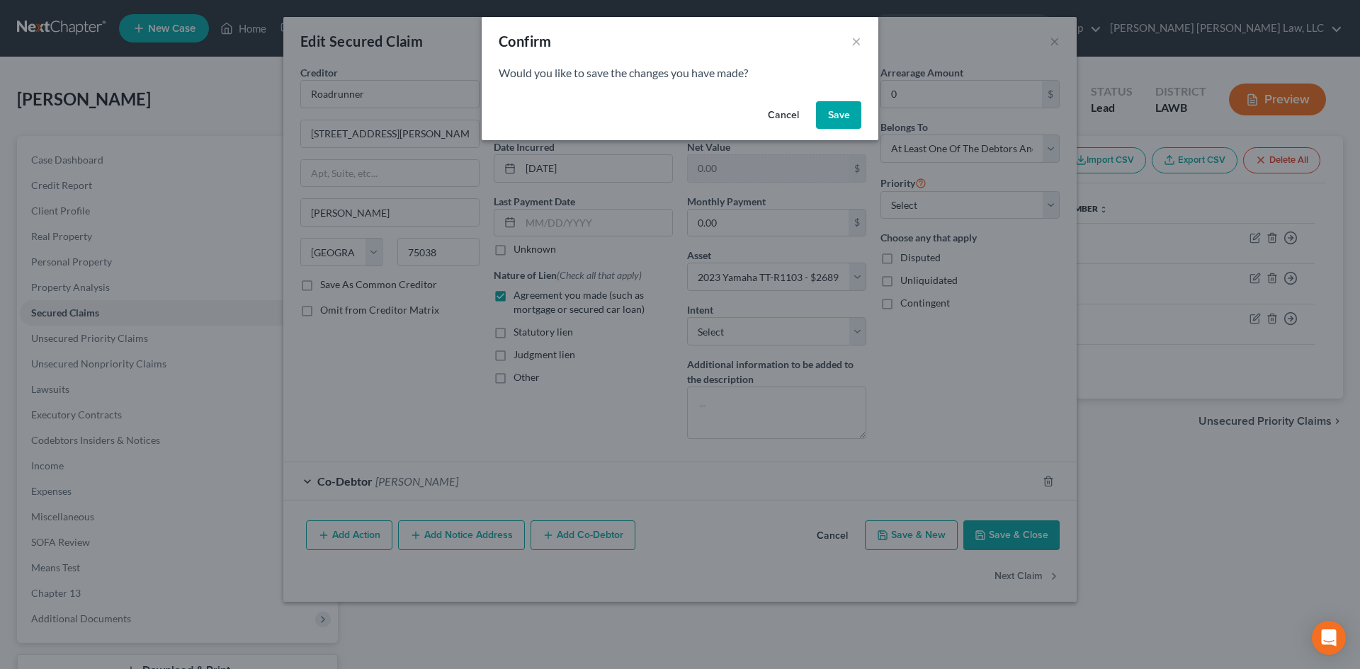
click at [849, 124] on button "Save" at bounding box center [838, 115] width 45 height 28
select select "45"
select select "0"
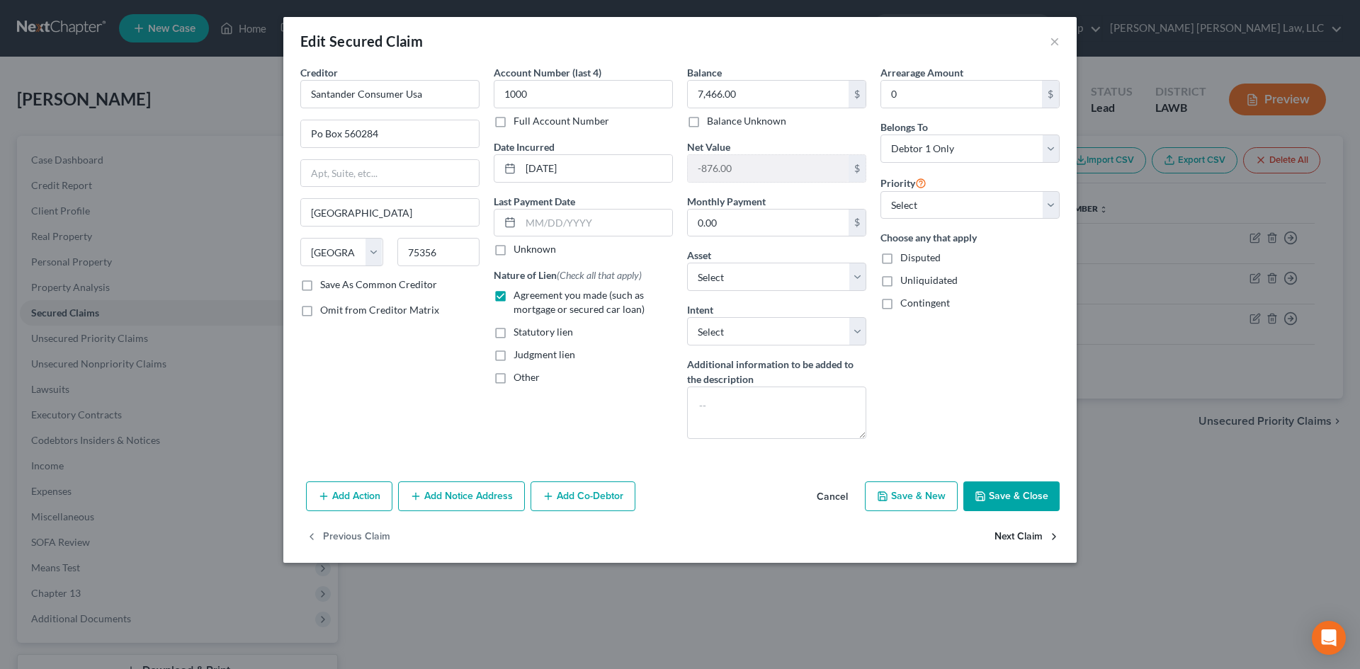
click at [1047, 536] on button "Next Claim" at bounding box center [1026, 538] width 65 height 30
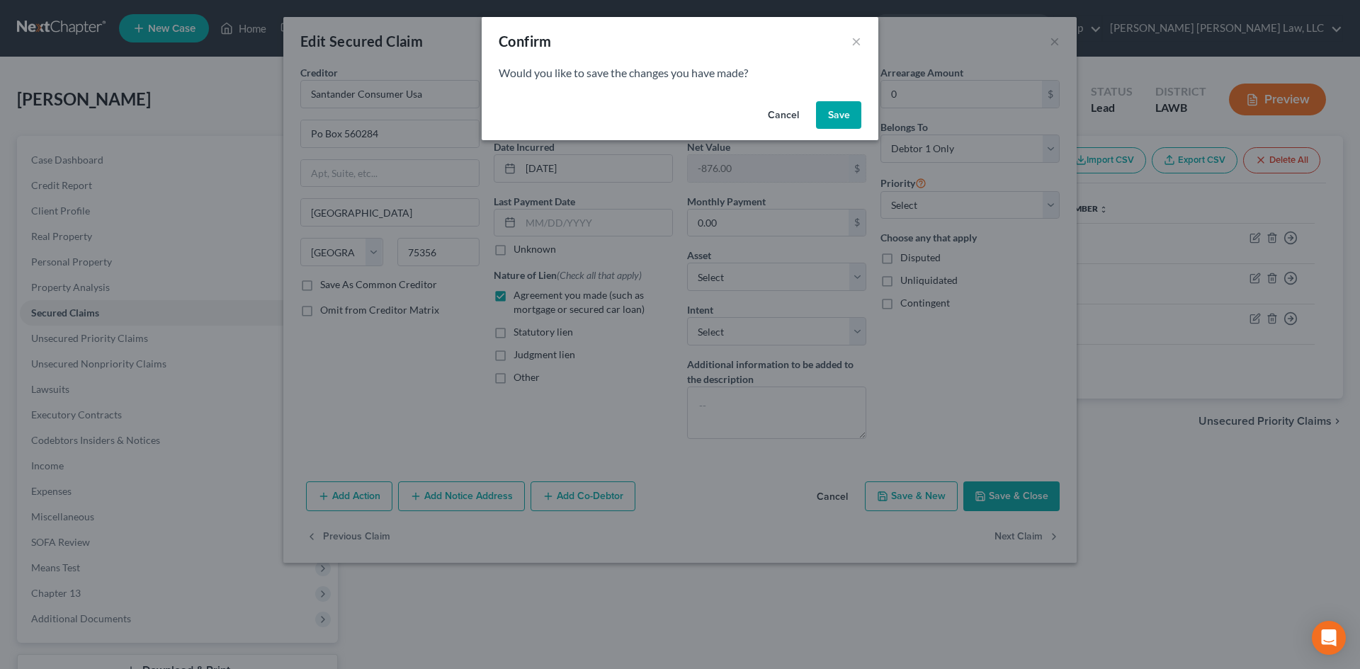
click at [854, 120] on button "Save" at bounding box center [838, 115] width 45 height 28
select select "16"
select select "3"
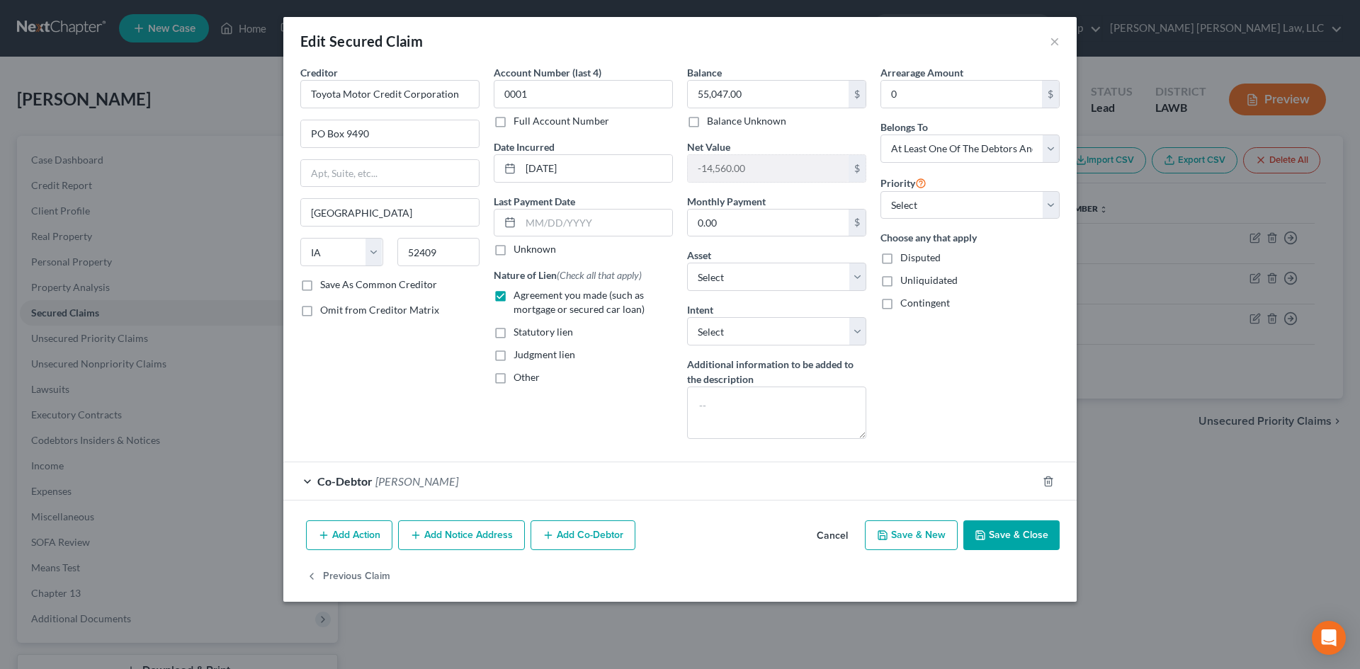
click at [1042, 535] on button "Save & Close" at bounding box center [1011, 535] width 96 height 30
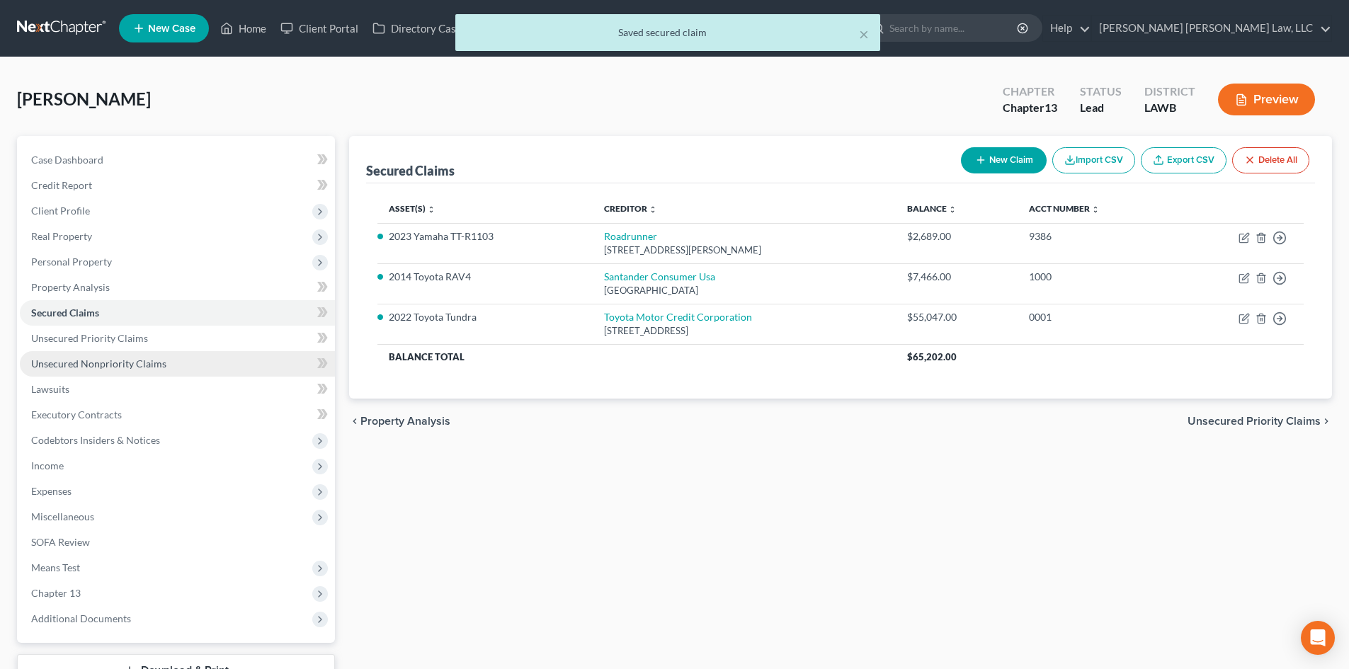
click at [170, 362] on link "Unsecured Nonpriority Claims" at bounding box center [177, 363] width 315 height 25
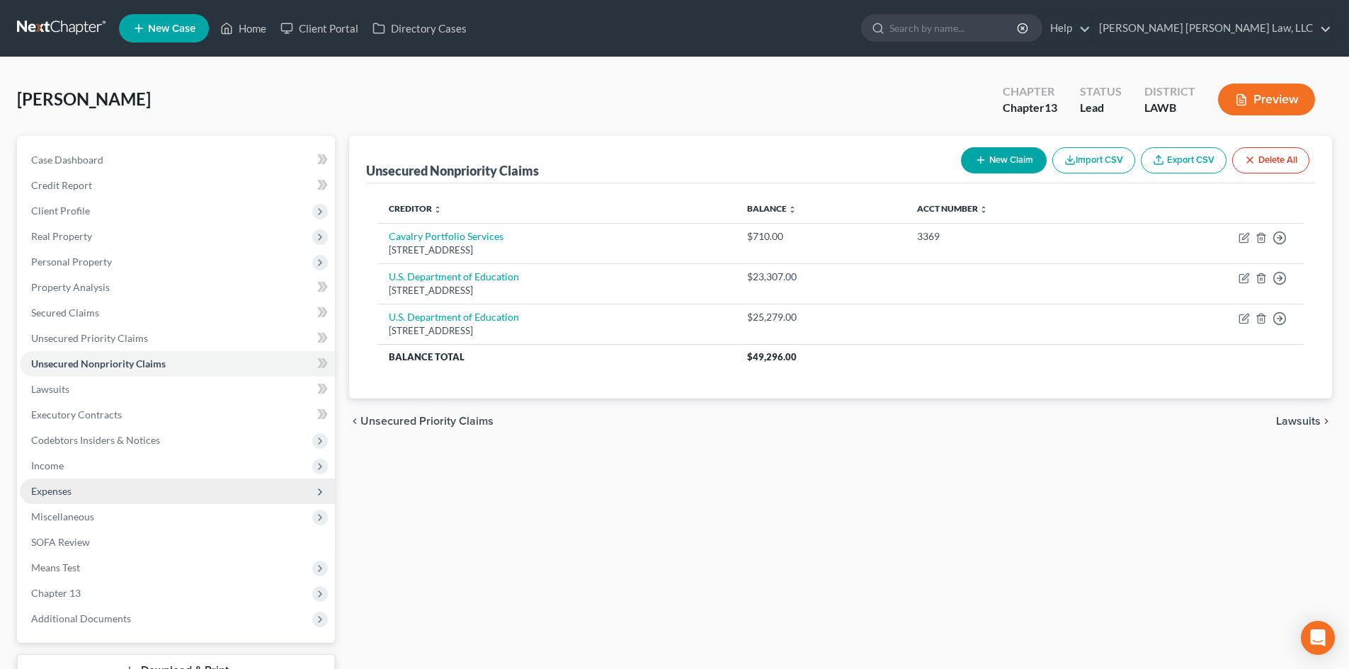
drag, startPoint x: 143, startPoint y: 498, endPoint x: 154, endPoint y: 496, distance: 11.5
click at [143, 498] on span "Expenses" at bounding box center [177, 491] width 315 height 25
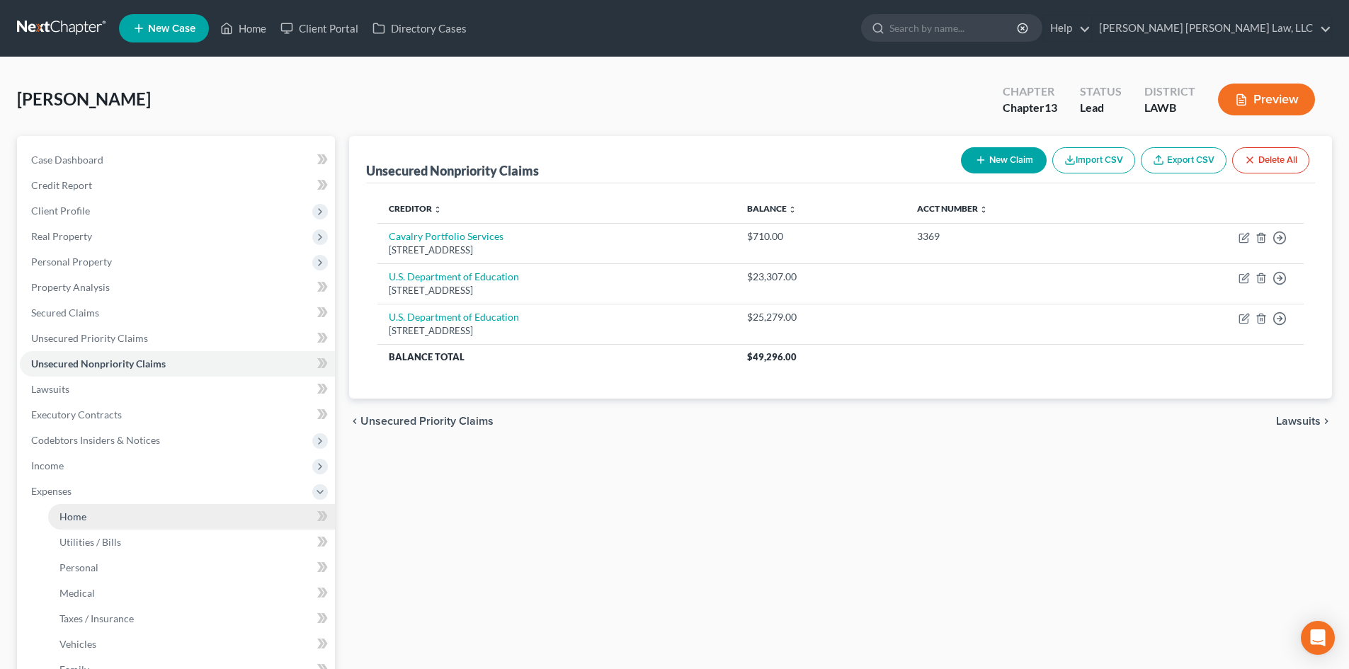
click at [150, 508] on link "Home" at bounding box center [191, 516] width 287 height 25
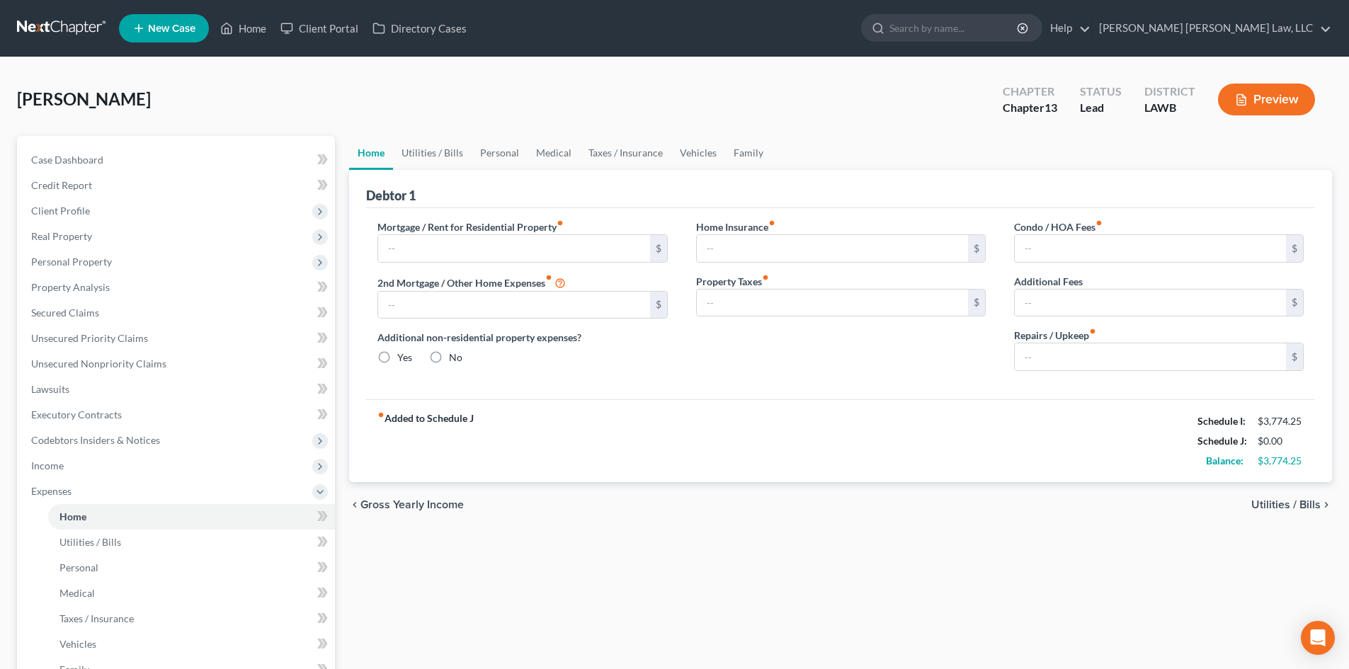
type input "0.00"
radio input "true"
type input "0.00"
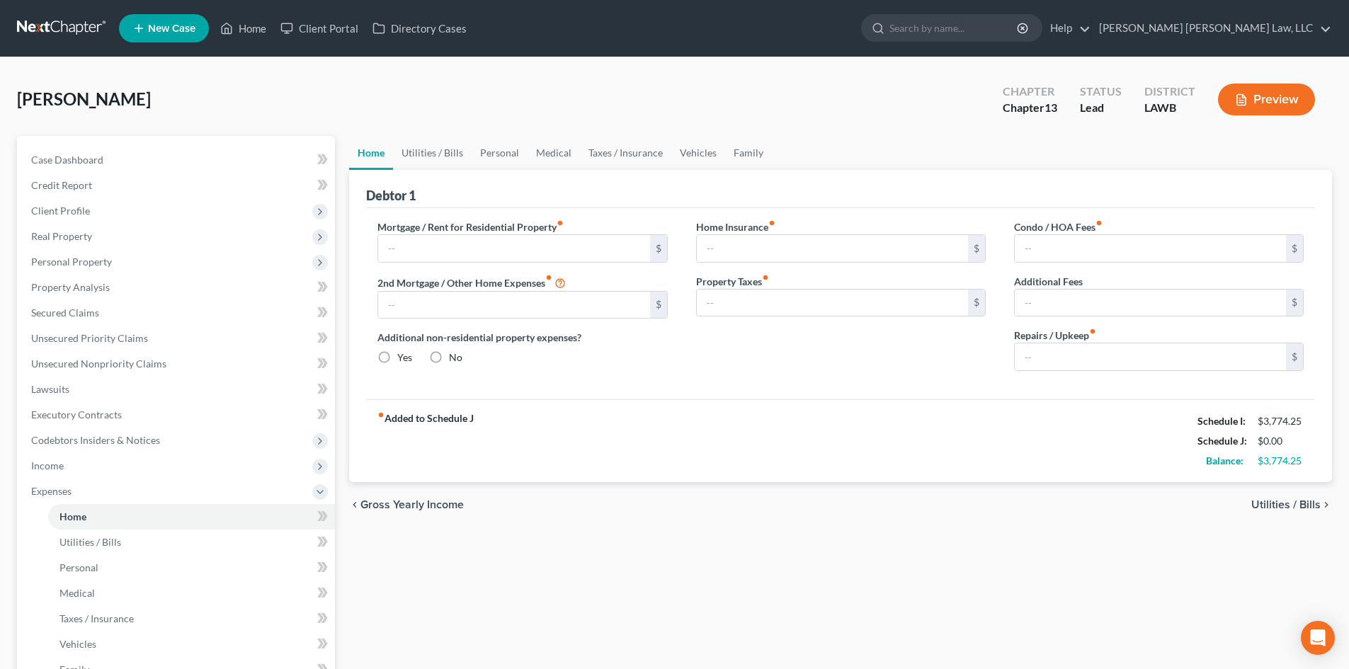
type input "0.00"
click at [447, 149] on link "Utilities / Bills" at bounding box center [432, 153] width 79 height 34
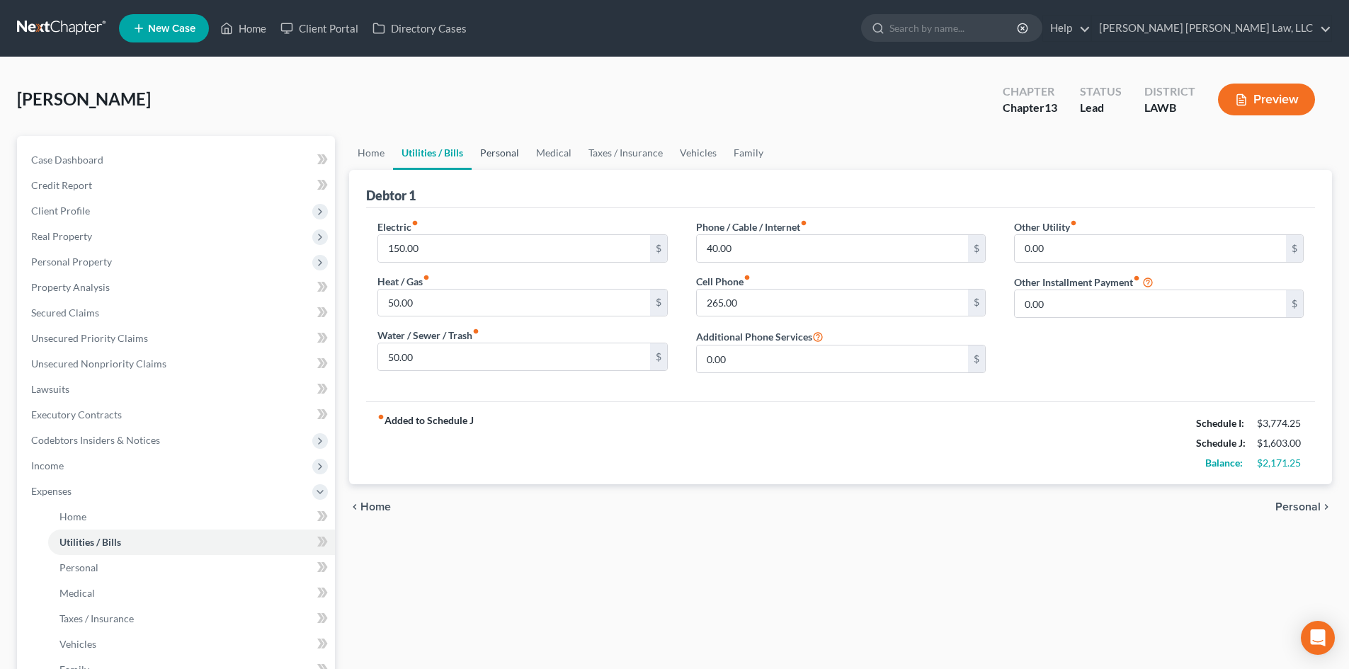
click at [465, 156] on link "Utilities / Bills" at bounding box center [432, 153] width 79 height 34
click at [512, 148] on link "Personal" at bounding box center [500, 153] width 56 height 34
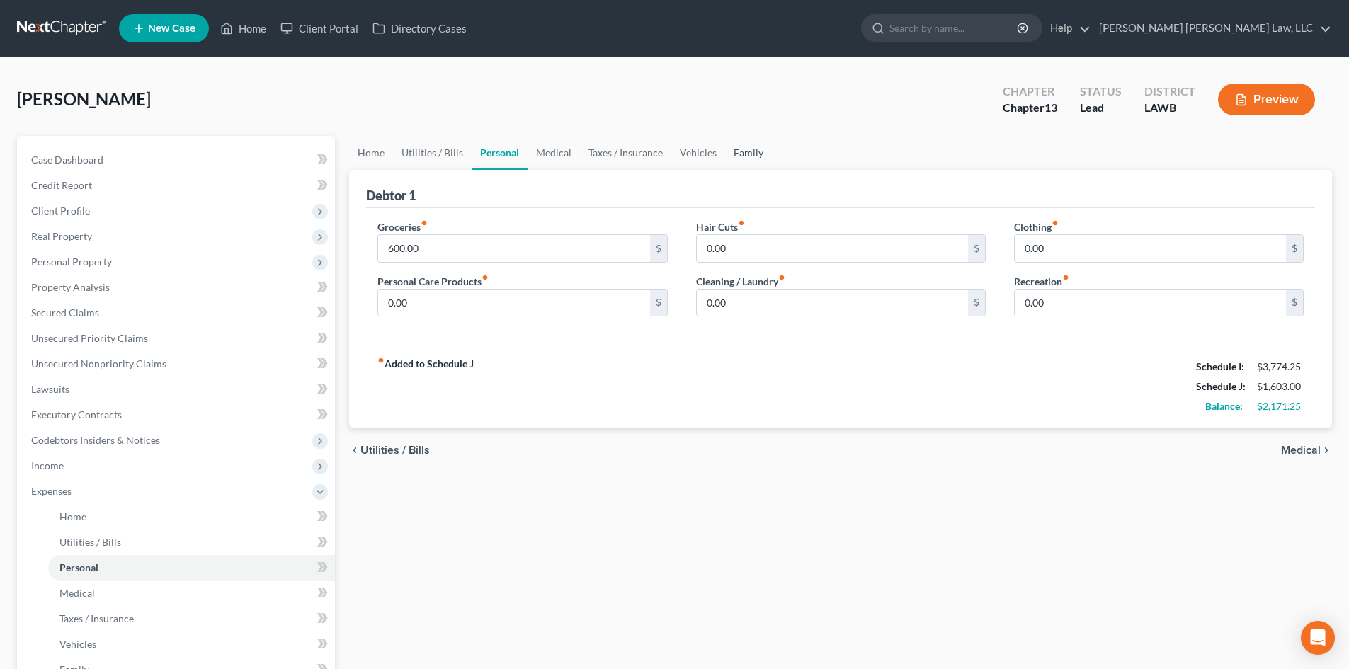
click at [736, 140] on link "Family" at bounding box center [748, 153] width 47 height 34
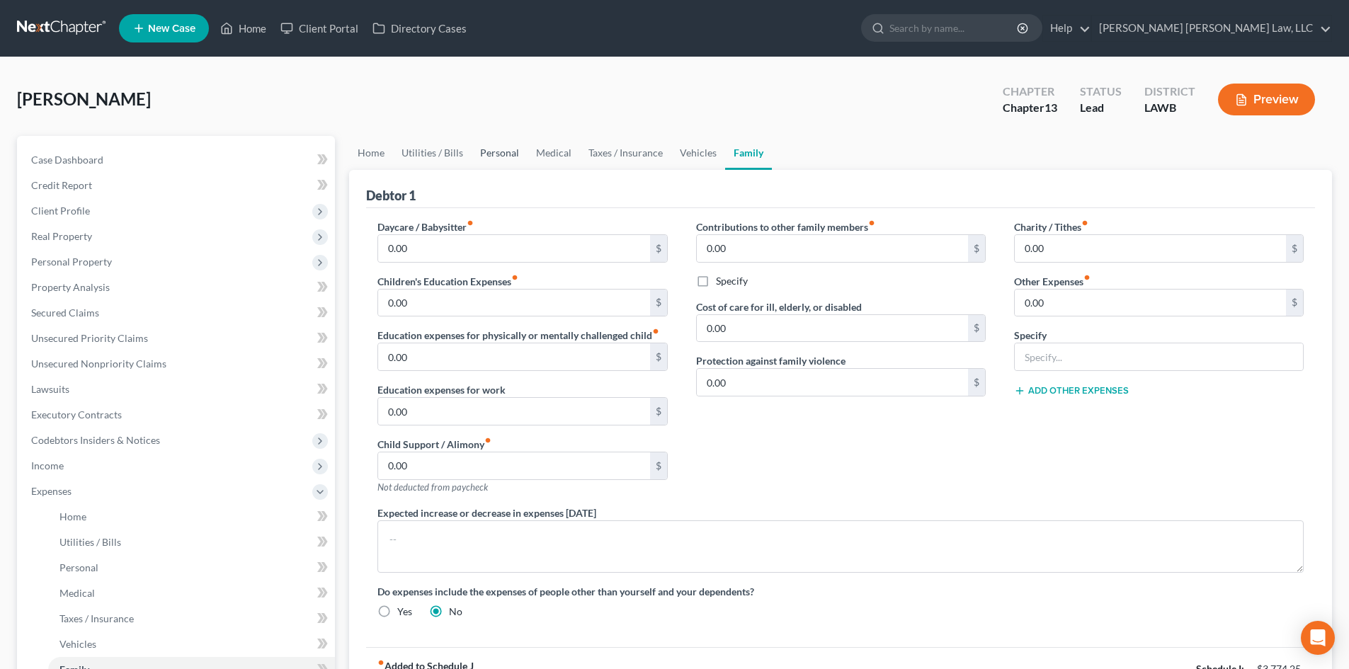
click at [482, 152] on link "Personal" at bounding box center [500, 153] width 56 height 34
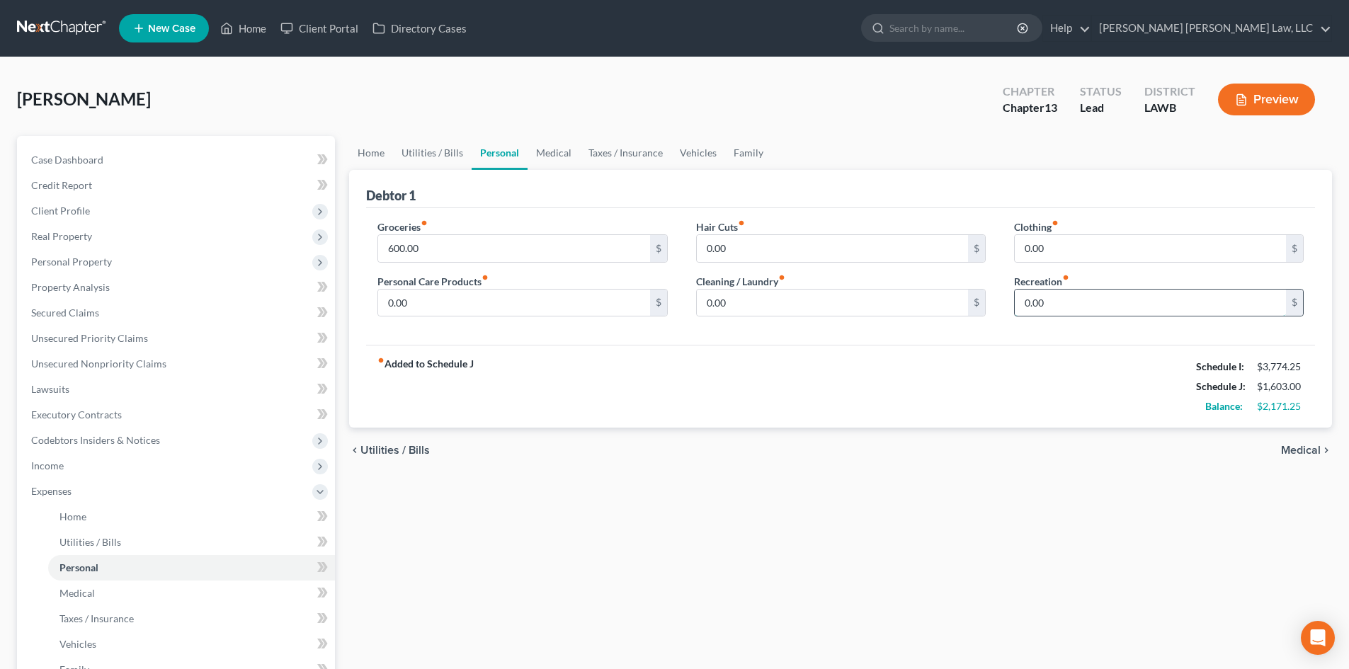
click at [1100, 307] on input "0.00" at bounding box center [1150, 303] width 271 height 27
type input "200.00"
drag, startPoint x: 763, startPoint y: 151, endPoint x: 801, endPoint y: 161, distance: 39.0
click at [763, 151] on link "Family" at bounding box center [748, 153] width 47 height 34
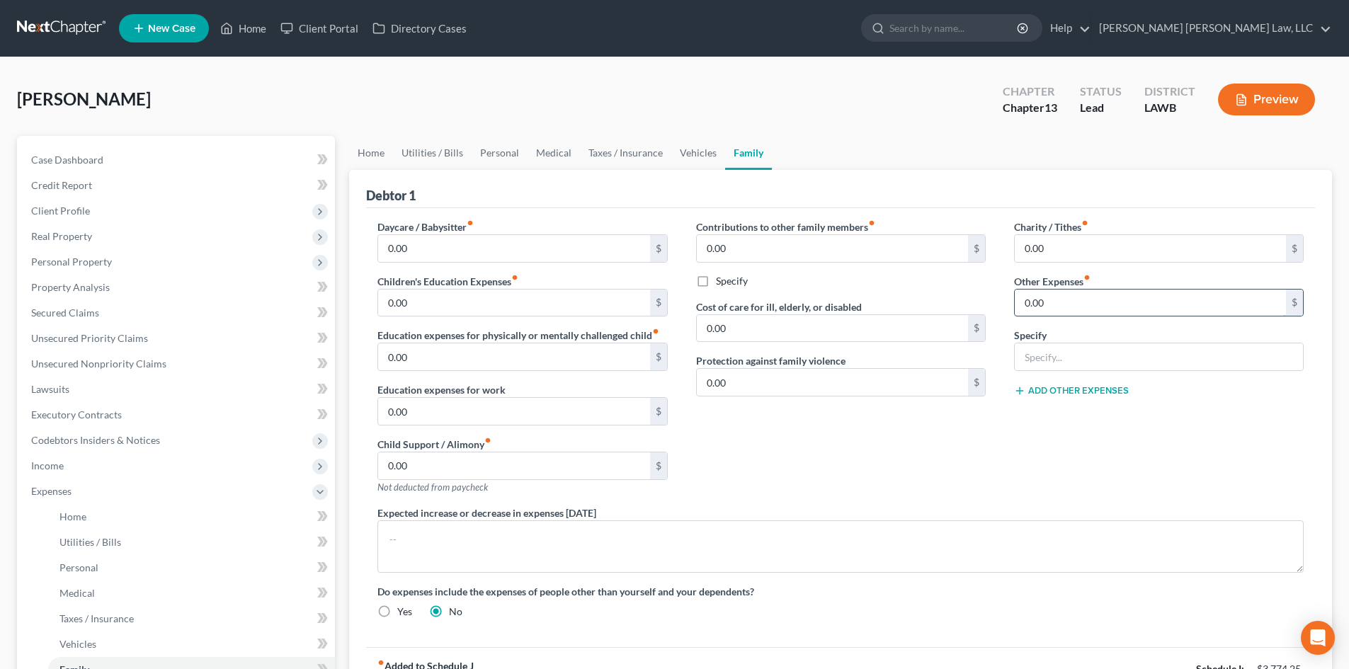
click at [1052, 308] on input "0.00" at bounding box center [1150, 303] width 271 height 27
type input "190.00"
drag, startPoint x: 1079, startPoint y: 341, endPoint x: 1085, endPoint y: 348, distance: 8.5
click at [1081, 342] on div "Specify" at bounding box center [1159, 349] width 290 height 43
drag, startPoint x: 1085, startPoint y: 348, endPoint x: 1094, endPoint y: 366, distance: 20.6
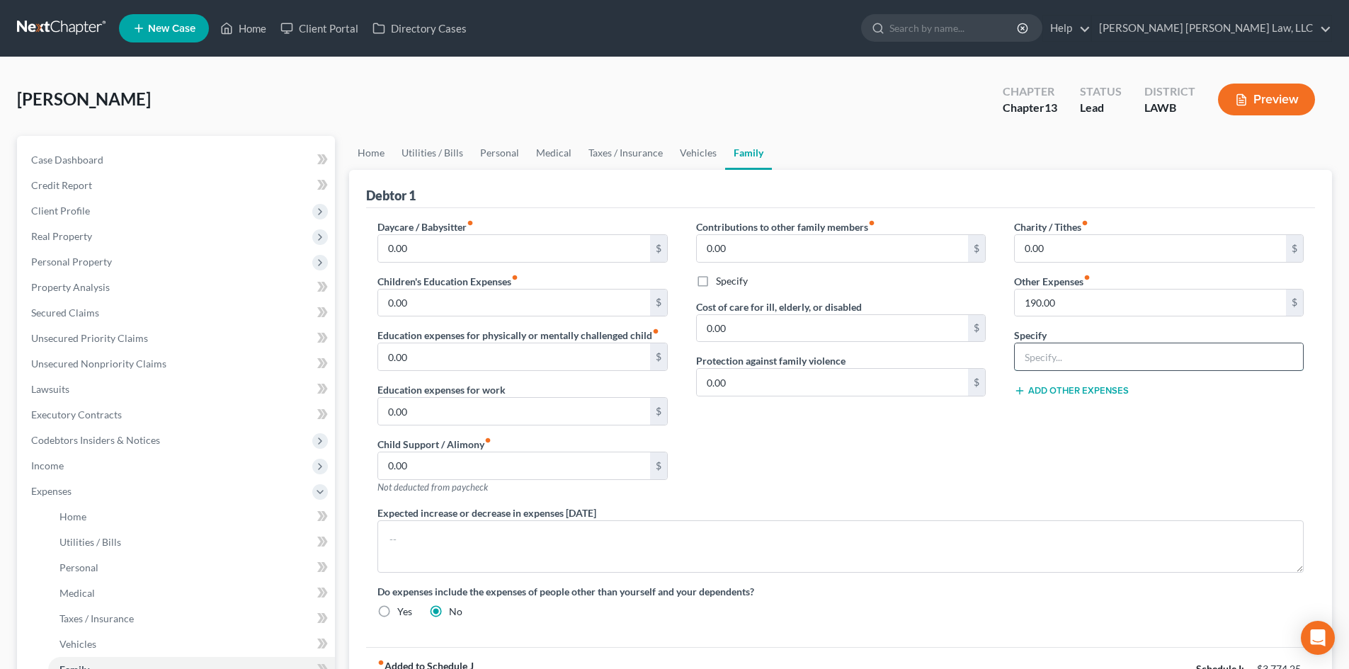
click at [1085, 348] on input "text" at bounding box center [1159, 356] width 288 height 27
type input "misc; emergency fund, plan funding"
click at [725, 144] on link "Family" at bounding box center [748, 153] width 47 height 34
click at [704, 147] on link "Vehicles" at bounding box center [698, 153] width 54 height 34
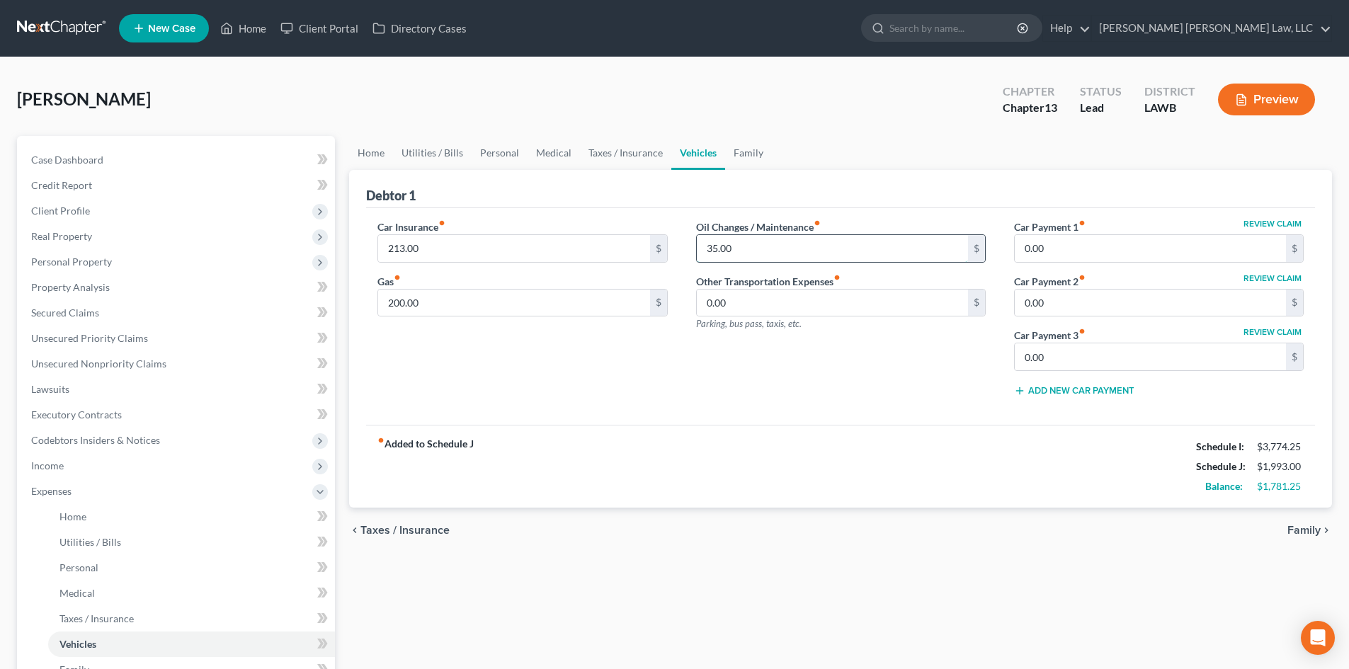
click at [763, 242] on input "35.00" at bounding box center [832, 248] width 271 height 27
type input "40.00"
click at [440, 297] on input "200.00" at bounding box center [513, 303] width 271 height 27
type input "300.00"
drag, startPoint x: 497, startPoint y: 139, endPoint x: 510, endPoint y: 155, distance: 20.1
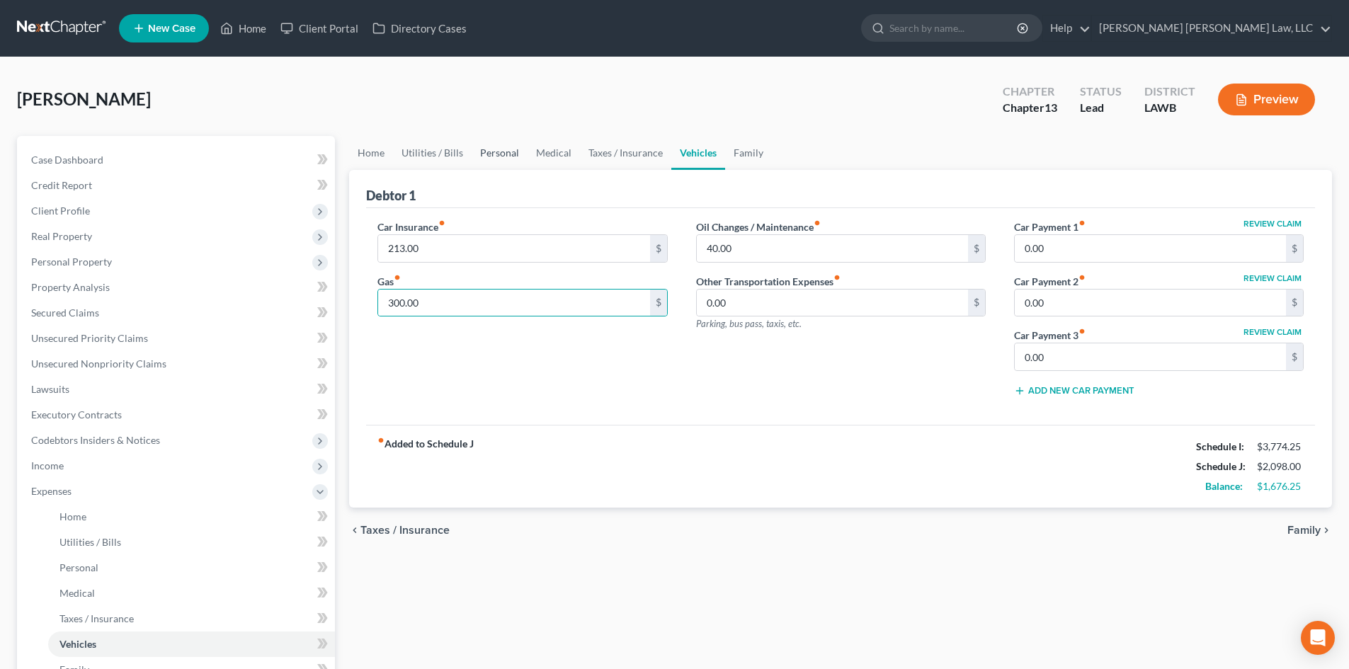
click at [497, 139] on link "Personal" at bounding box center [500, 153] width 56 height 34
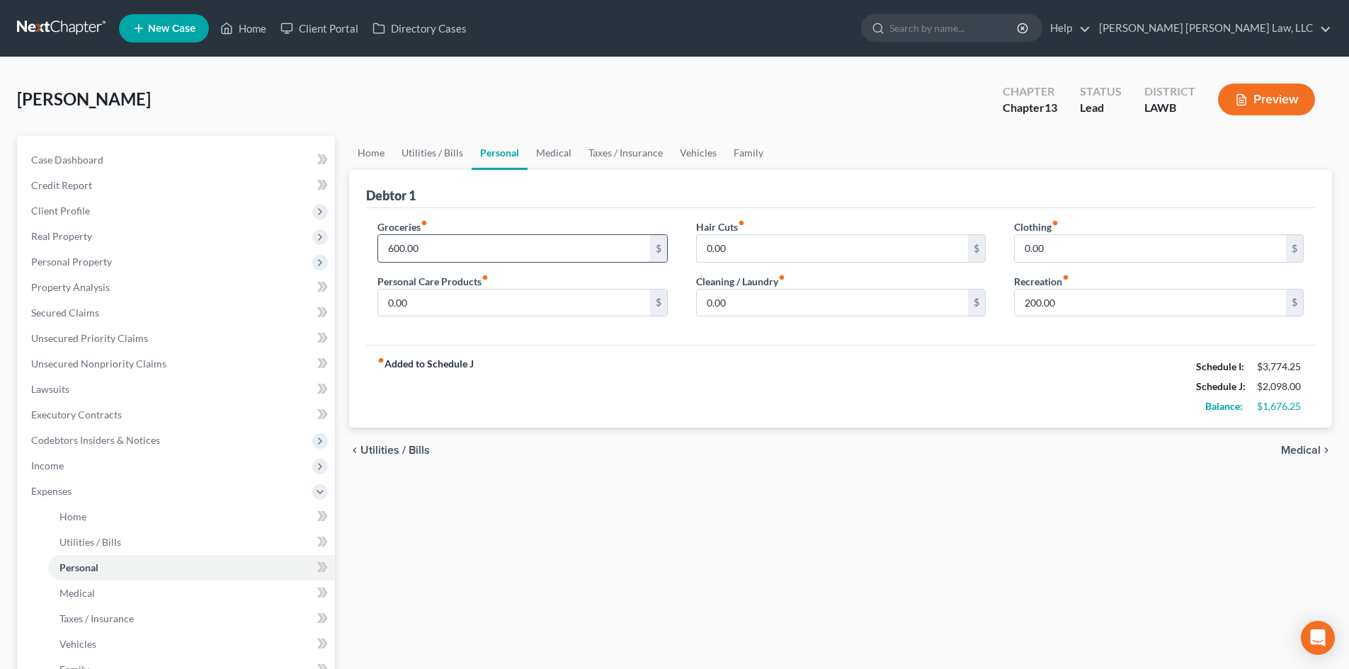
click at [505, 256] on input "600.00" at bounding box center [513, 248] width 271 height 27
click at [506, 253] on input "700.00" at bounding box center [513, 248] width 271 height 27
type input "900.00"
click at [409, 156] on link "Utilities / Bills" at bounding box center [432, 153] width 79 height 34
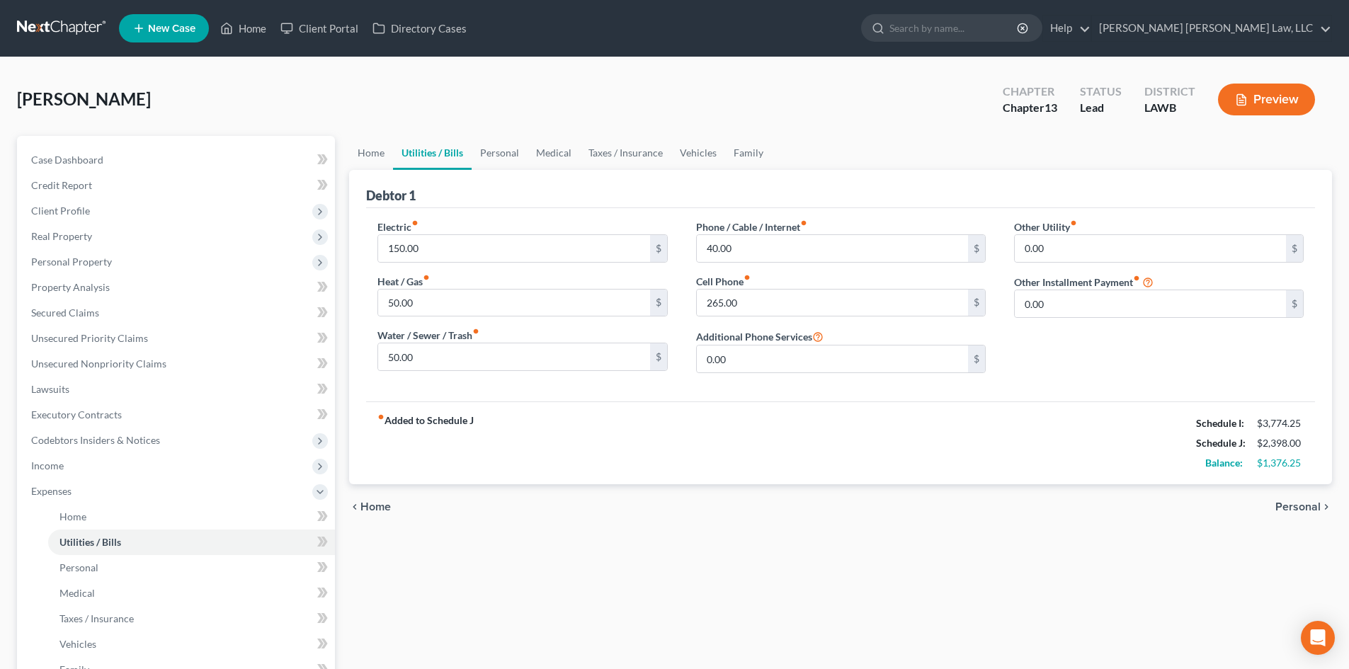
drag, startPoint x: 484, startPoint y: 224, endPoint x: 487, endPoint y: 235, distance: 11.0
click at [484, 224] on div "Electric fiber_manual_record 150.00 $" at bounding box center [522, 241] width 290 height 43
click at [487, 239] on input "150.00" at bounding box center [513, 248] width 271 height 27
click at [545, 251] on input "180" at bounding box center [513, 248] width 271 height 27
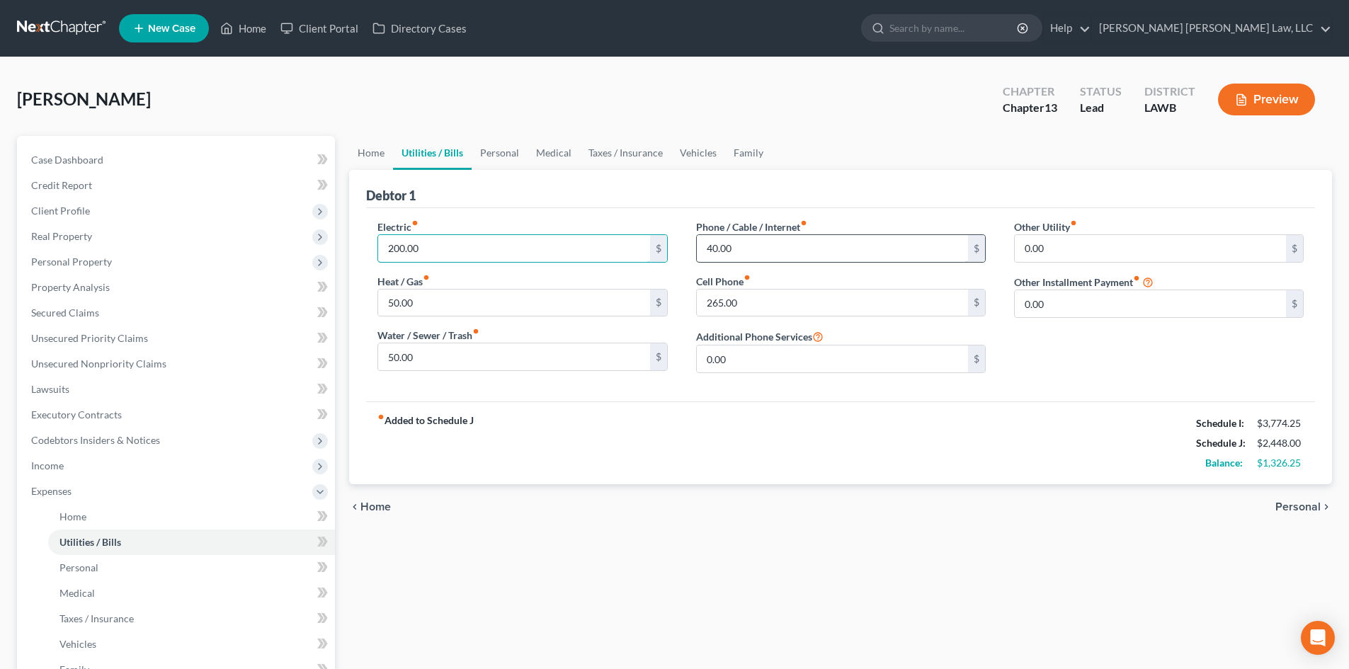
type input "200.00"
click at [771, 242] on input "40.00" at bounding box center [832, 248] width 271 height 27
type input "80.00"
click at [554, 358] on input "50.00" at bounding box center [513, 356] width 271 height 27
type input "5"
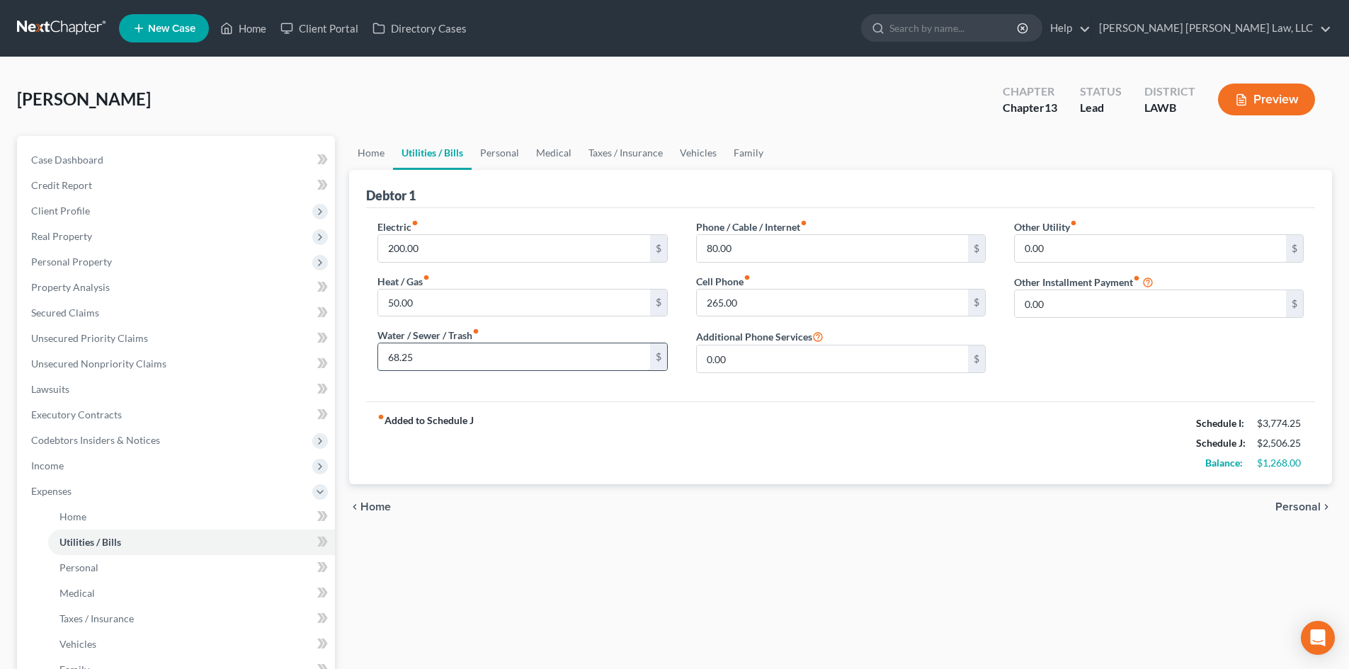
click at [505, 351] on input "68.25" at bounding box center [513, 356] width 271 height 27
type input "65.25"
click at [598, 555] on div "Home Utilities / Bills Personal Medical Taxes / Insurance Vehicles Family Debto…" at bounding box center [840, 519] width 997 height 767
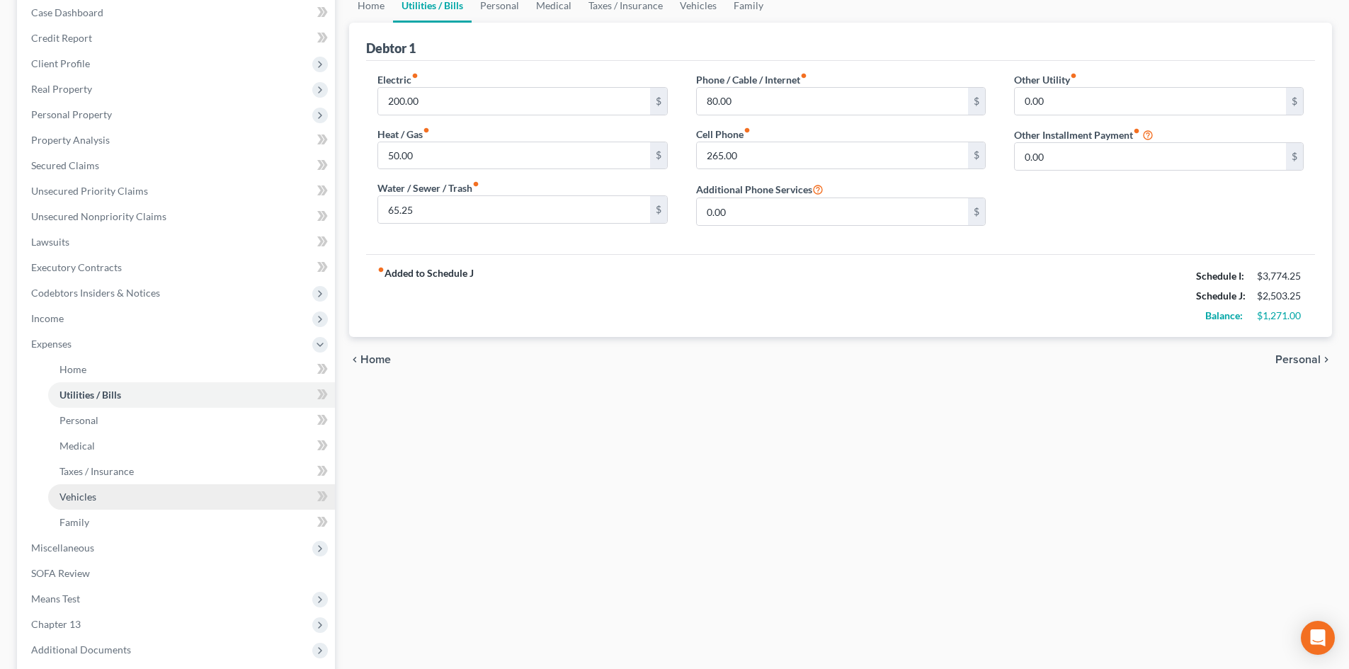
scroll to position [212, 0]
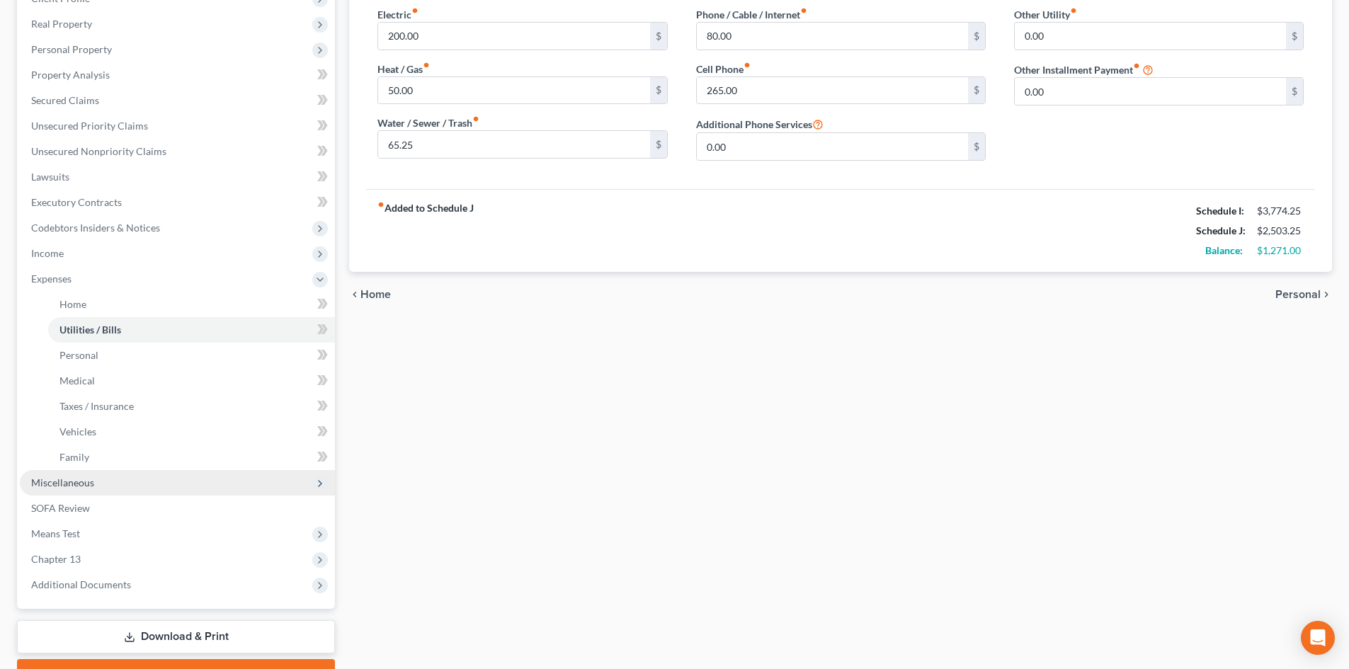
drag, startPoint x: 97, startPoint y: 477, endPoint x: 121, endPoint y: 472, distance: 24.6
click at [97, 477] on span "Miscellaneous" at bounding box center [177, 482] width 315 height 25
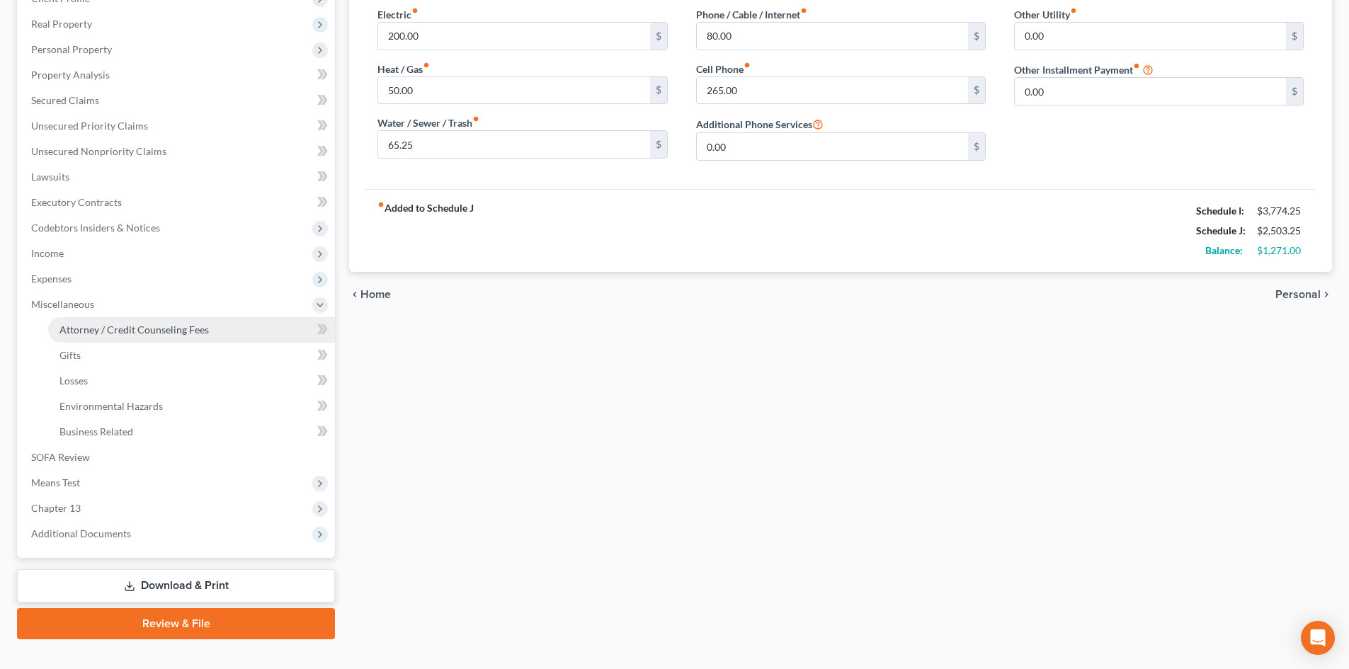
click at [139, 324] on span "Attorney / Credit Counseling Fees" at bounding box center [133, 330] width 149 height 12
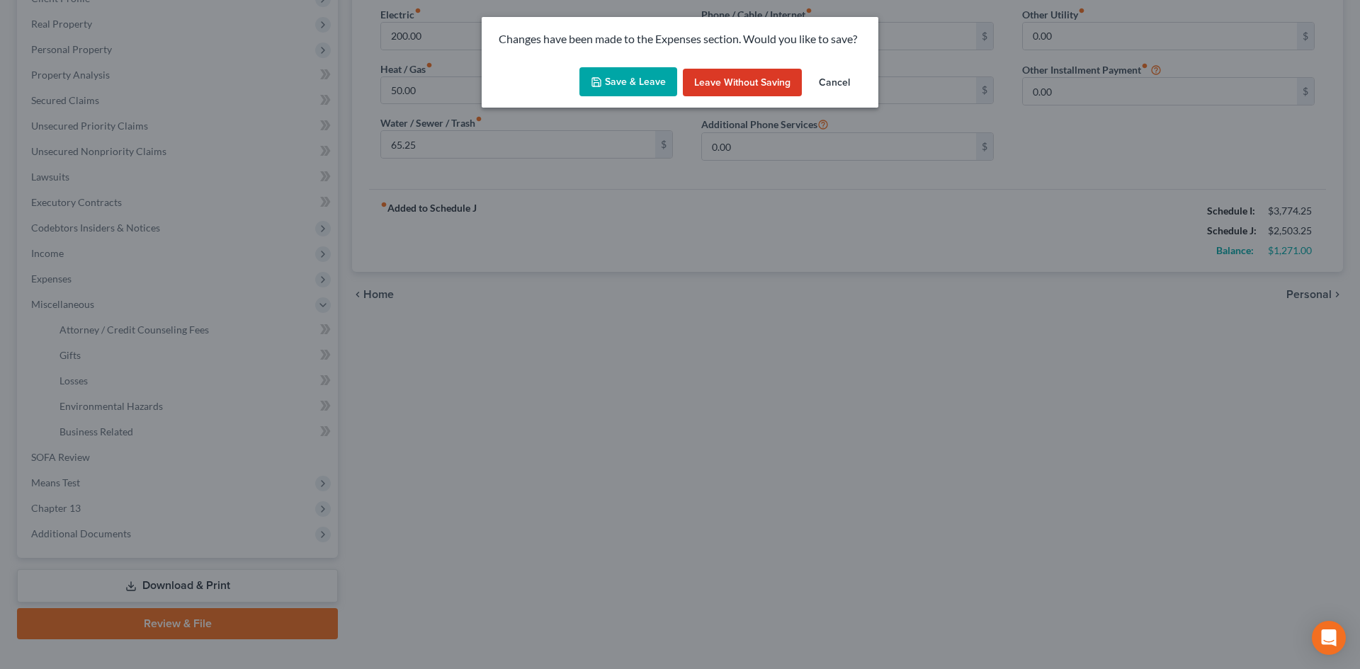
click at [647, 76] on button "Save & Leave" at bounding box center [628, 82] width 98 height 30
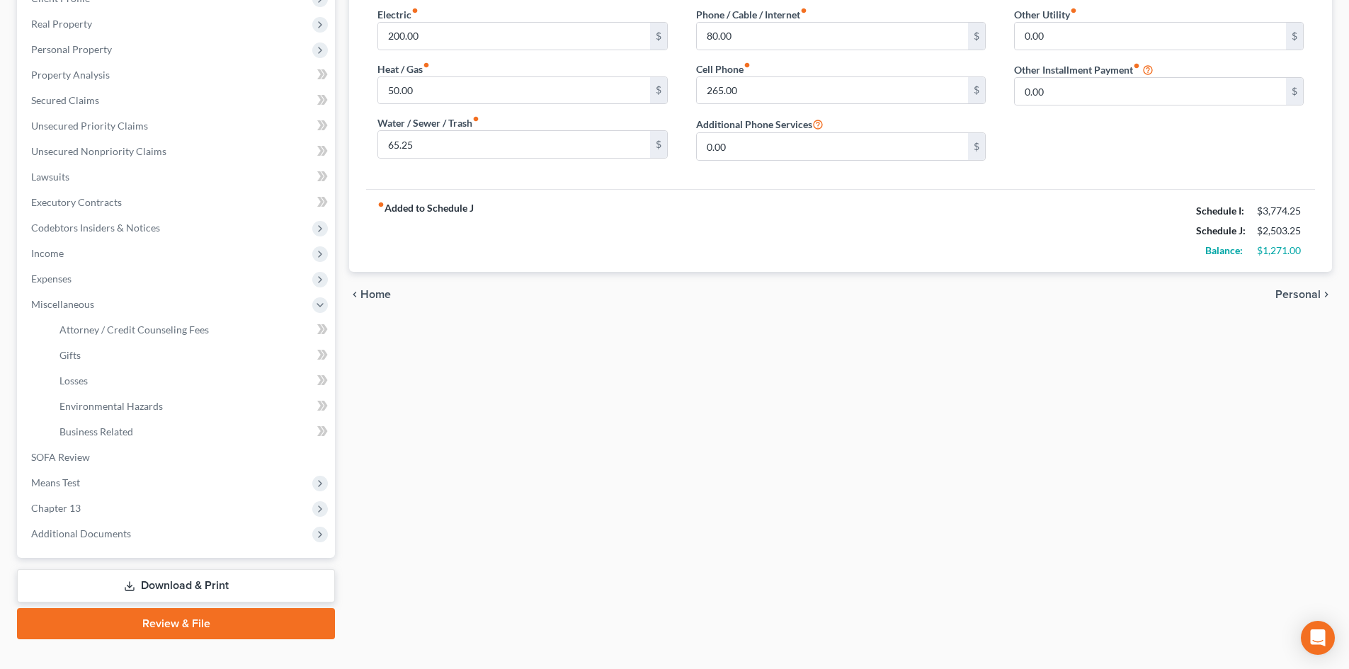
select select "1"
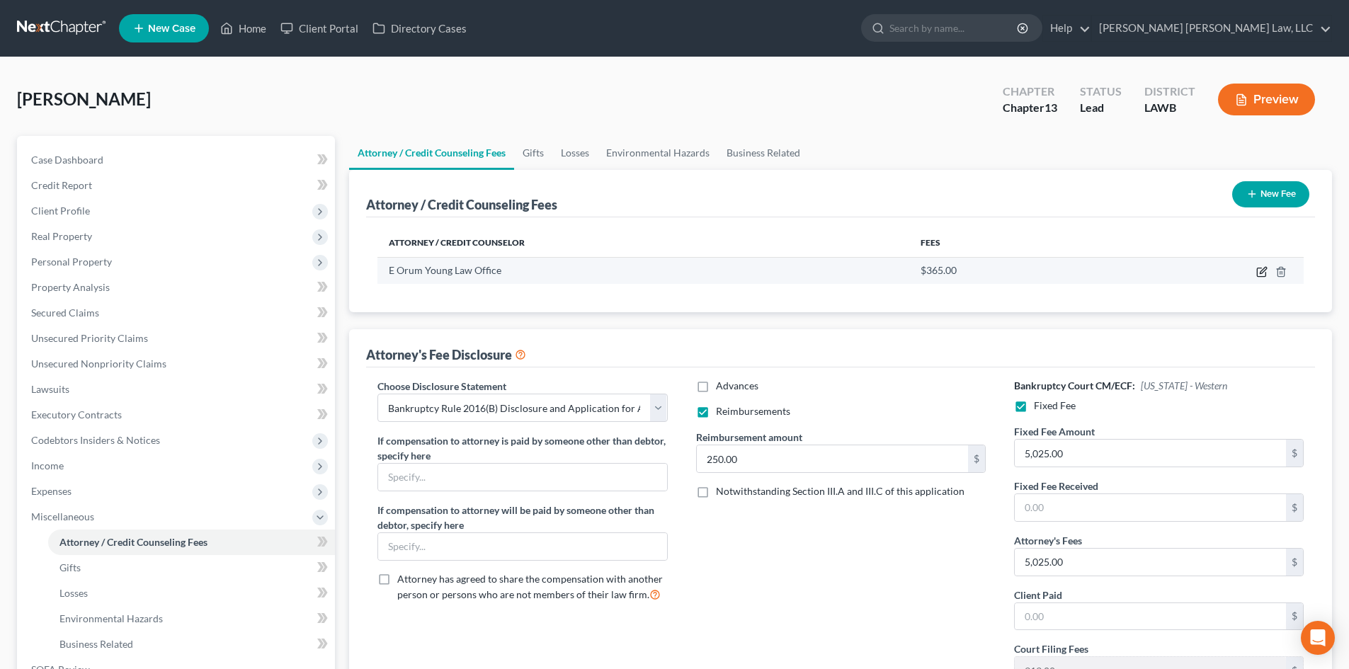
click at [1262, 267] on icon "button" at bounding box center [1261, 271] width 11 height 11
select select "19"
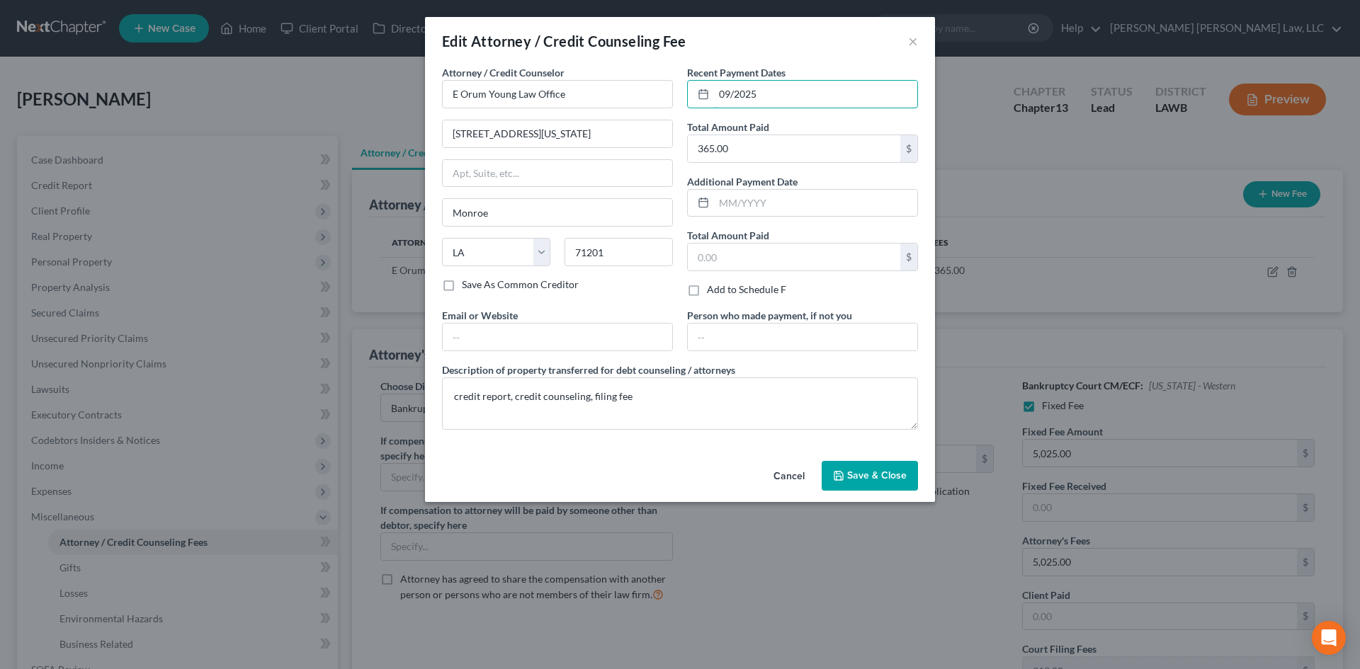
drag, startPoint x: 872, startPoint y: 93, endPoint x: 662, endPoint y: 109, distance: 210.9
click at [662, 109] on div "Attorney / Credit Counselor * E Orum Young Law Office [STREET_ADDRESS][GEOGRAPH…" at bounding box center [680, 253] width 490 height 376
type input "[DATE]"
click at [836, 475] on icon "button" at bounding box center [838, 475] width 11 height 11
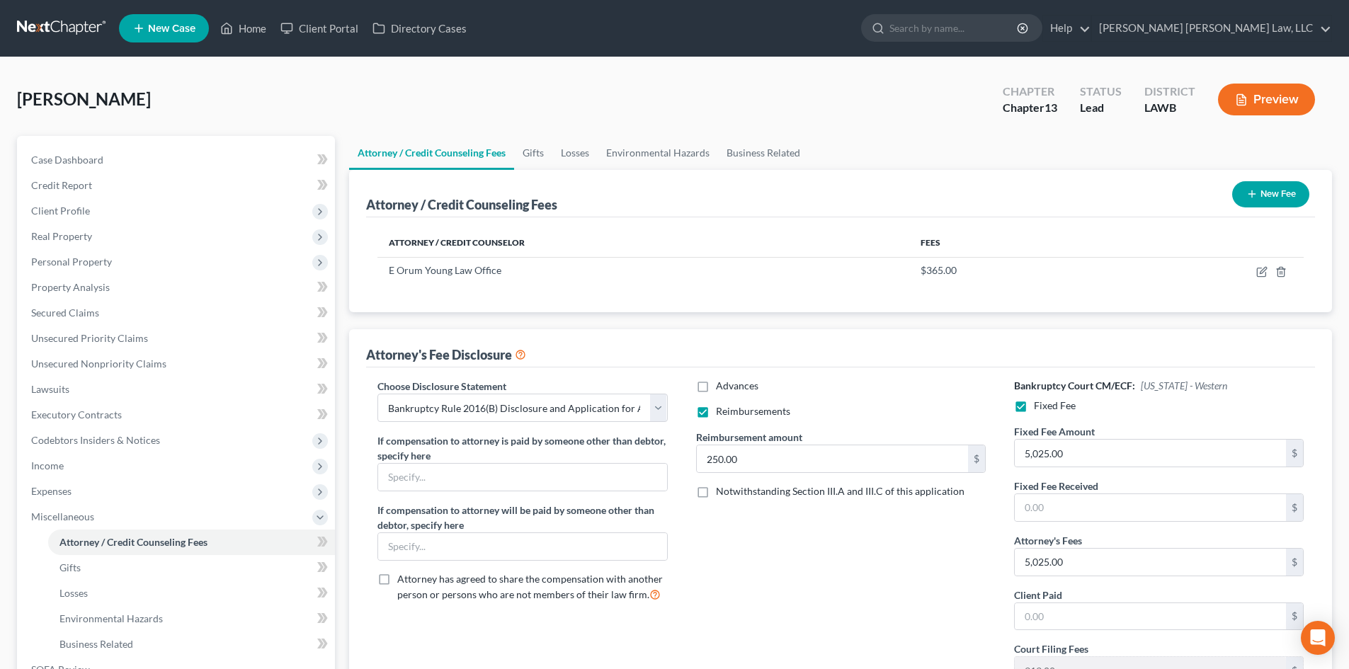
click at [836, 615] on div "Advances Reimbursements Reimbursement amount 250.00 $ Notwithstanding Section I…" at bounding box center [841, 537] width 318 height 317
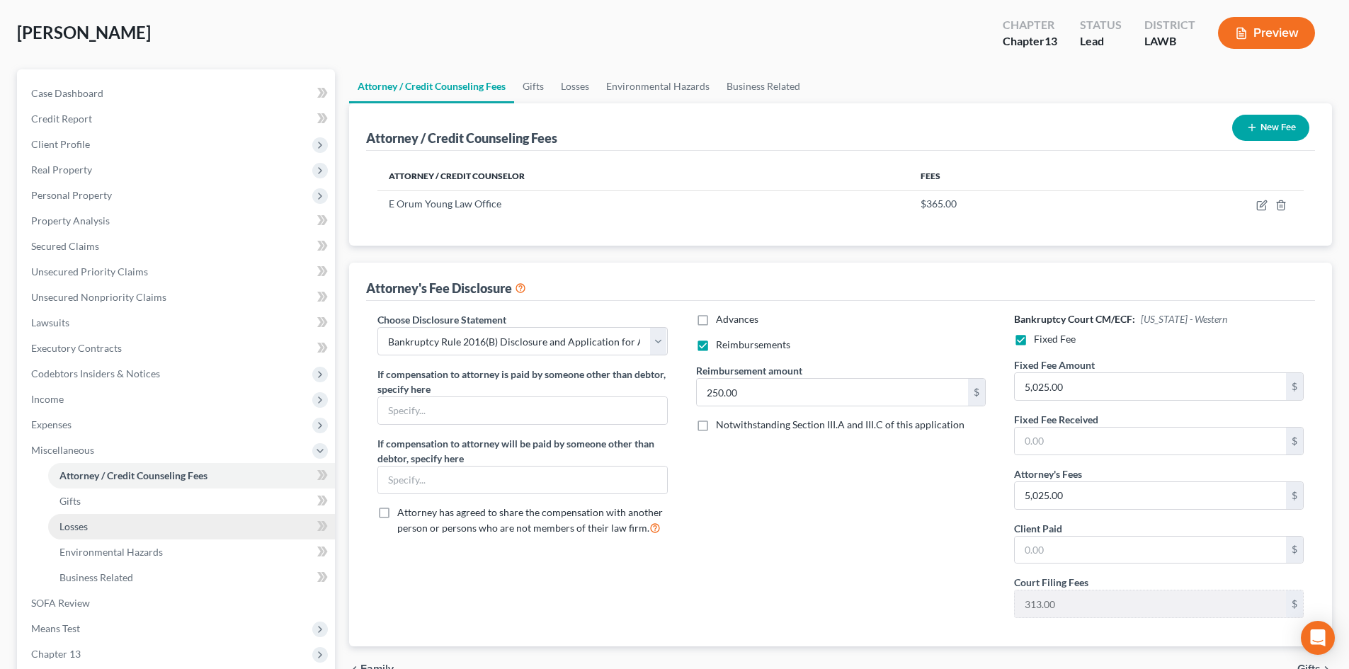
scroll to position [212, 0]
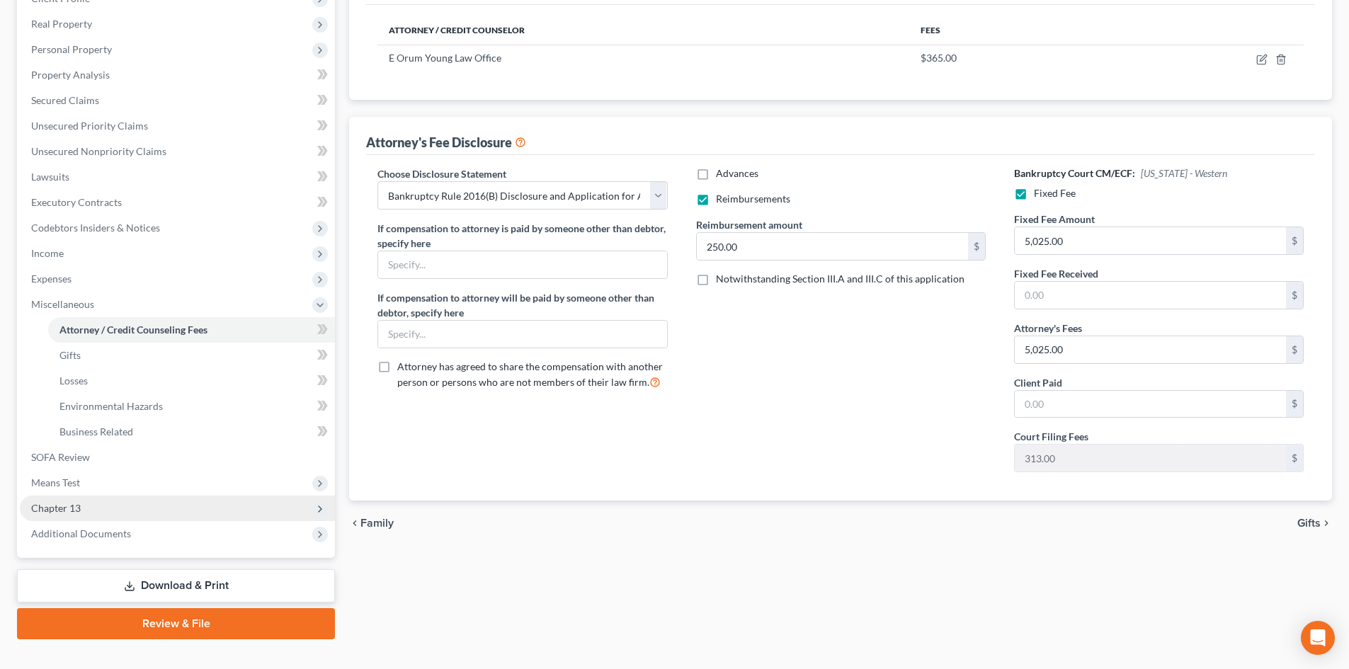
click at [98, 503] on span "Chapter 13" at bounding box center [177, 508] width 315 height 25
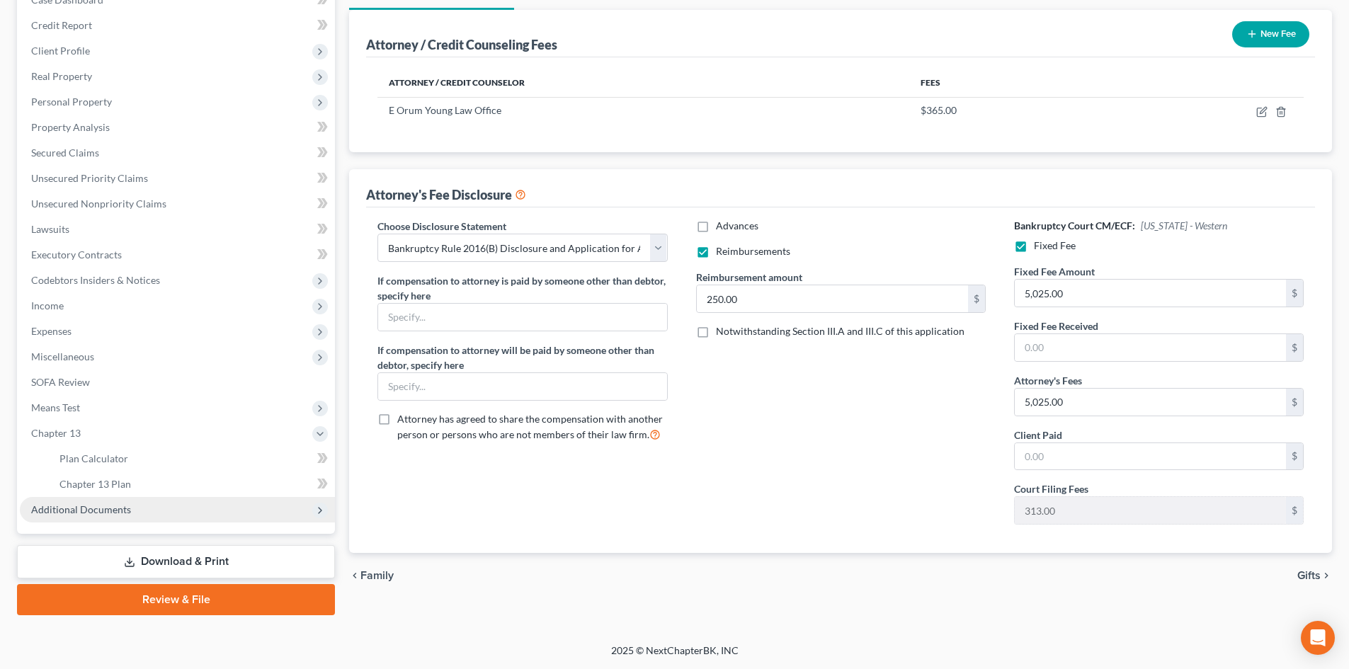
scroll to position [160, 0]
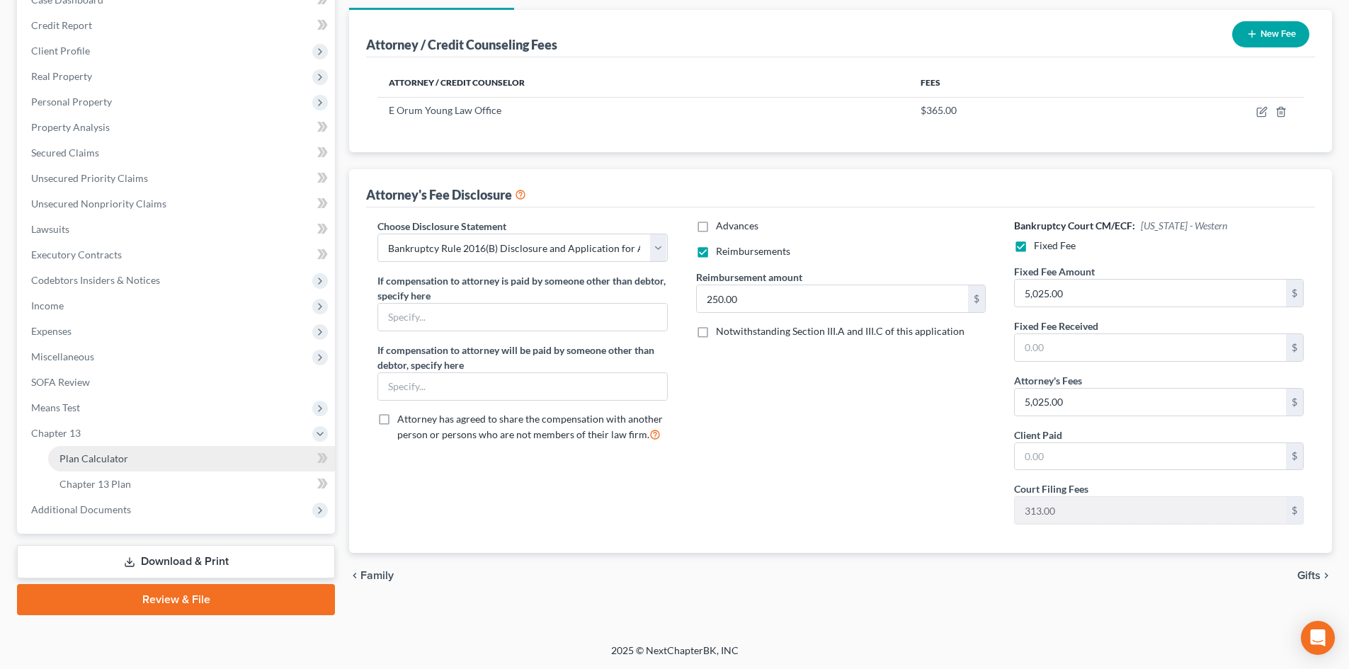
click at [125, 460] on span "Plan Calculator" at bounding box center [93, 458] width 69 height 12
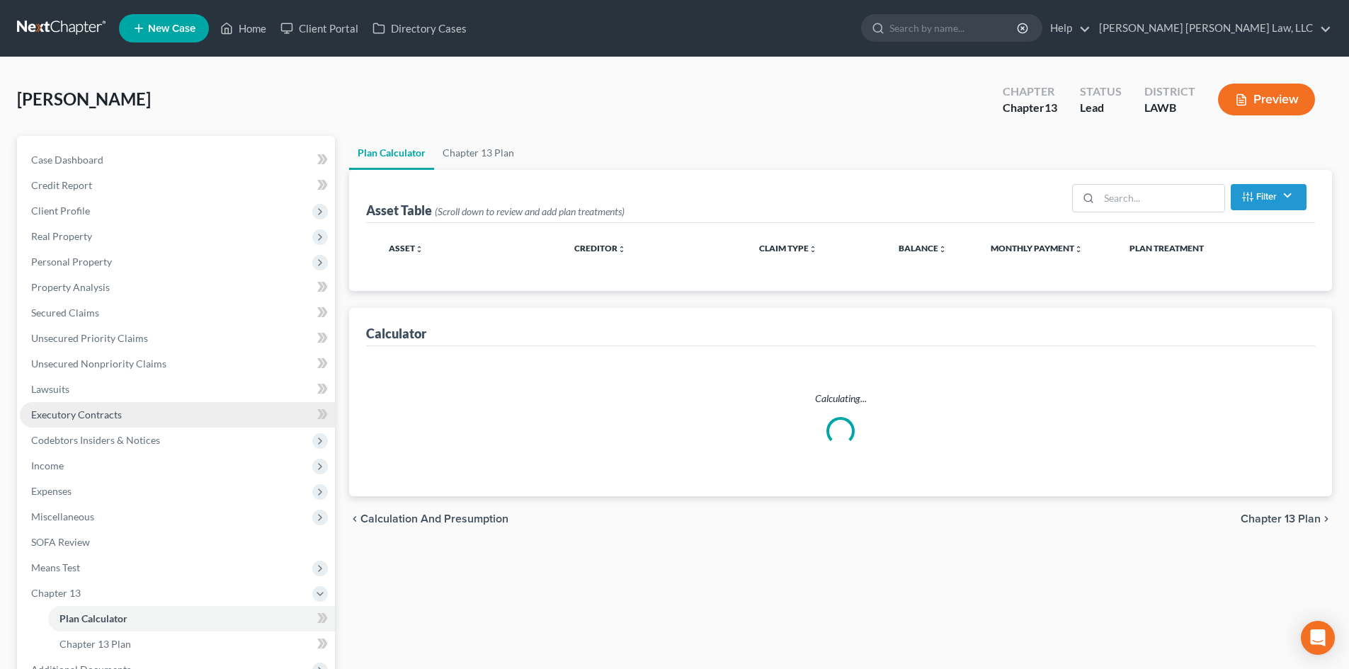
select select "59"
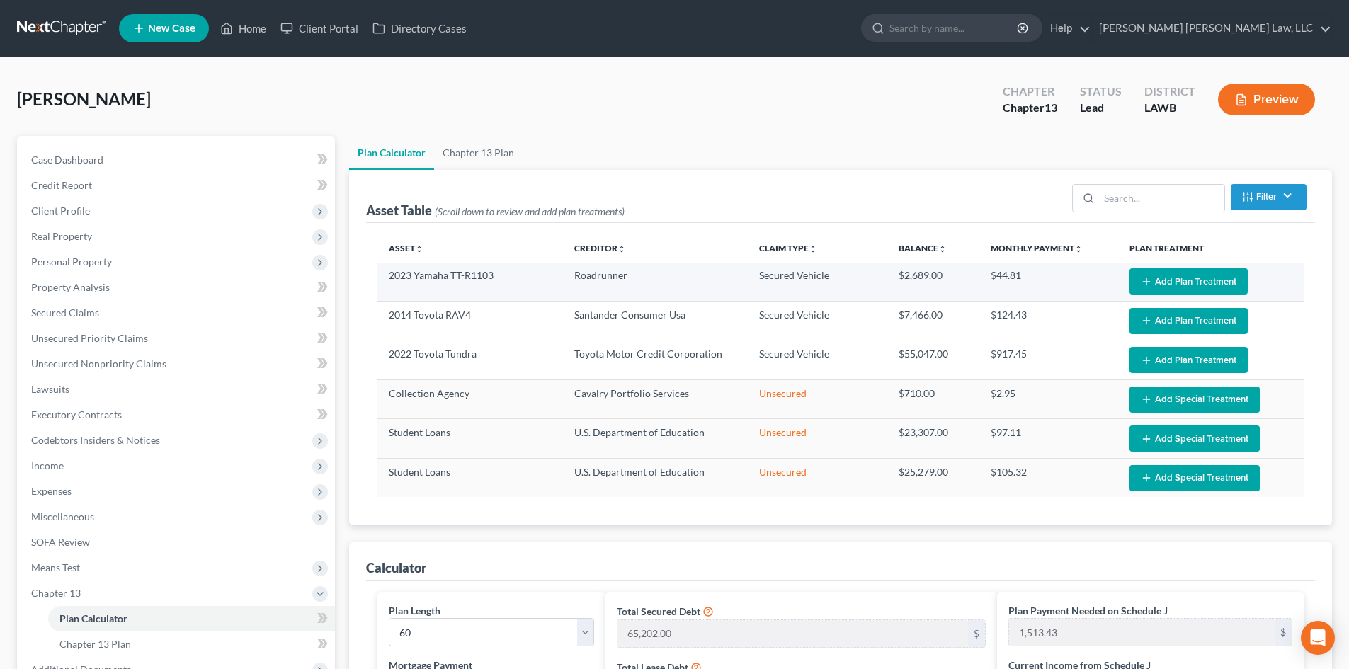
click at [1166, 285] on button "Add Plan Treatment" at bounding box center [1188, 281] width 118 height 26
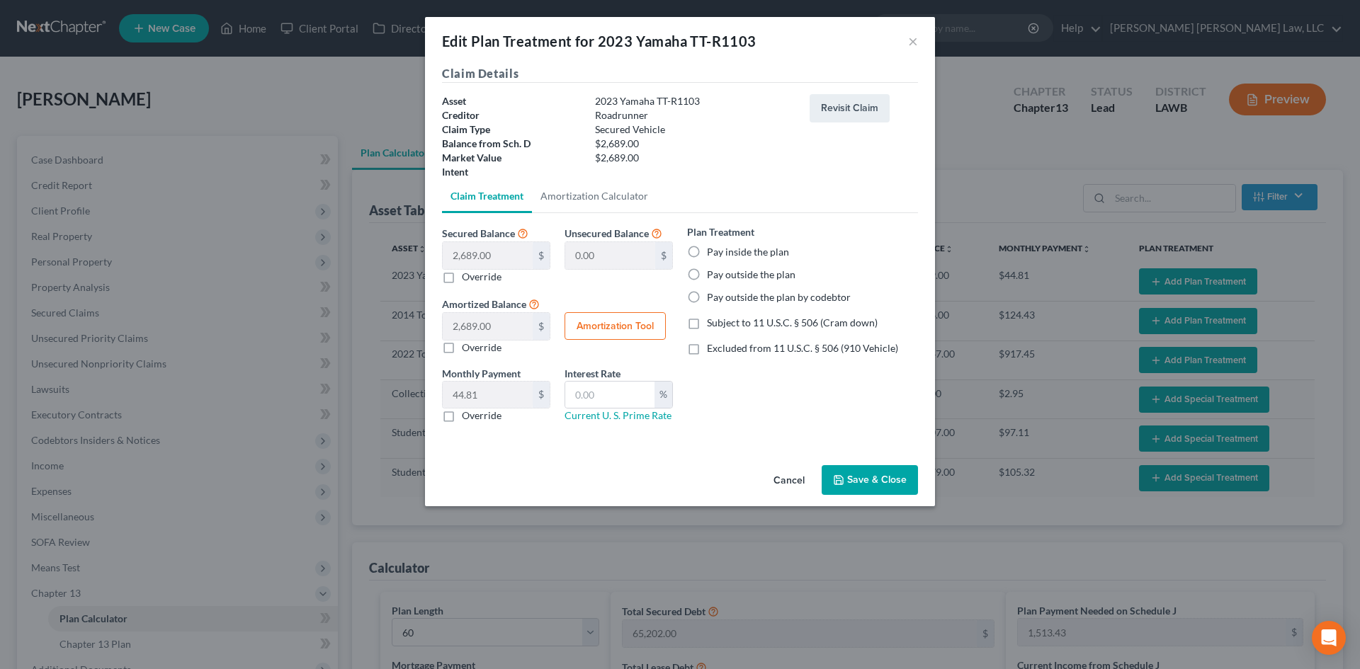
click at [765, 246] on label "Pay inside the plan" at bounding box center [748, 252] width 82 height 14
click at [722, 246] on input "Pay inside the plan" at bounding box center [716, 249] width 9 height 9
radio input "true"
click at [763, 317] on span "Subject to 11 U.S.C. § 506 (Cram down)" at bounding box center [792, 323] width 171 height 12
click at [722, 317] on input "Subject to 11 U.S.C. § 506 (Cram down)" at bounding box center [716, 320] width 9 height 9
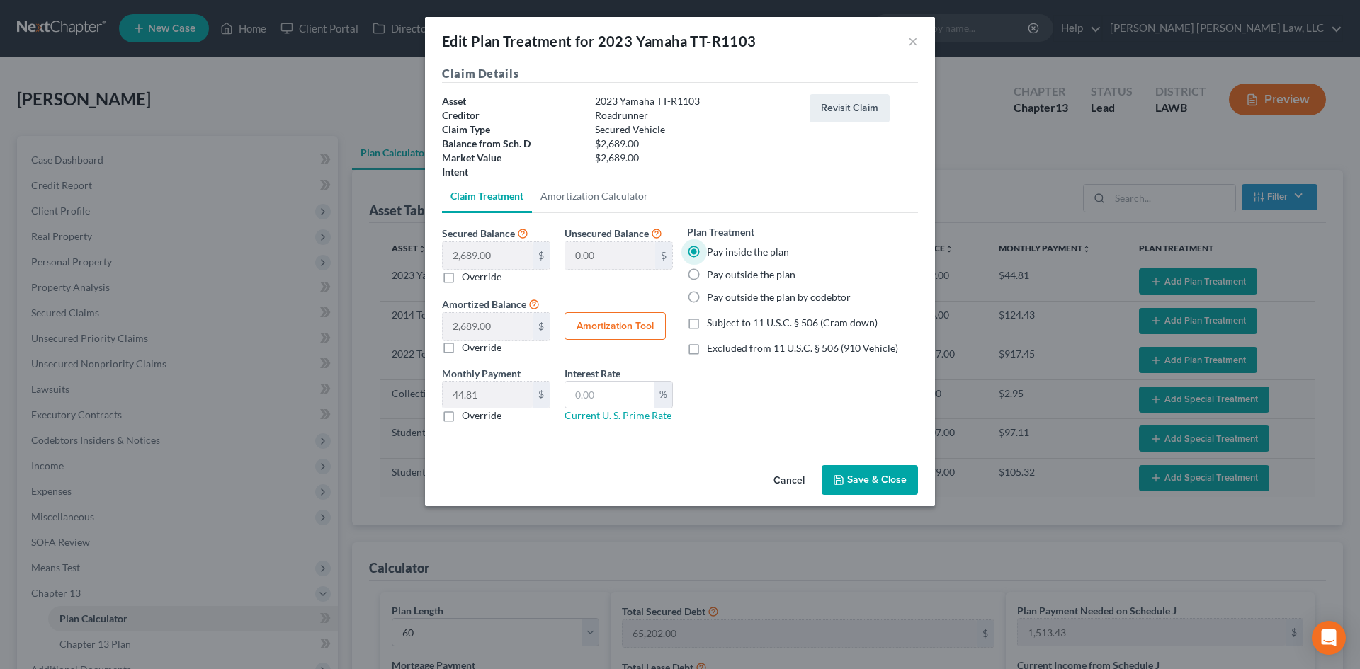
checkbox input "true"
click at [636, 390] on input "text" at bounding box center [609, 395] width 89 height 27
type input "7.5"
click at [469, 418] on label "Override" at bounding box center [482, 416] width 40 height 14
click at [469, 418] on input "Override" at bounding box center [471, 413] width 9 height 9
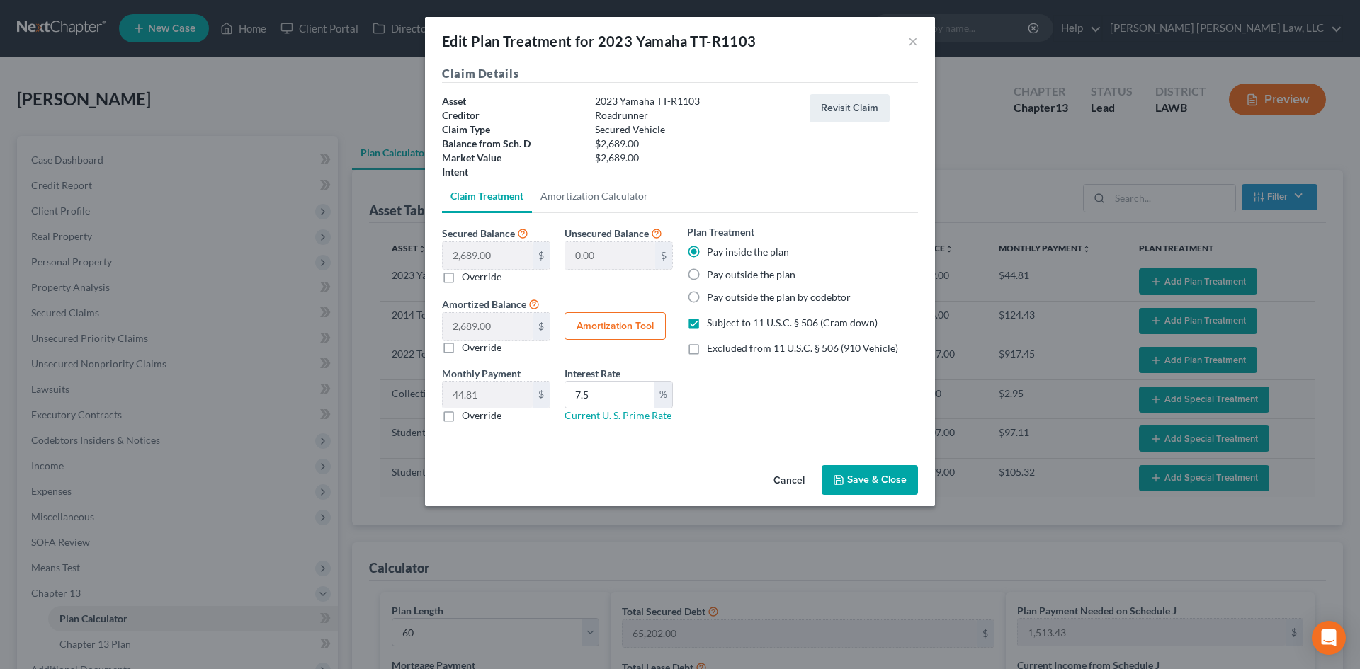
checkbox input "true"
click at [521, 389] on input "text" at bounding box center [488, 395] width 90 height 27
type input "53.88"
click at [887, 477] on button "Save & Close" at bounding box center [869, 480] width 96 height 30
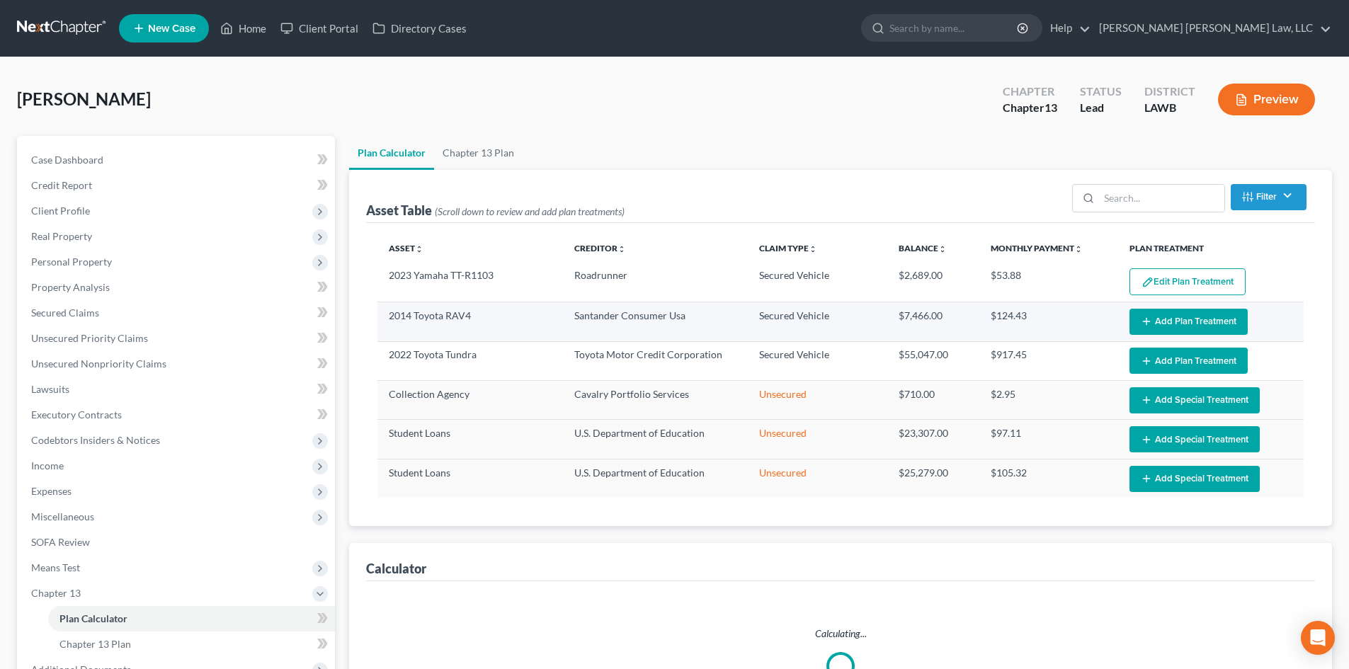
click at [1166, 321] on button "Add Plan Treatment" at bounding box center [1188, 322] width 118 height 26
select select "59"
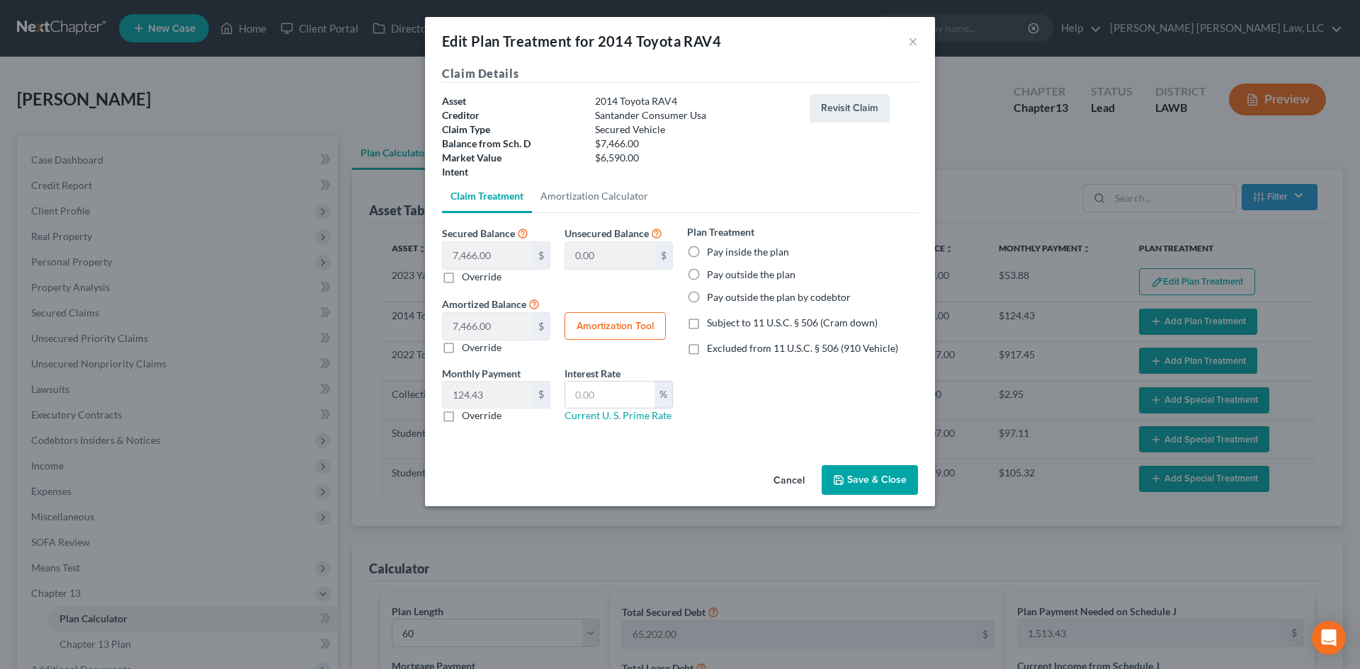
click at [697, 240] on div "Plan Treatment Pay inside the plan Pay outside the plan Pay outside the plan by…" at bounding box center [802, 264] width 231 height 80
click at [707, 254] on label "Pay inside the plan" at bounding box center [748, 252] width 82 height 14
click at [712, 254] on input "Pay inside the plan" at bounding box center [716, 249] width 9 height 9
radio input "true"
click at [718, 313] on div "Plan Treatment Pay inside the plan Pay outside the plan Pay outside the plan by…" at bounding box center [802, 329] width 245 height 210
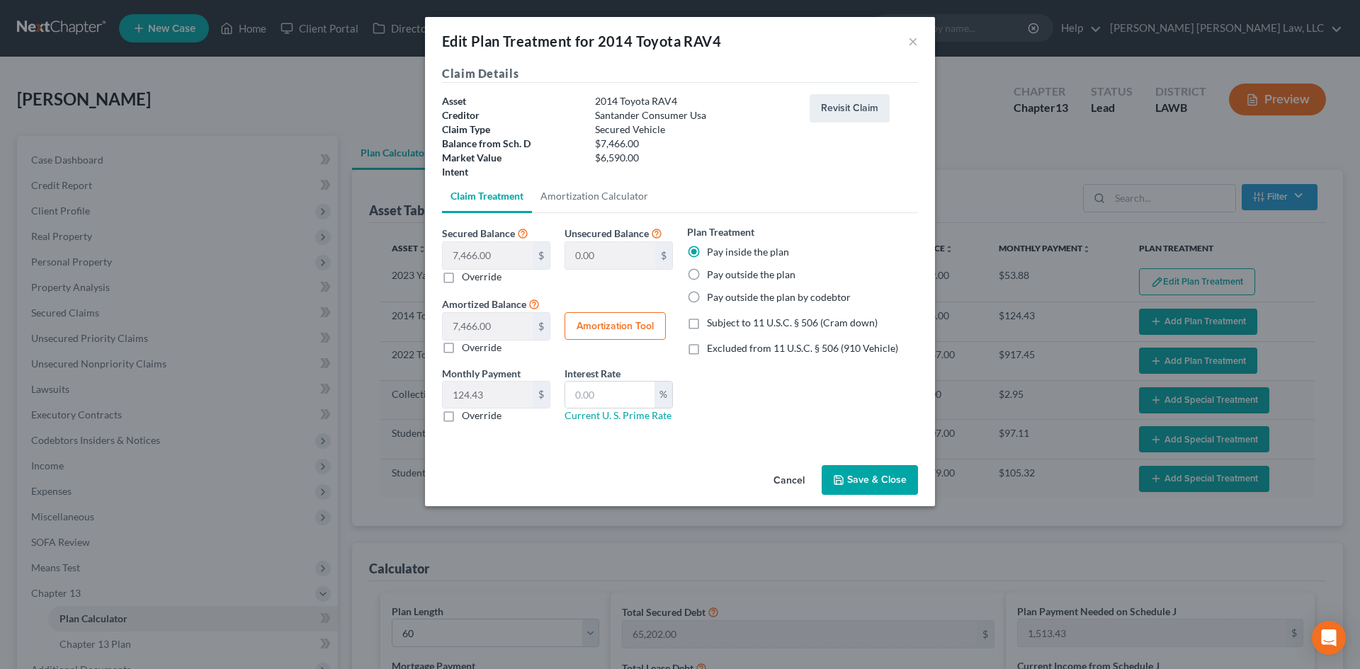
click at [717, 323] on span "Subject to 11 U.S.C. § 506 (Cram down)" at bounding box center [792, 323] width 171 height 12
click at [717, 323] on input "Subject to 11 U.S.C. § 506 (Cram down)" at bounding box center [716, 320] width 9 height 9
checkbox input "true"
click at [636, 390] on input "text" at bounding box center [609, 395] width 89 height 27
type input "9.5"
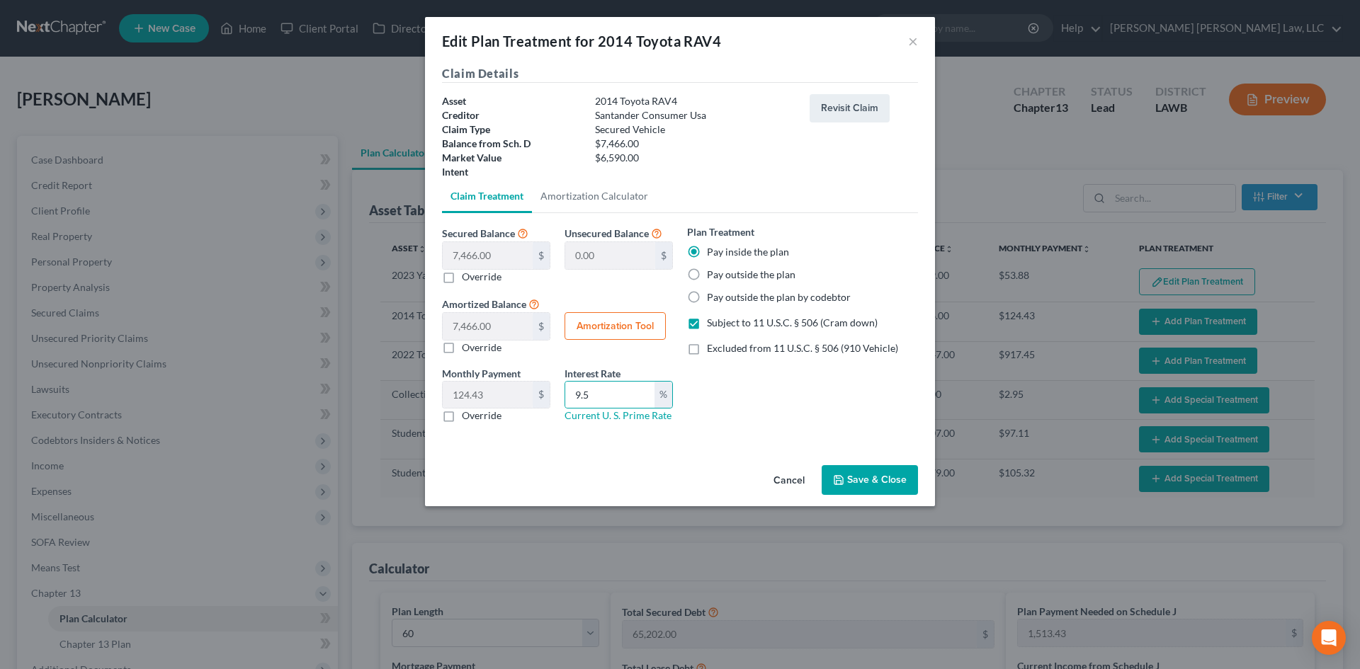
click at [486, 414] on label "Override" at bounding box center [482, 416] width 40 height 14
click at [477, 414] on input "Override" at bounding box center [471, 413] width 9 height 9
checkbox input "true"
click at [479, 402] on input "text" at bounding box center [488, 395] width 90 height 27
type input "138.40"
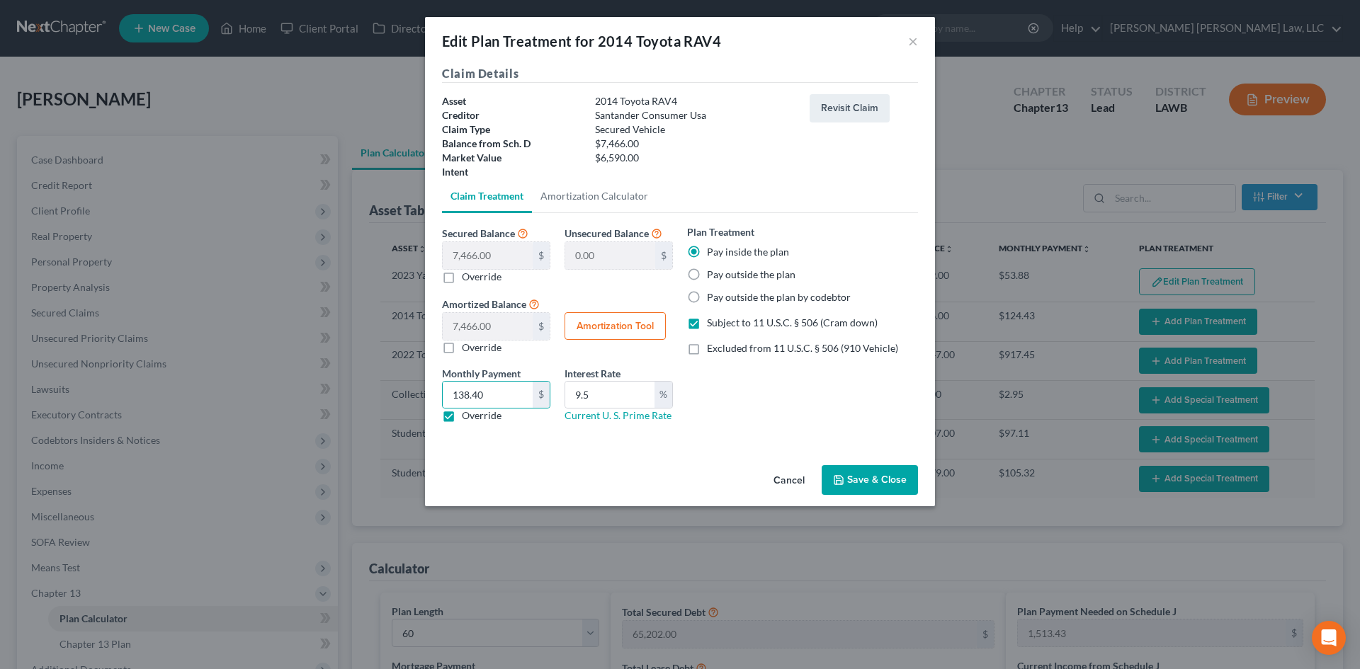
click at [868, 484] on button "Save & Close" at bounding box center [869, 480] width 96 height 30
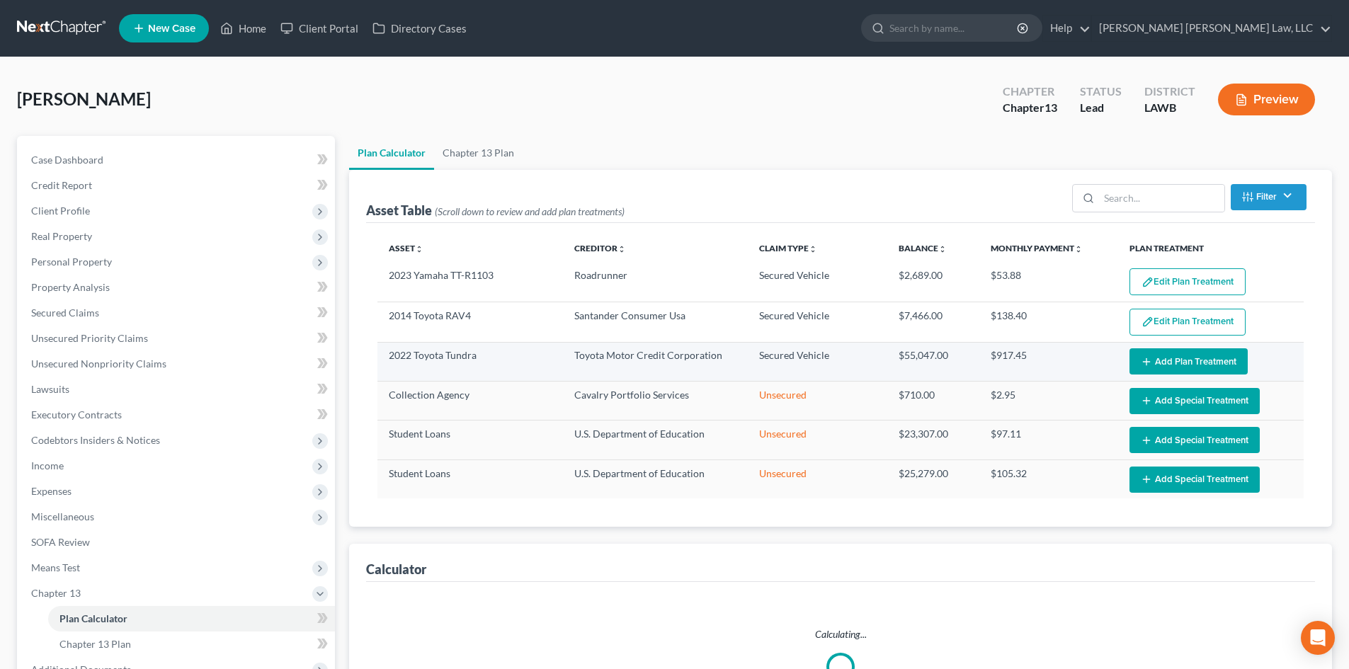
click at [1165, 360] on button "Add Plan Treatment" at bounding box center [1188, 361] width 118 height 26
select select "59"
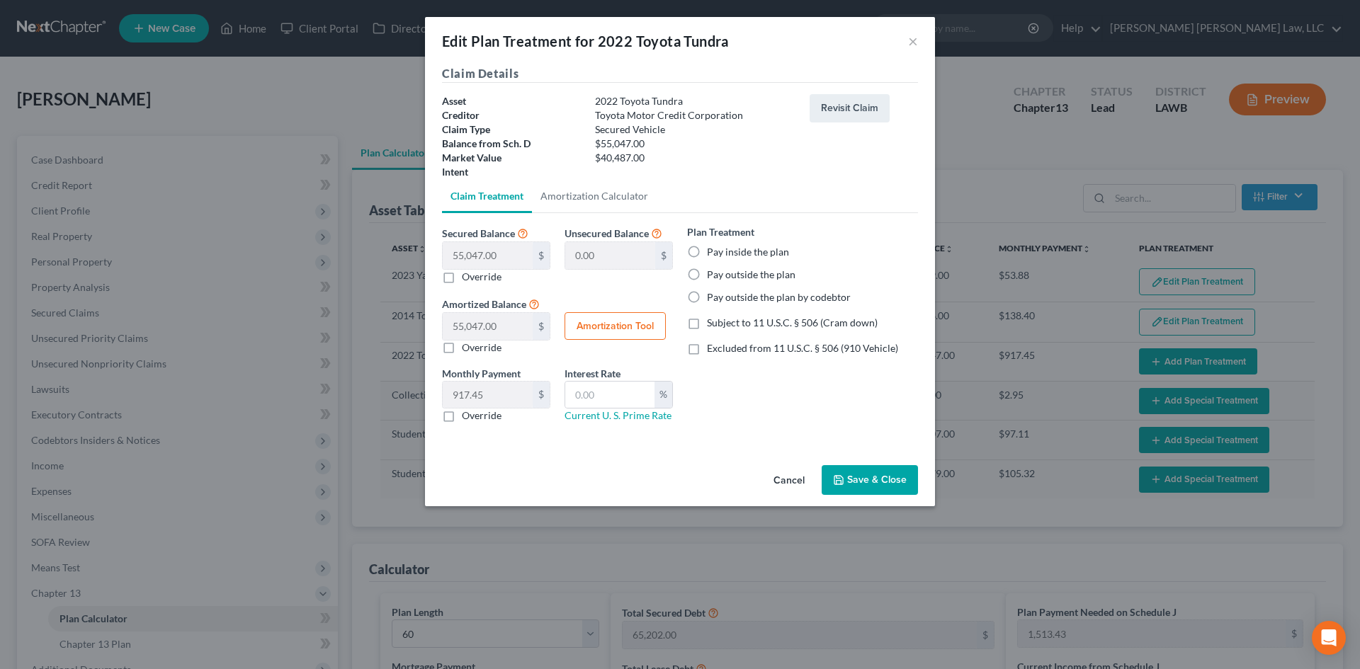
click at [726, 253] on label "Pay inside the plan" at bounding box center [748, 252] width 82 height 14
click at [722, 253] on input "Pay inside the plan" at bounding box center [716, 249] width 9 height 9
radio input "true"
click at [738, 319] on span "Subject to 11 U.S.C. § 506 (Cram down)" at bounding box center [792, 323] width 171 height 12
click at [722, 319] on input "Subject to 11 U.S.C. § 506 (Cram down)" at bounding box center [716, 320] width 9 height 9
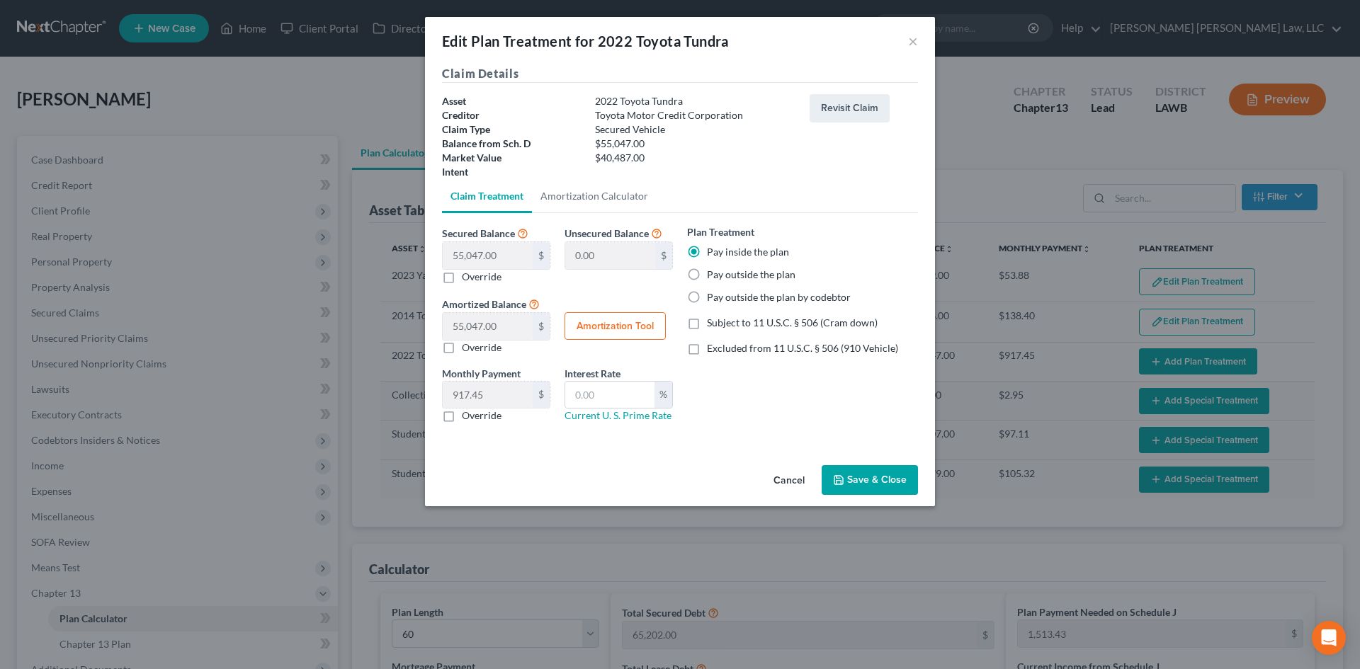
checkbox input "true"
click at [625, 379] on div "Interest Rate % Current U. S. Prime Rate" at bounding box center [618, 394] width 123 height 57
click at [620, 394] on input "text" at bounding box center [609, 395] width 89 height 27
type input "9.5"
click at [492, 415] on label "Override" at bounding box center [482, 416] width 40 height 14
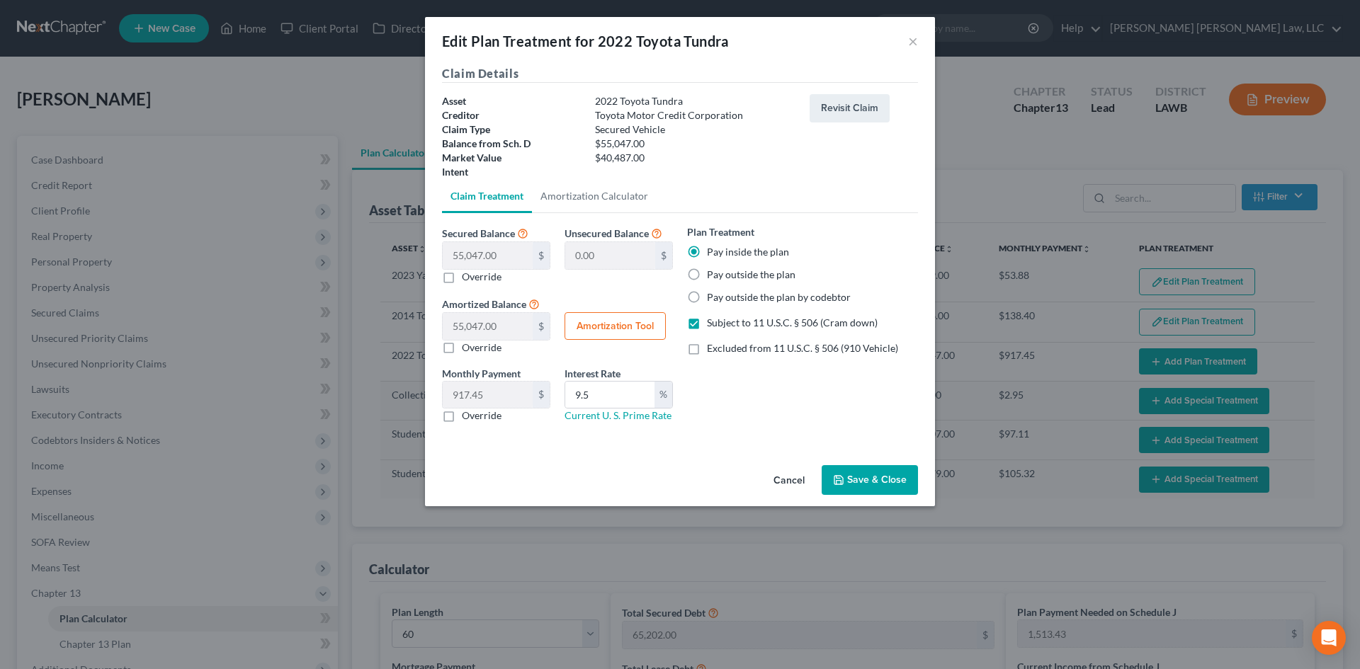
click at [477, 415] on input "Override" at bounding box center [471, 413] width 9 height 9
checkbox input "true"
click at [506, 400] on input "text" at bounding box center [488, 395] width 90 height 27
type input "850.30"
click at [881, 483] on button "Save & Close" at bounding box center [869, 480] width 96 height 30
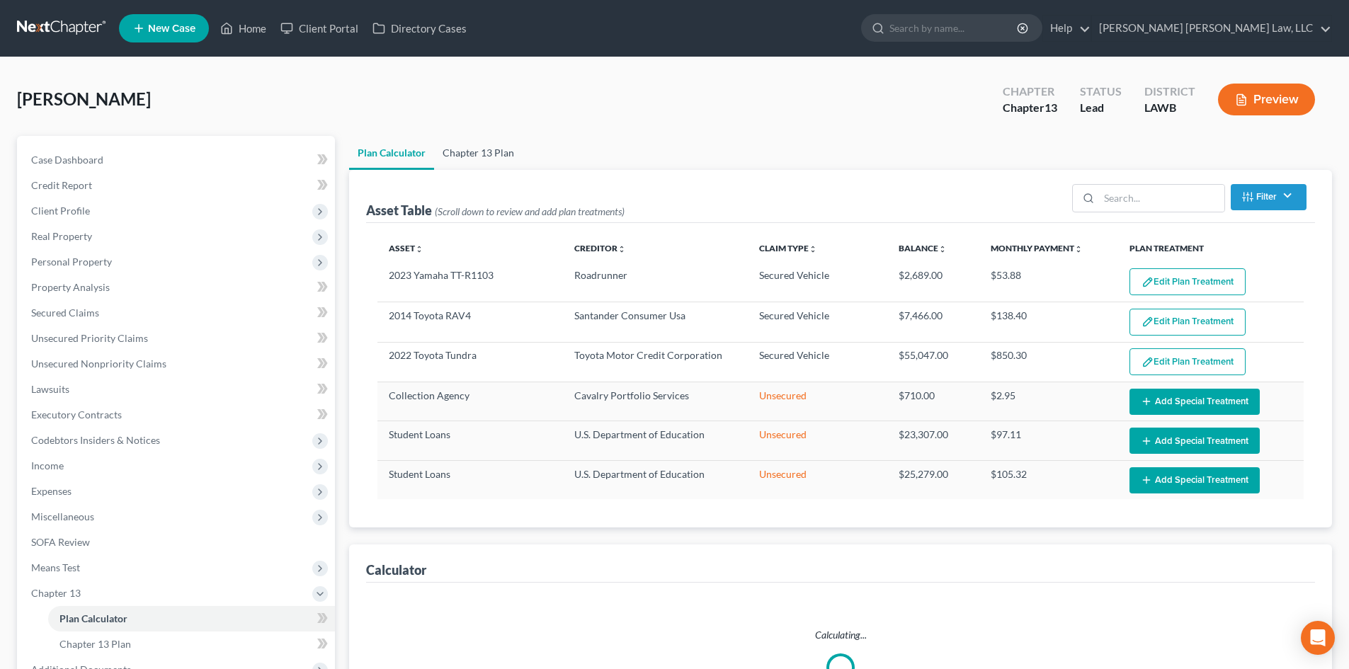
select select "59"
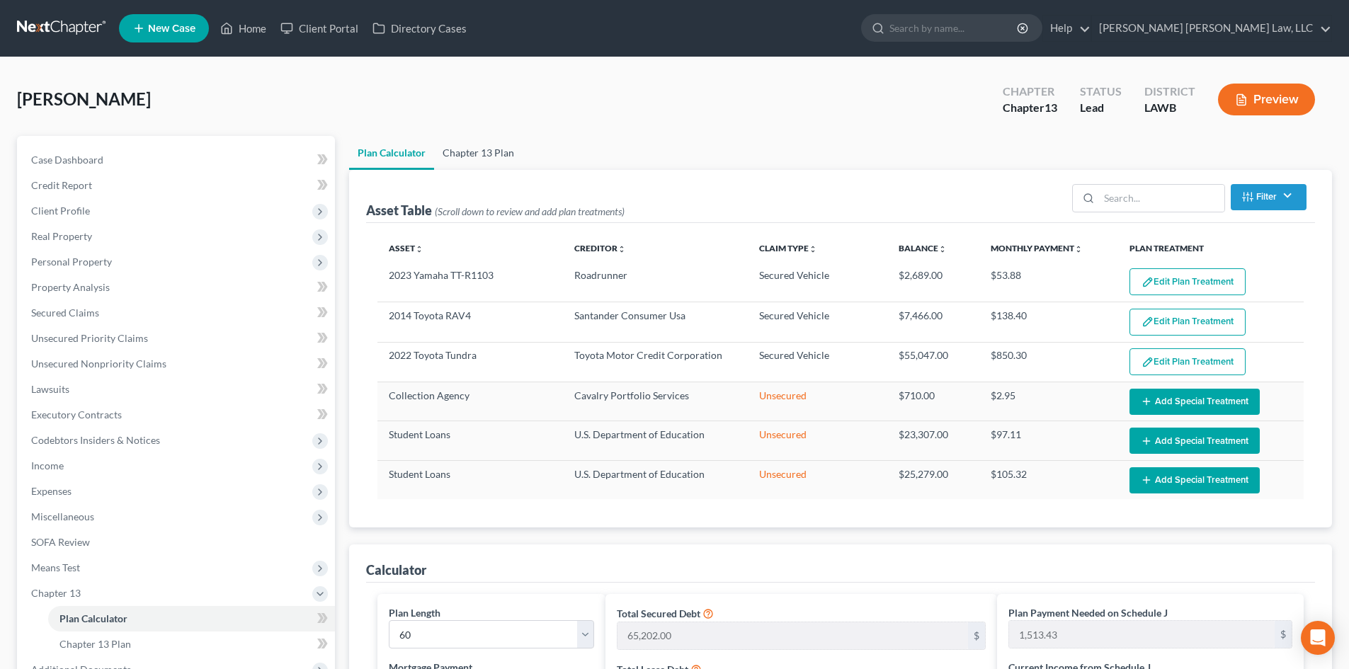
click at [479, 155] on link "Chapter 13 Plan" at bounding box center [478, 153] width 89 height 34
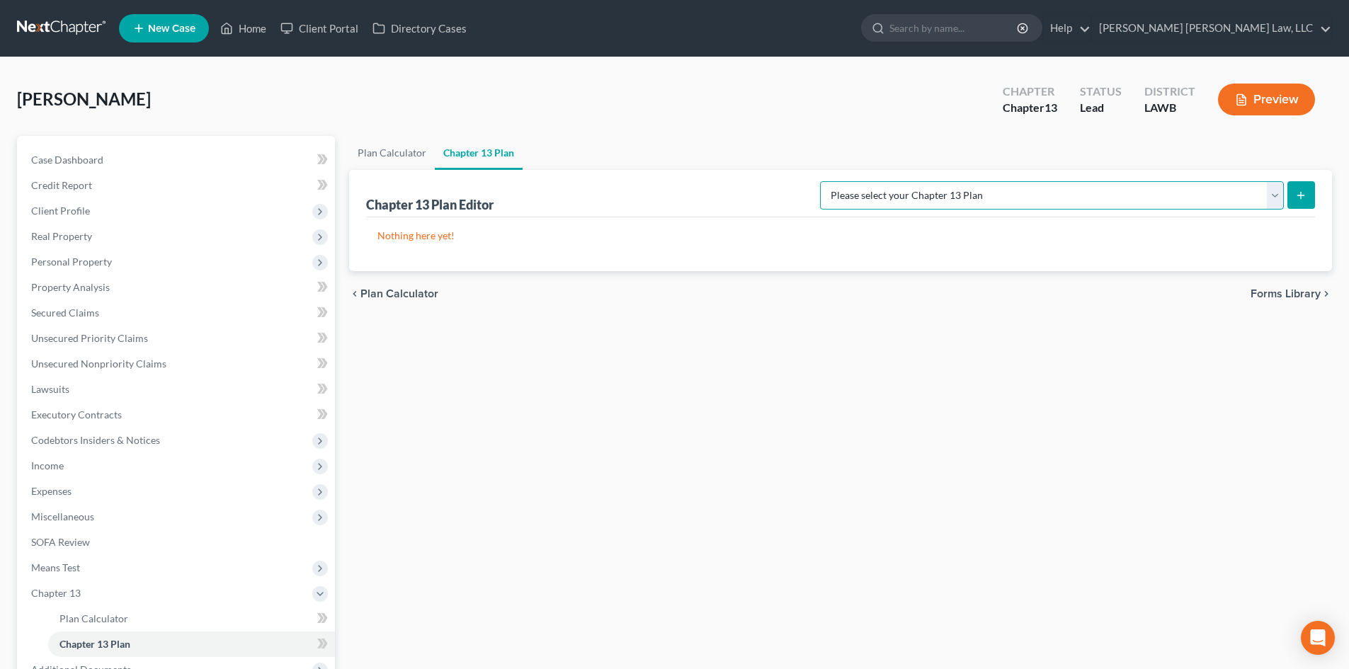
drag, startPoint x: 1236, startPoint y: 186, endPoint x: 1230, endPoint y: 207, distance: 22.2
click at [1236, 186] on select "Please select your Chapter 13 Plan [PERSON_NAME] Custom Plan (Revised [DATE]) […" at bounding box center [1052, 195] width 464 height 28
select select "1"
click at [969, 181] on select "Please select your Chapter 13 Plan [PERSON_NAME] Custom Plan (Revised [DATE]) […" at bounding box center [1052, 195] width 464 height 28
click at [1318, 190] on div "Chapter 13 Plan Editor Please select your Chapter 13 Plan [PERSON_NAME] Custom …" at bounding box center [840, 220] width 983 height 101
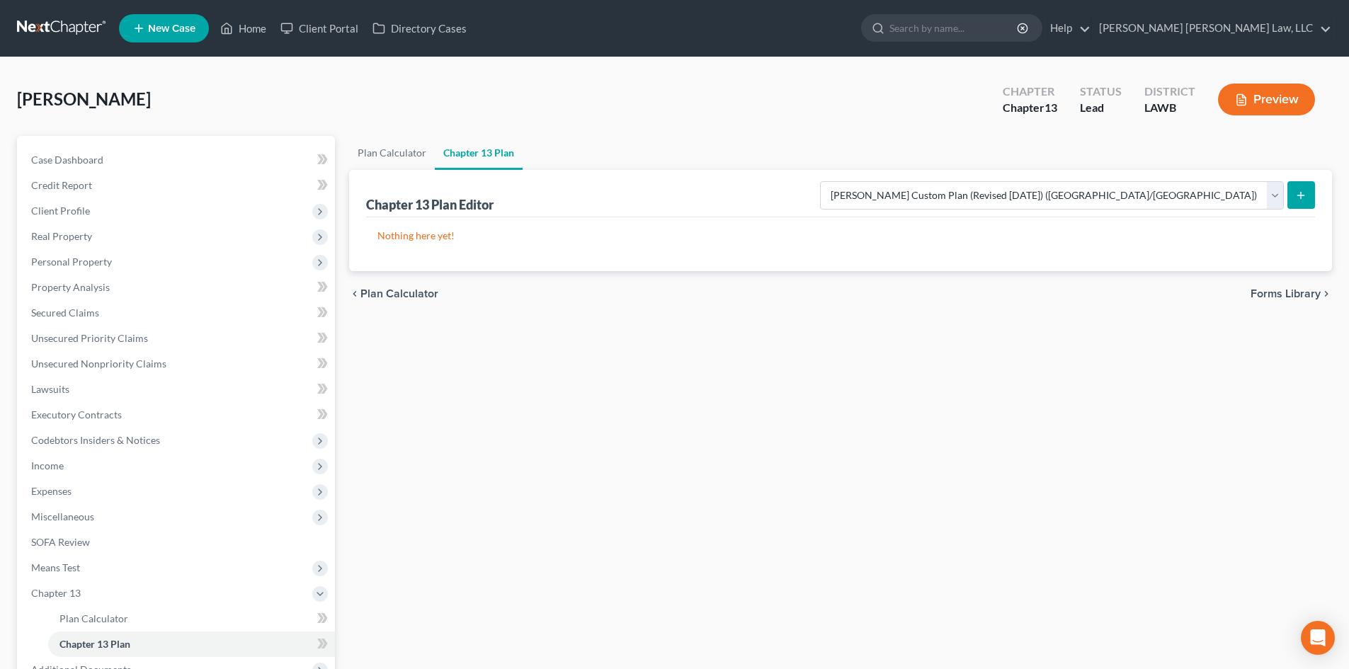
click at [1303, 194] on icon "submit" at bounding box center [1300, 195] width 11 height 11
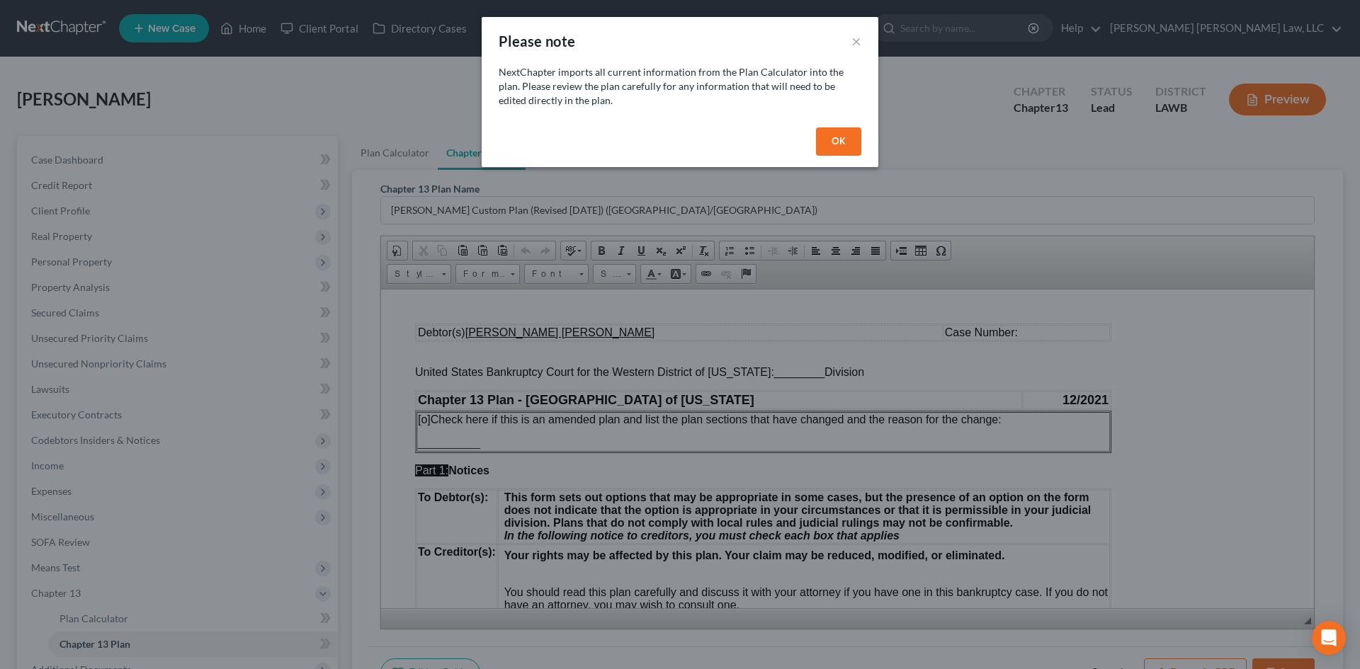
click at [846, 136] on button "OK" at bounding box center [838, 141] width 45 height 28
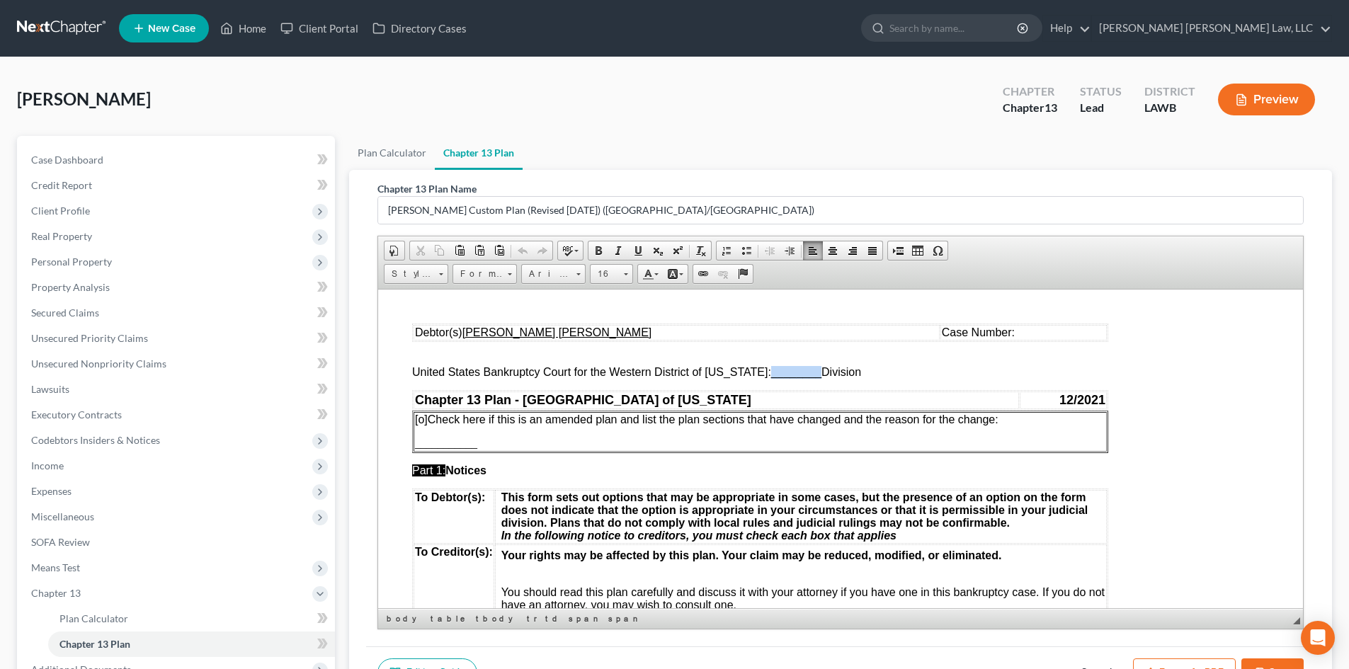
drag, startPoint x: 758, startPoint y: 377, endPoint x: 808, endPoint y: 369, distance: 50.2
click at [808, 369] on span "________" at bounding box center [796, 371] width 50 height 12
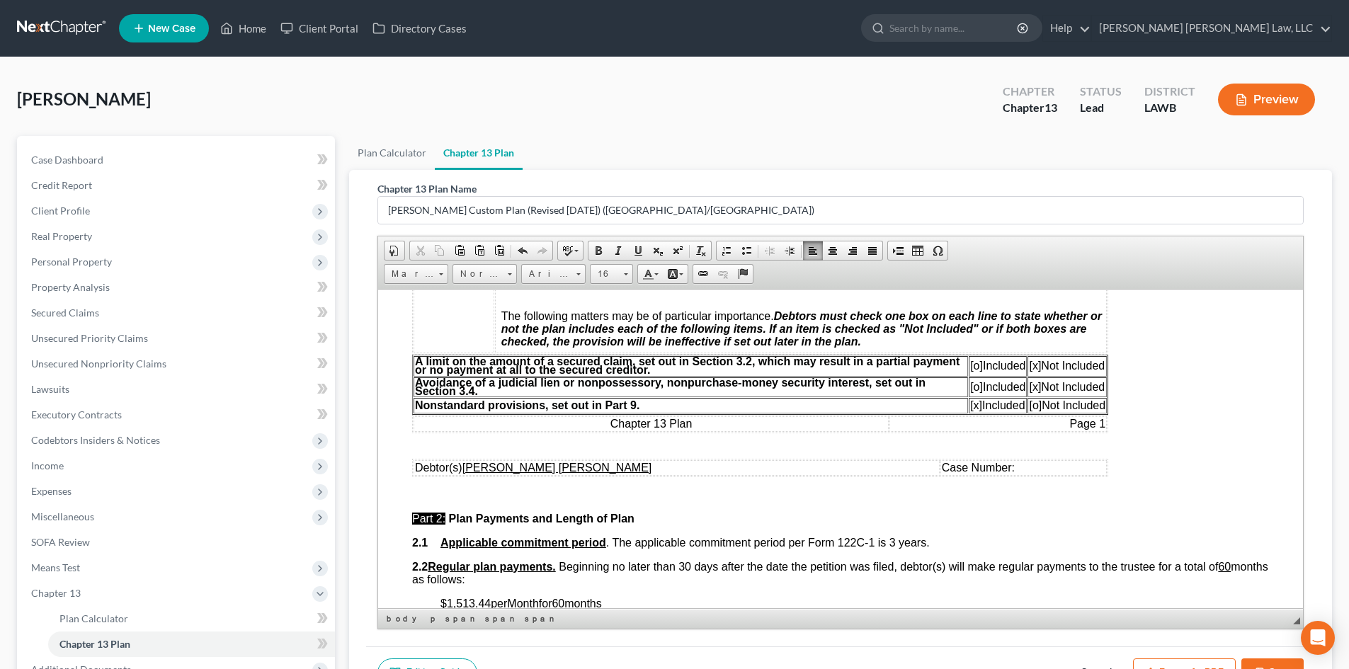
scroll to position [425, 0]
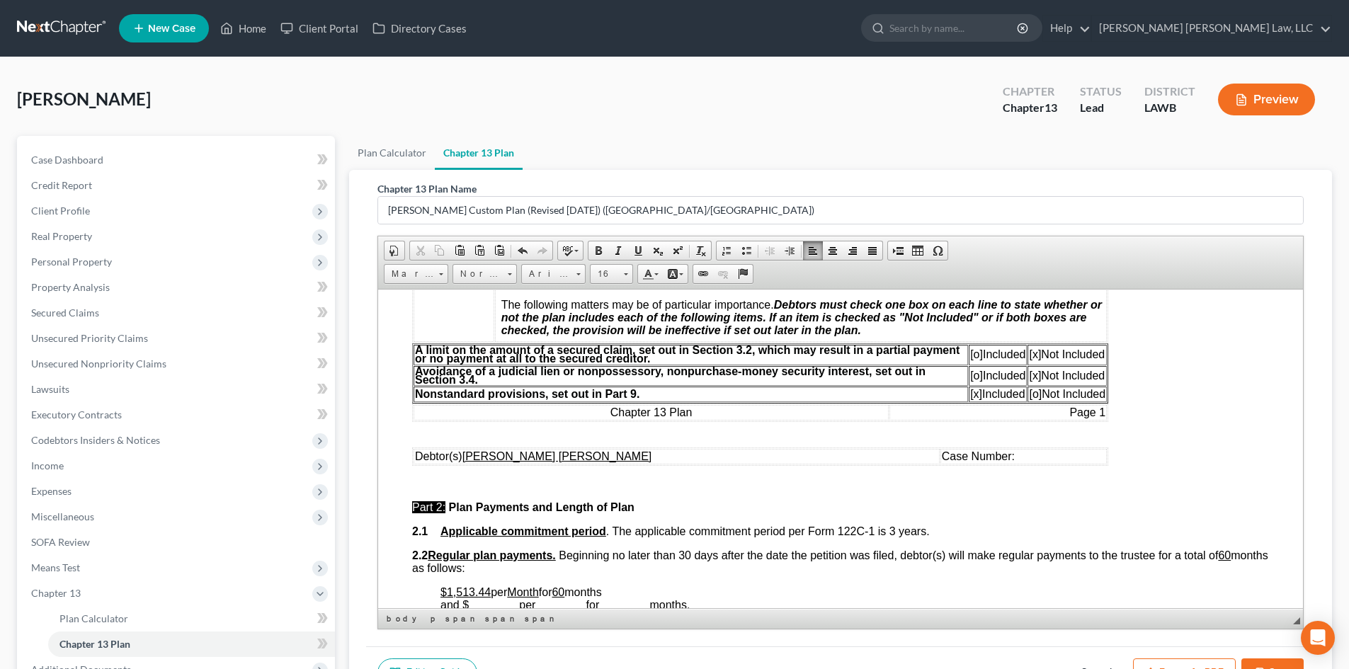
click at [970, 353] on span "[o]" at bounding box center [976, 354] width 13 height 12
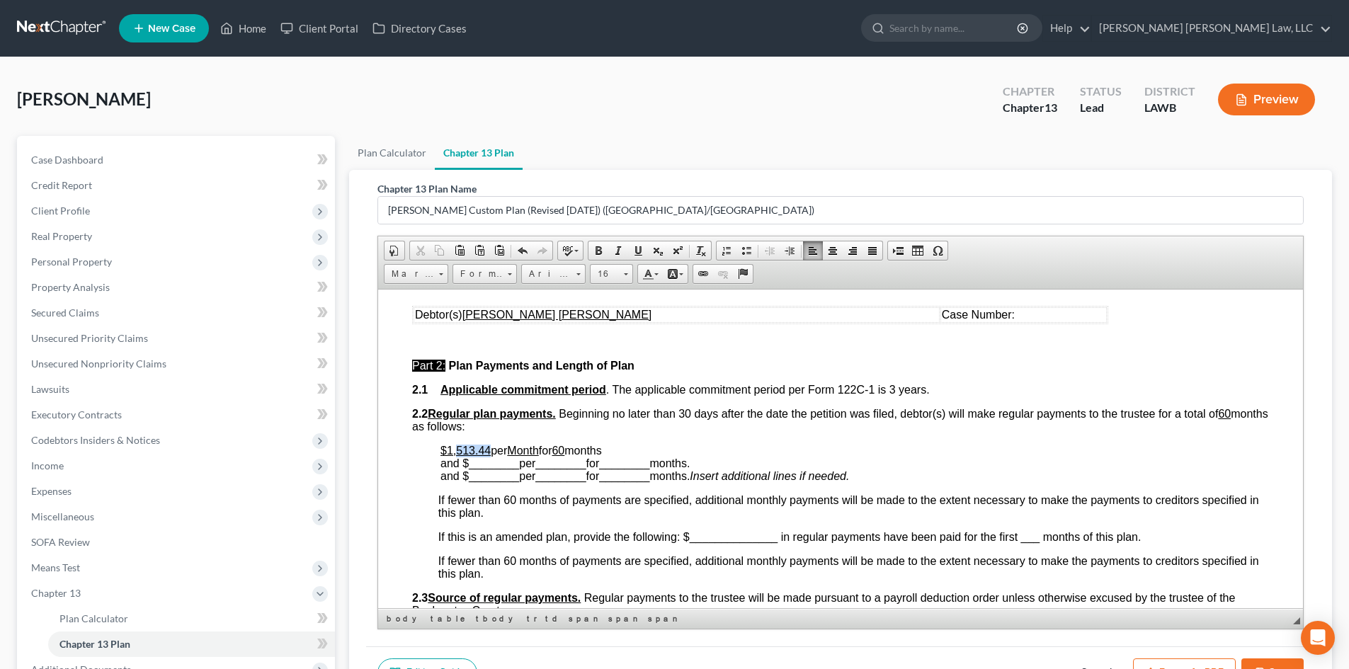
drag, startPoint x: 489, startPoint y: 450, endPoint x: 457, endPoint y: 455, distance: 32.1
click at [457, 455] on u "$1,513.44" at bounding box center [465, 450] width 50 height 12
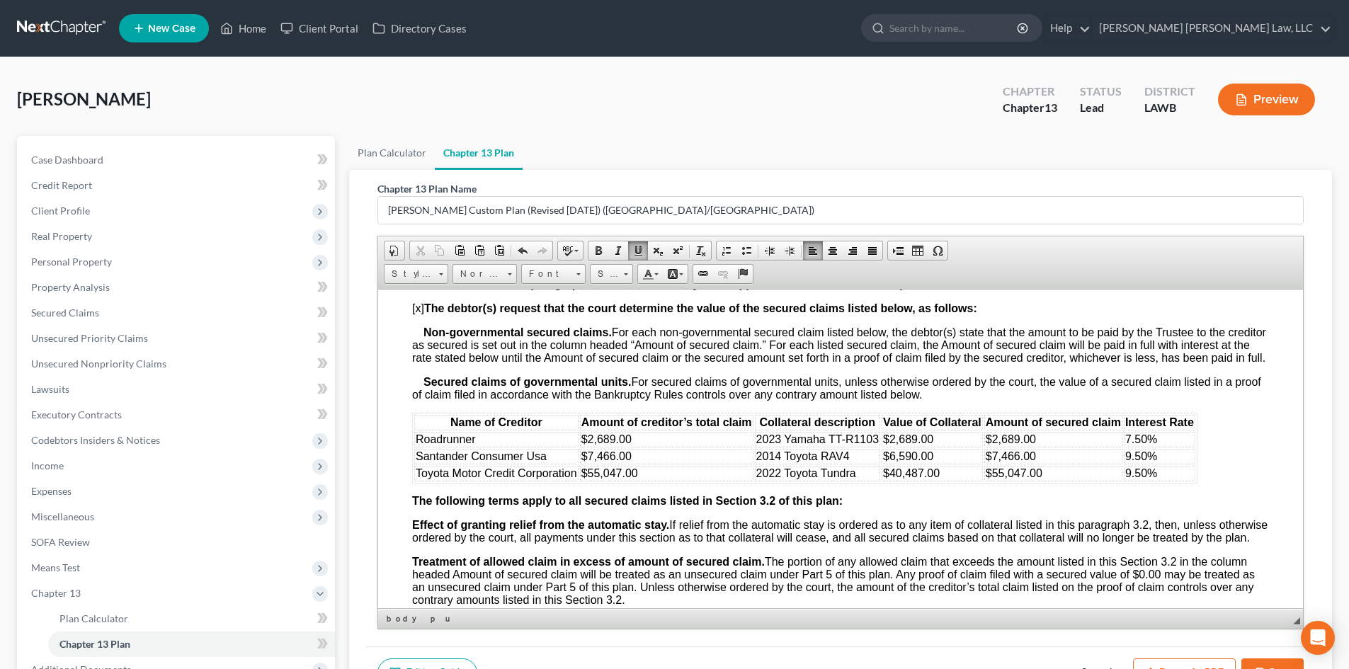
scroll to position [1487, 0]
drag, startPoint x: 1041, startPoint y: 462, endPoint x: 988, endPoint y: 468, distance: 53.5
click at [988, 463] on td "$7,466.00" at bounding box center [1053, 456] width 138 height 16
drag, startPoint x: 1049, startPoint y: 483, endPoint x: 991, endPoint y: 485, distance: 57.4
click at [991, 480] on td "$55,047.00" at bounding box center [1053, 473] width 138 height 16
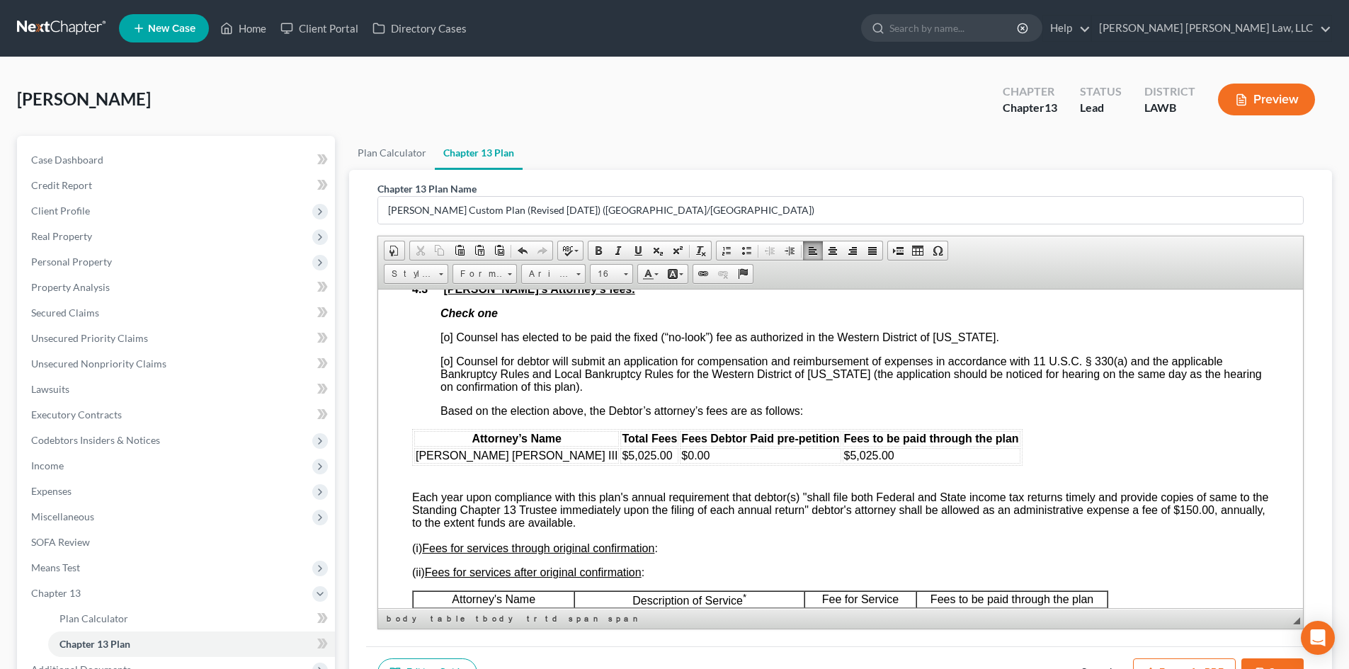
scroll to position [2478, 0]
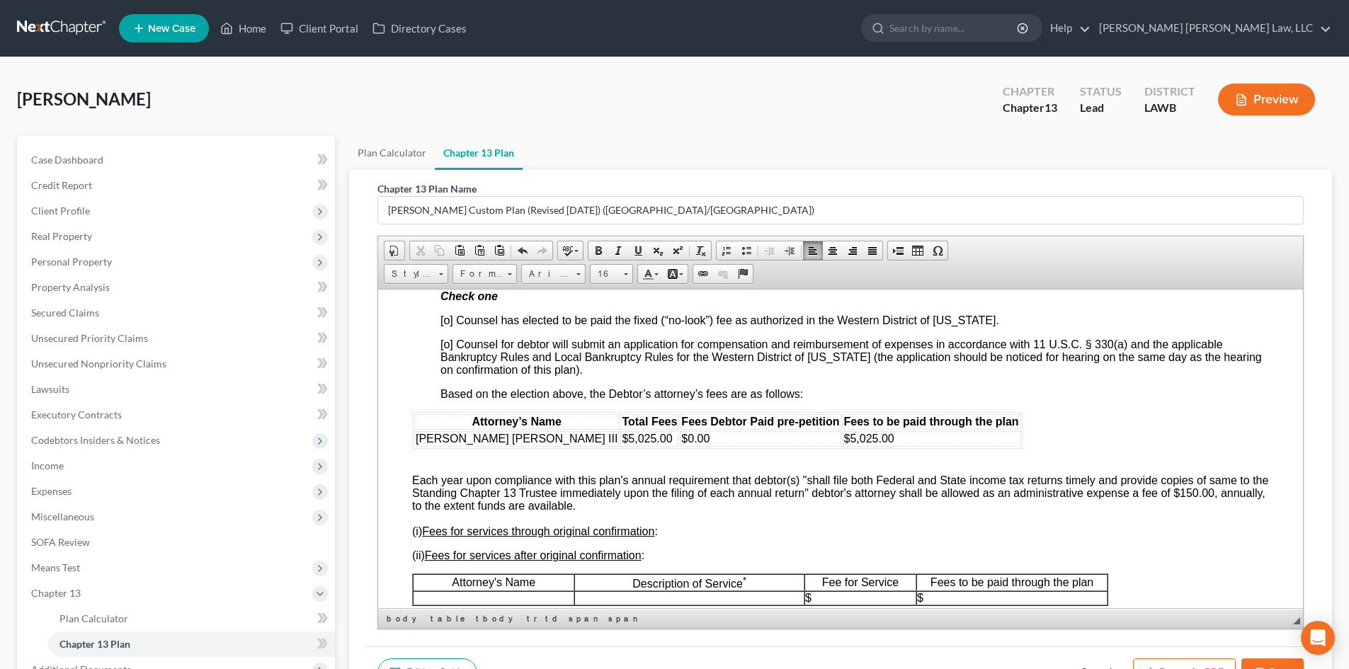
click at [448, 326] on span "[o] Counsel has elected to be paid the fixed (“no-look”) fee as authorized in t…" at bounding box center [719, 320] width 559 height 12
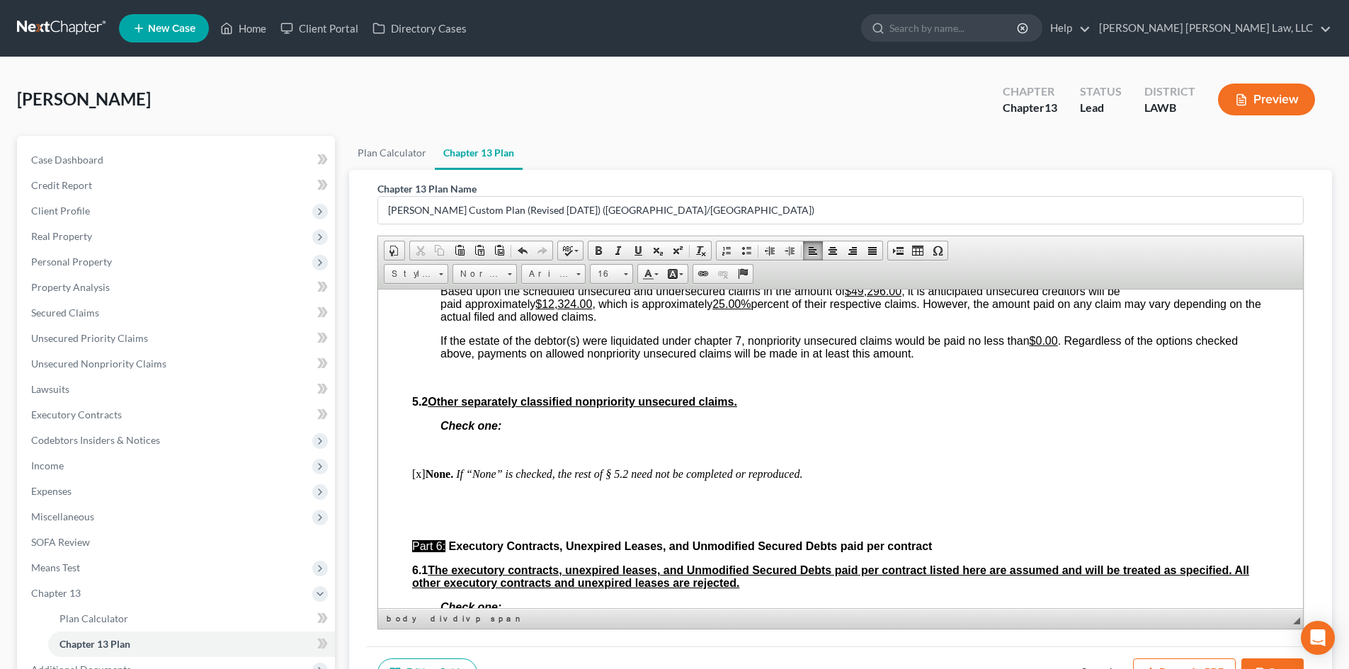
scroll to position [3399, 0]
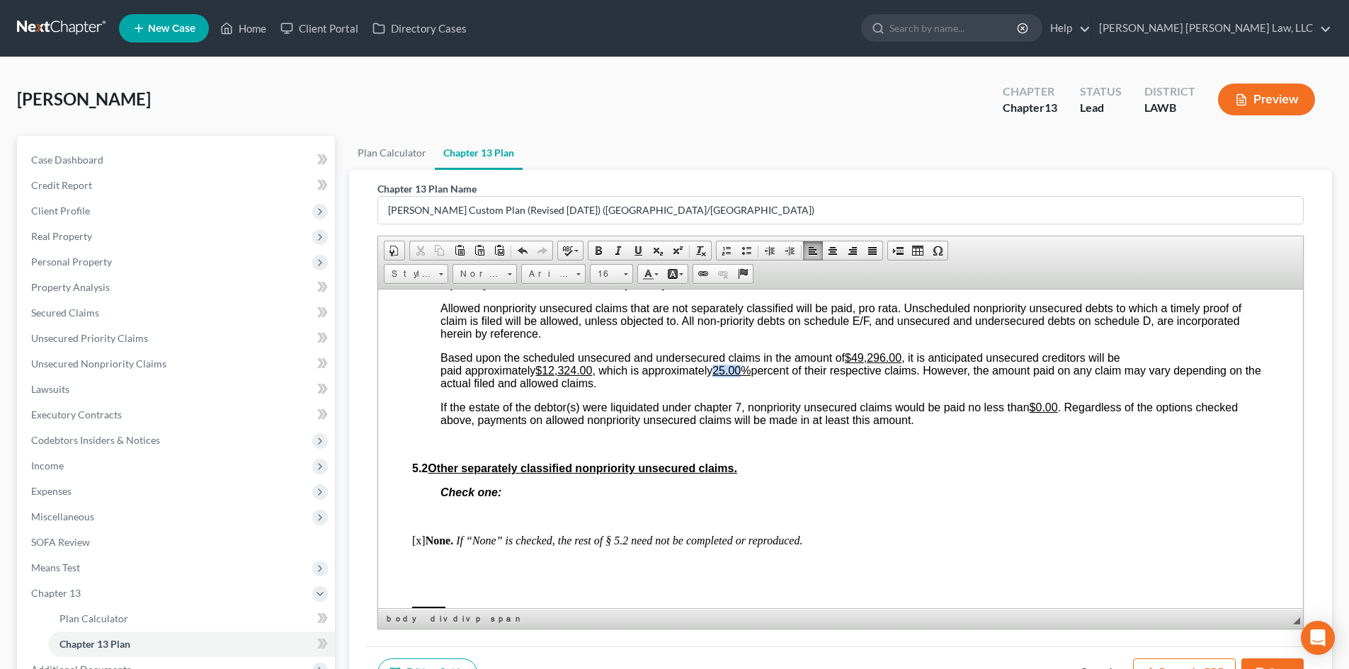
drag, startPoint x: 752, startPoint y: 396, endPoint x: 721, endPoint y: 397, distance: 31.2
click at [721, 376] on u "25.00%" at bounding box center [731, 370] width 38 height 12
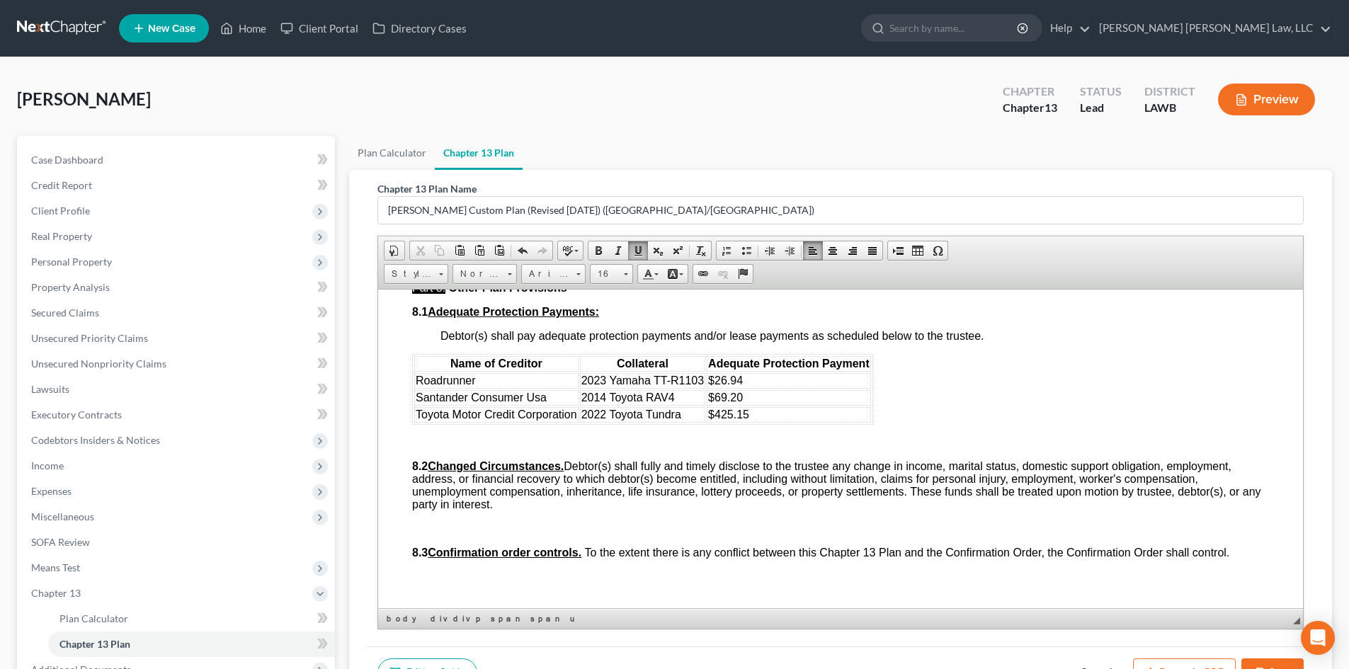
scroll to position [3965, 0]
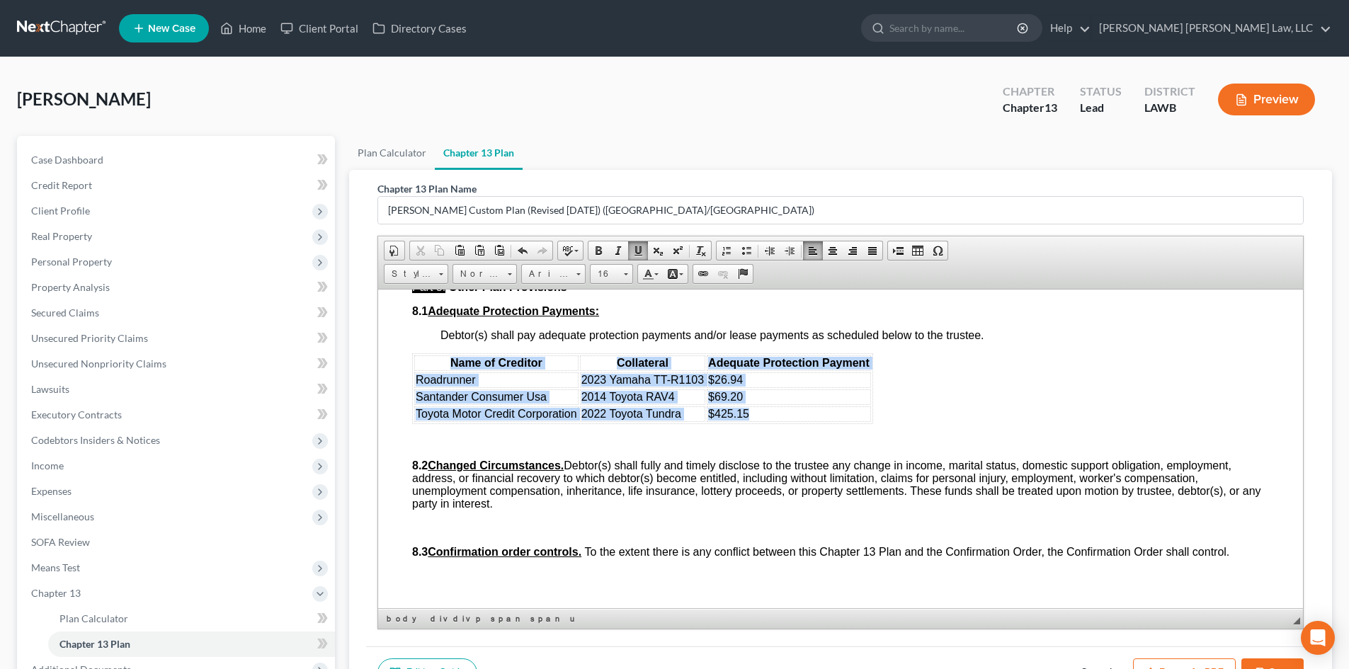
drag, startPoint x: 775, startPoint y: 452, endPoint x: 439, endPoint y: 402, distance: 340.2
click at [439, 402] on table "Name of Creditor Collateral Adequate Protection Payment Roadrunner 2023 Yamaha …" at bounding box center [642, 388] width 461 height 71
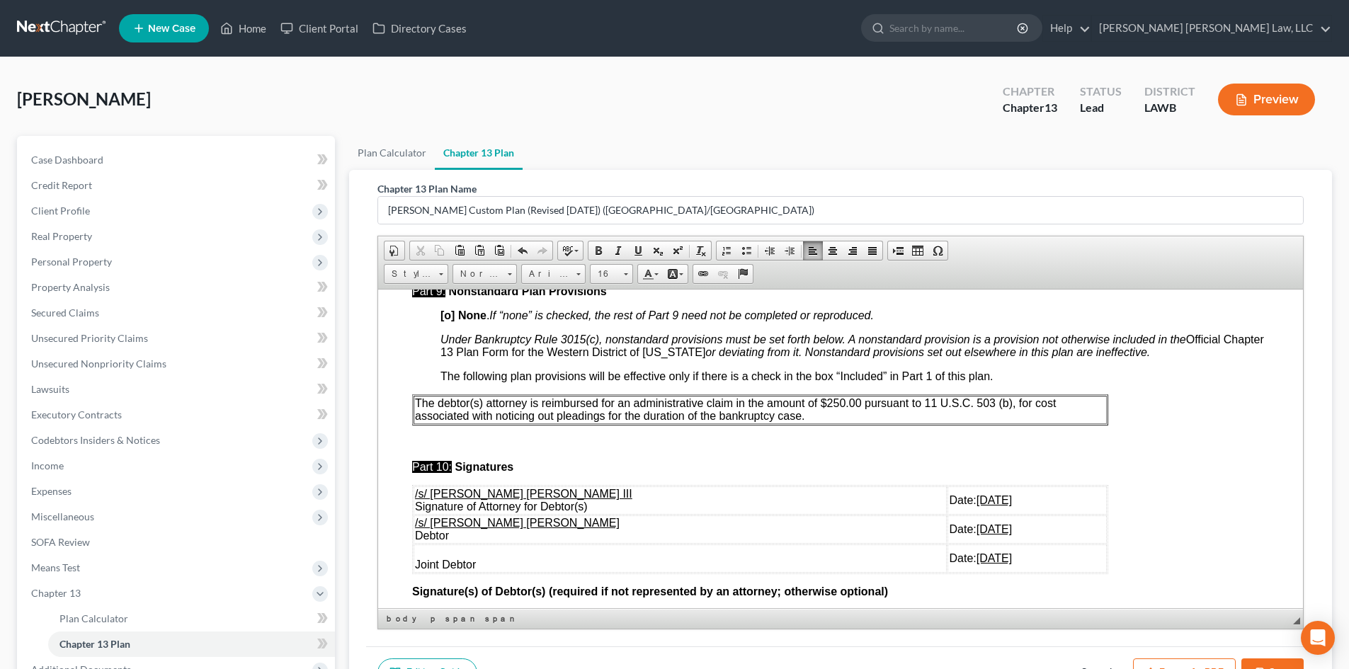
scroll to position [4249, 0]
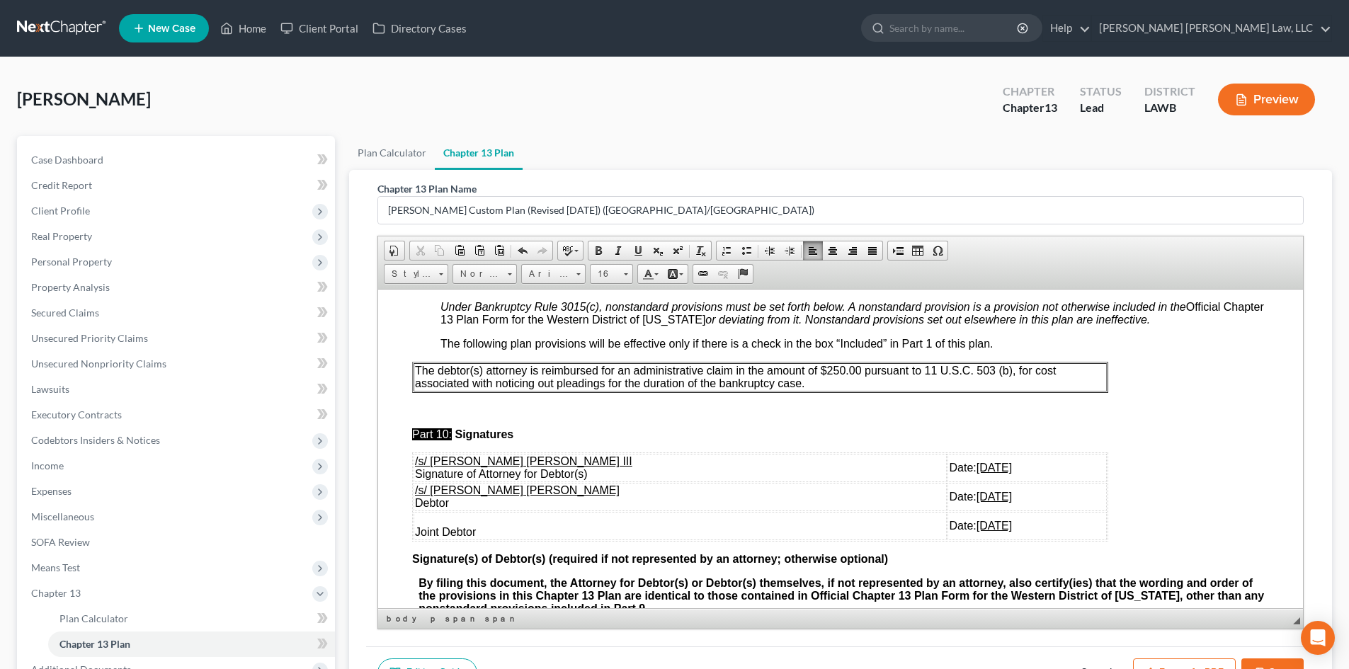
click at [833, 389] on p "The debtor(s) attorney is reimbursed for an administrative claim in the amount …" at bounding box center [760, 376] width 690 height 25
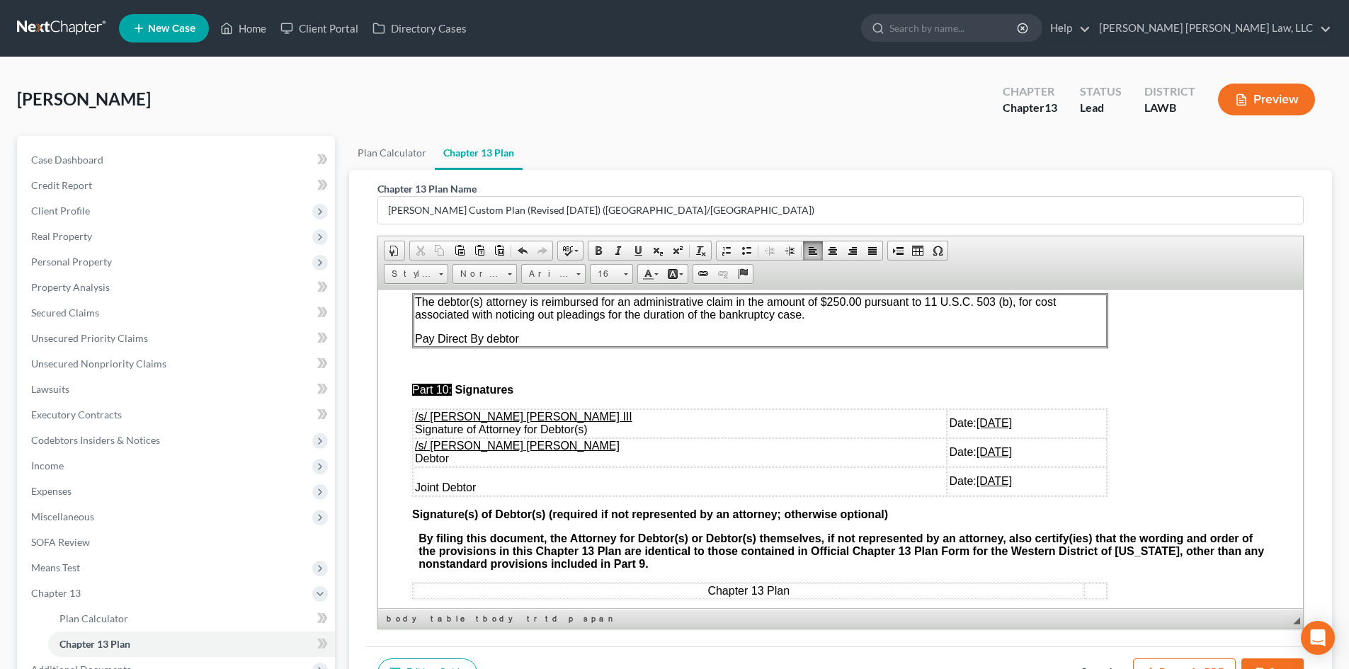
scroll to position [4382, 0]
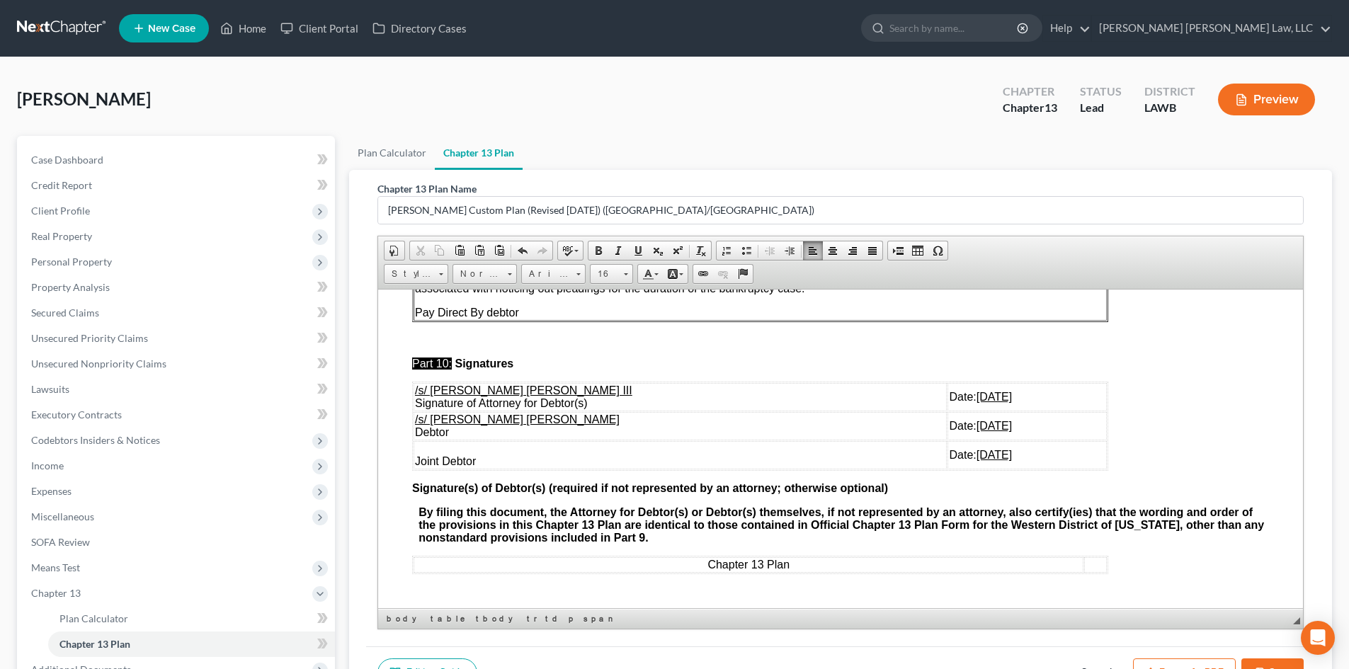
drag, startPoint x: 979, startPoint y: 455, endPoint x: 415, endPoint y: 421, distance: 565.4
click at [415, 421] on tbody "/s/ [PERSON_NAME] [PERSON_NAME] III Signature of Attorney for Debtor(s) Date: […" at bounding box center [760, 425] width 693 height 86
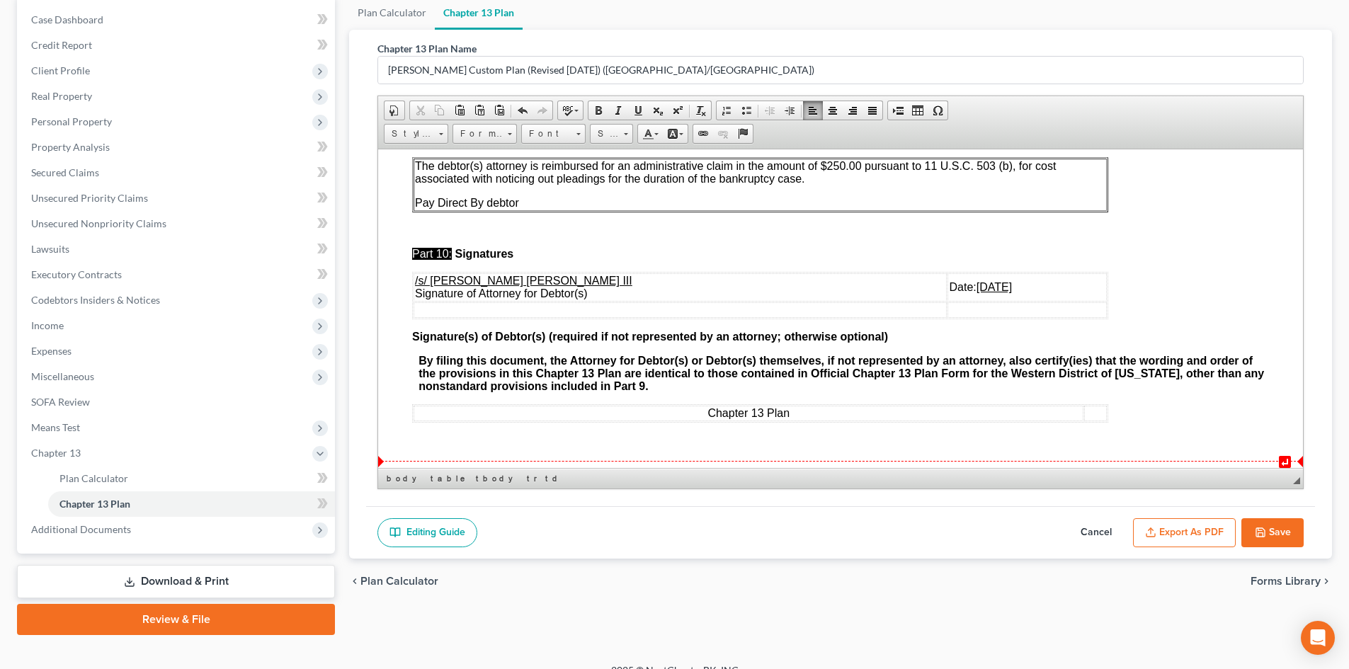
scroll to position [160, 0]
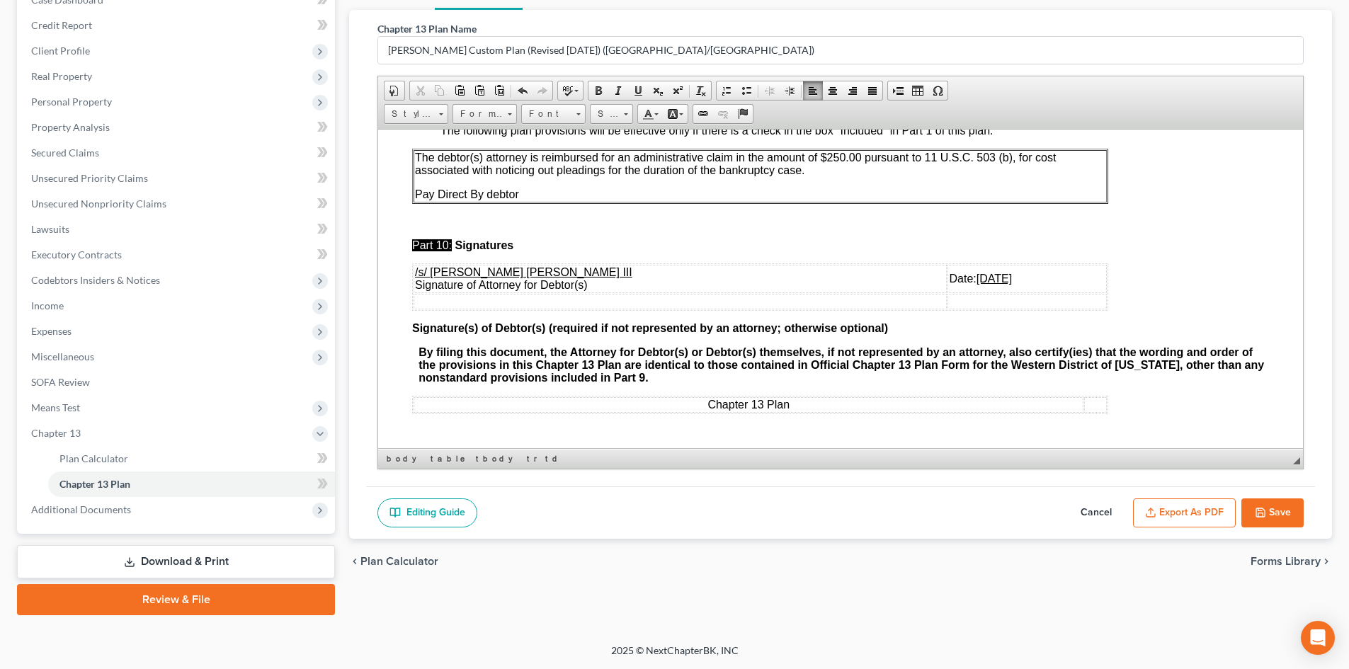
click at [1252, 501] on button "Save" at bounding box center [1272, 514] width 62 height 30
select select "1"
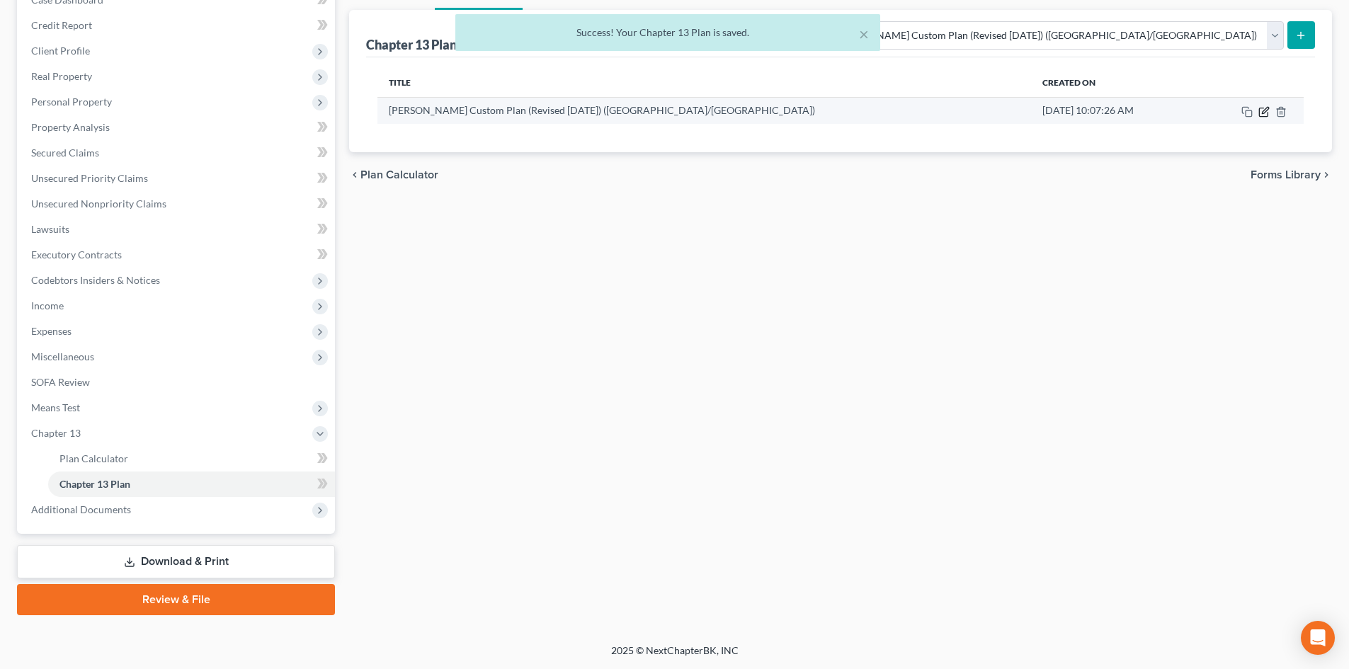
click at [1258, 112] on icon "button" at bounding box center [1263, 111] width 11 height 11
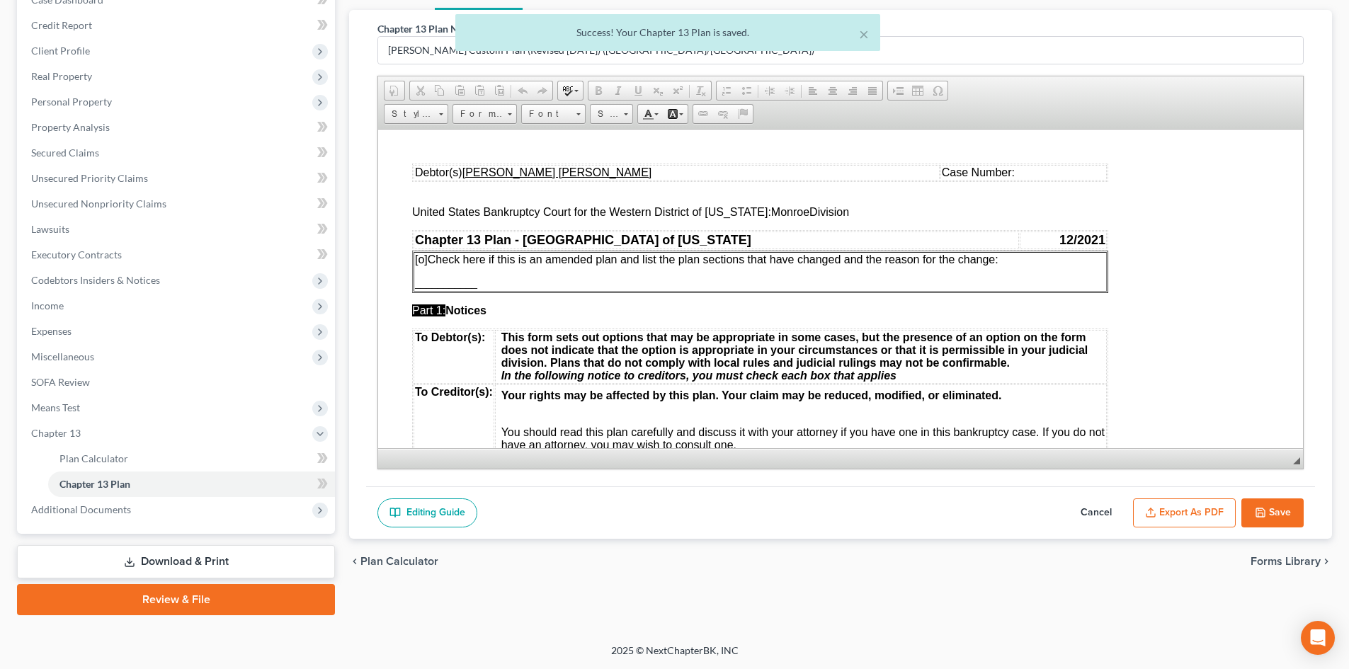
scroll to position [0, 0]
click at [1167, 518] on button "Export as PDF" at bounding box center [1184, 514] width 103 height 30
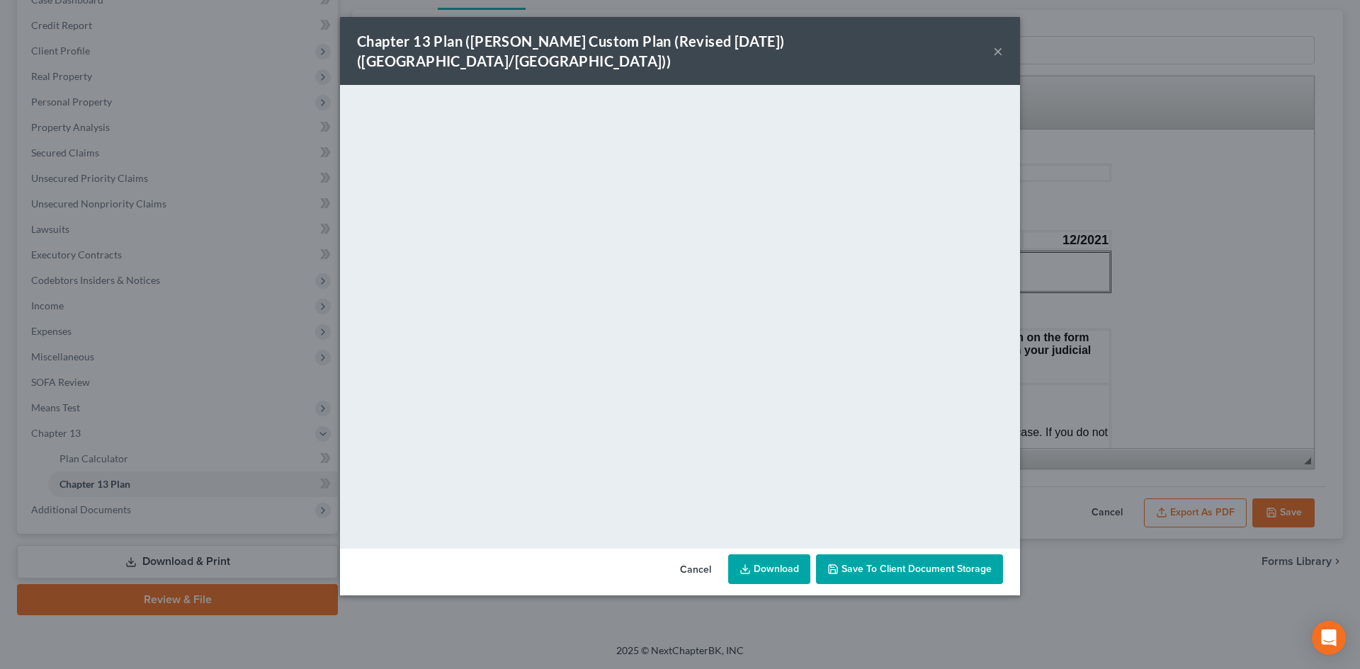
click at [779, 554] on link "Download" at bounding box center [769, 569] width 82 height 30
click at [1039, 331] on div "Chapter 13 Plan ([PERSON_NAME] Custom Plan (Revised [DATE]) ([GEOGRAPHIC_DATA]/…" at bounding box center [680, 334] width 1360 height 669
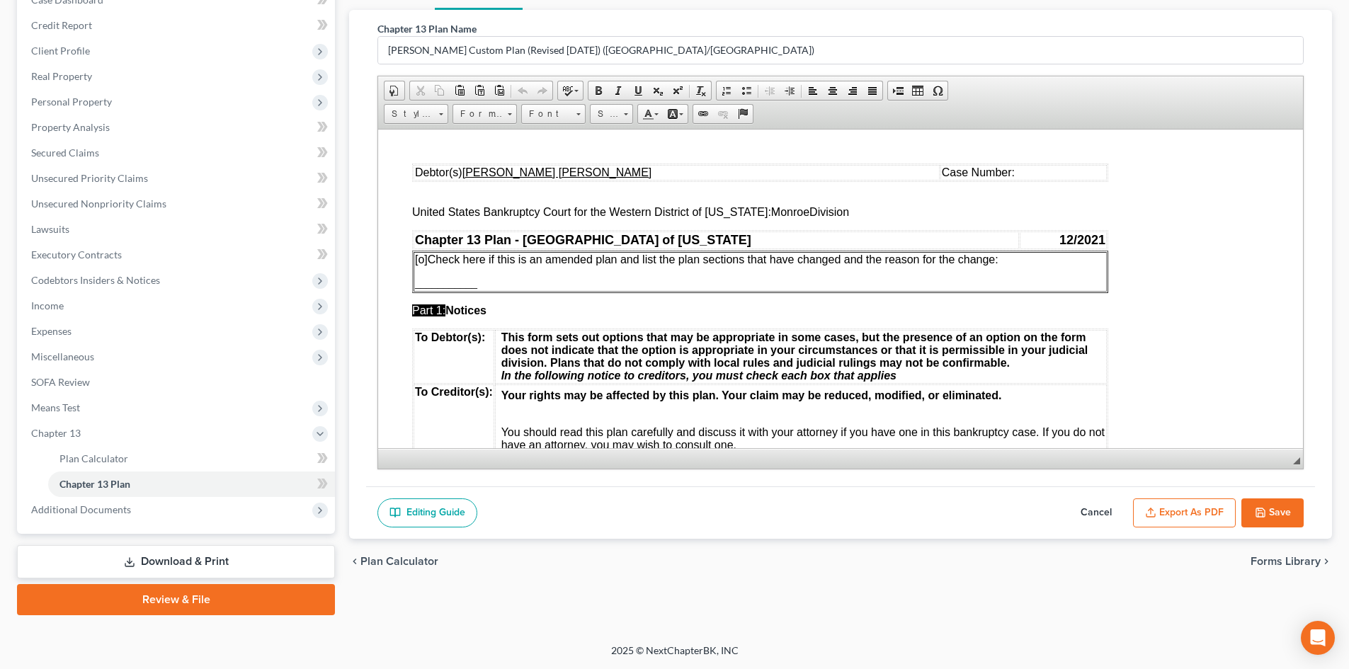
click at [1286, 508] on button "Save" at bounding box center [1272, 514] width 62 height 30
select select "1"
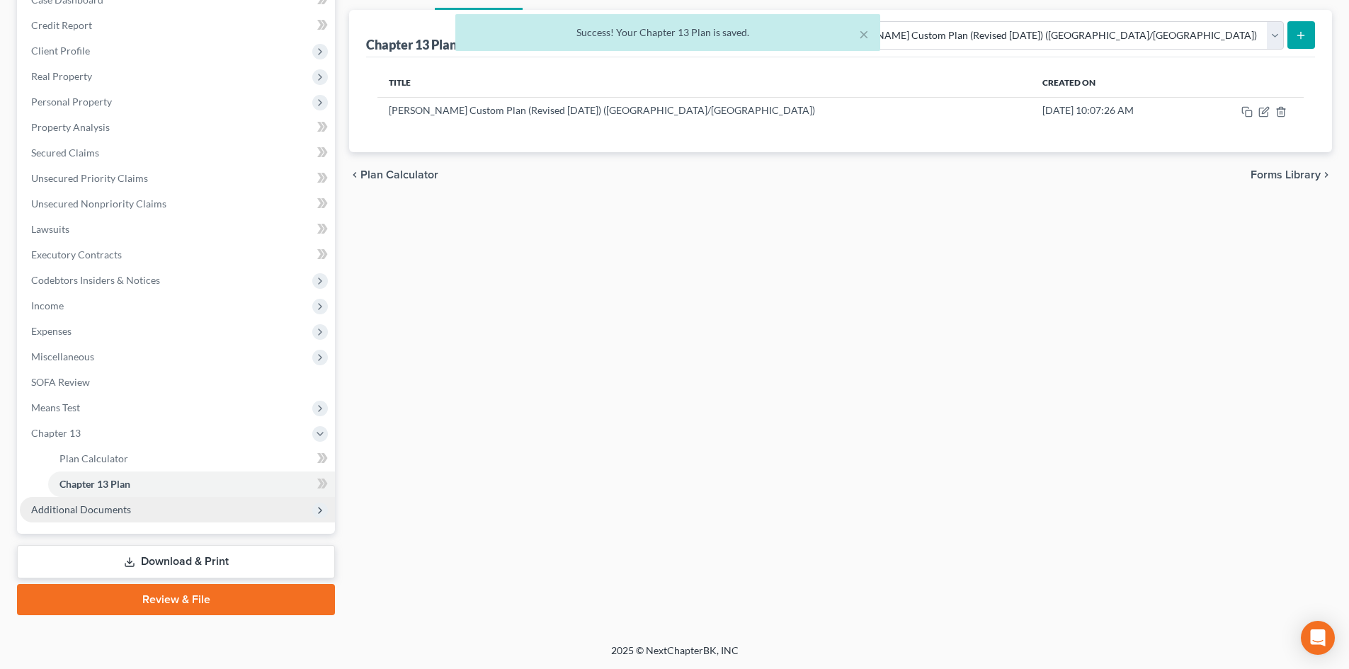
scroll to position [89, 0]
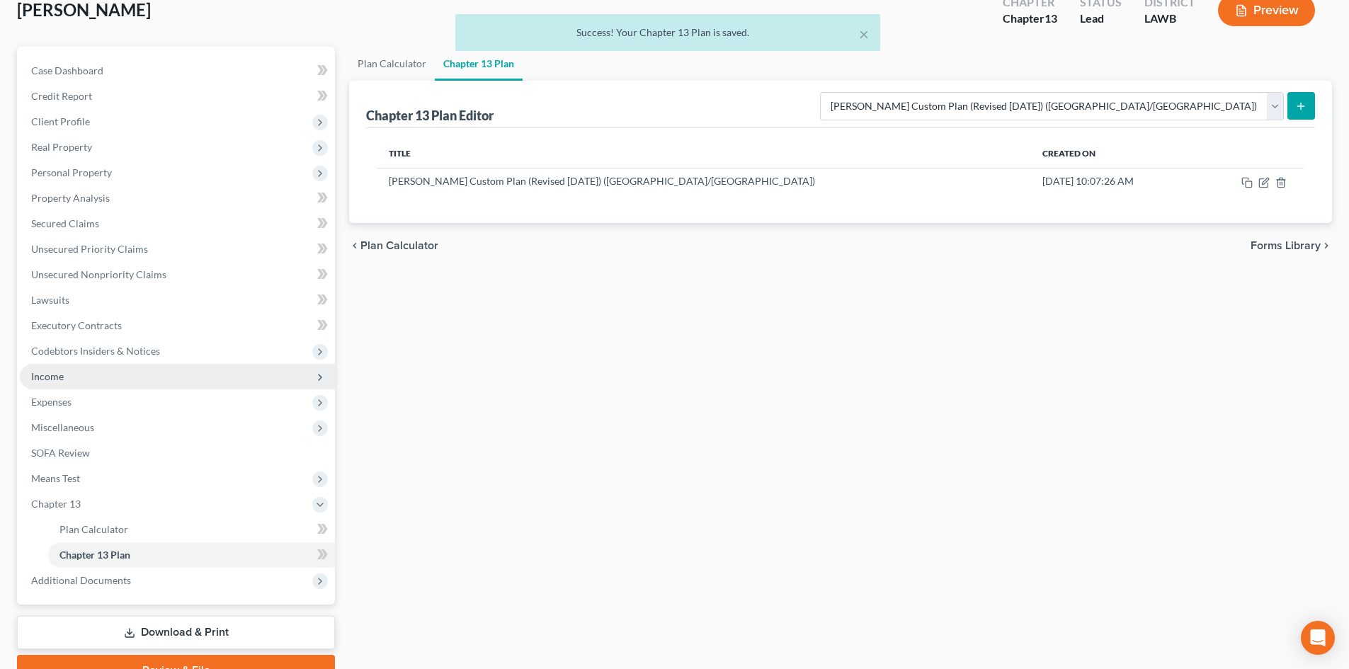
click at [90, 373] on span "Income" at bounding box center [177, 376] width 315 height 25
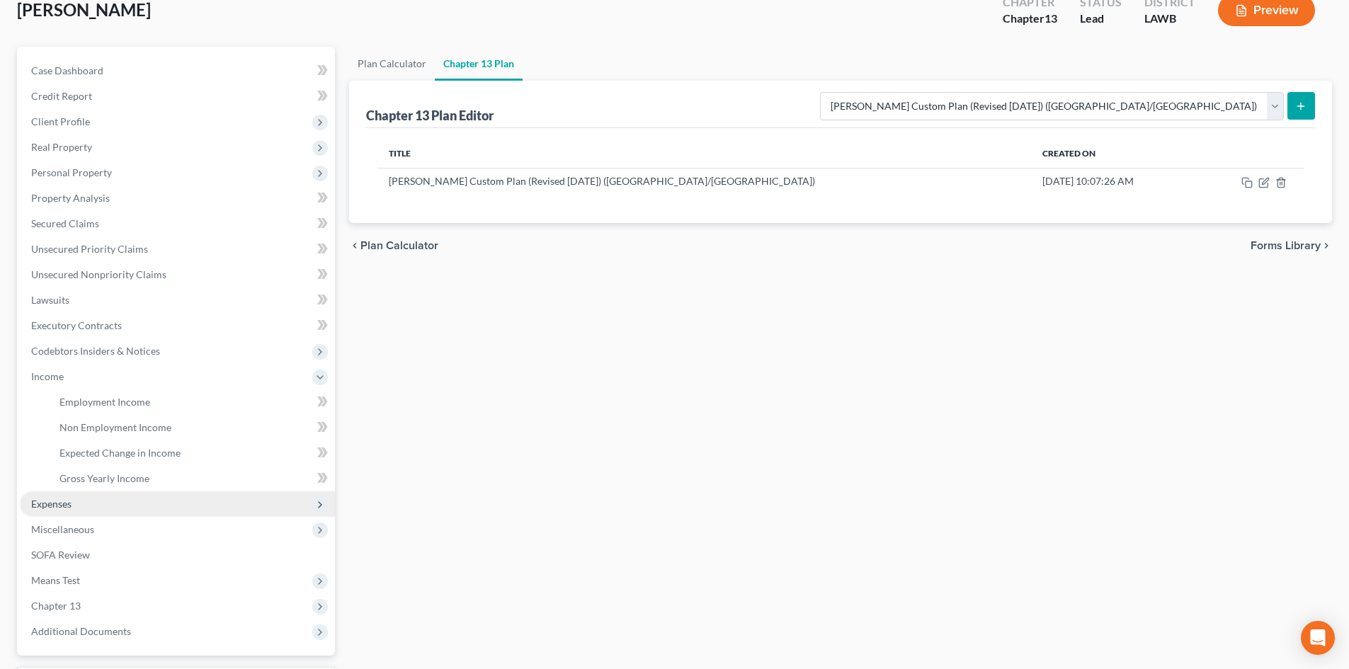
click at [120, 503] on span "Expenses" at bounding box center [177, 503] width 315 height 25
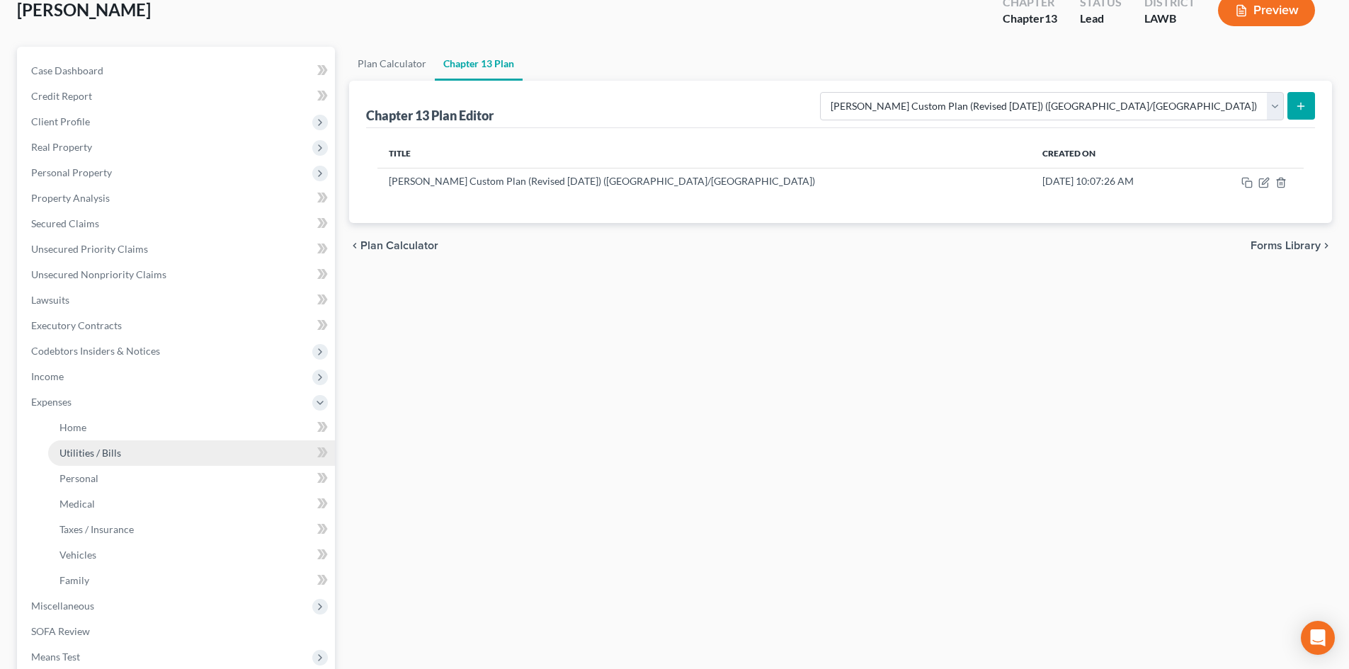
click at [112, 457] on span "Utilities / Bills" at bounding box center [90, 453] width 62 height 12
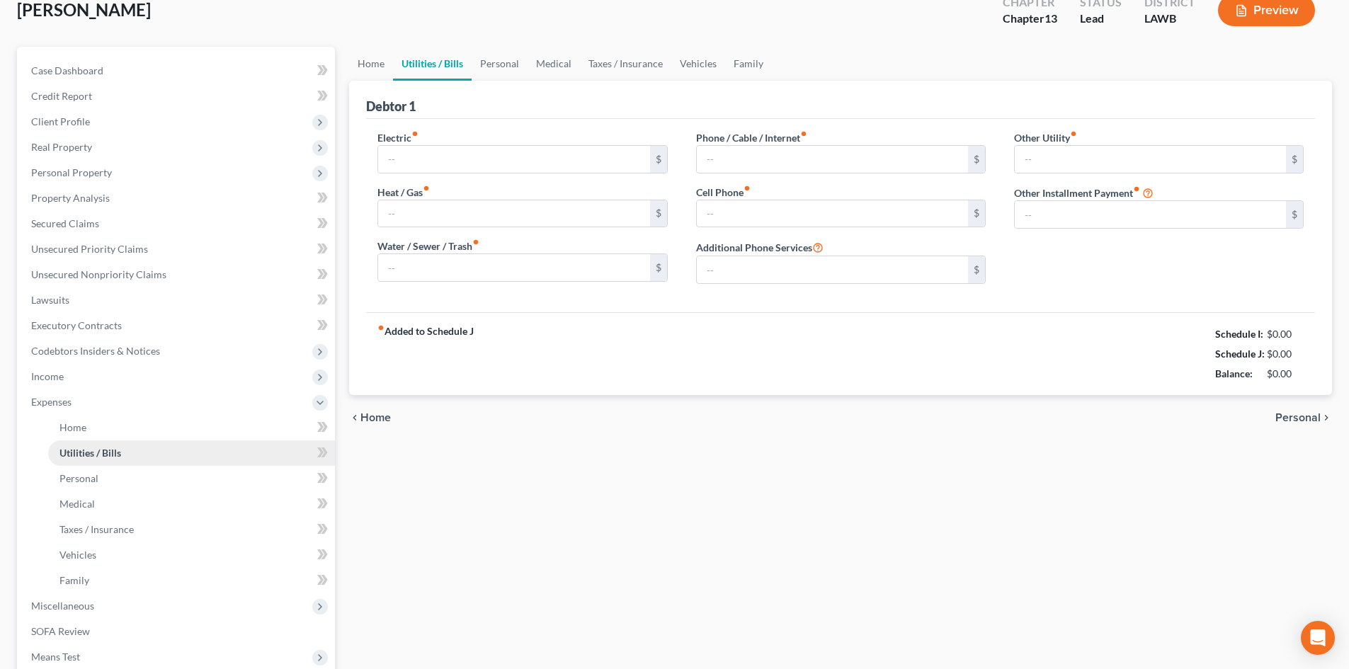
scroll to position [6, 0]
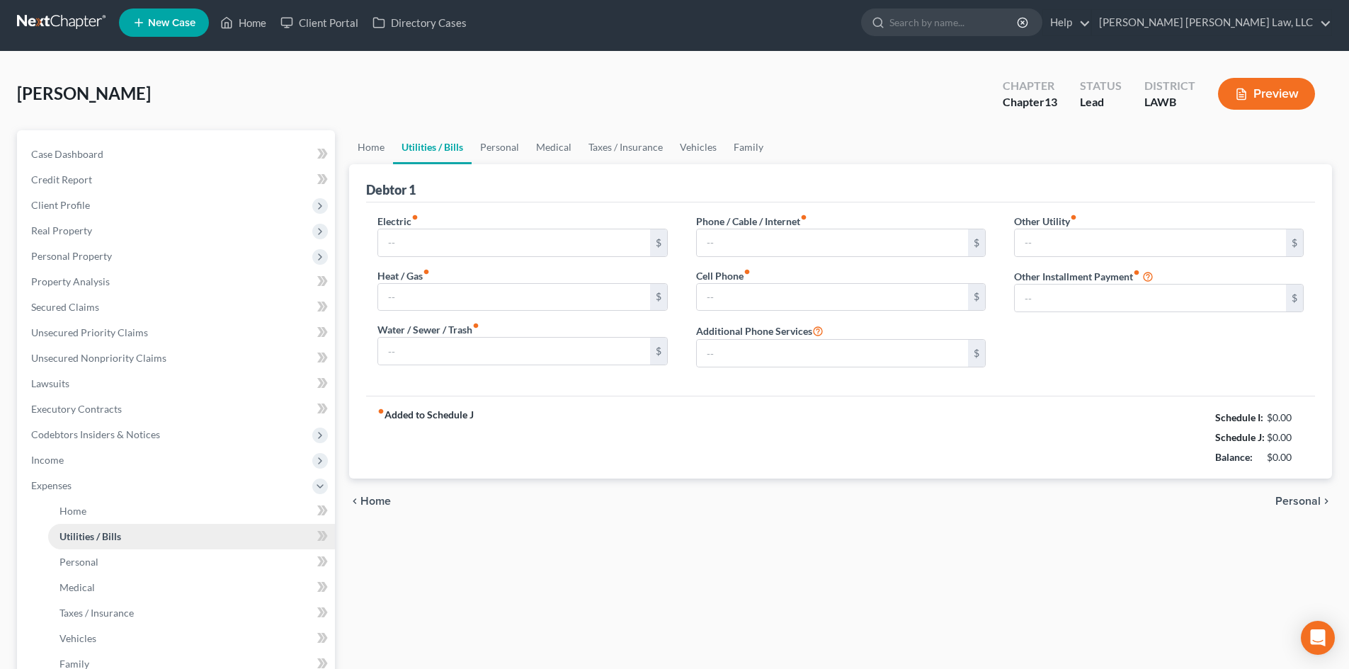
type input "200.00"
type input "50.00"
type input "65.25"
type input "80.00"
type input "265.00"
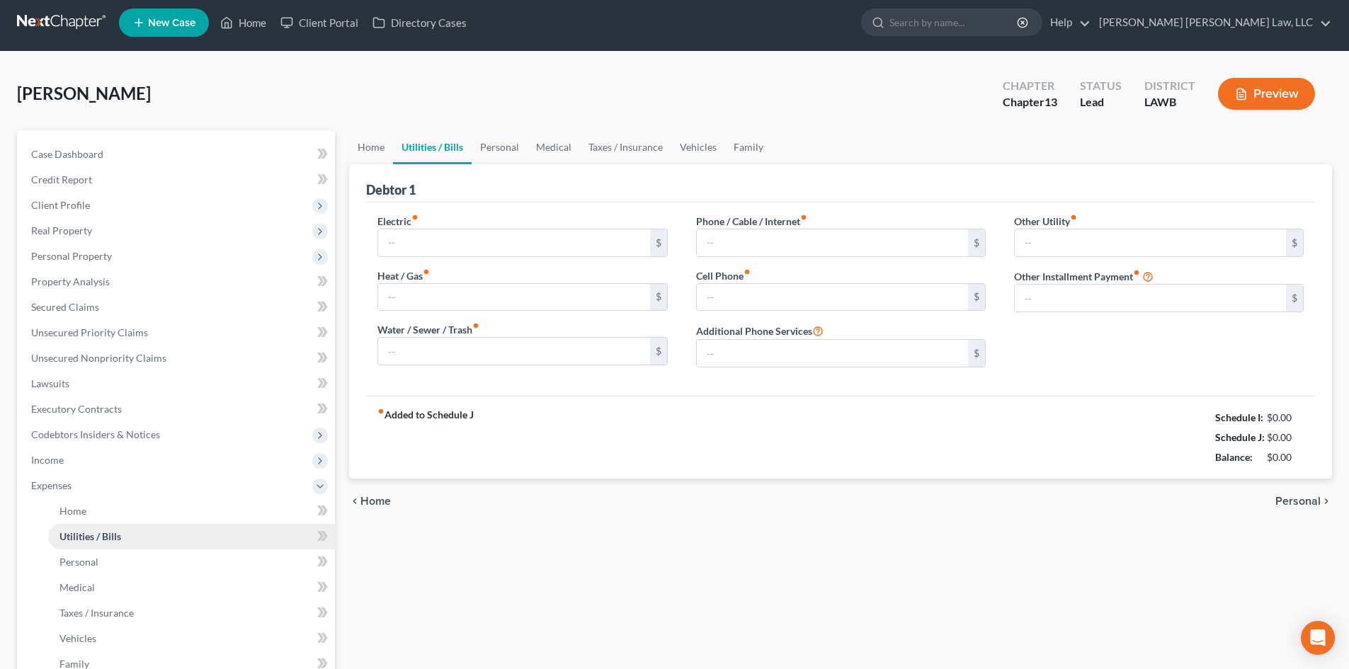
type input "0.00"
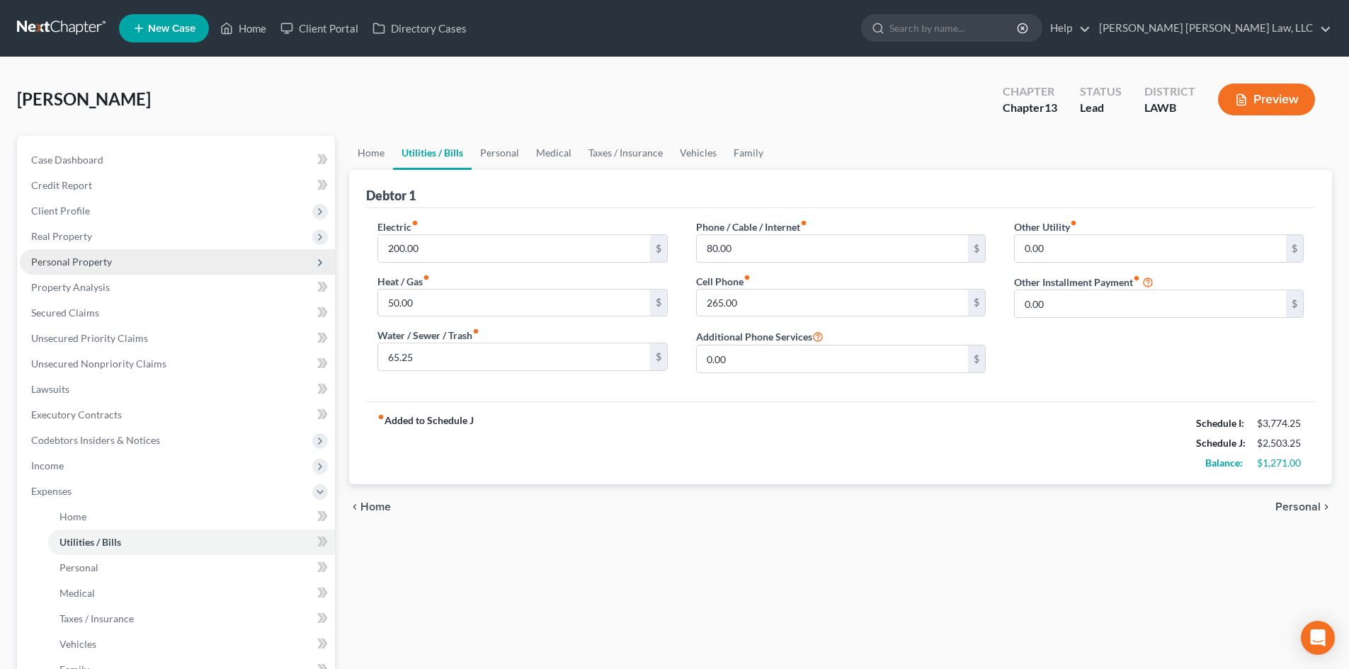
drag, startPoint x: 166, startPoint y: 256, endPoint x: 202, endPoint y: 257, distance: 35.4
click at [166, 256] on span "Personal Property" at bounding box center [177, 261] width 315 height 25
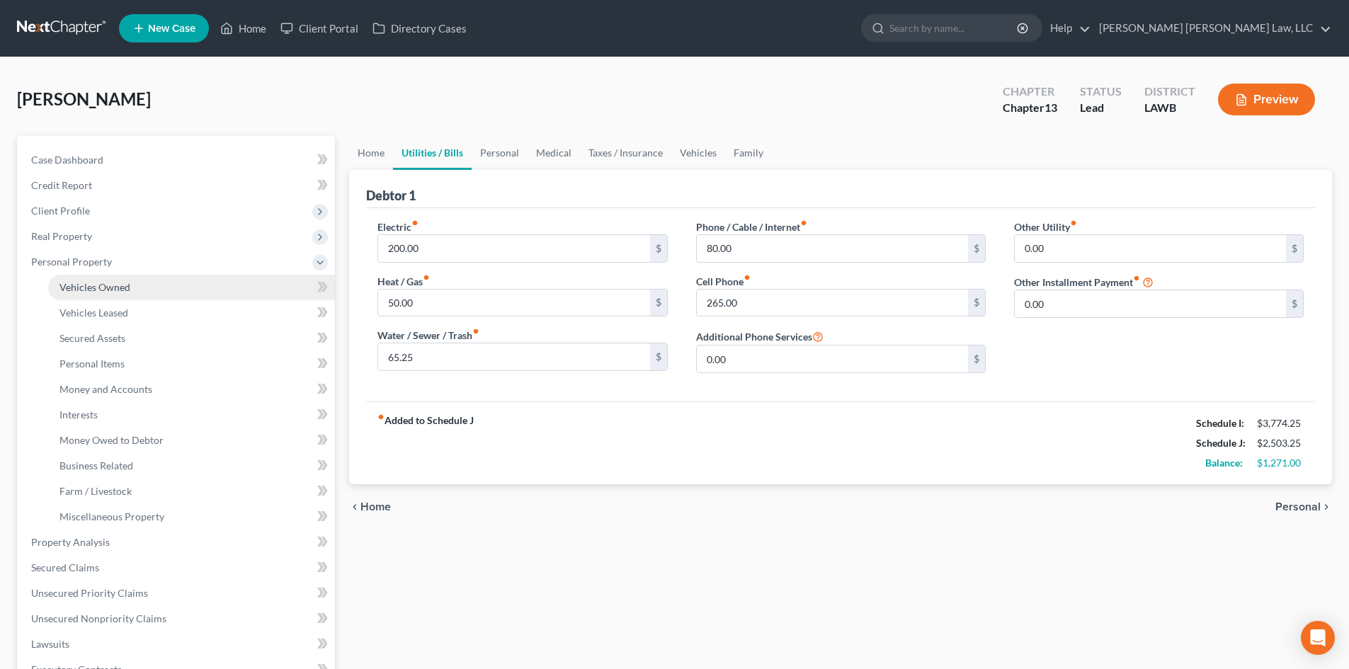
click at [252, 285] on link "Vehicles Owned" at bounding box center [191, 287] width 287 height 25
